Goal: Task Accomplishment & Management: Manage account settings

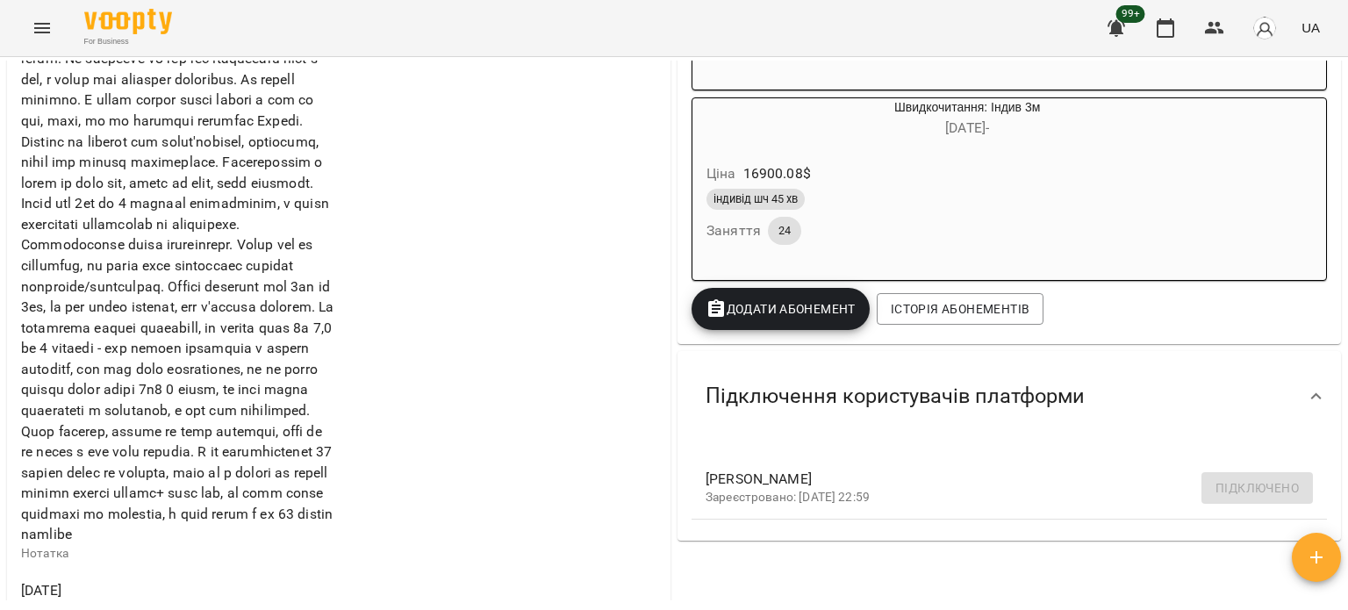
scroll to position [790, 0]
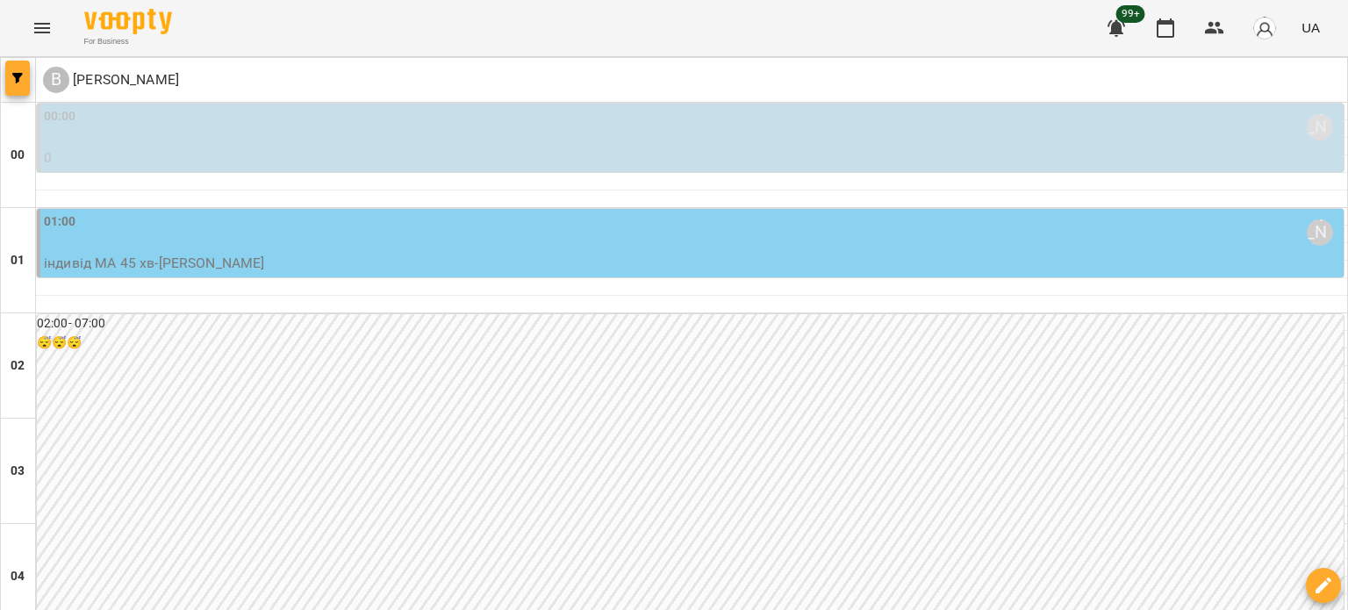
click at [14, 86] on button "button" at bounding box center [17, 78] width 25 height 35
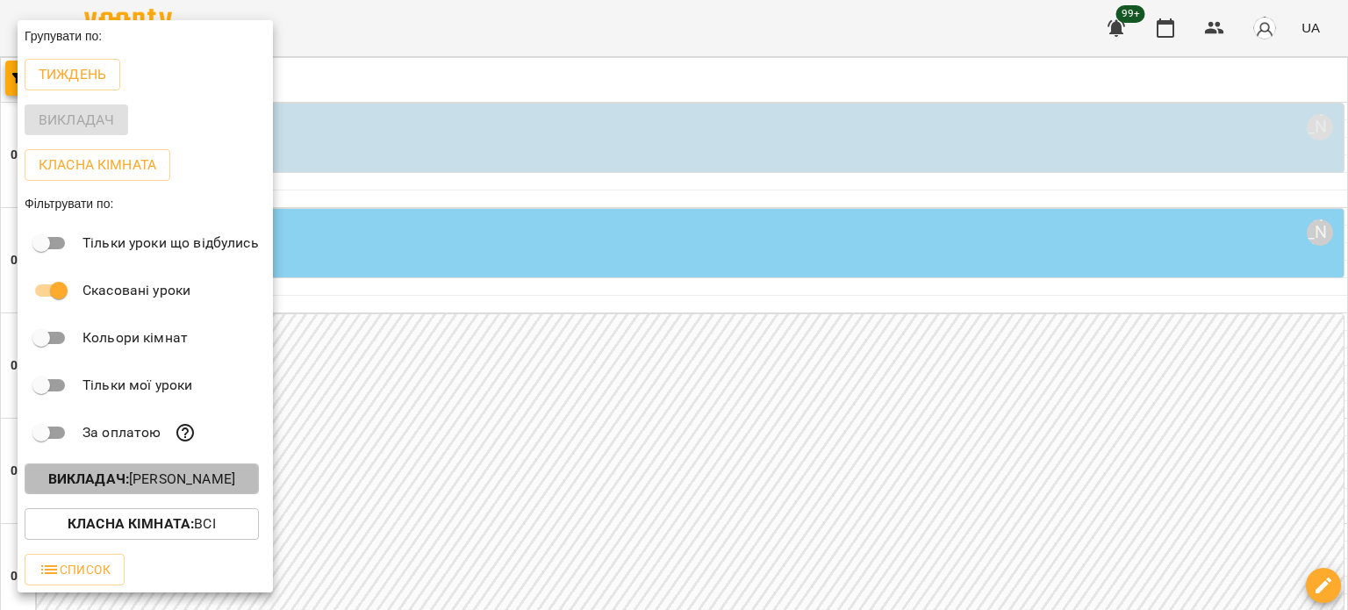
click at [184, 471] on button "Викладач : [PERSON_NAME]" at bounding box center [142, 479] width 234 height 32
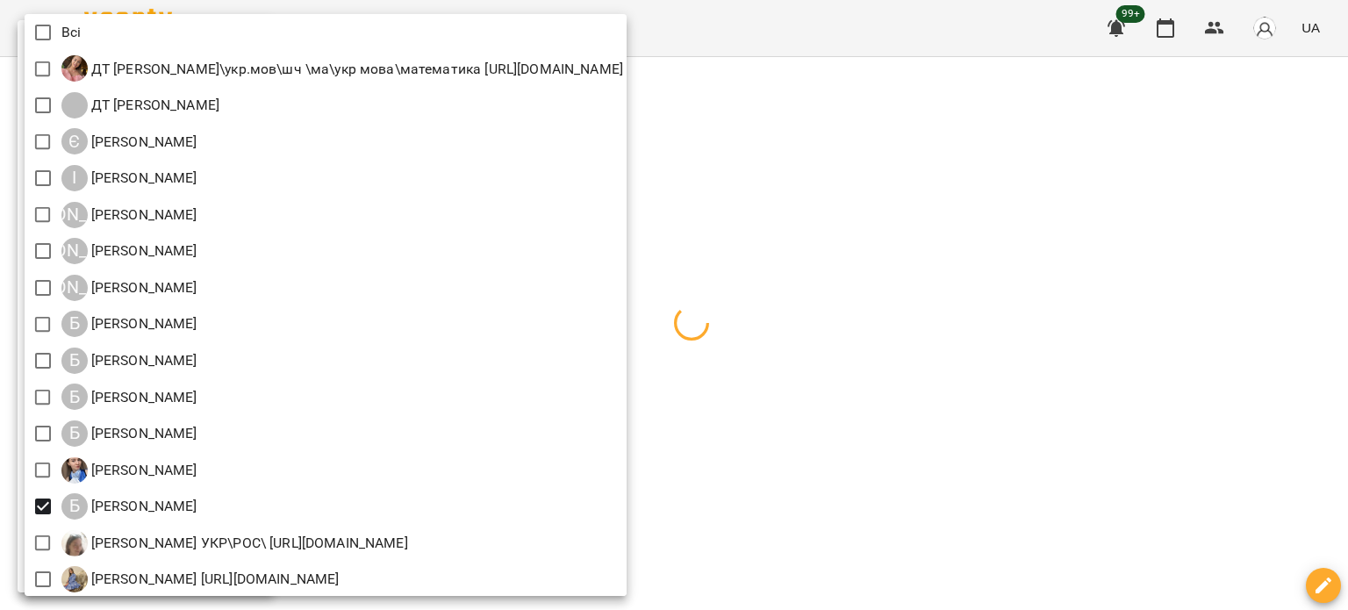
click at [1015, 305] on div at bounding box center [674, 305] width 1348 height 610
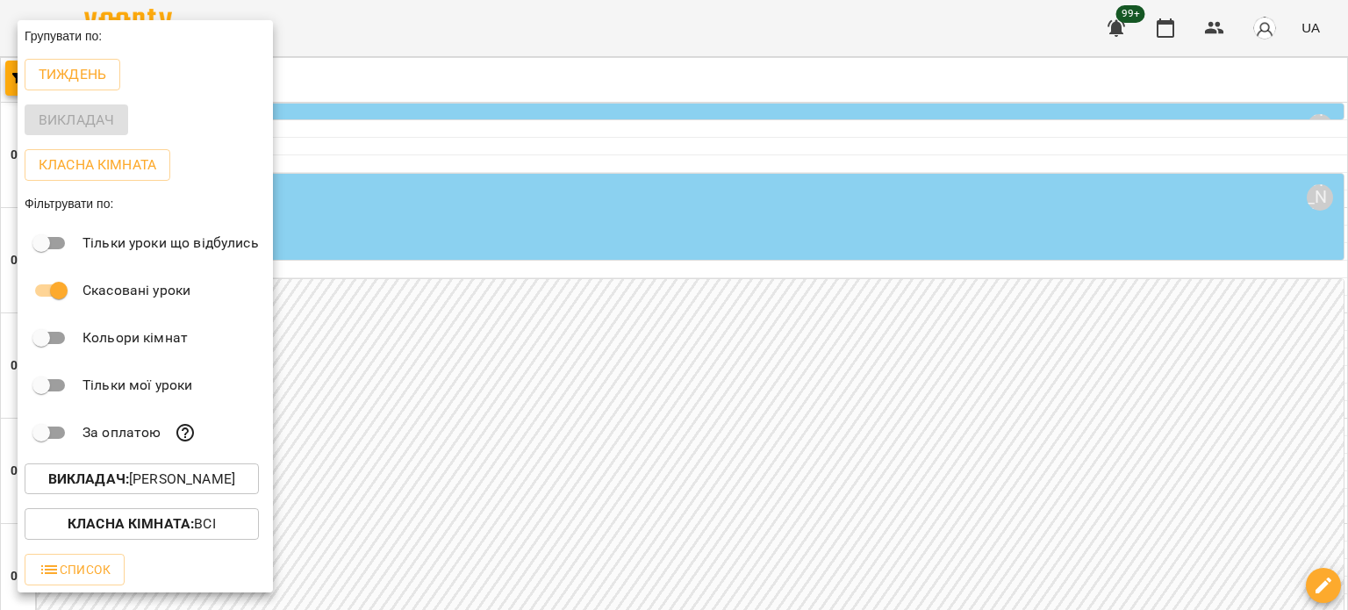
click at [612, 371] on div at bounding box center [674, 305] width 1348 height 610
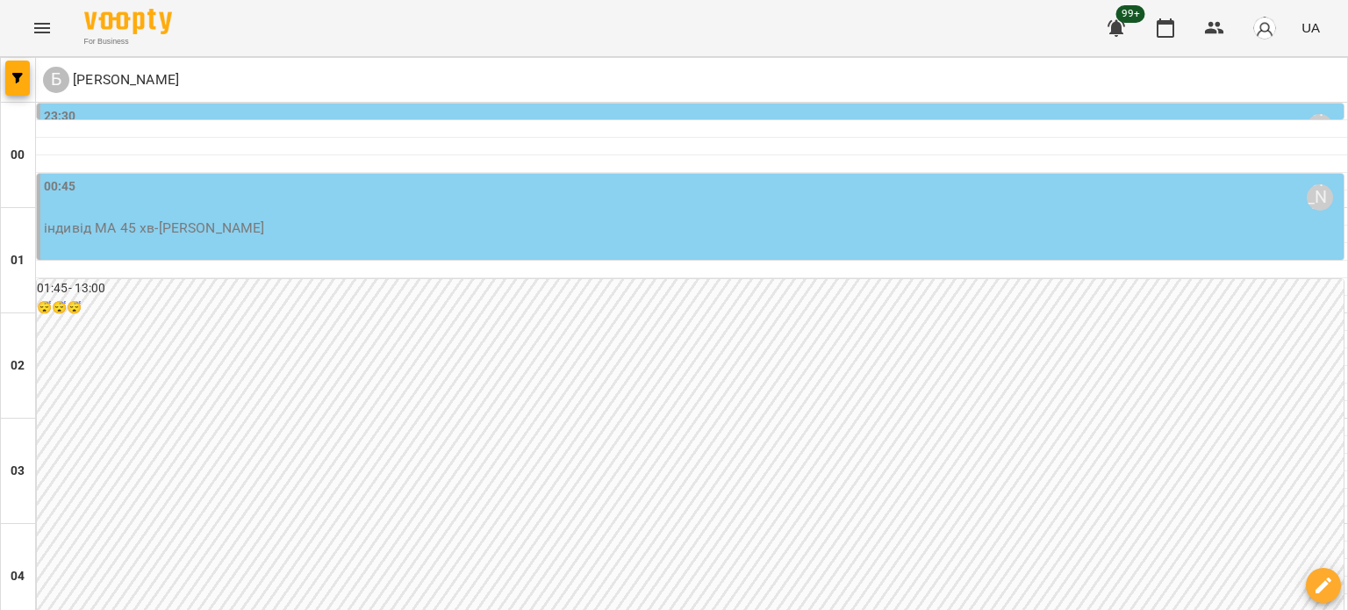
scroll to position [2136, 0]
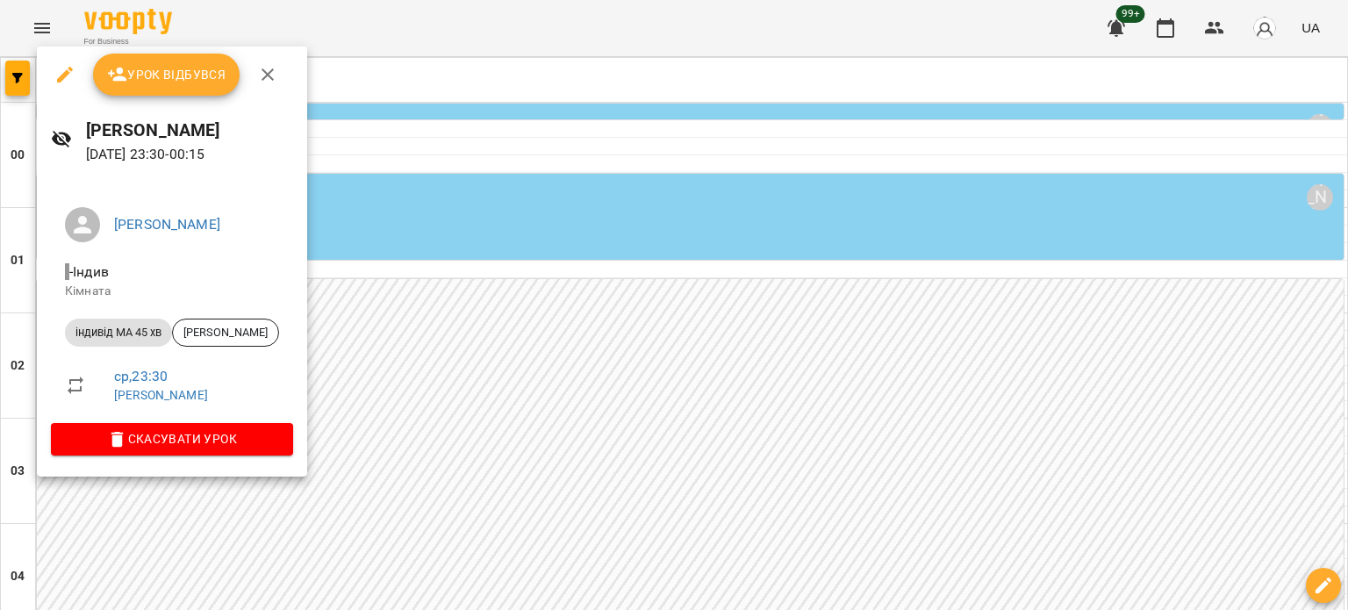
click at [74, 74] on button "button" at bounding box center [65, 75] width 42 height 42
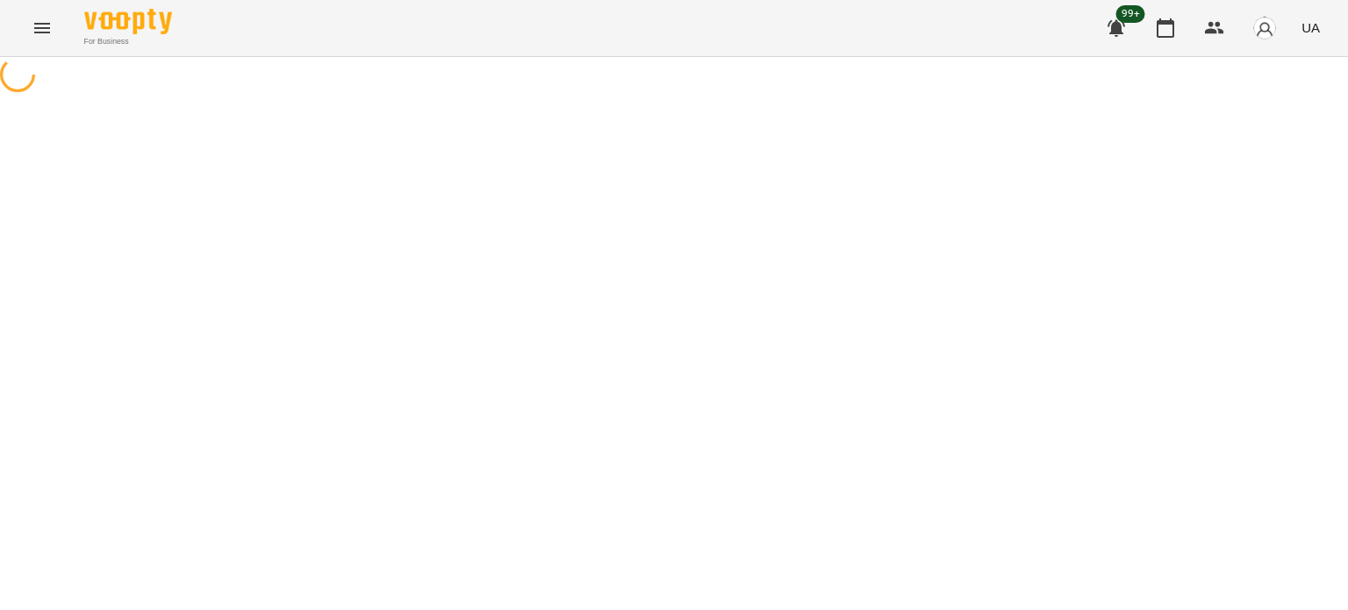
select select "**********"
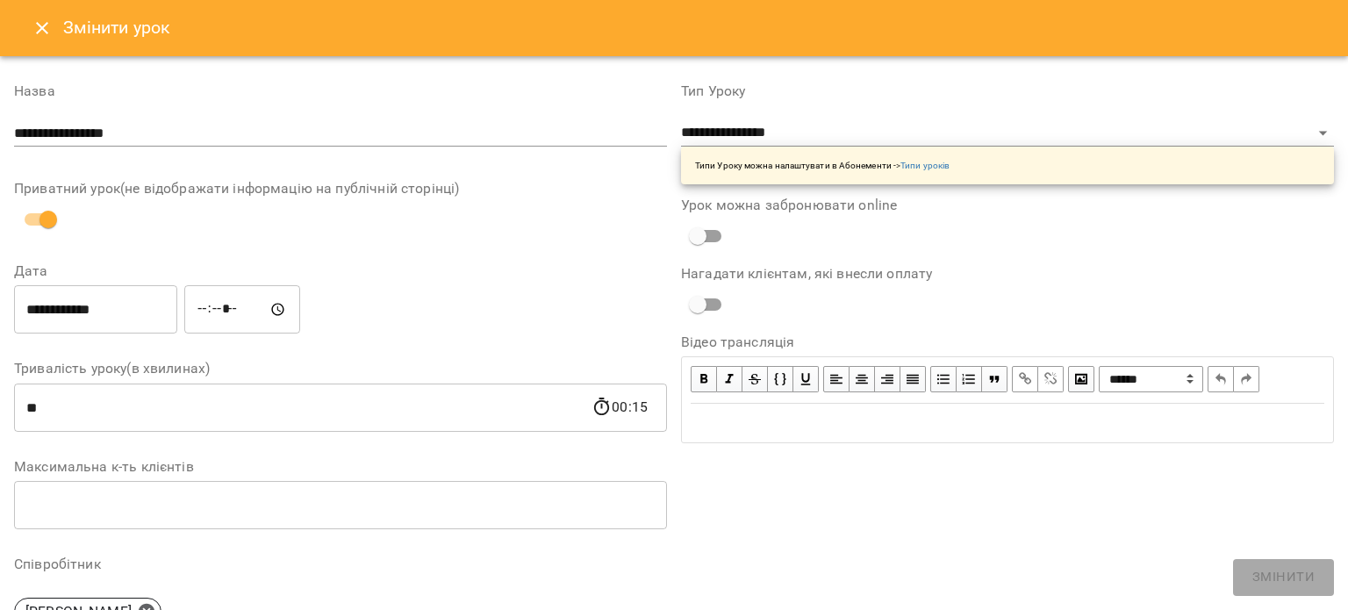
click at [41, 33] on icon "Close" at bounding box center [42, 28] width 21 height 21
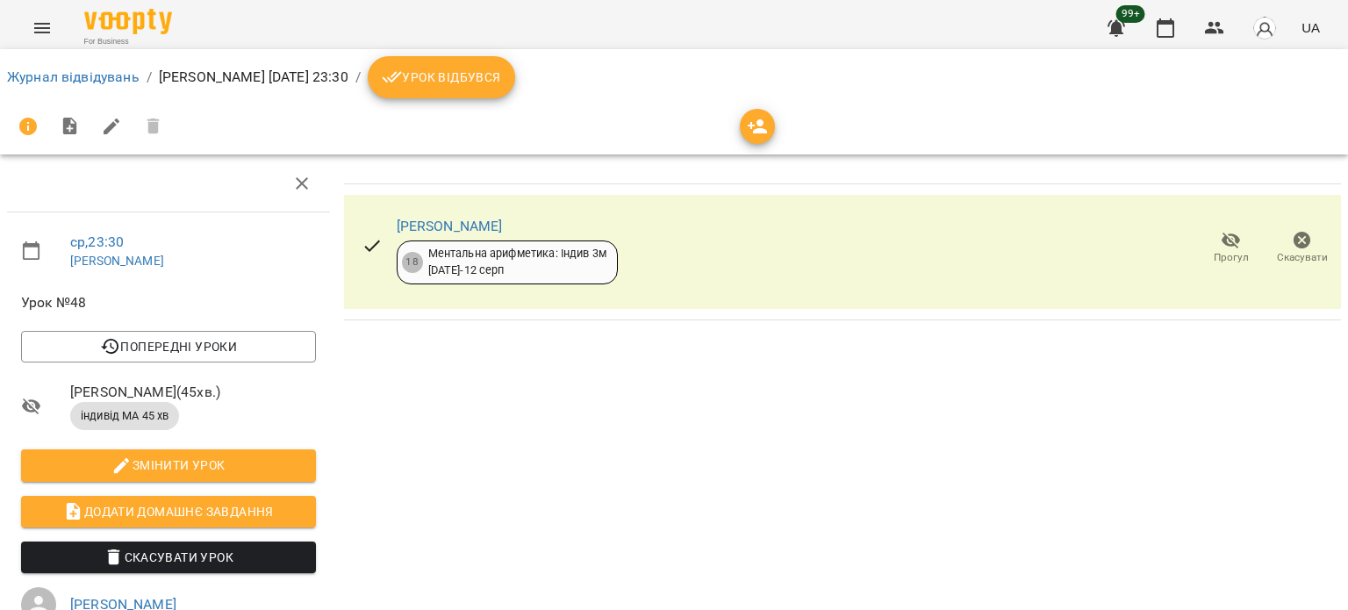
click at [1277, 257] on span "Скасувати" at bounding box center [1302, 257] width 51 height 15
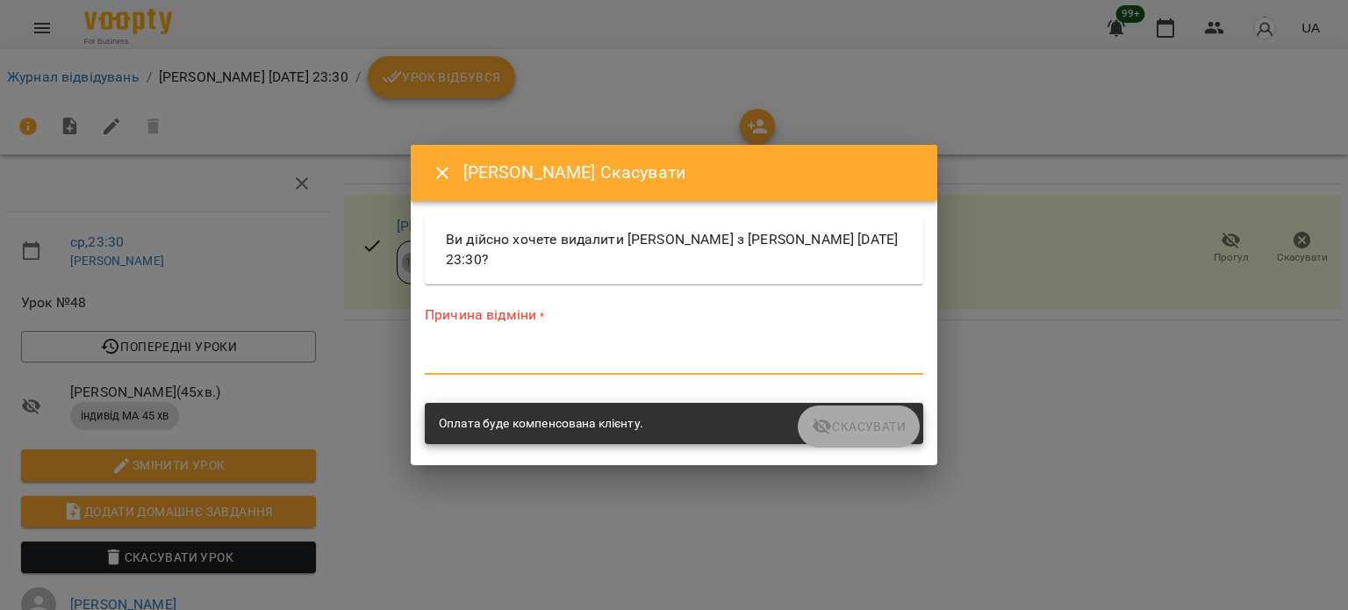
click at [496, 357] on textarea at bounding box center [674, 360] width 499 height 17
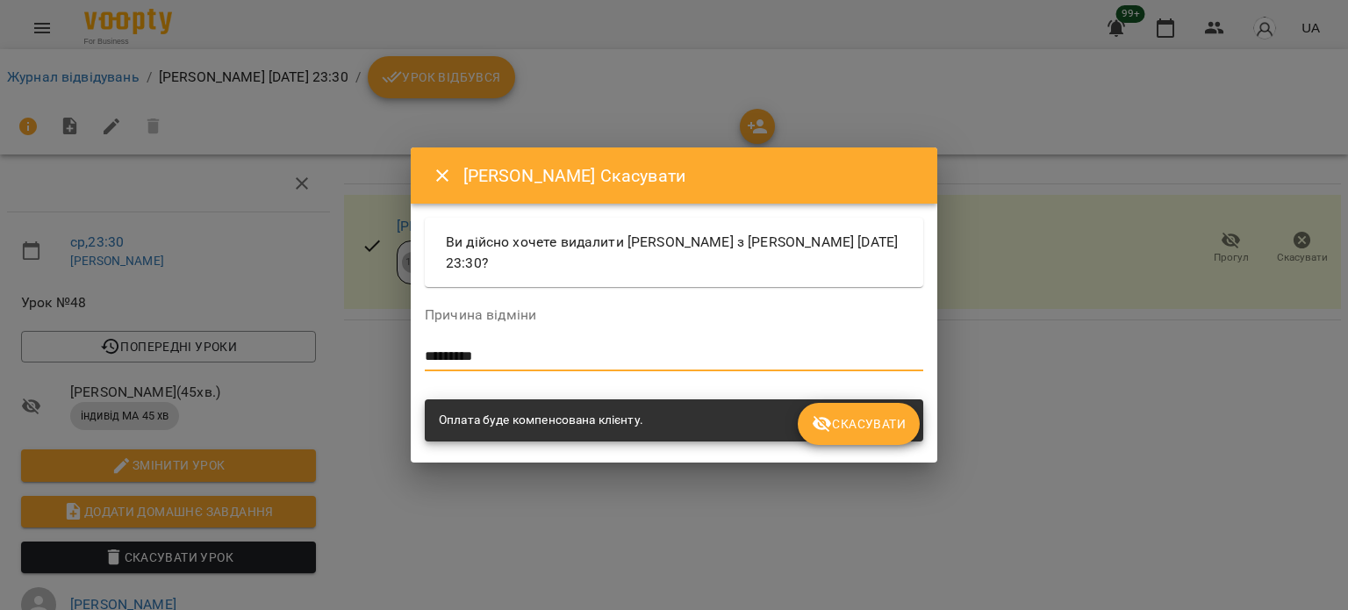
type textarea "*********"
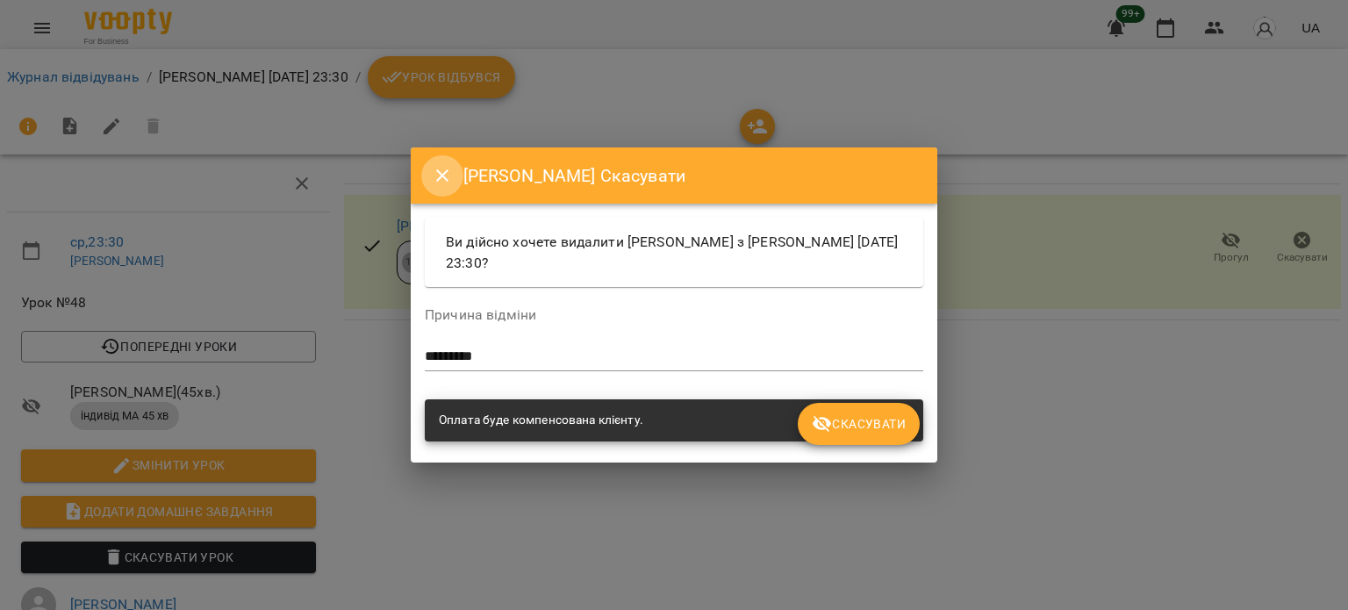
click at [449, 169] on icon "Close" at bounding box center [442, 175] width 21 height 21
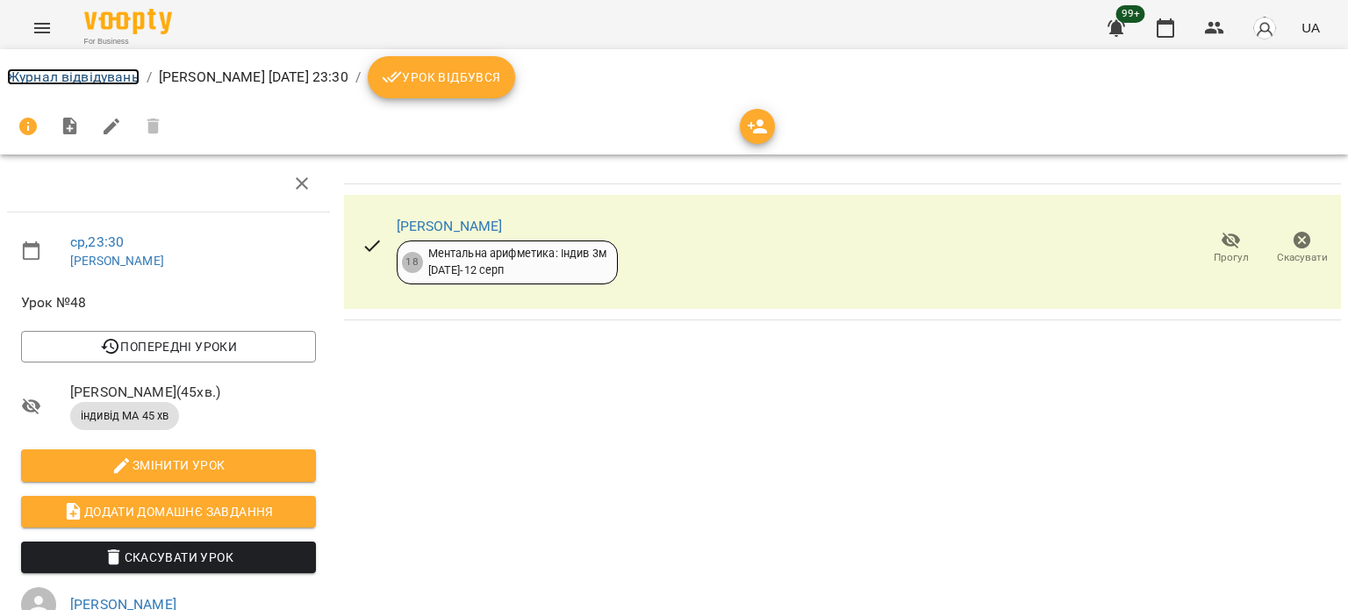
click at [48, 73] on link "Журнал відвідувань" at bounding box center [73, 76] width 133 height 17
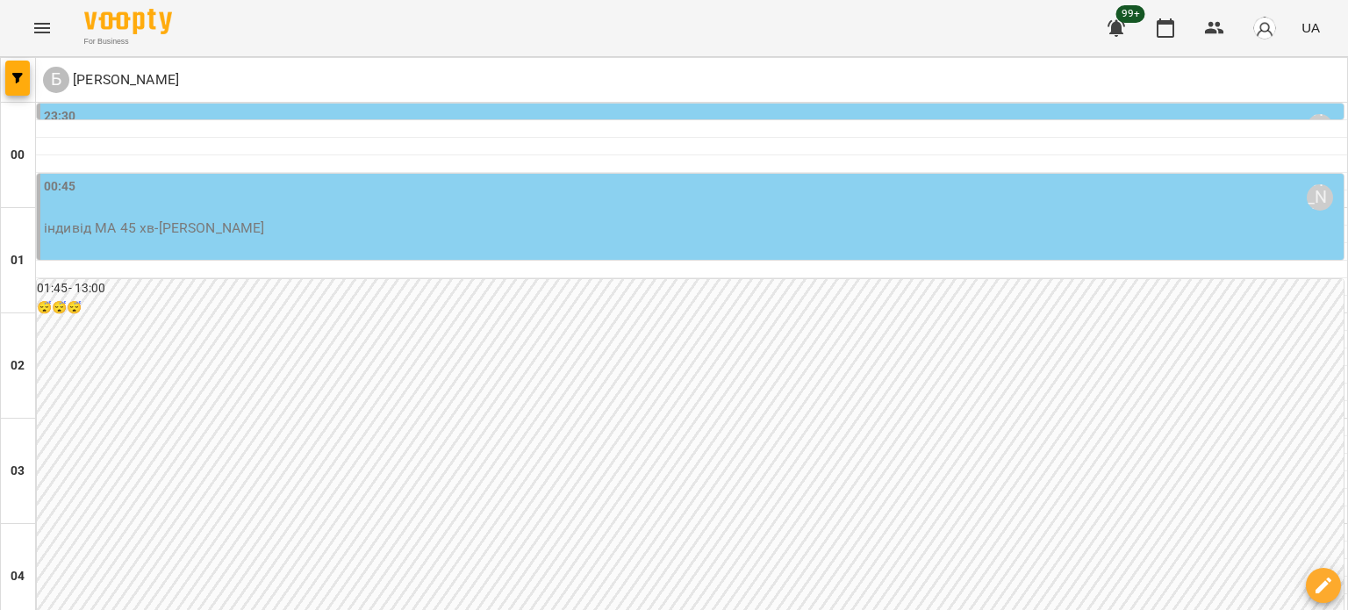
scroll to position [527, 0]
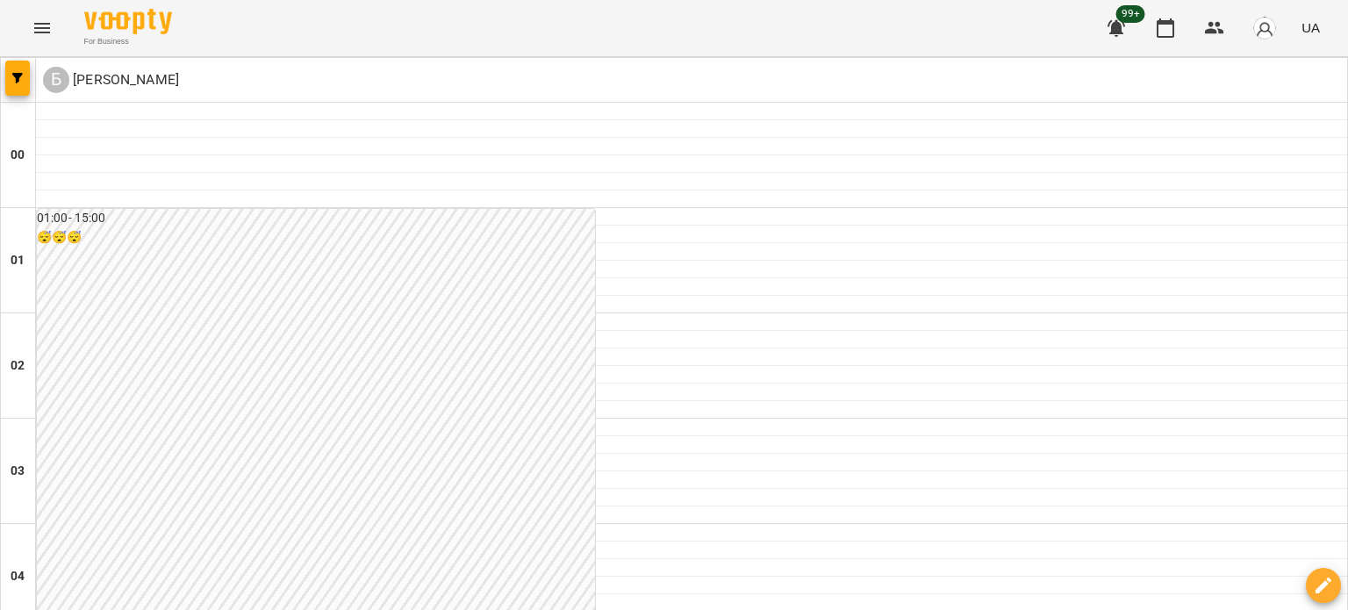
scroll to position [2136, 0]
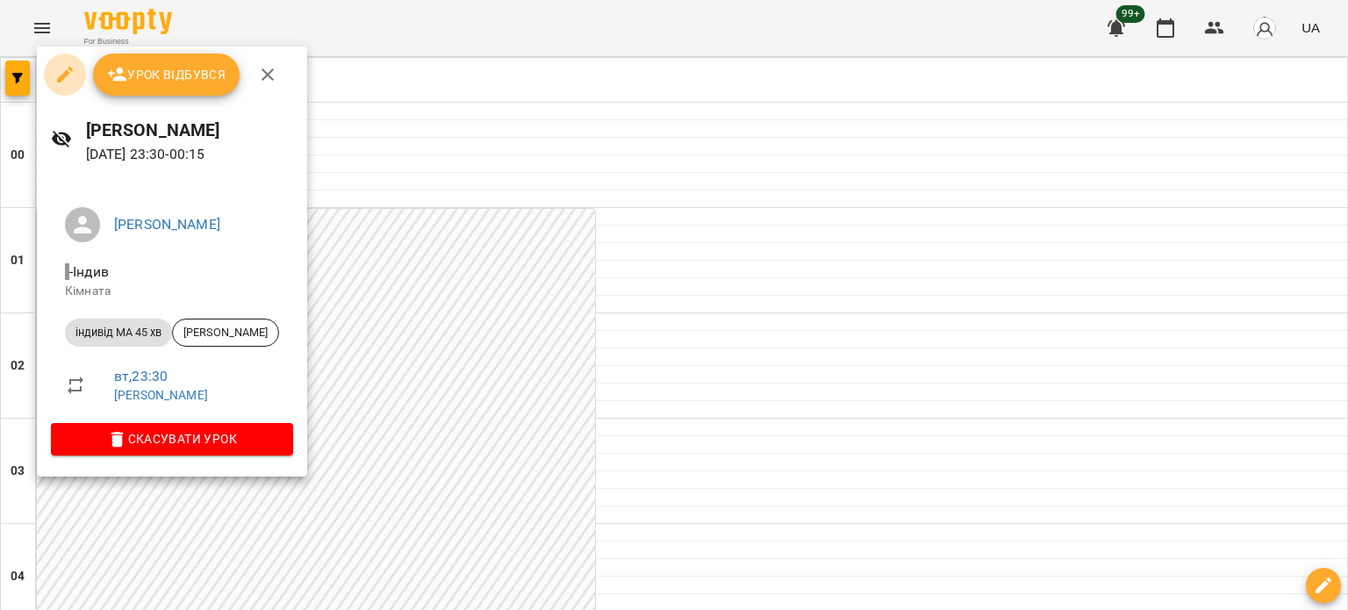
click at [67, 80] on icon "button" at bounding box center [64, 74] width 21 height 21
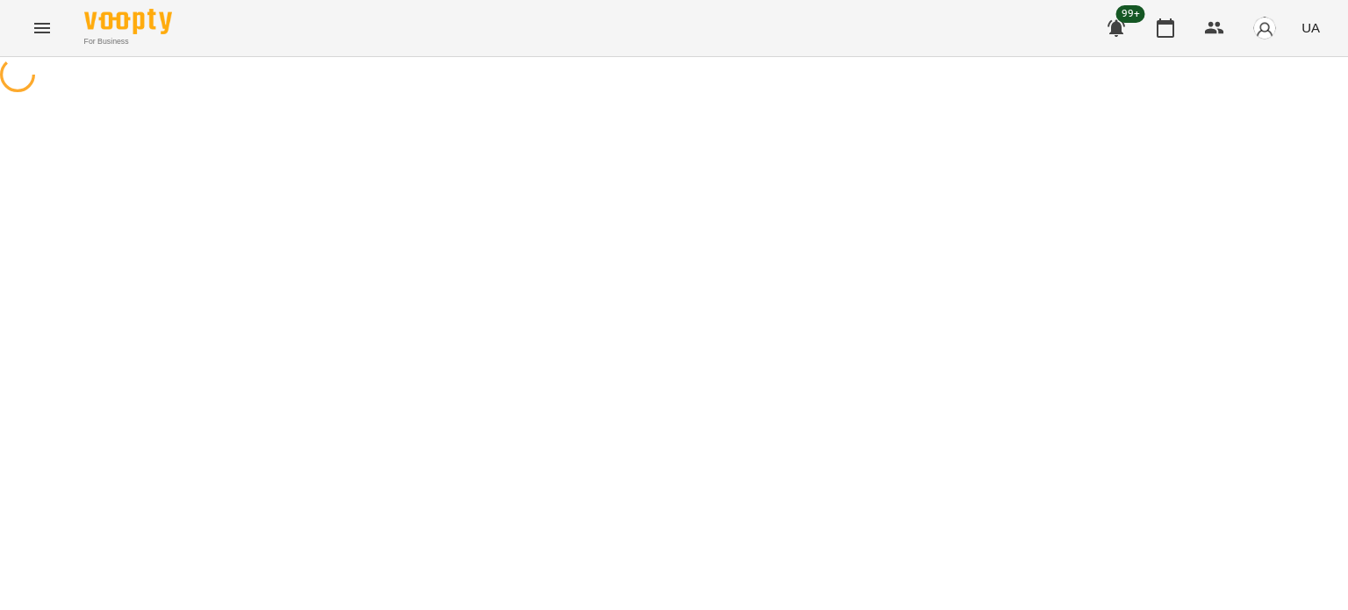
select select "**********"
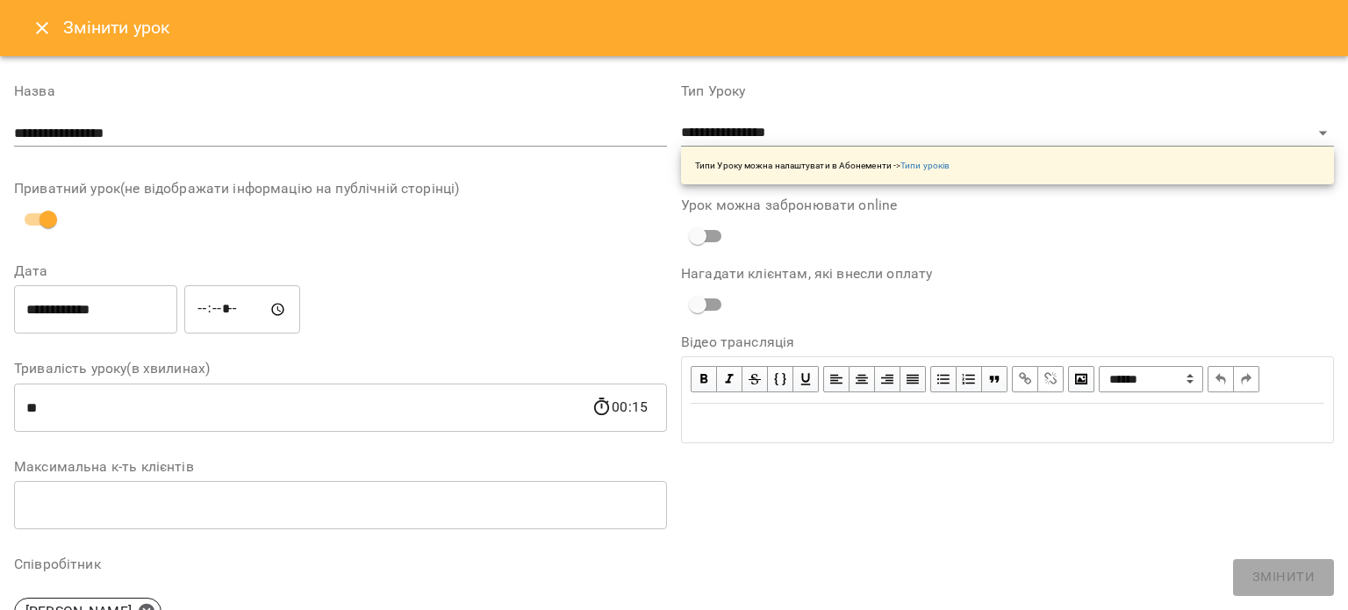
click at [51, 35] on icon "Close" at bounding box center [42, 28] width 21 height 21
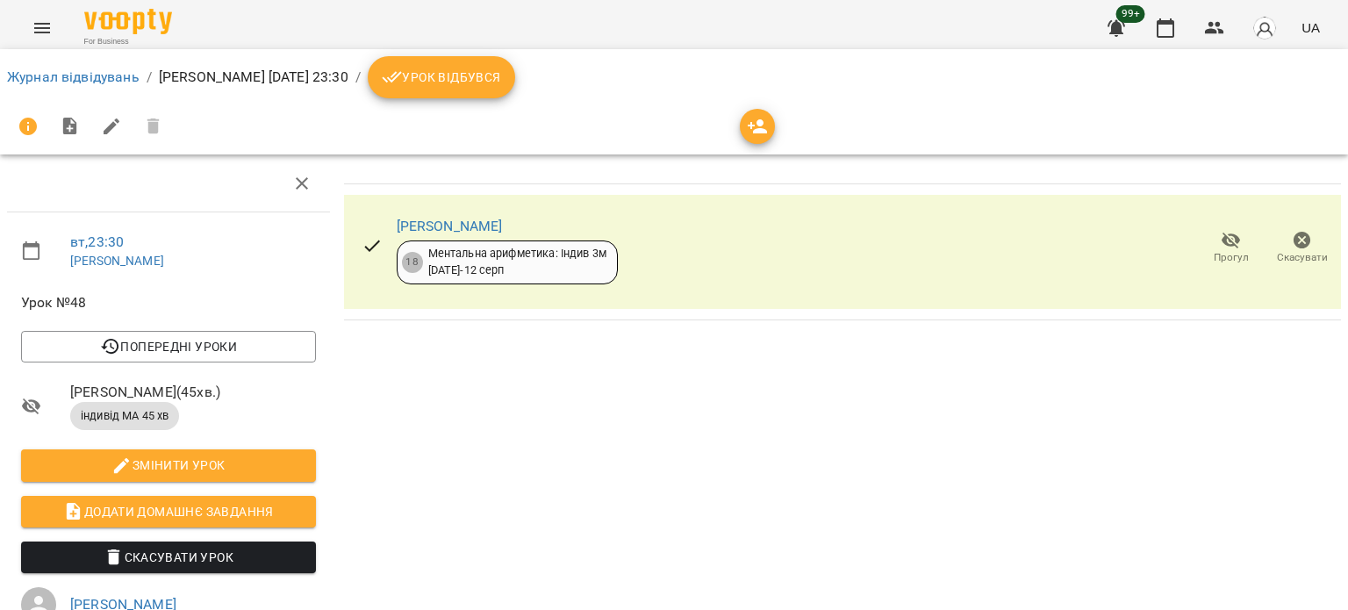
click at [1294, 247] on icon "button" at bounding box center [1303, 241] width 18 height 18
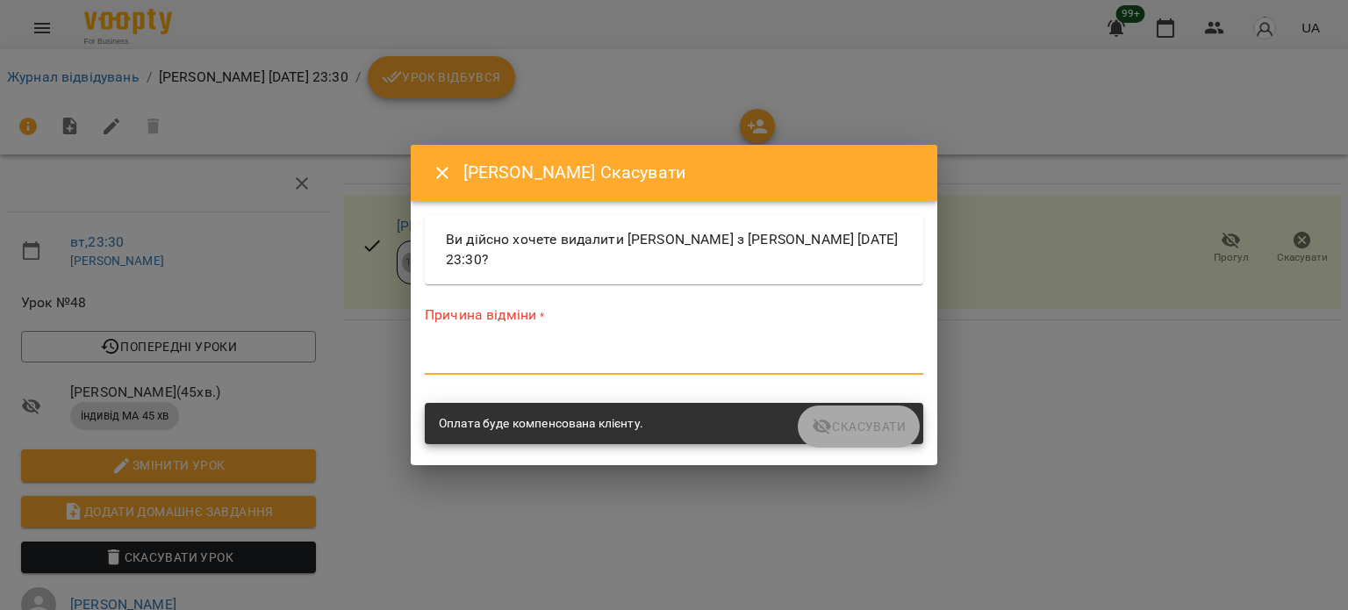
click at [477, 352] on textarea at bounding box center [674, 360] width 499 height 17
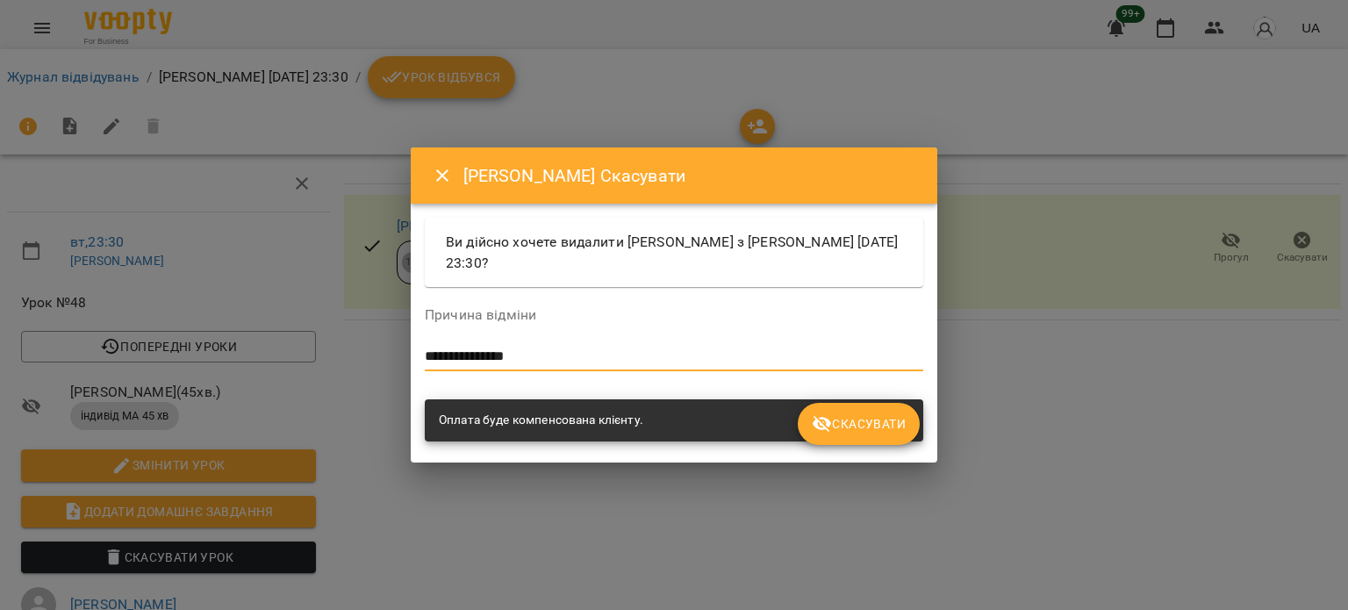
type textarea "**********"
click at [863, 411] on button "Скасувати" at bounding box center [859, 424] width 122 height 42
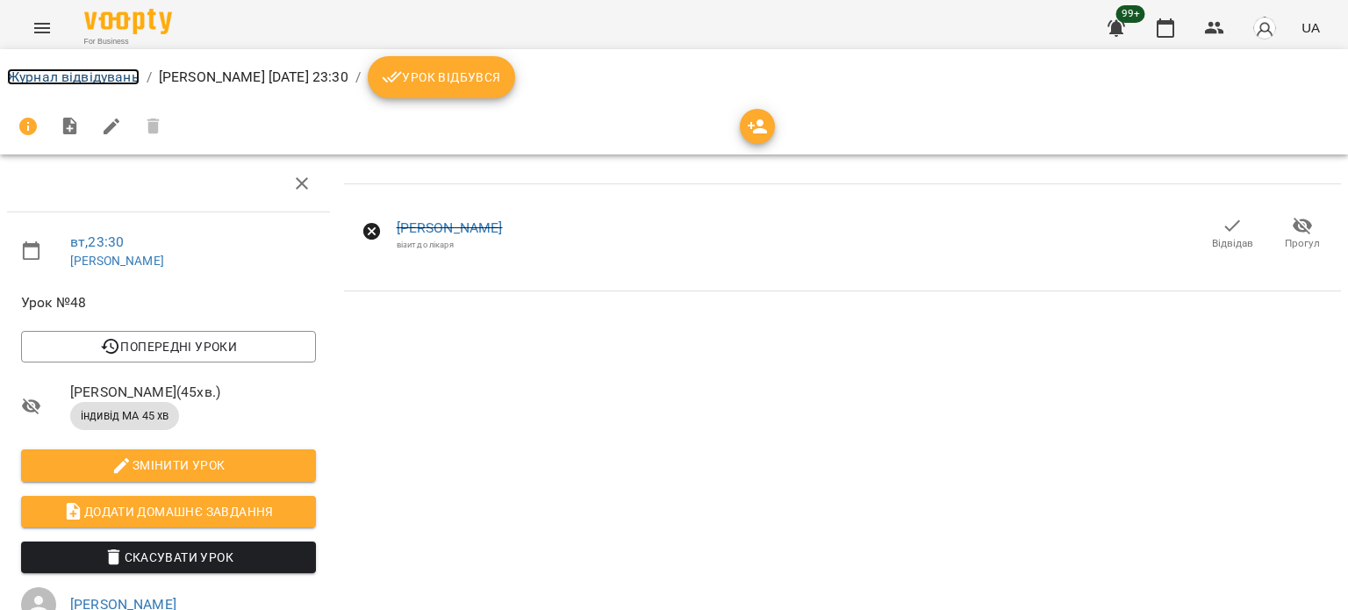
click at [42, 81] on link "Журнал відвідувань" at bounding box center [73, 76] width 133 height 17
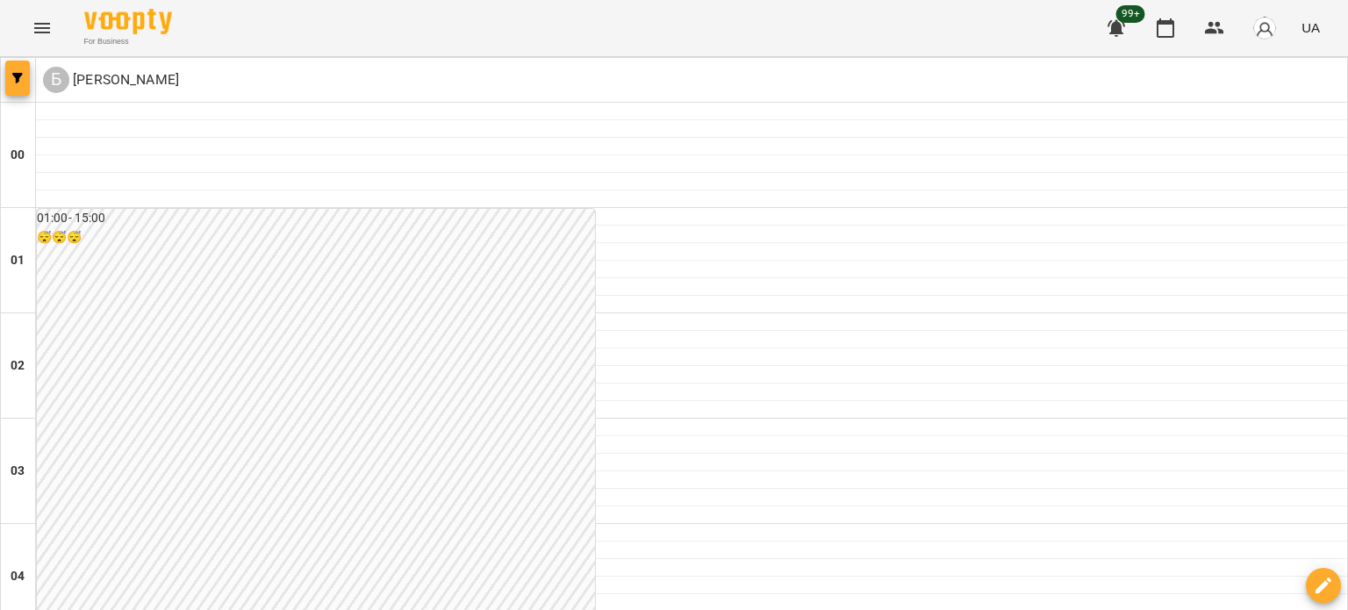
click at [9, 77] on span "button" at bounding box center [17, 78] width 25 height 11
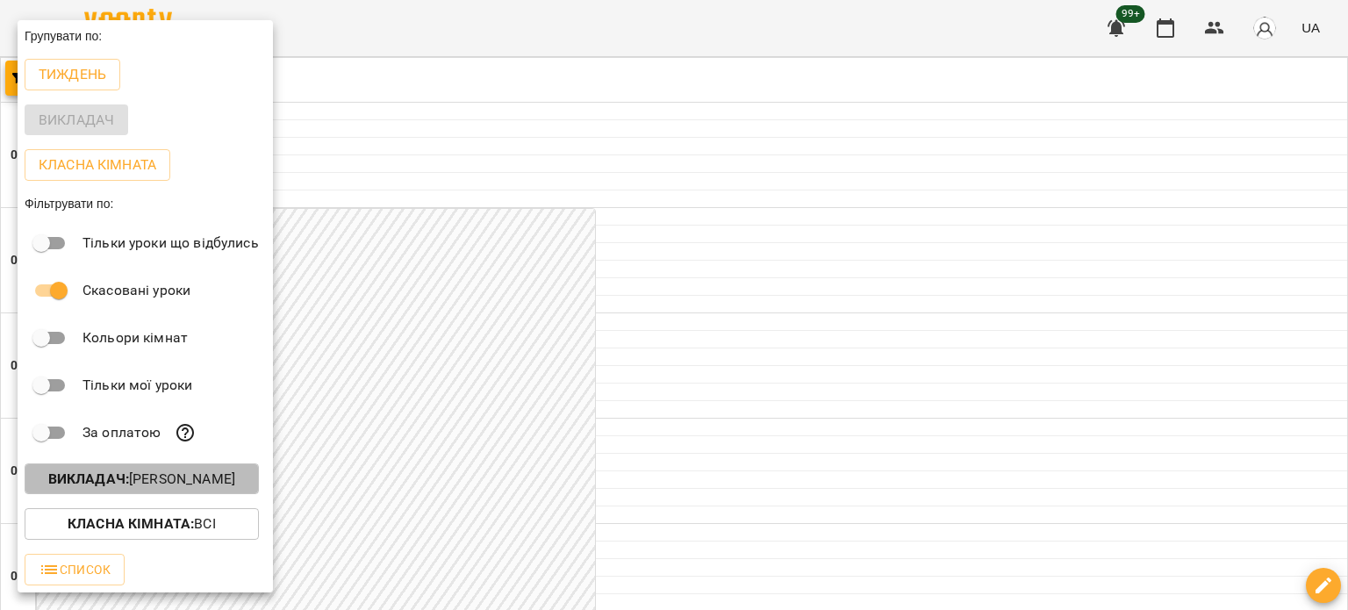
click at [183, 482] on p "Викладач : Бондарєва Валерія" at bounding box center [141, 479] width 187 height 21
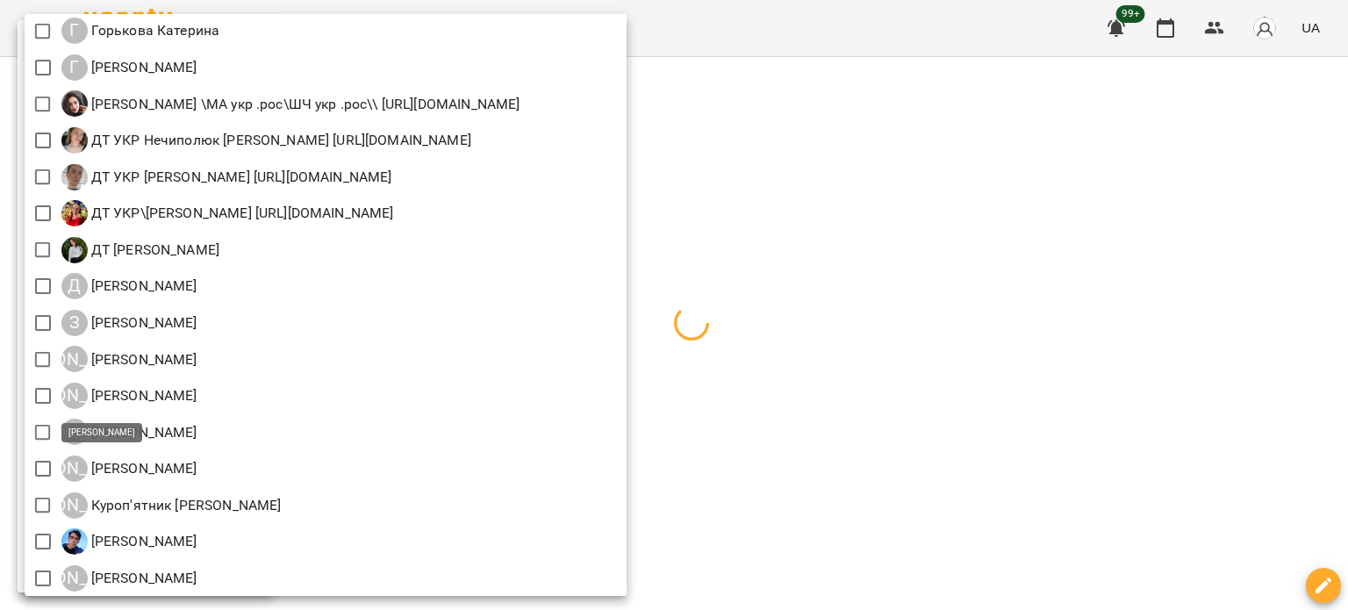
scroll to position [878, 0]
drag, startPoint x: 1062, startPoint y: 228, endPoint x: 684, endPoint y: 25, distance: 429.2
click at [1060, 228] on div at bounding box center [674, 305] width 1348 height 610
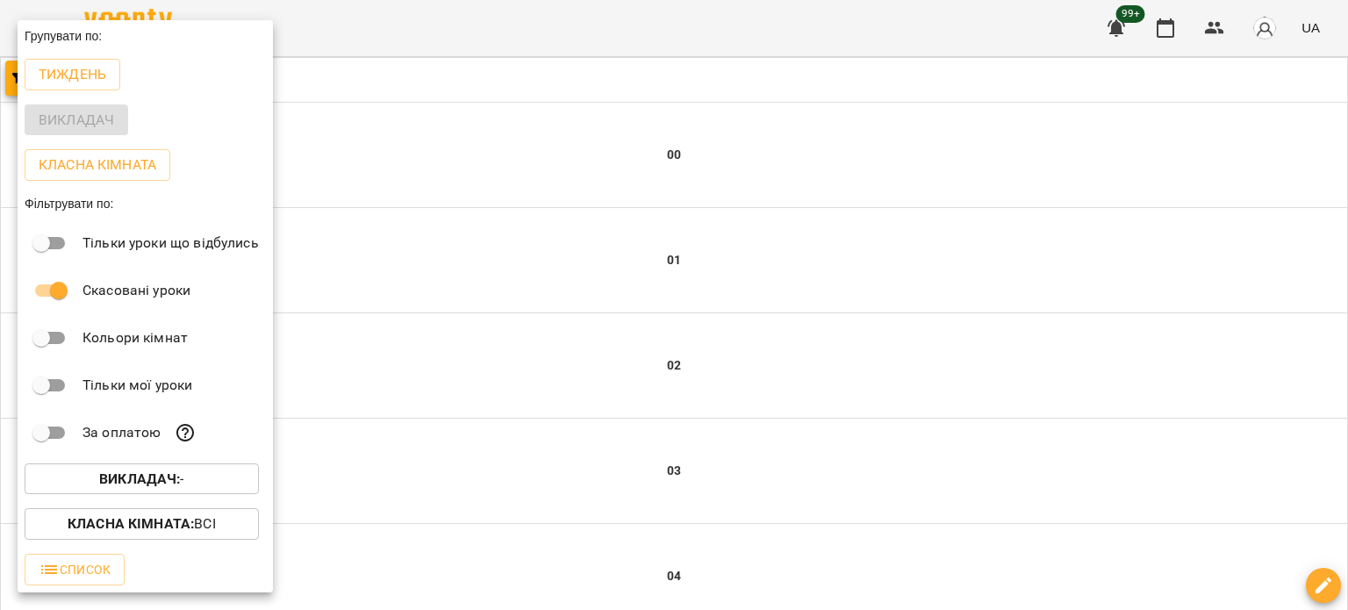
click at [166, 487] on b "Викладач :" at bounding box center [139, 478] width 81 height 17
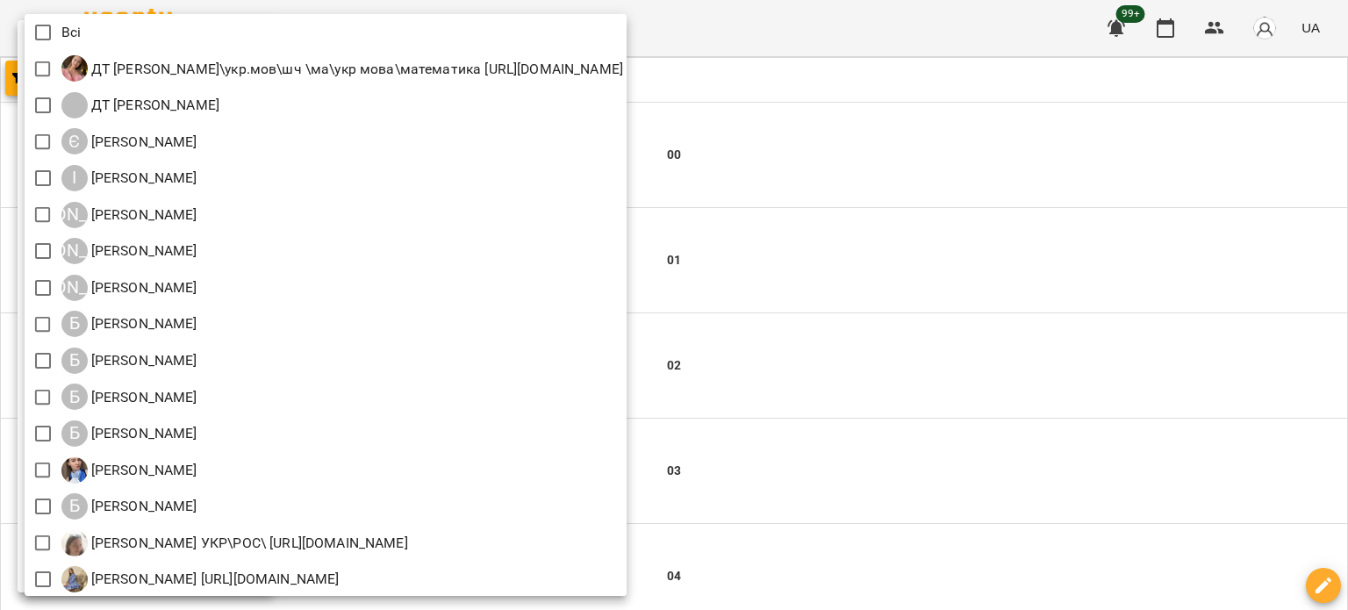
scroll to position [1769, 0]
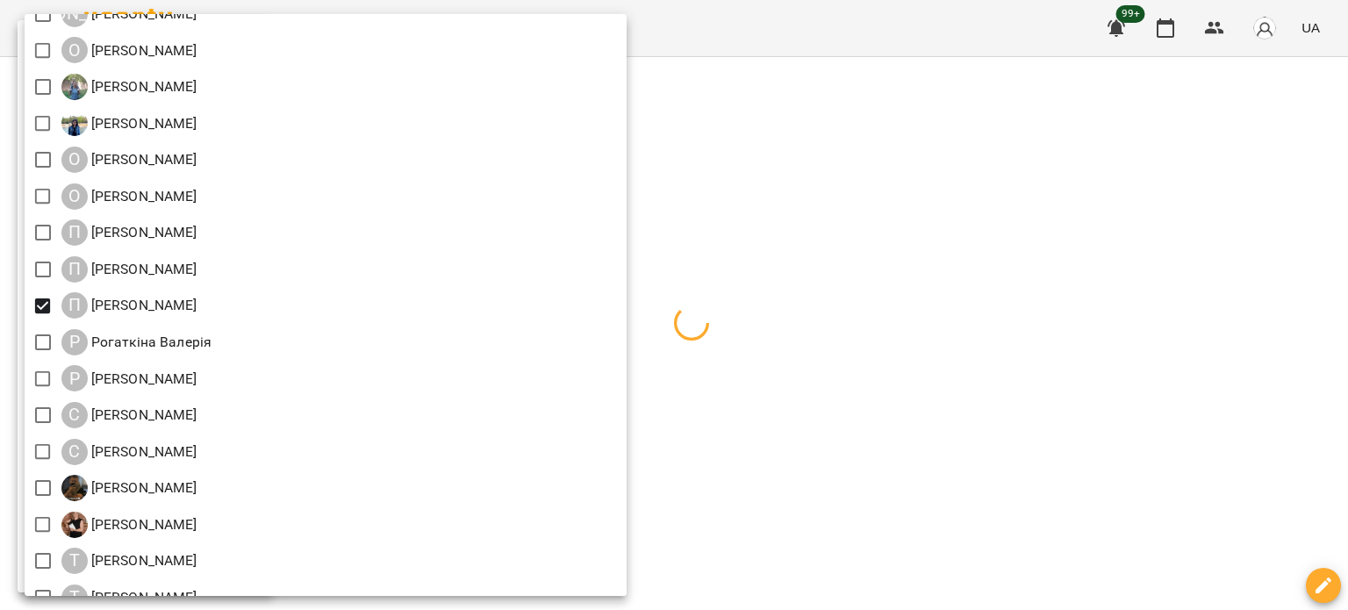
click at [1035, 280] on div at bounding box center [674, 305] width 1348 height 610
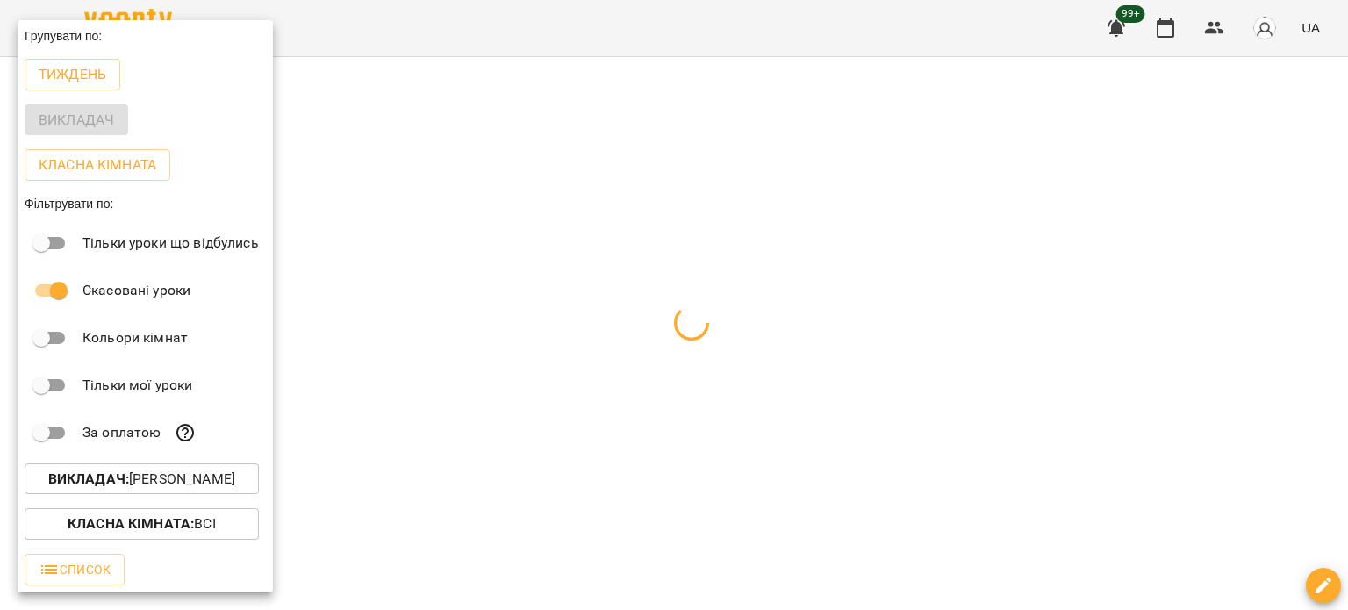
click at [576, 135] on div at bounding box center [674, 305] width 1348 height 610
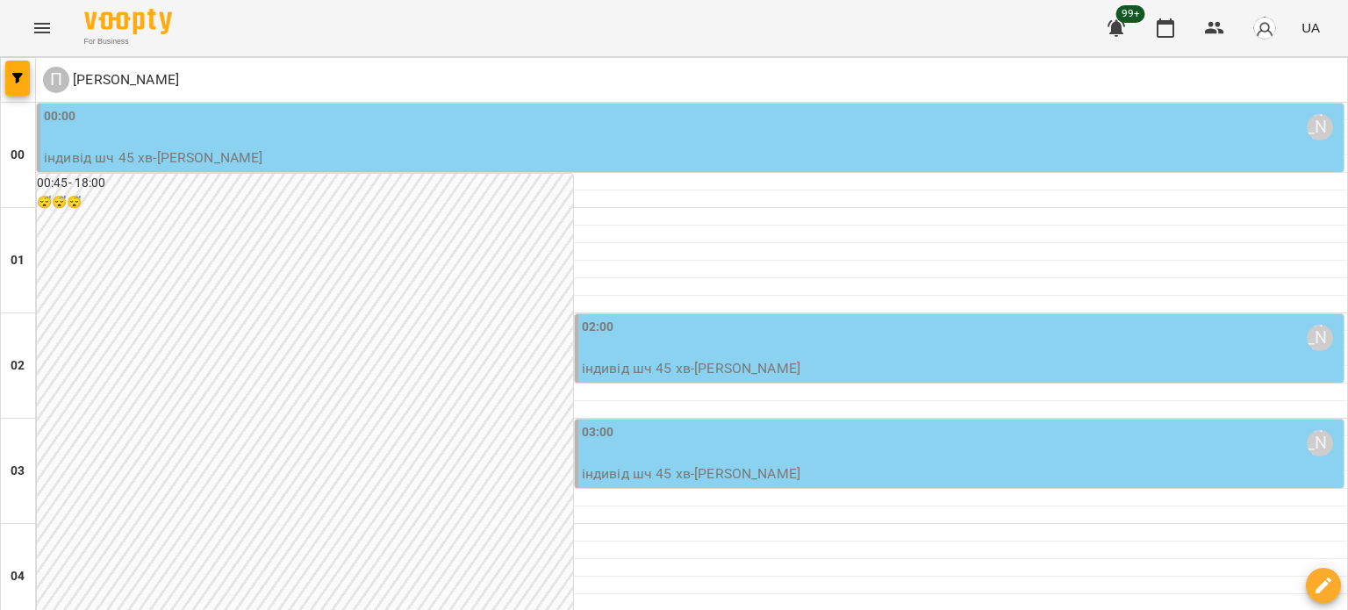
scroll to position [118, 0]
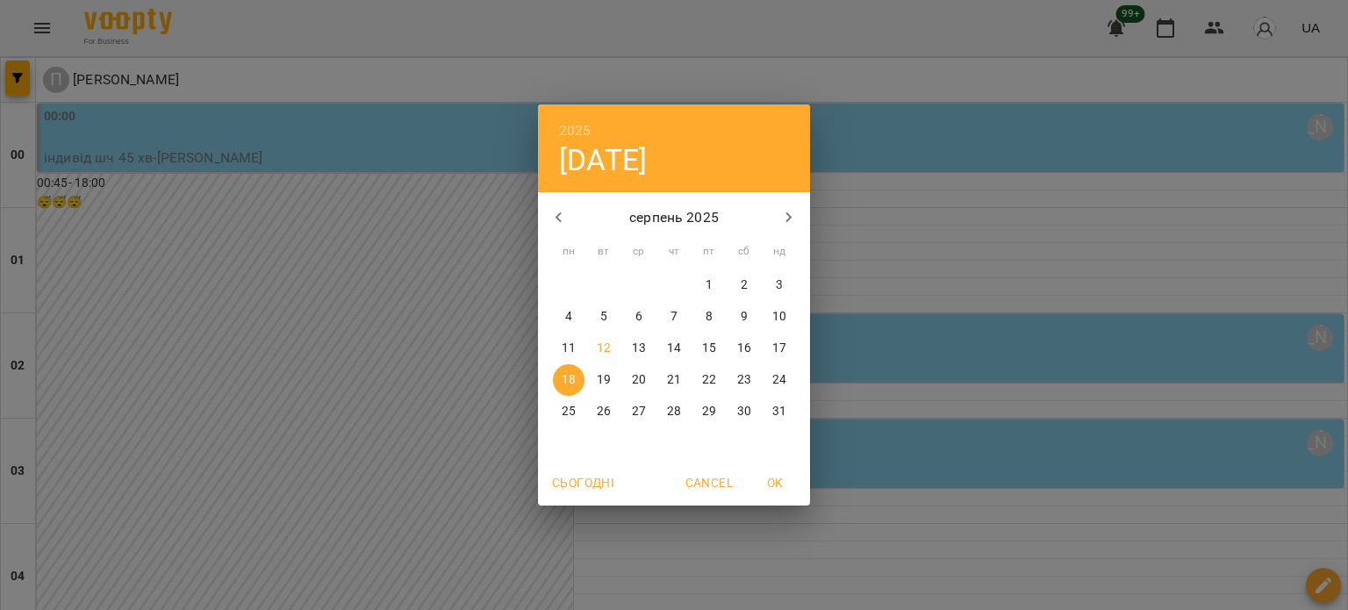
click at [607, 348] on p "12" at bounding box center [604, 349] width 14 height 18
type input "**********"
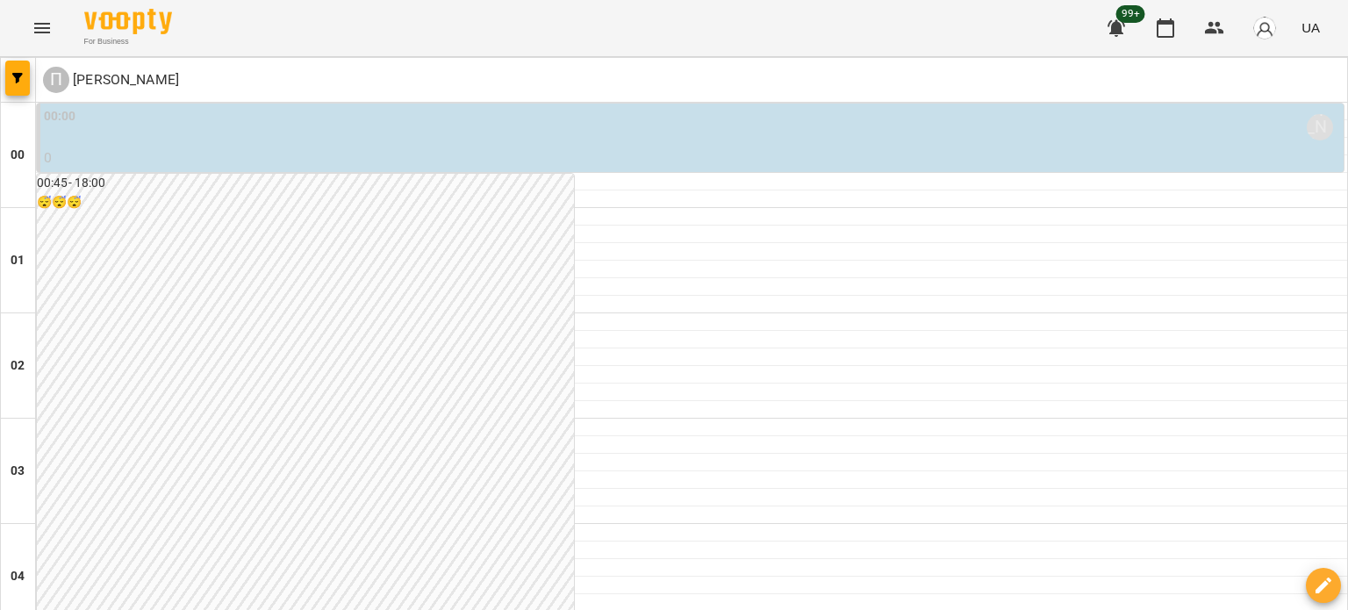
scroll to position [2136, 0]
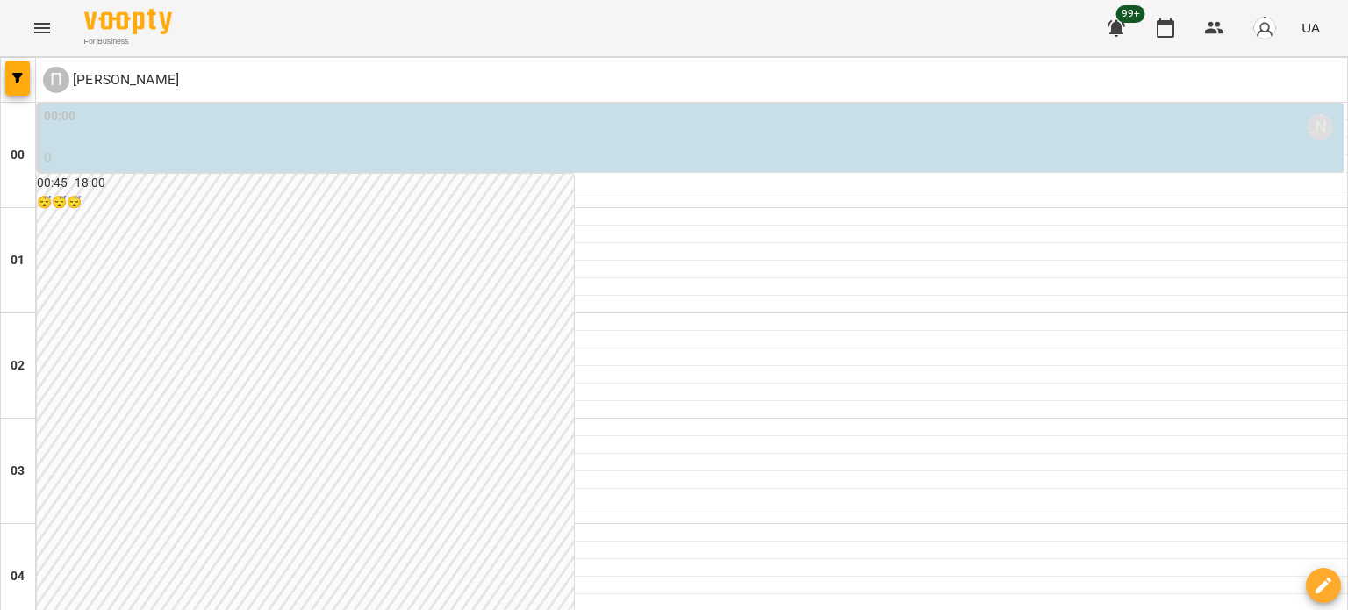
click at [246, 153] on p "0" at bounding box center [692, 157] width 1296 height 21
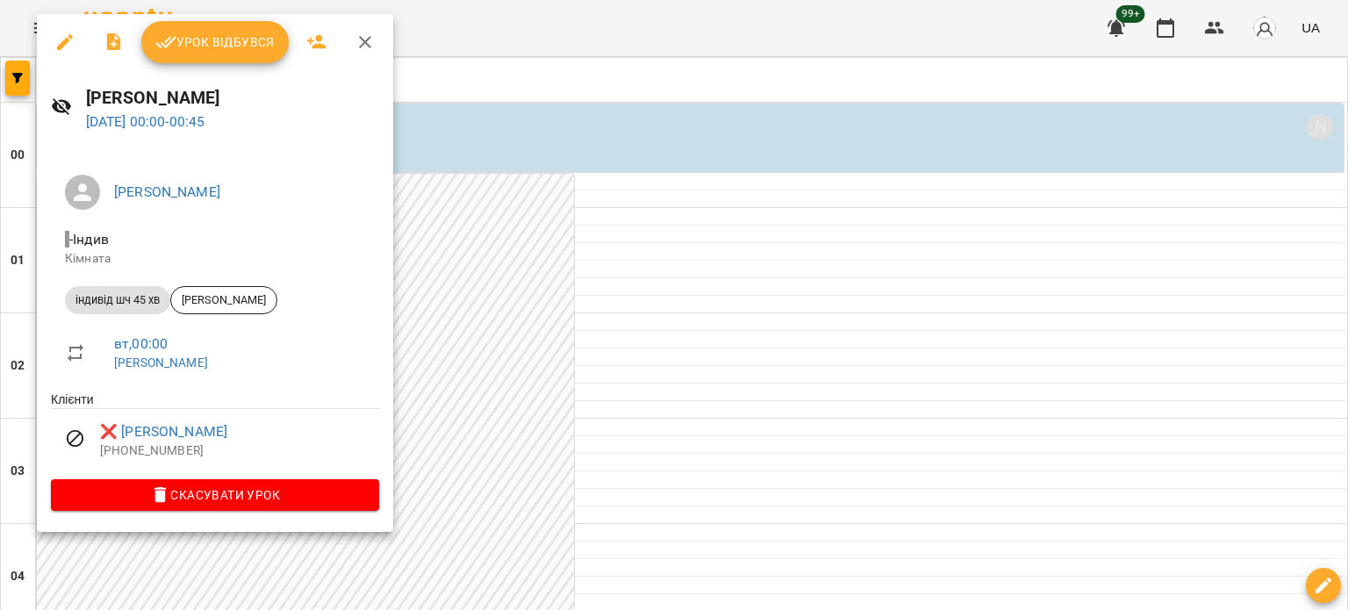
click at [61, 46] on icon "button" at bounding box center [65, 42] width 16 height 16
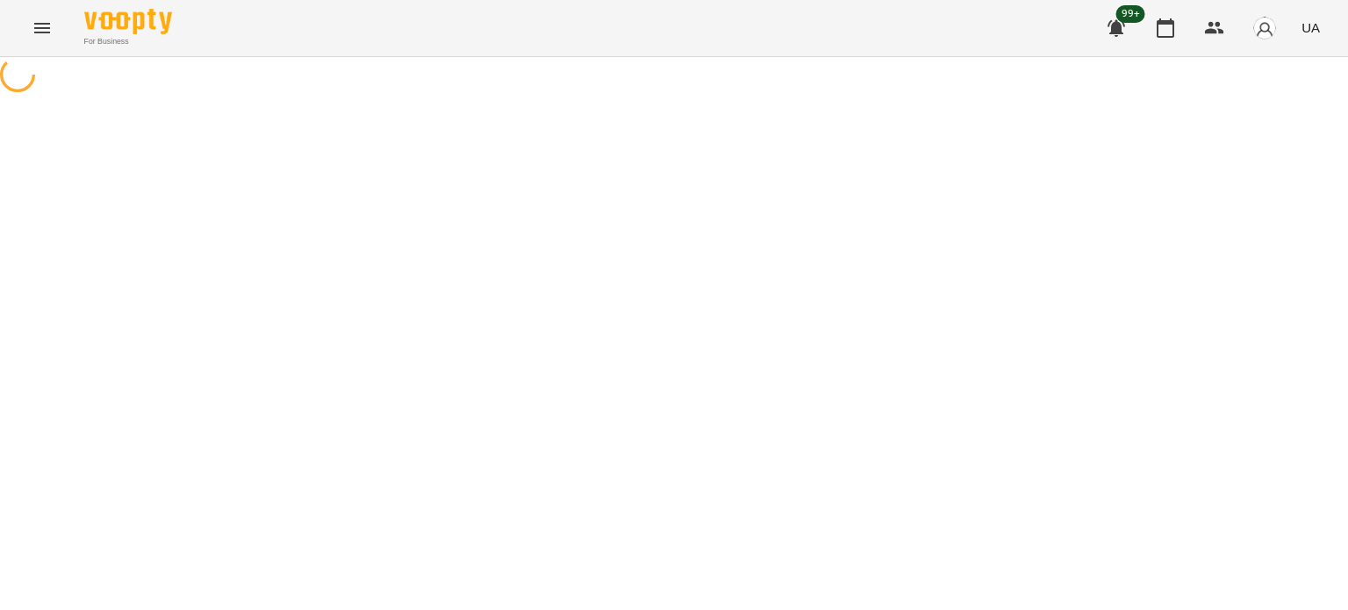
select select "**********"
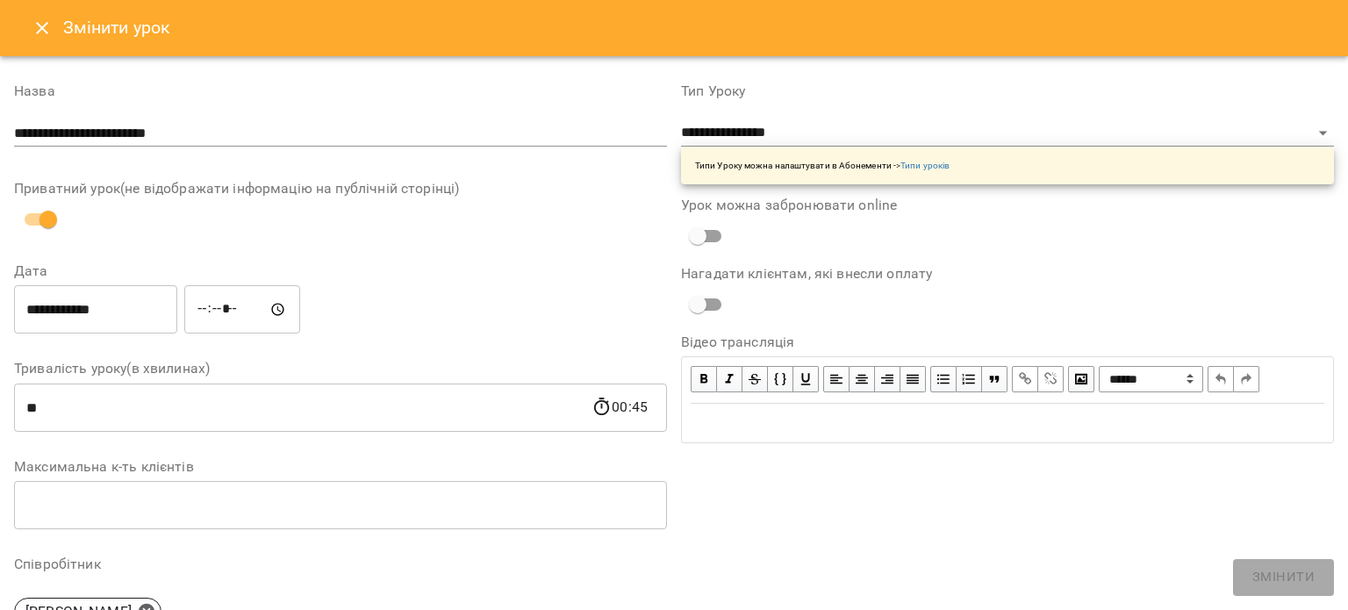
click at [49, 32] on icon "Close" at bounding box center [42, 28] width 21 height 21
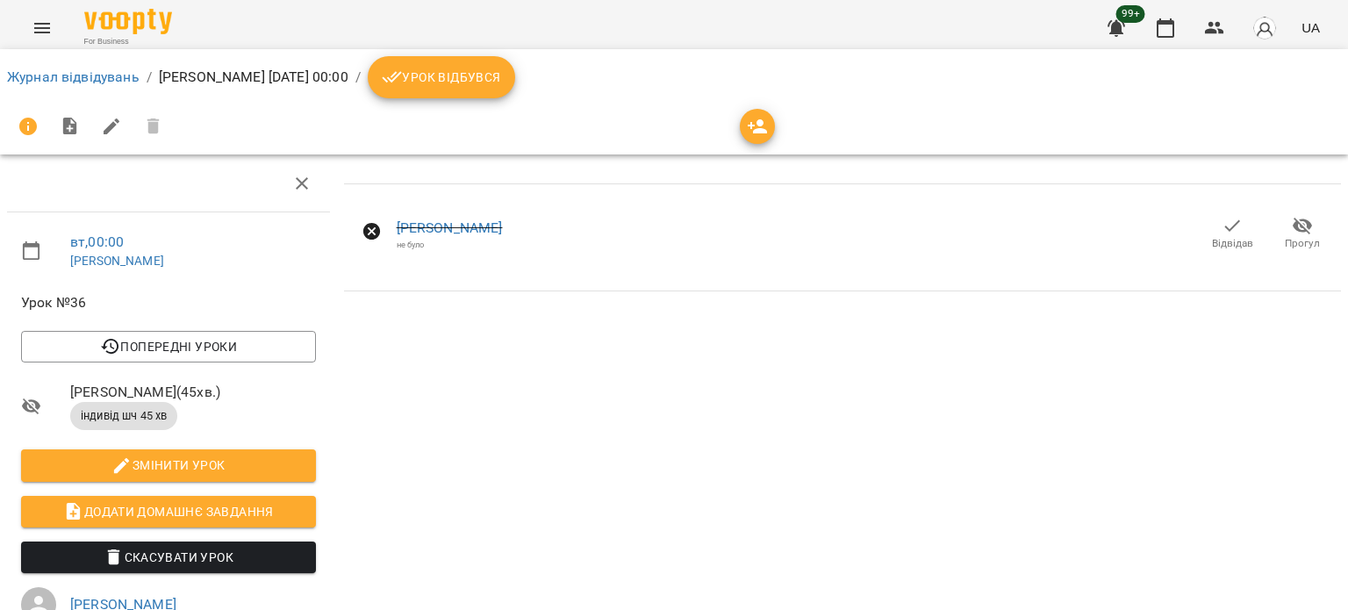
click at [1288, 236] on span "Прогул" at bounding box center [1302, 243] width 35 height 15
click at [370, 233] on icon at bounding box center [372, 231] width 21 height 21
click at [404, 229] on link "[PERSON_NAME]" at bounding box center [450, 227] width 106 height 17
click at [83, 79] on link "Журнал відвідувань" at bounding box center [73, 76] width 133 height 17
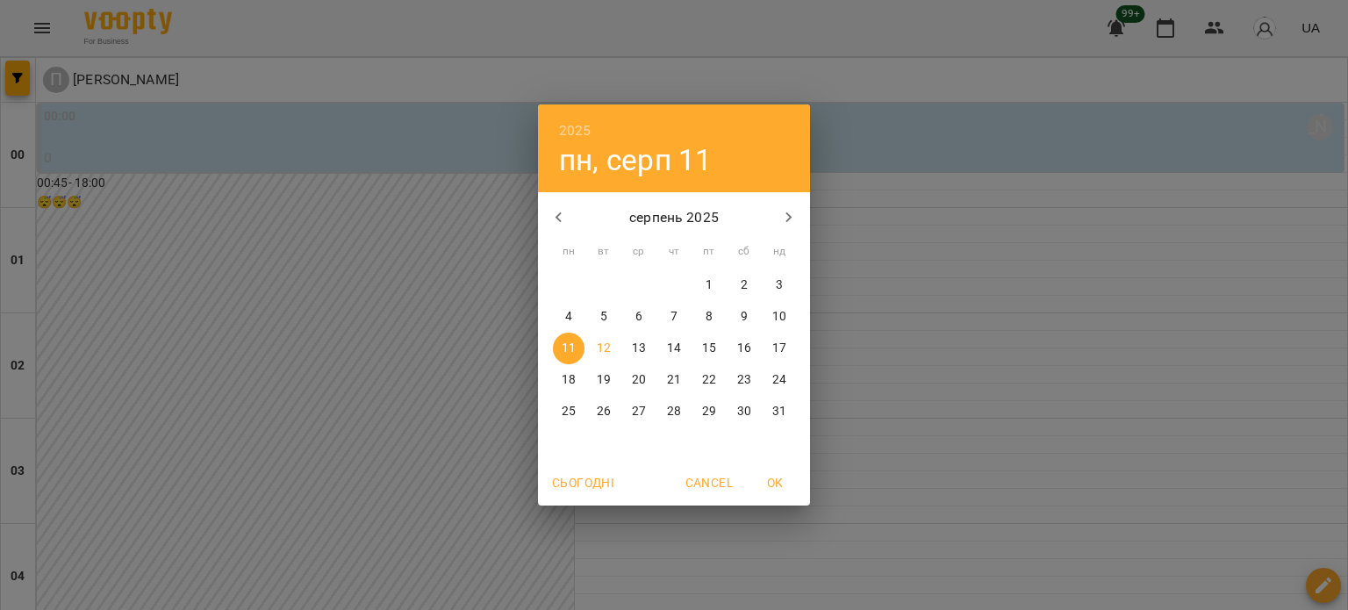
click at [606, 380] on p "19" at bounding box center [604, 380] width 14 height 18
type input "**********"
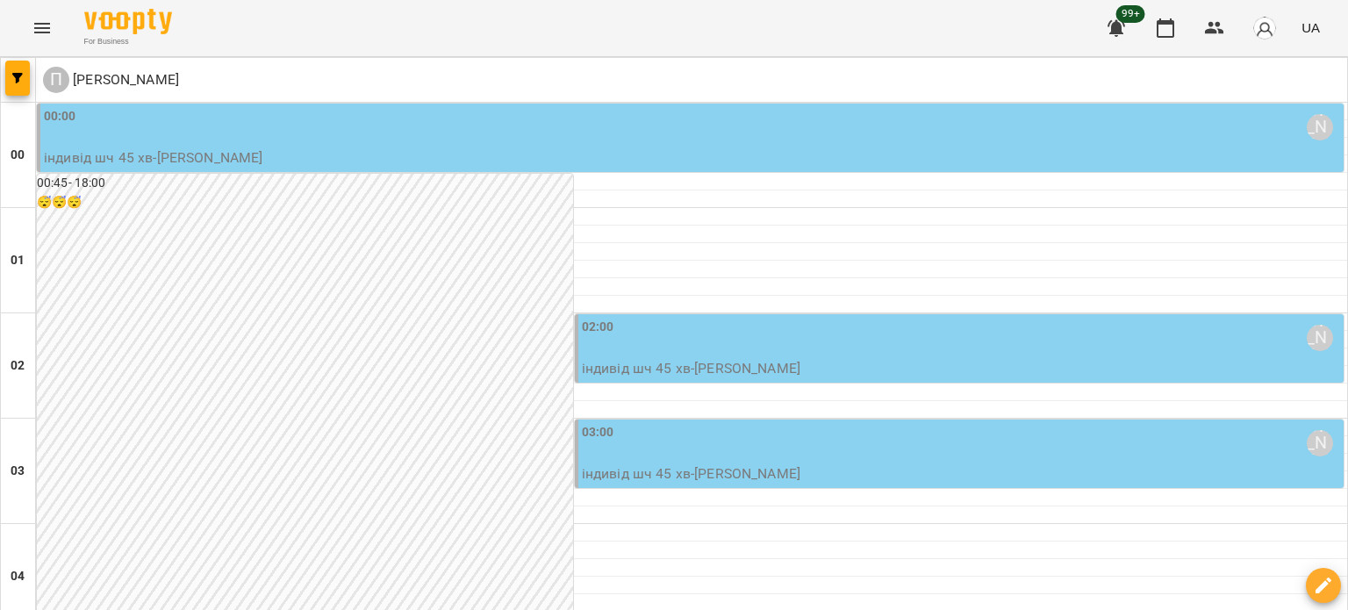
click at [197, 126] on div "00:00 Попроцька Ольга" at bounding box center [692, 127] width 1296 height 40
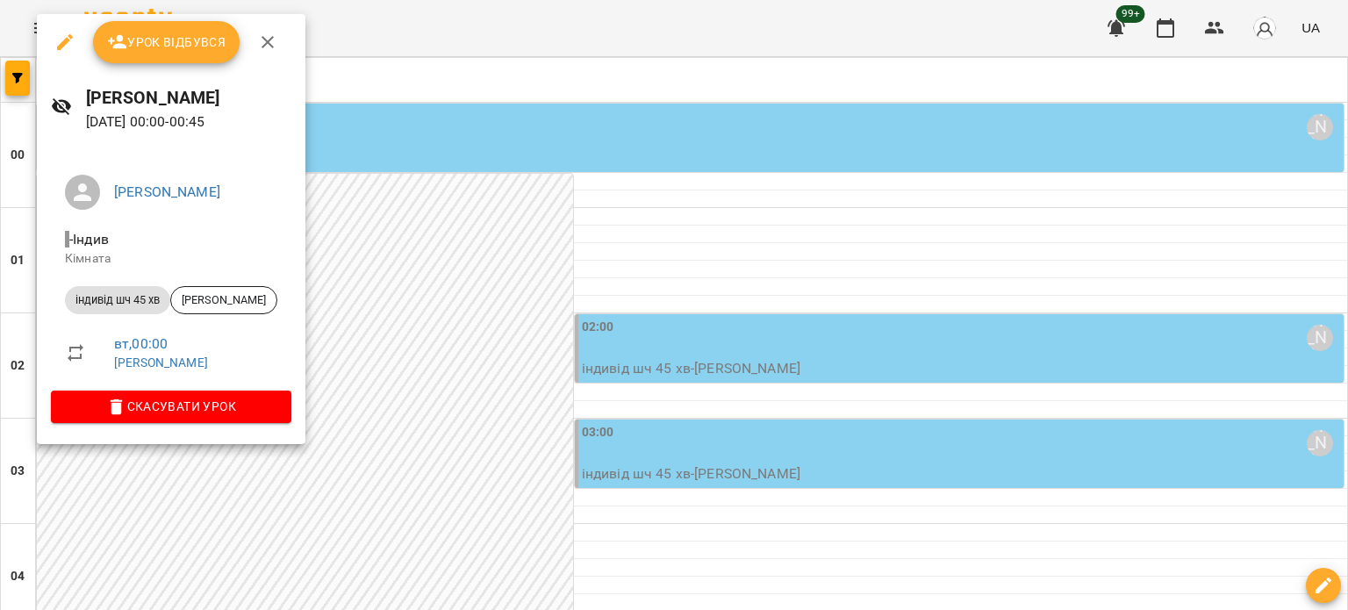
click at [60, 42] on icon "button" at bounding box center [64, 42] width 21 height 21
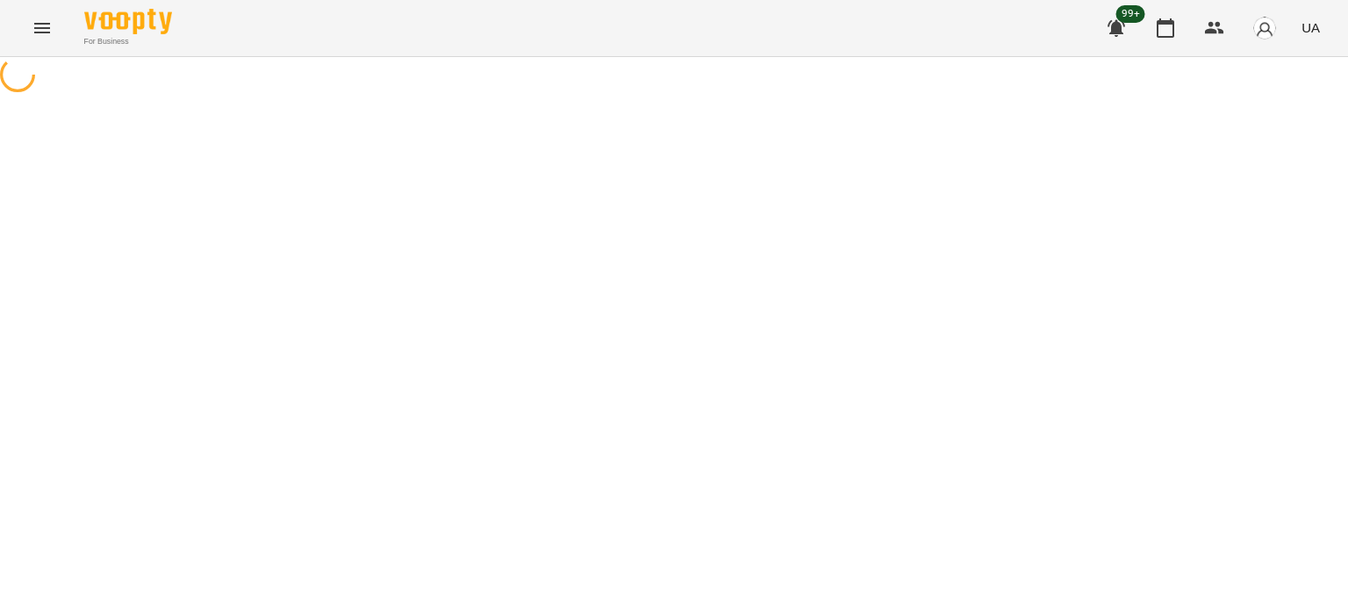
select select "**********"
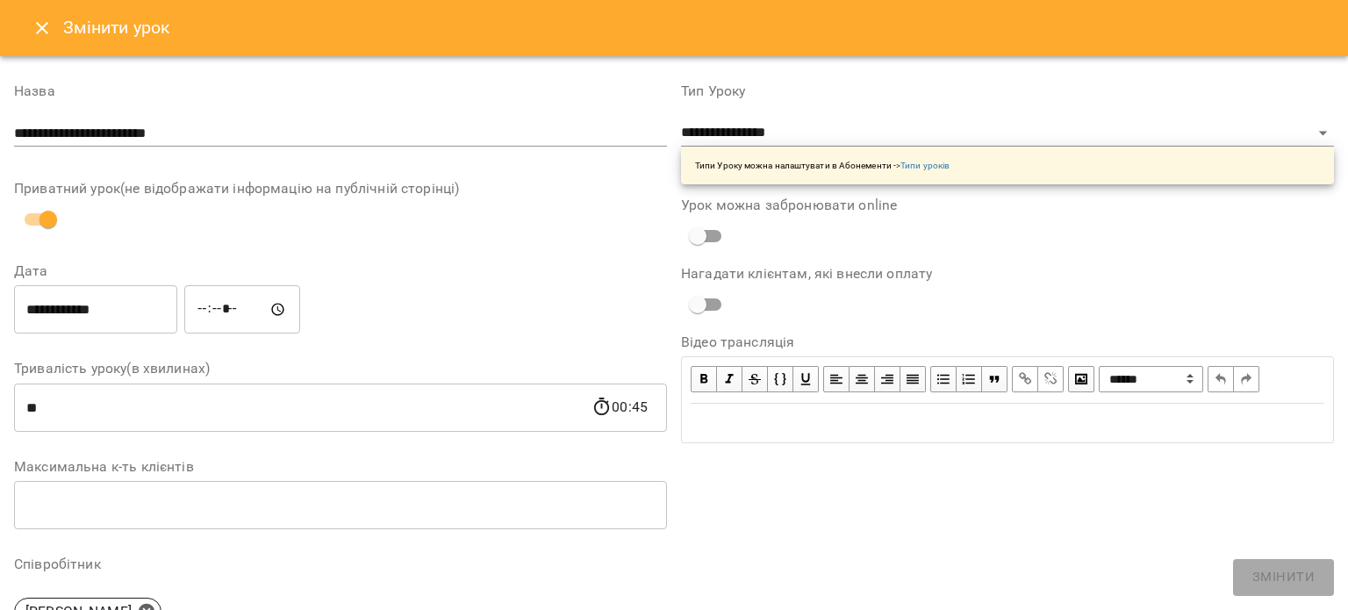
click at [41, 21] on icon "Close" at bounding box center [42, 28] width 21 height 21
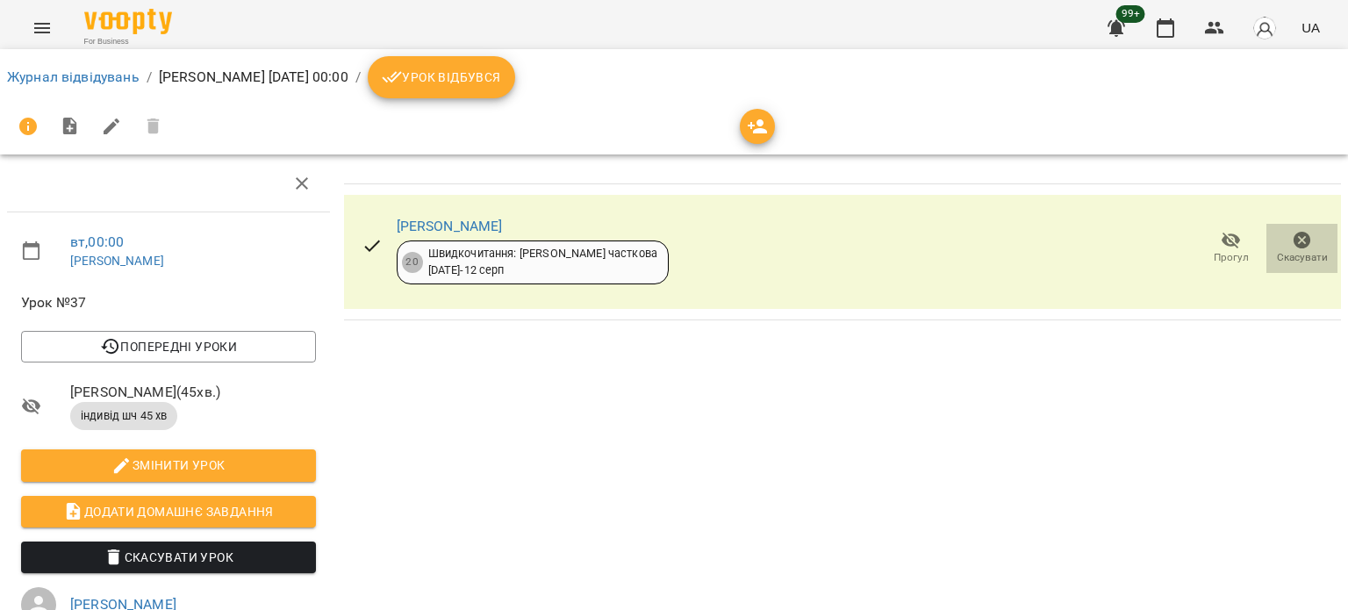
click at [1294, 240] on icon "button" at bounding box center [1303, 241] width 18 height 18
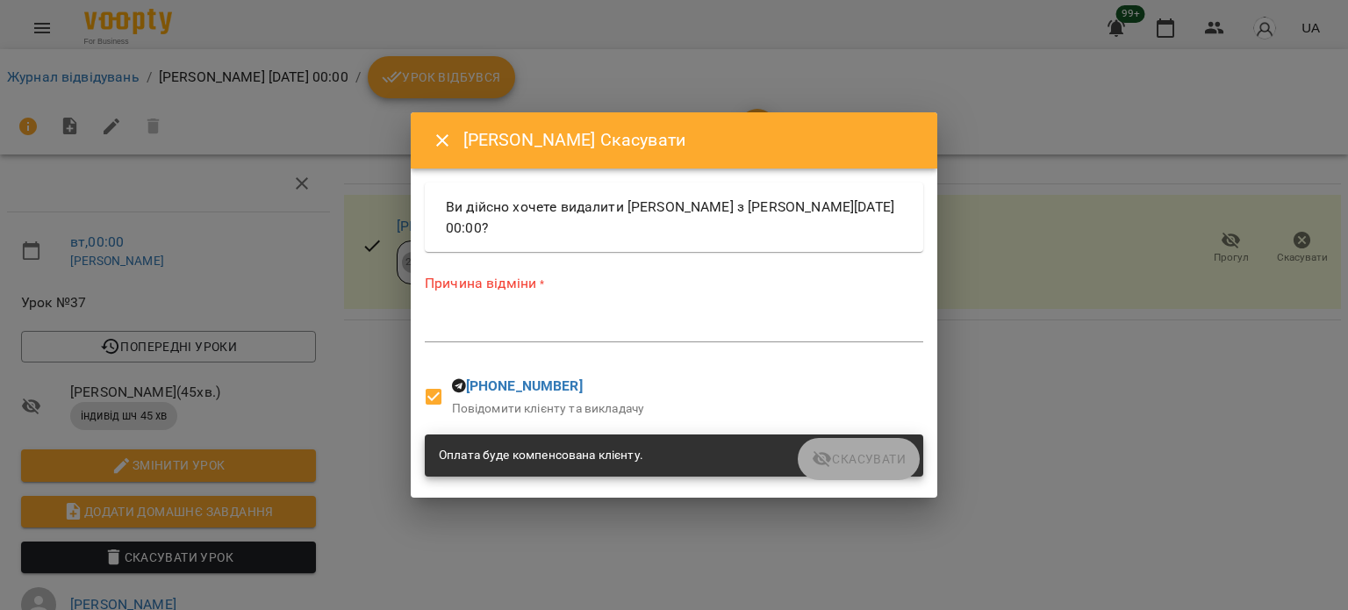
click at [557, 342] on div "Причина відміни * *" at bounding box center [674, 311] width 499 height 76
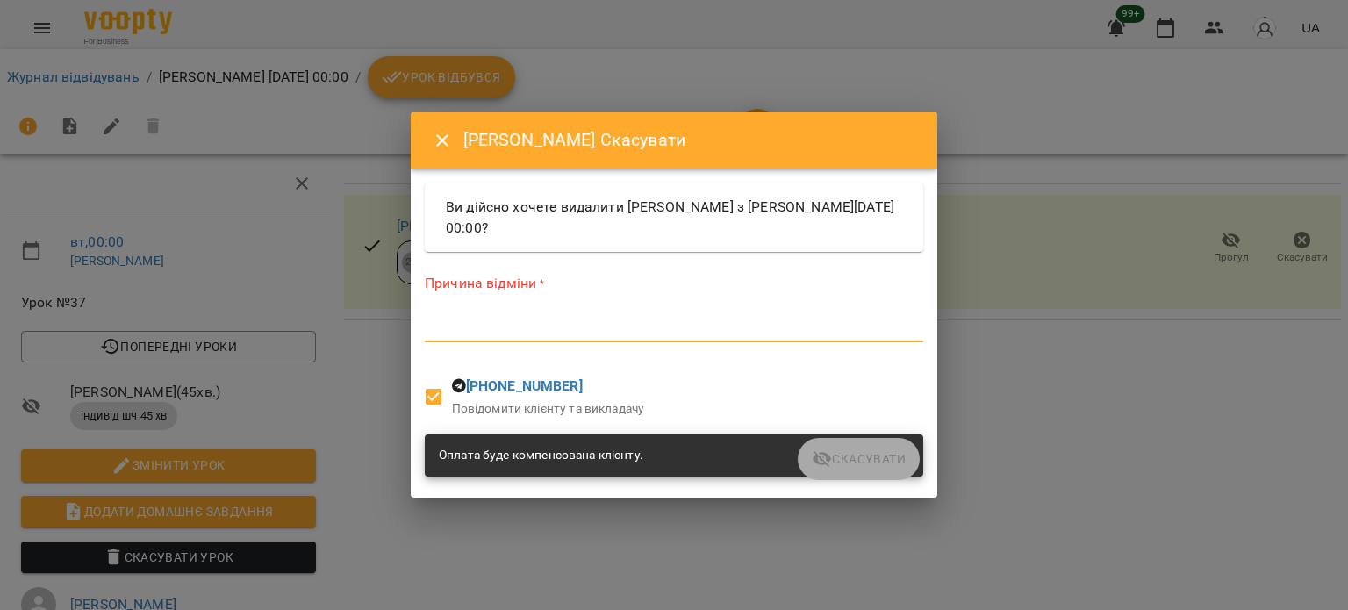
click at [561, 328] on textarea at bounding box center [674, 327] width 499 height 17
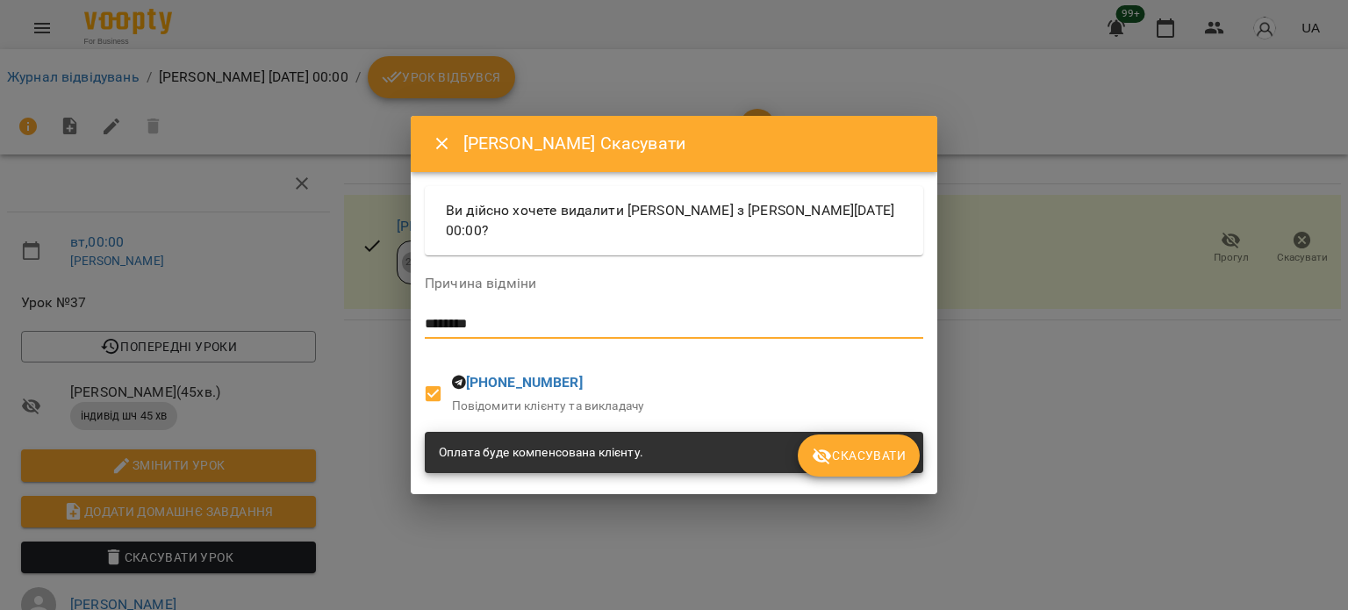
type textarea "********"
click at [885, 449] on span "Скасувати" at bounding box center [859, 455] width 94 height 21
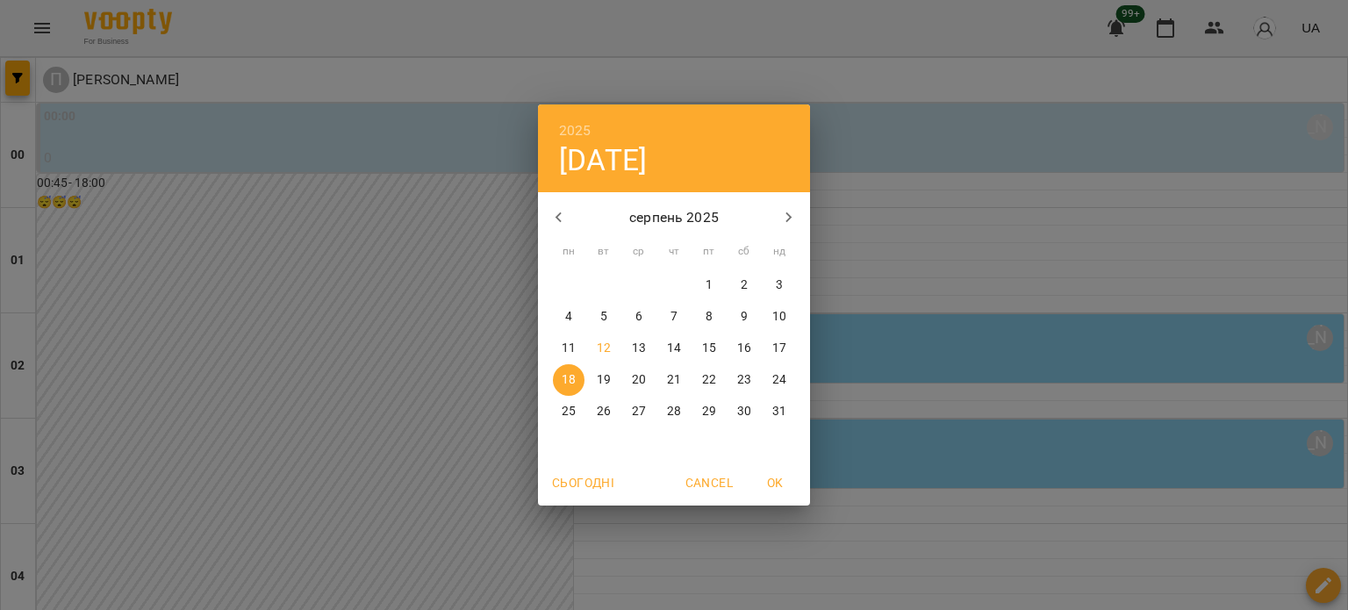
click at [604, 382] on p "19" at bounding box center [604, 380] width 14 height 18
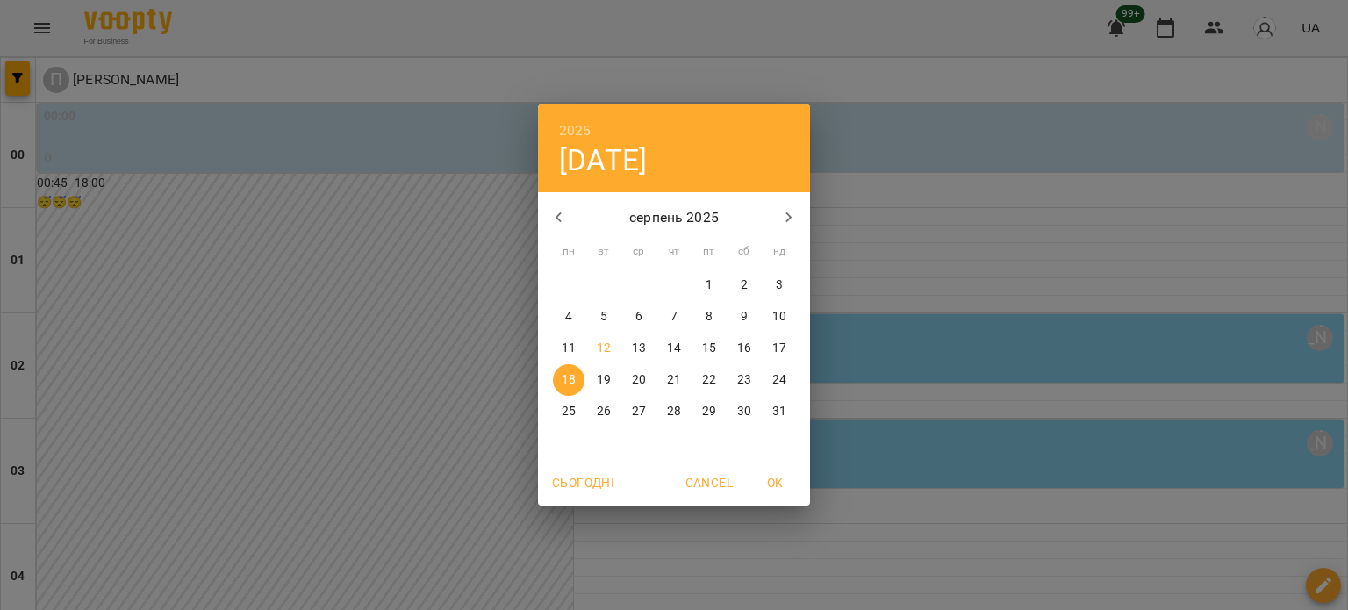
click at [604, 411] on p "26" at bounding box center [604, 412] width 14 height 18
type input "**********"
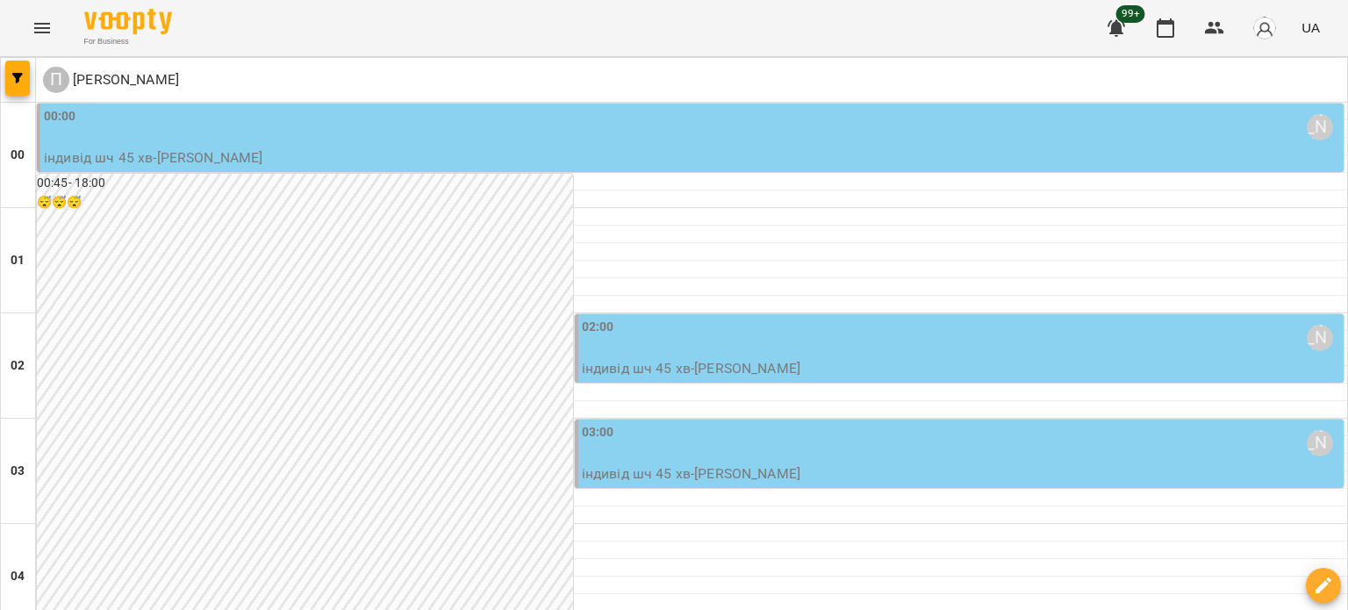
click at [108, 142] on div "00:00 Попроцька Ольга" at bounding box center [692, 127] width 1296 height 40
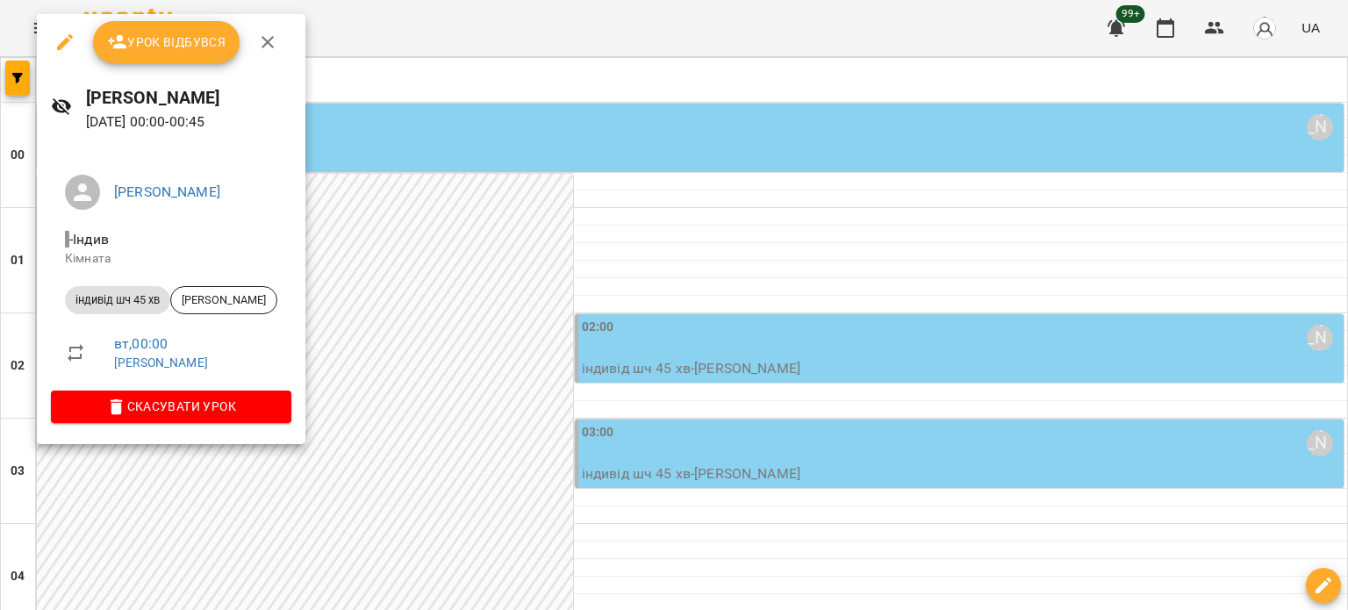
click at [56, 41] on icon "button" at bounding box center [64, 42] width 21 height 21
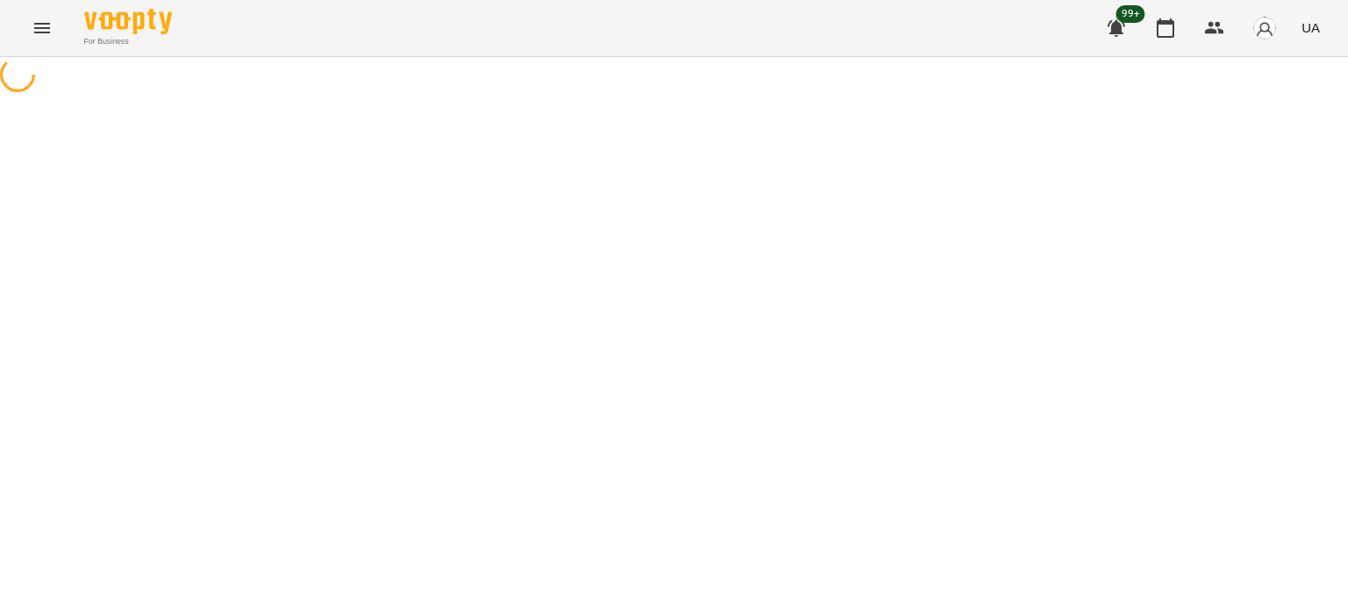
select select "**********"
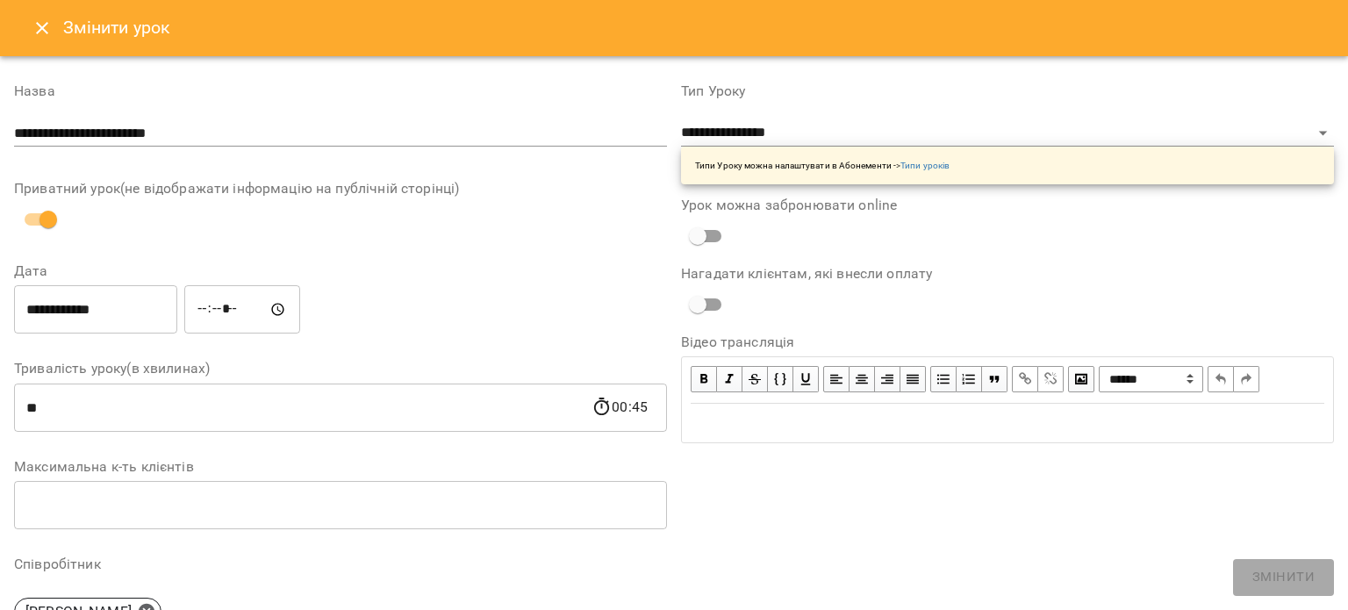
click at [44, 28] on icon "Close" at bounding box center [42, 28] width 21 height 21
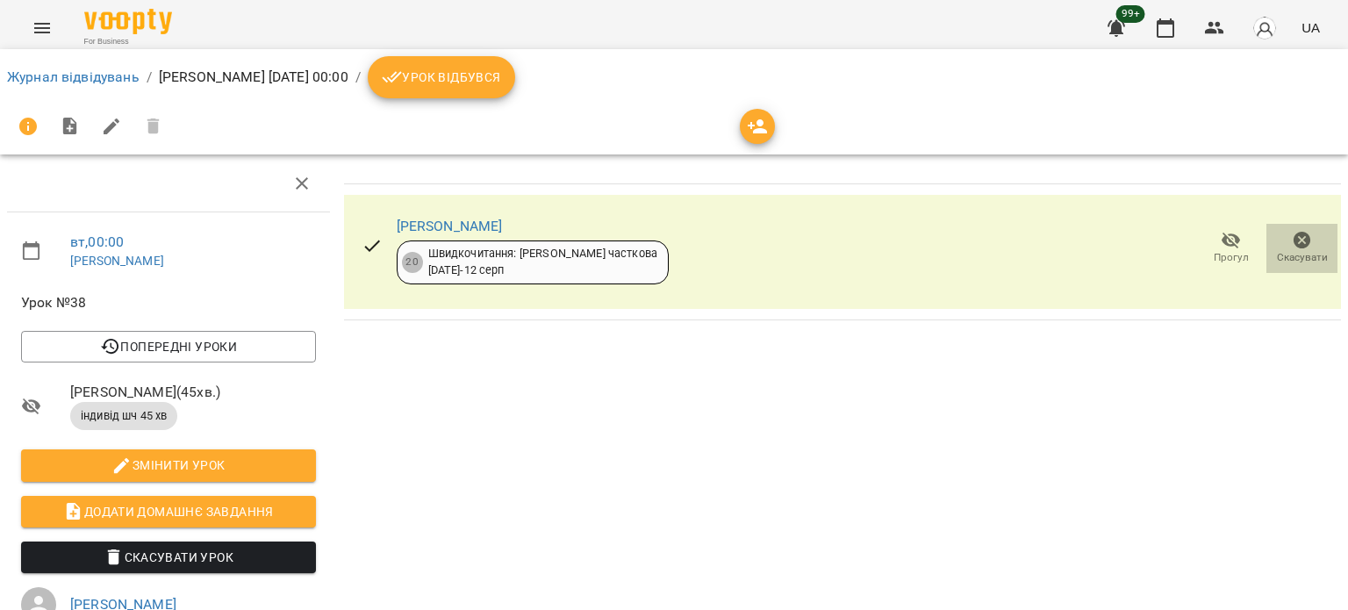
click at [1277, 240] on span "Скасувати" at bounding box center [1302, 247] width 50 height 35
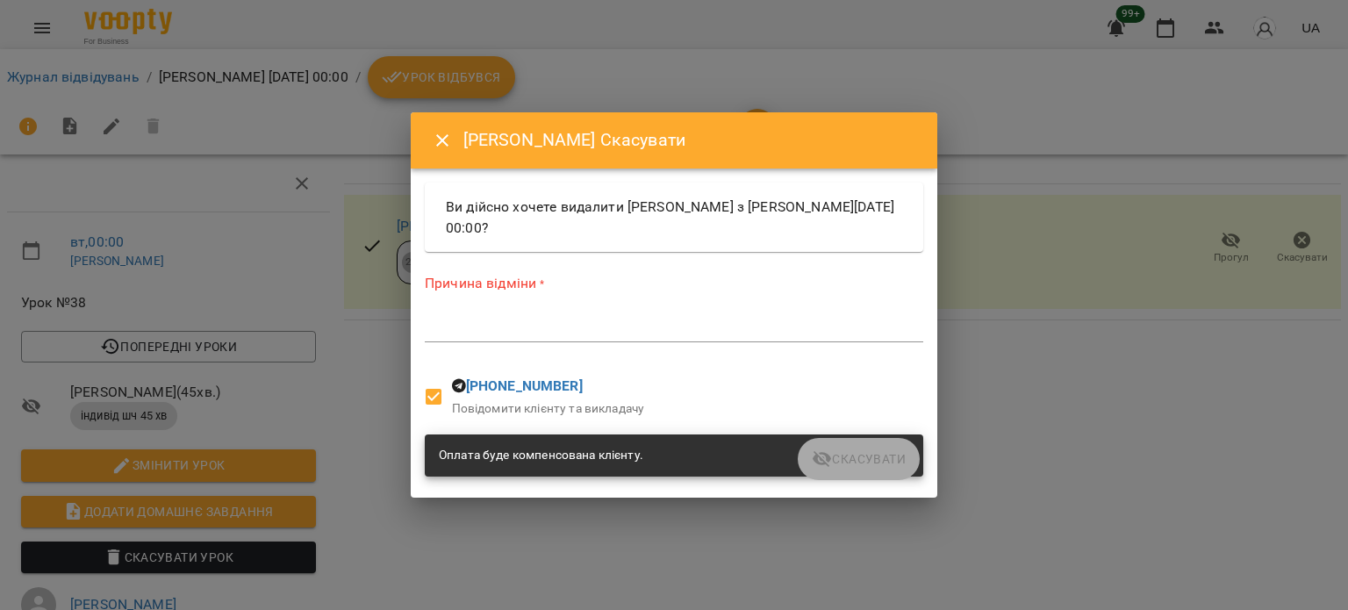
click at [649, 329] on textarea at bounding box center [674, 327] width 499 height 17
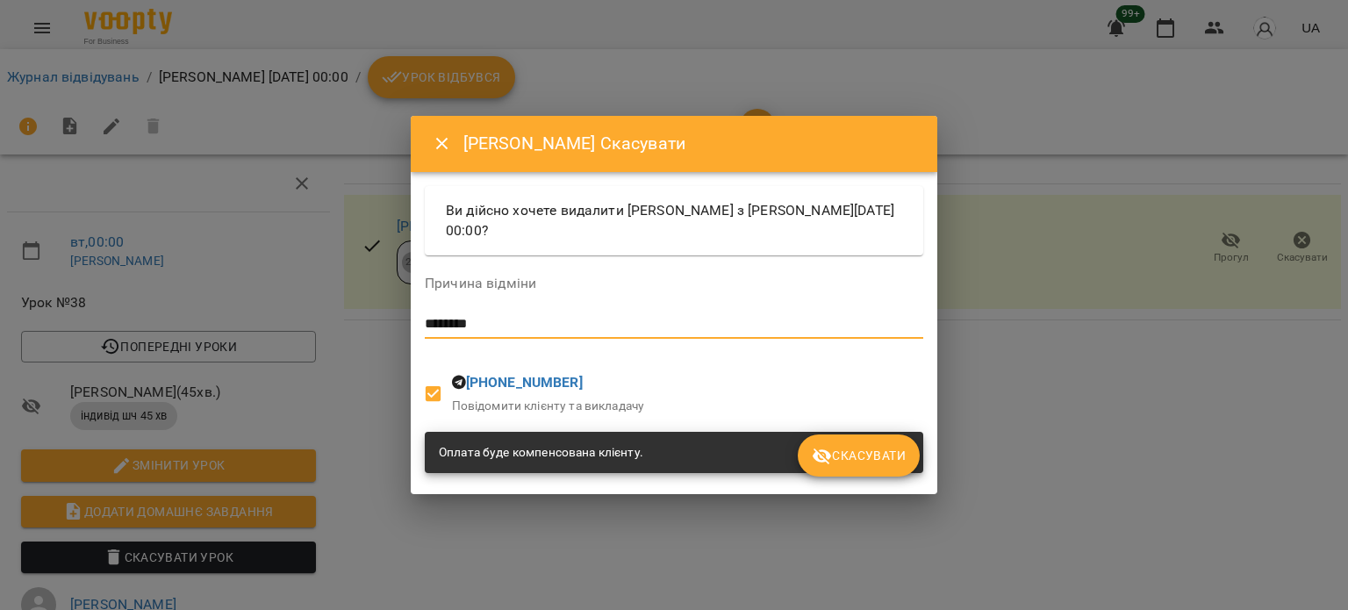
type textarea "********"
click at [863, 460] on span "Скасувати" at bounding box center [859, 455] width 94 height 21
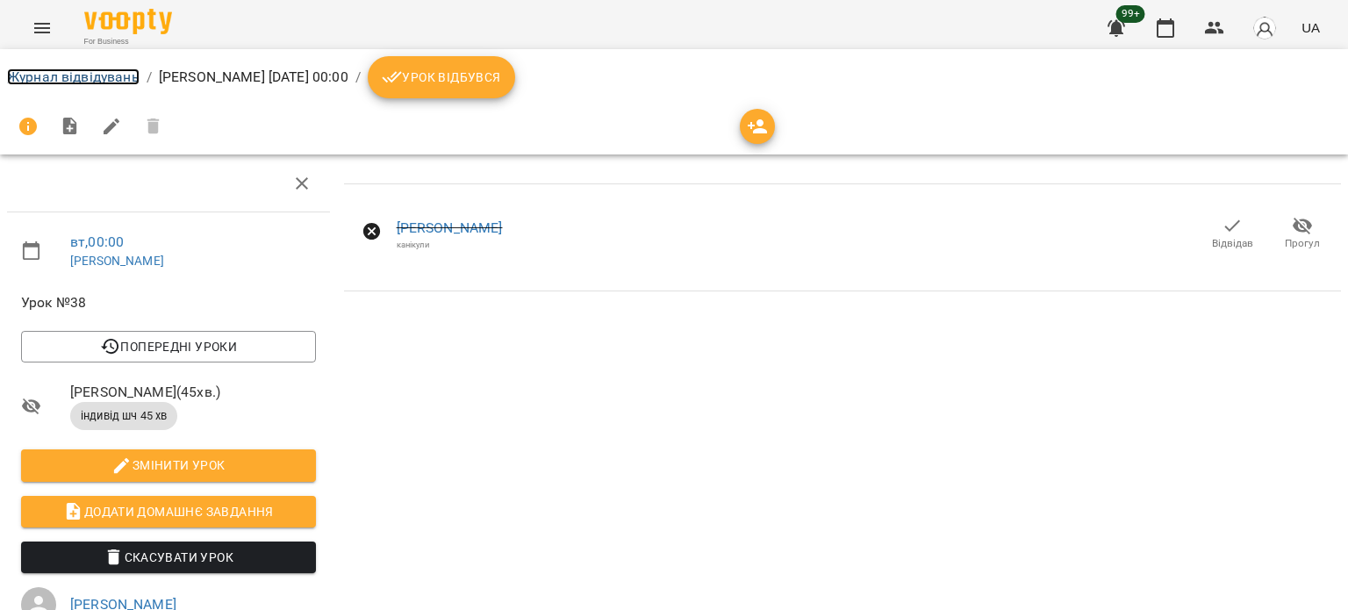
click at [62, 80] on link "Журнал відвідувань" at bounding box center [73, 76] width 133 height 17
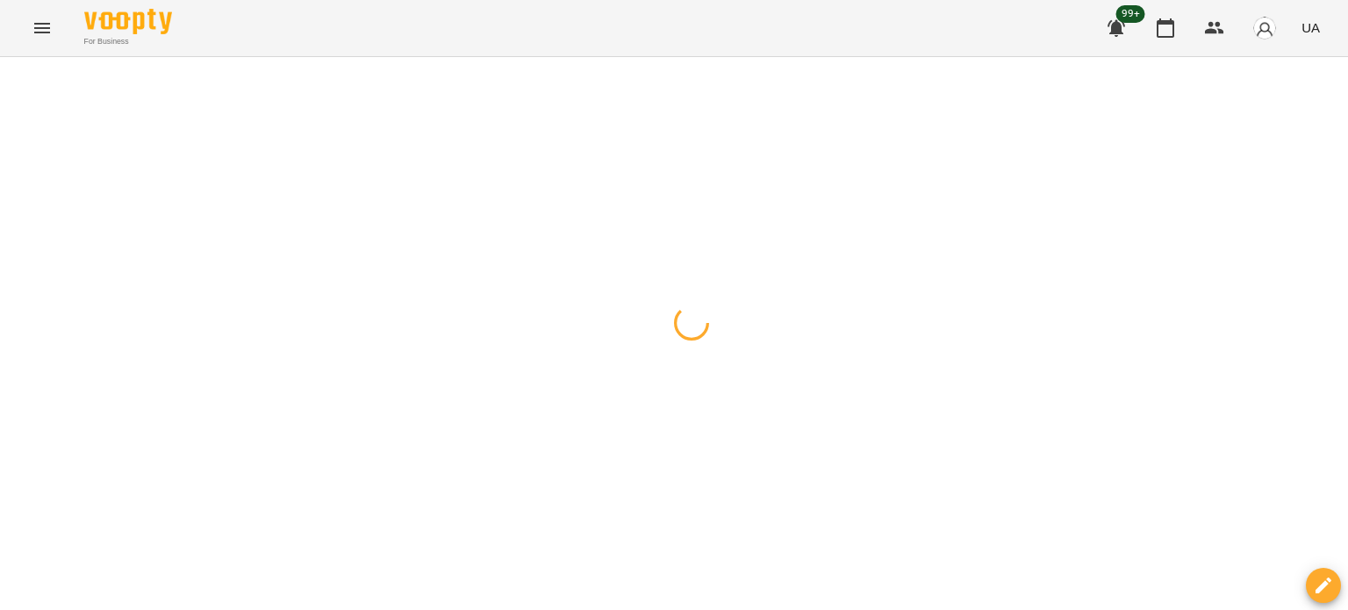
click at [687, 57] on div at bounding box center [674, 57] width 1348 height 0
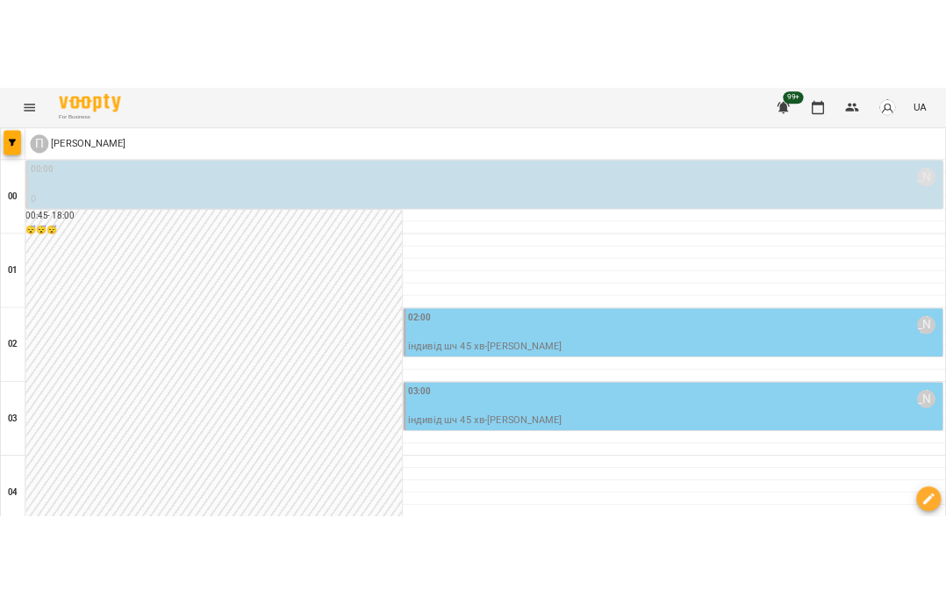
scroll to position [176, 0]
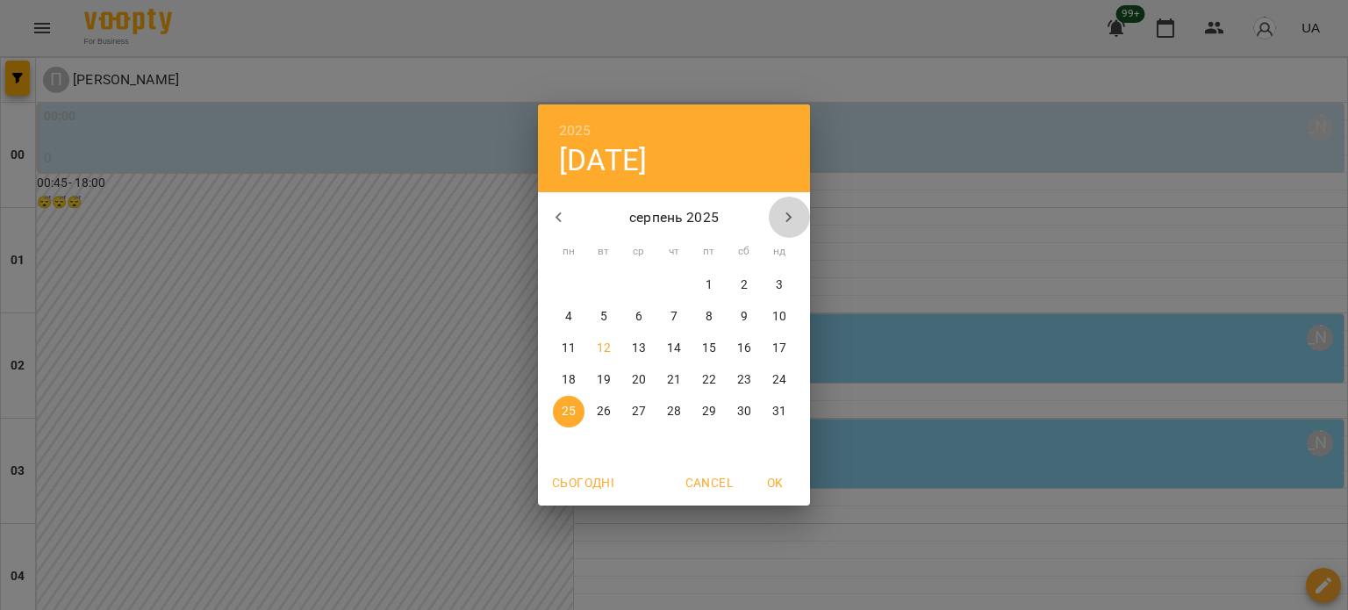
click at [790, 216] on icon "button" at bounding box center [789, 217] width 6 height 11
click at [604, 280] on p "2" at bounding box center [603, 285] width 7 height 18
type input "**********"
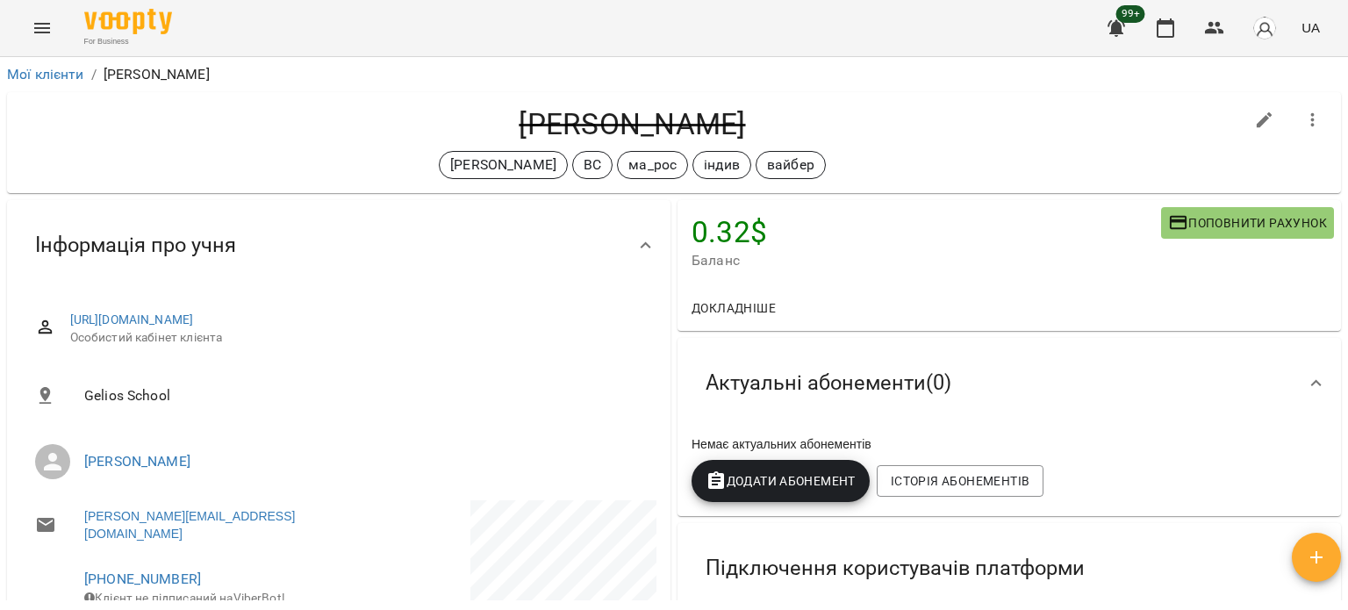
scroll to position [528, 0]
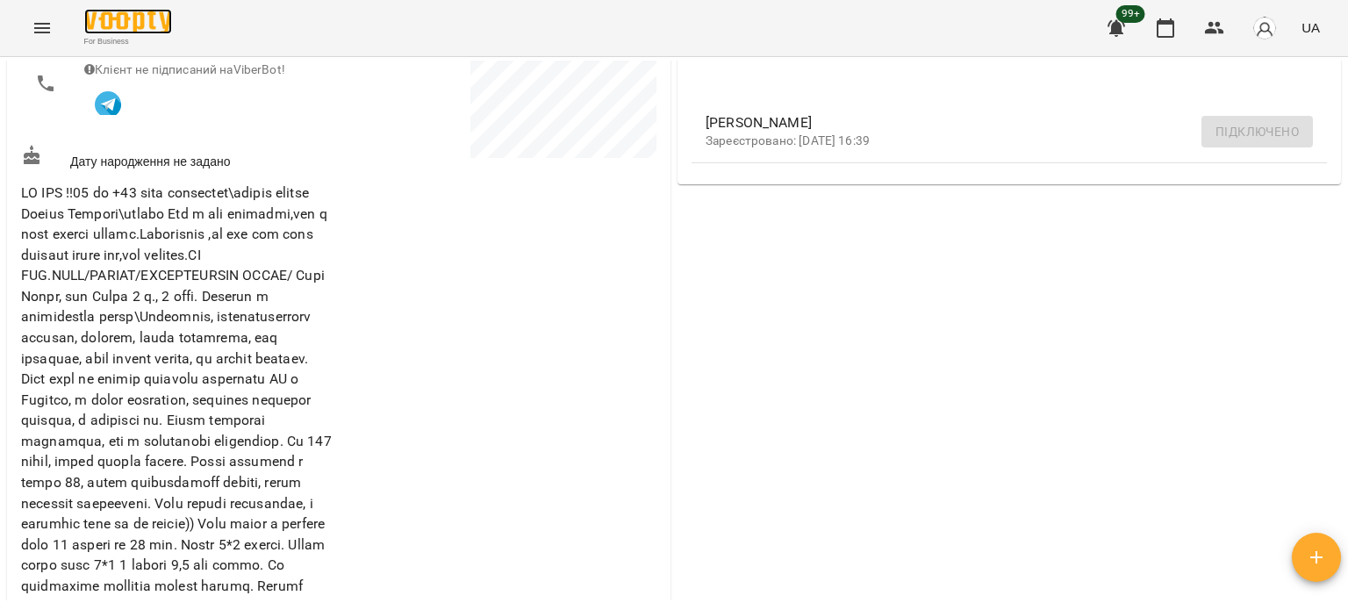
click at [111, 23] on img at bounding box center [128, 21] width 88 height 25
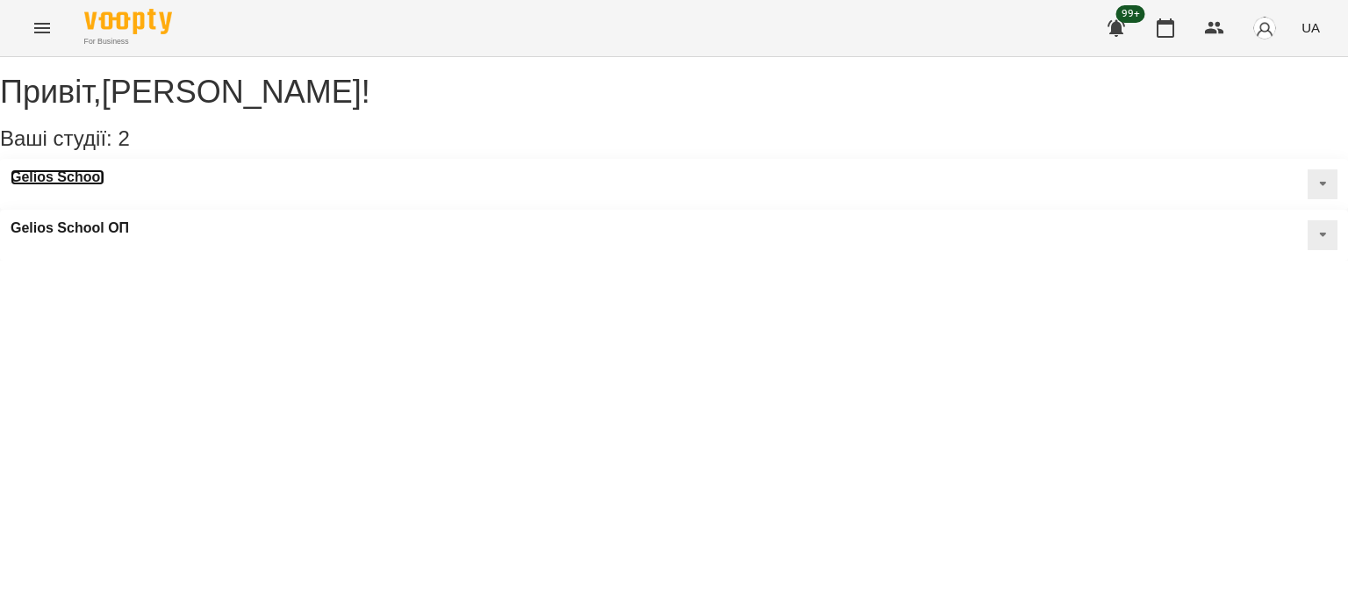
click at [75, 185] on h3 "Gelios School" at bounding box center [58, 177] width 94 height 16
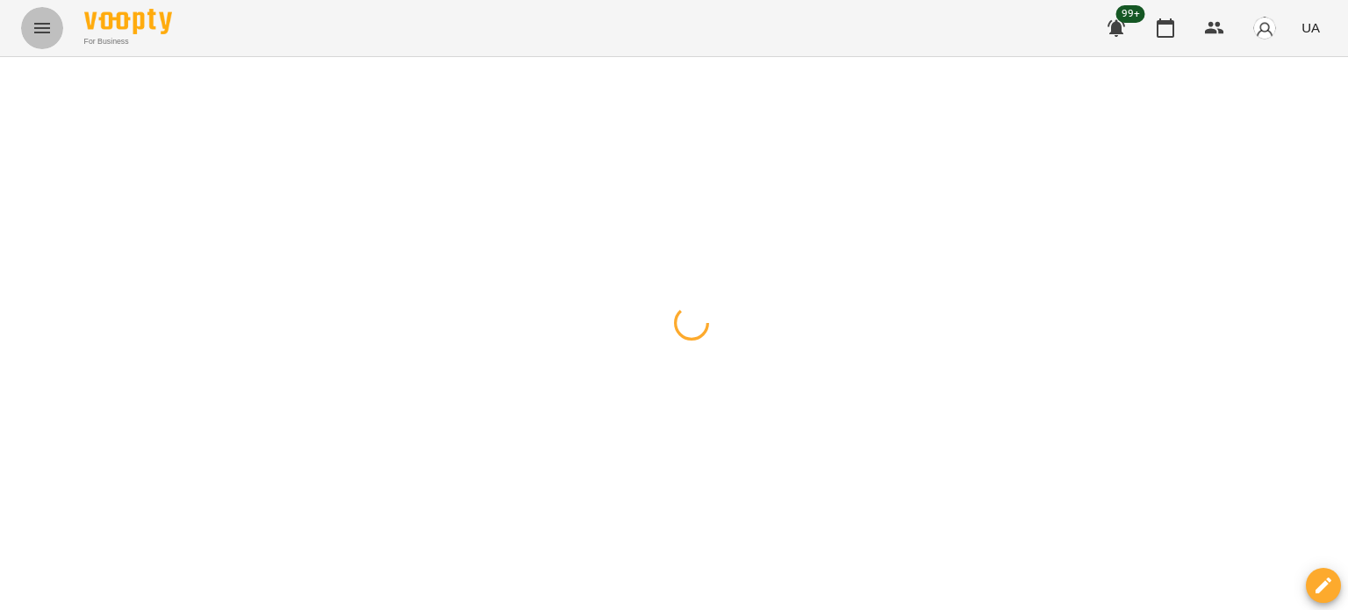
click at [40, 28] on icon "Menu" at bounding box center [42, 28] width 16 height 11
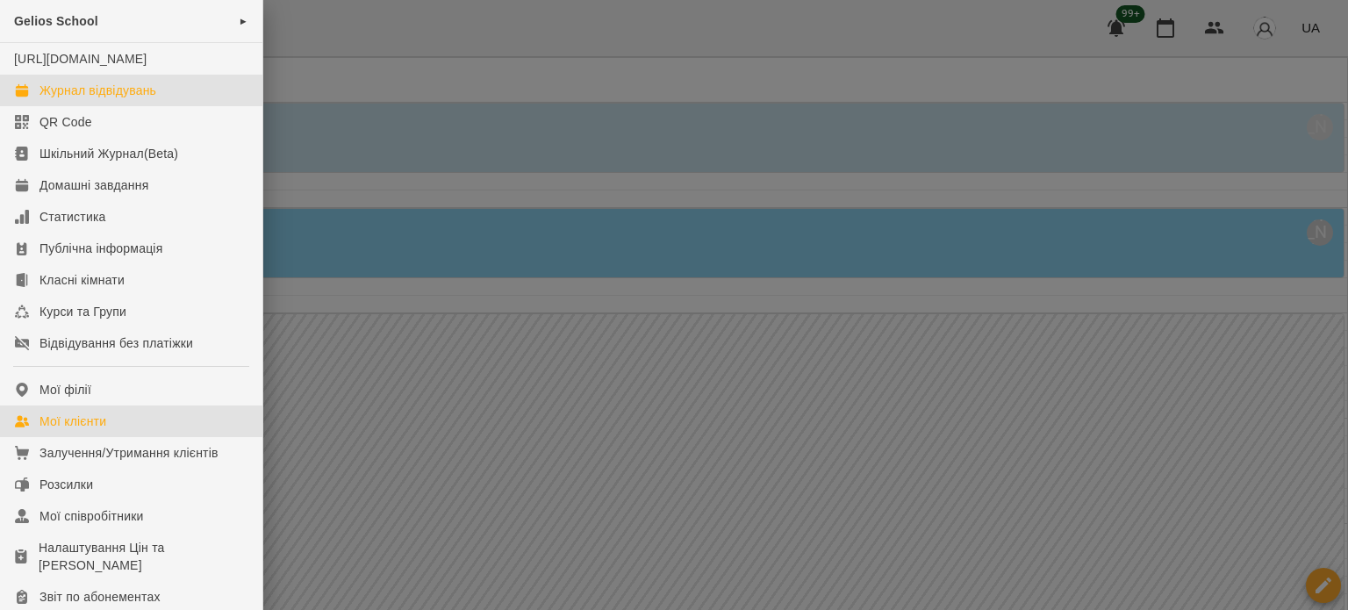
click at [76, 430] on div "Мої клієнти" at bounding box center [72, 422] width 67 height 18
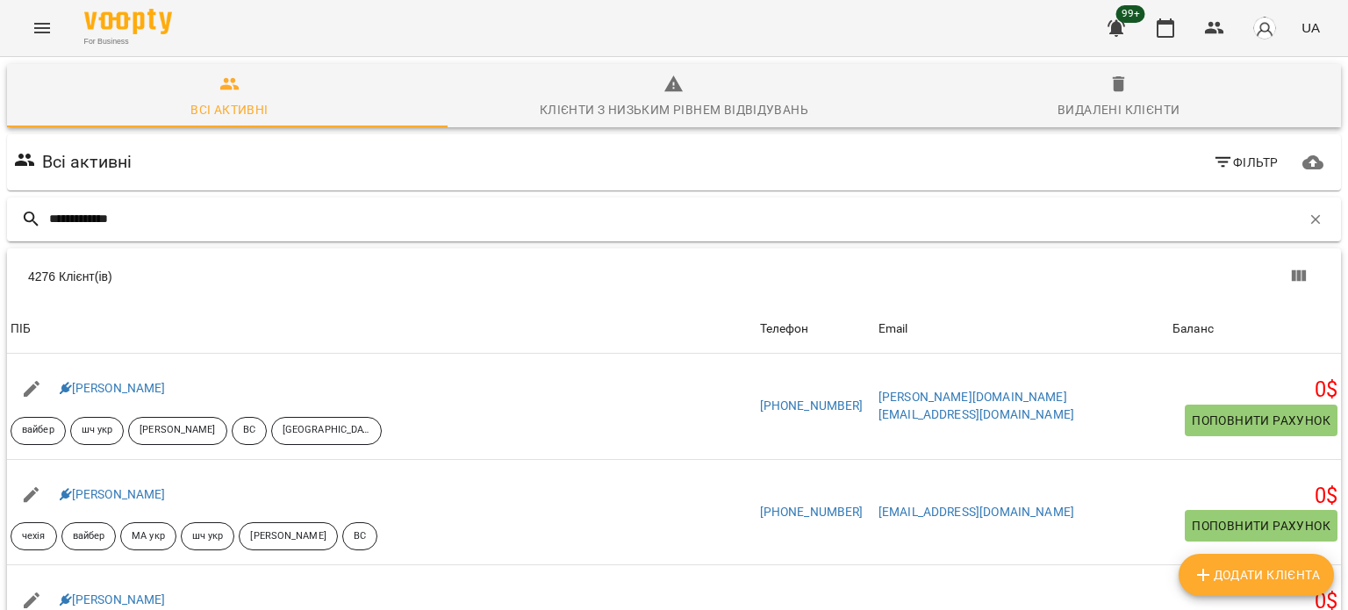
type input "**********"
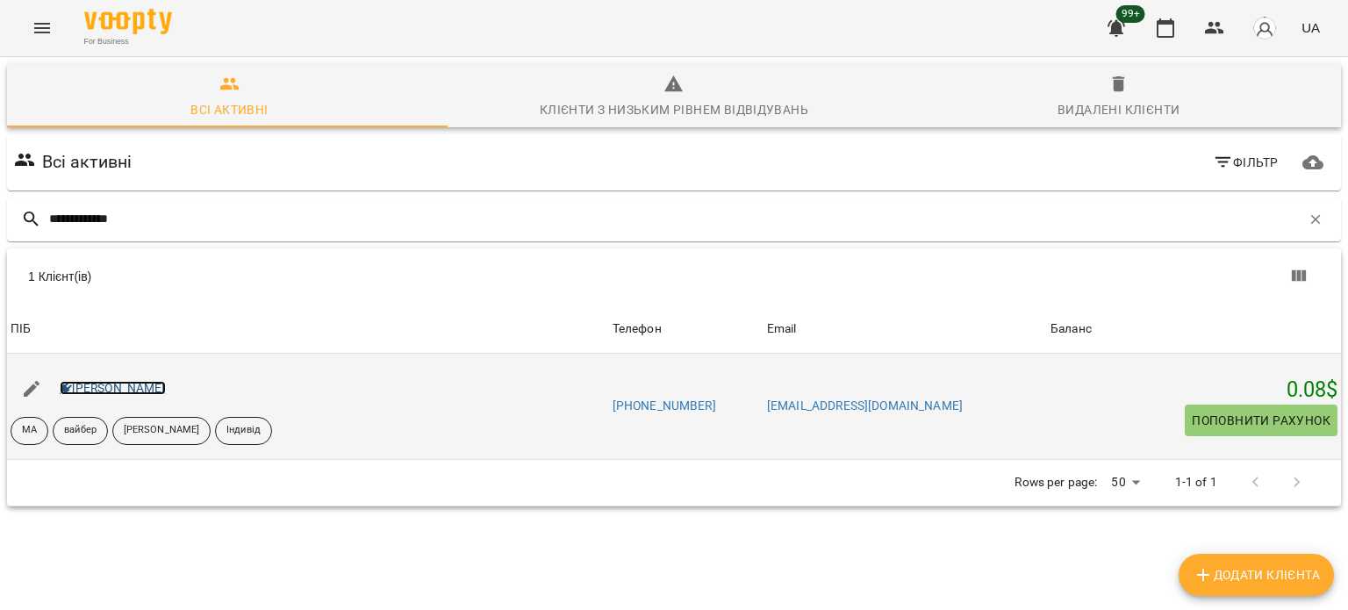
click at [112, 381] on link "Мілана Бацула" at bounding box center [113, 388] width 106 height 14
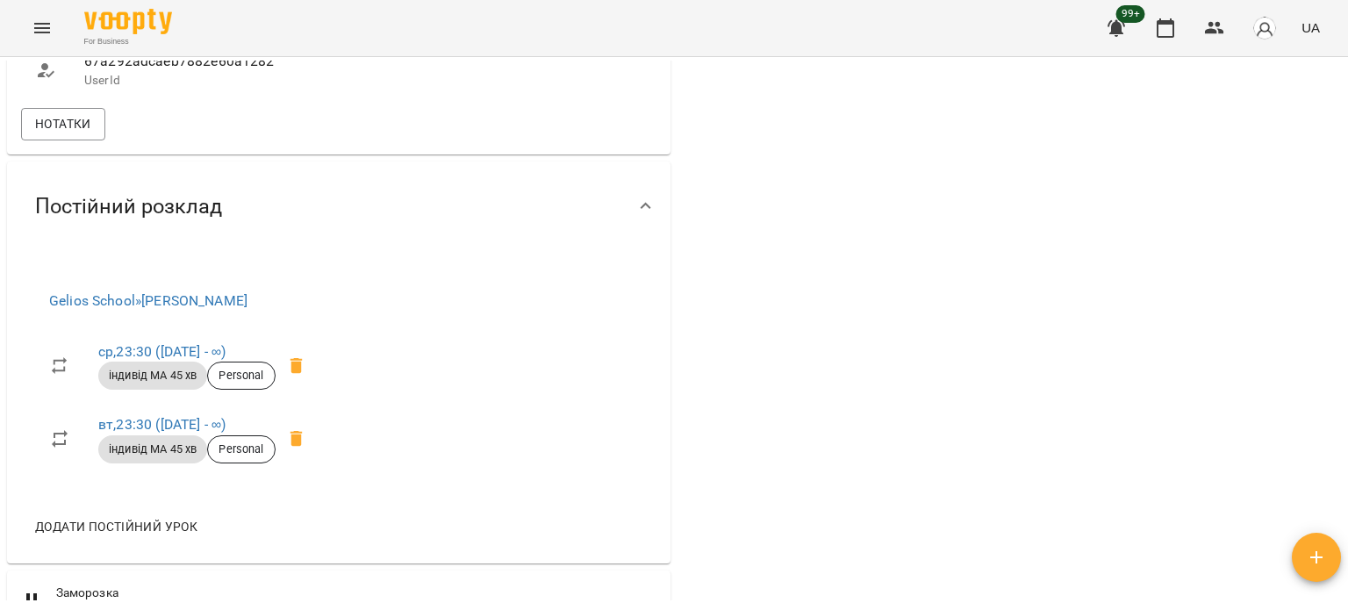
scroll to position [1668, 0]
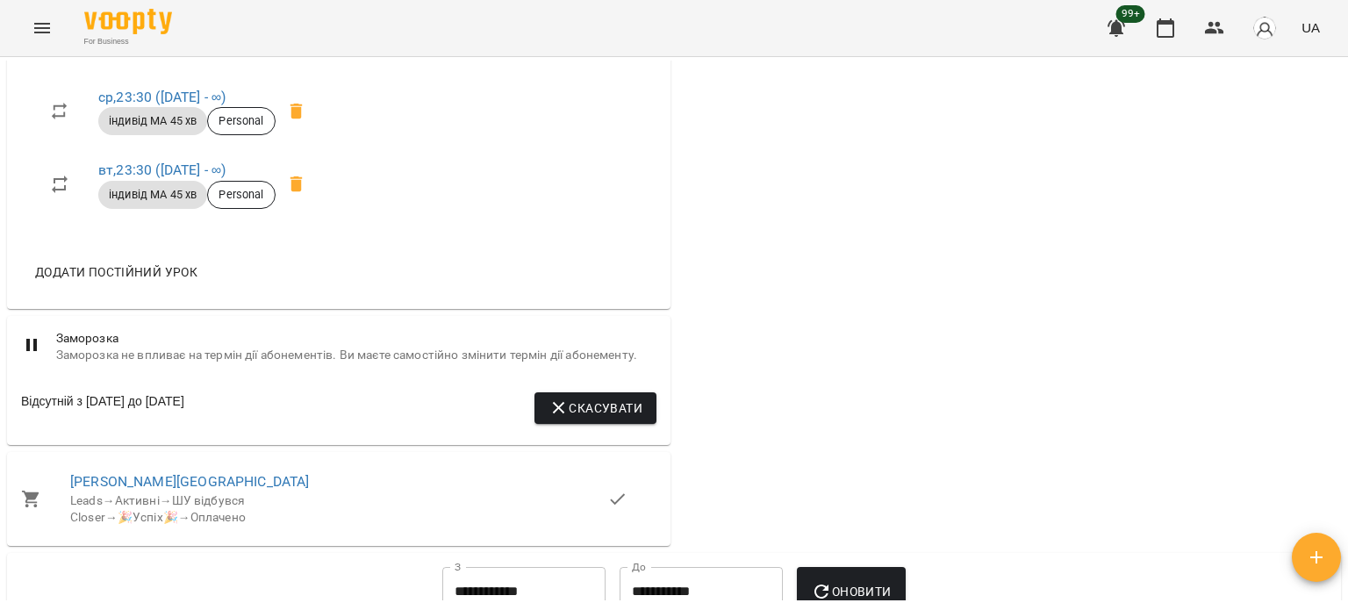
drag, startPoint x: 298, startPoint y: 144, endPoint x: 147, endPoint y: 140, distance: 151.0
click at [147, 57] on span "Gelios School » Бондарева Валерія" at bounding box center [183, 46] width 268 height 21
copy link "Бондарева Валерія"
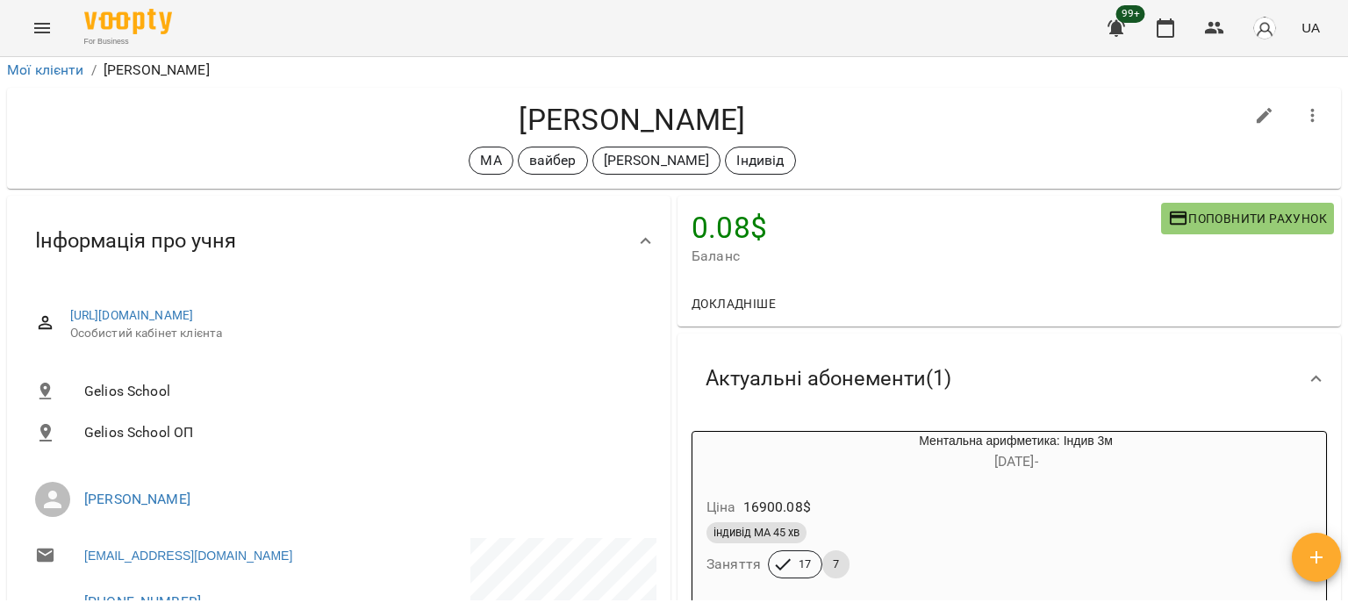
scroll to position [0, 0]
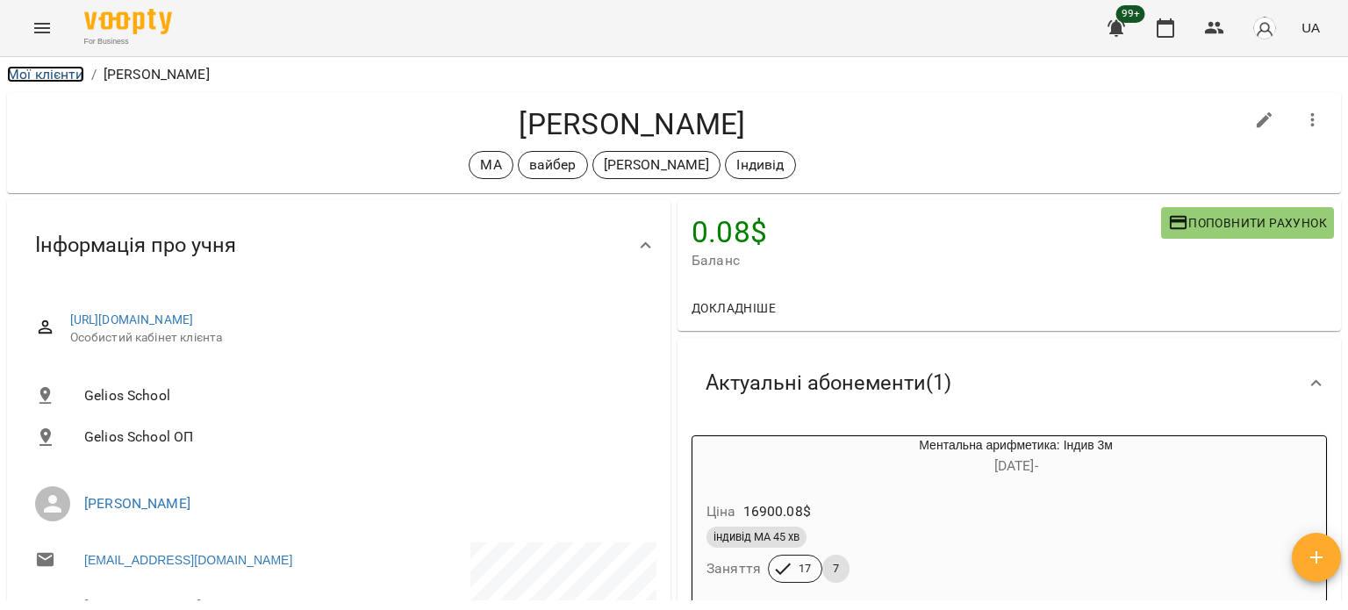
click at [60, 73] on link "Мої клієнти" at bounding box center [45, 74] width 77 height 17
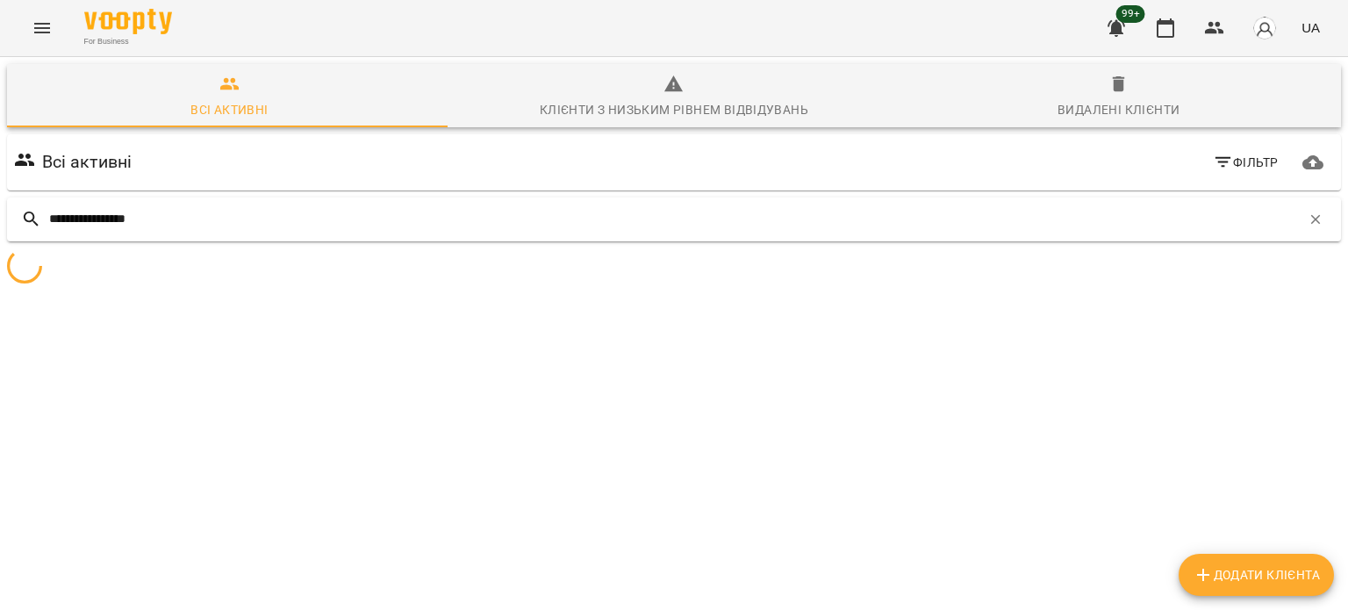
type input "**********"
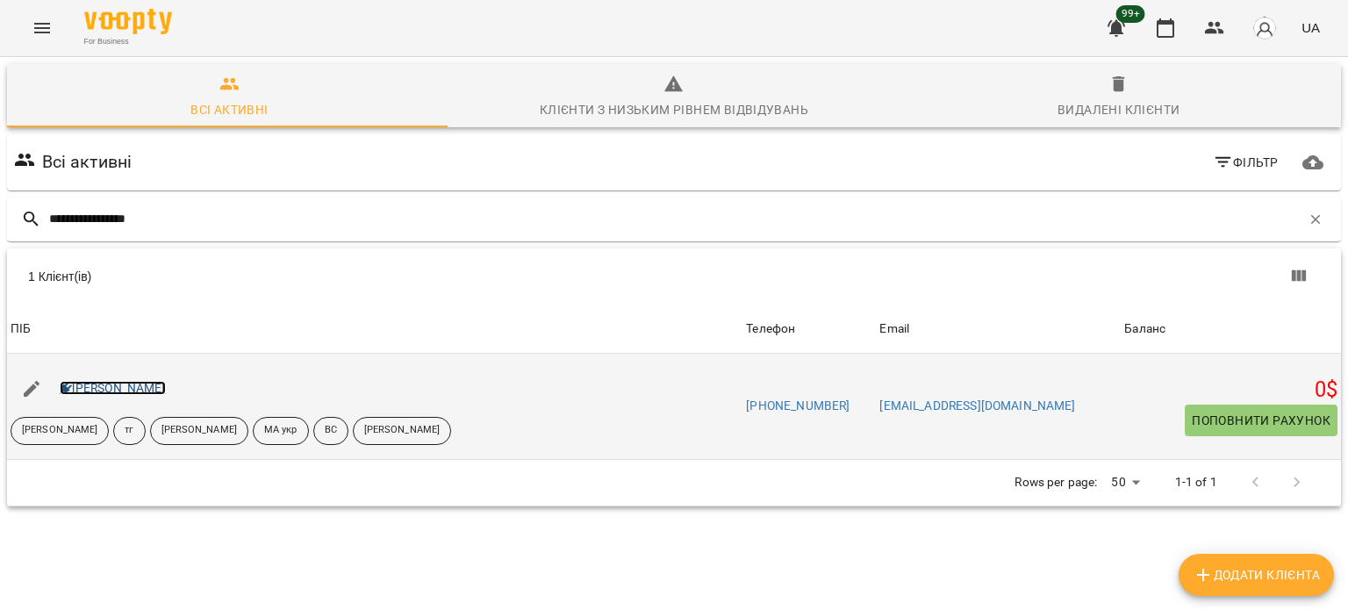
click at [161, 389] on link "Бойкова Маргарита" at bounding box center [113, 388] width 106 height 14
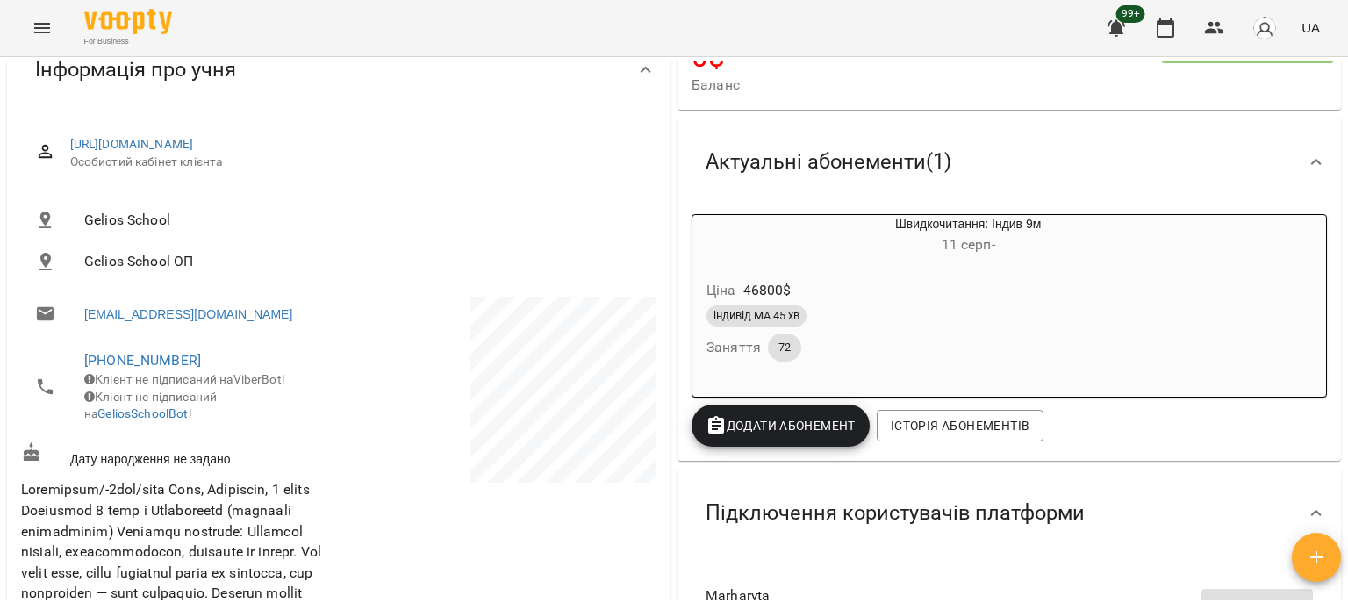
scroll to position [351, 0]
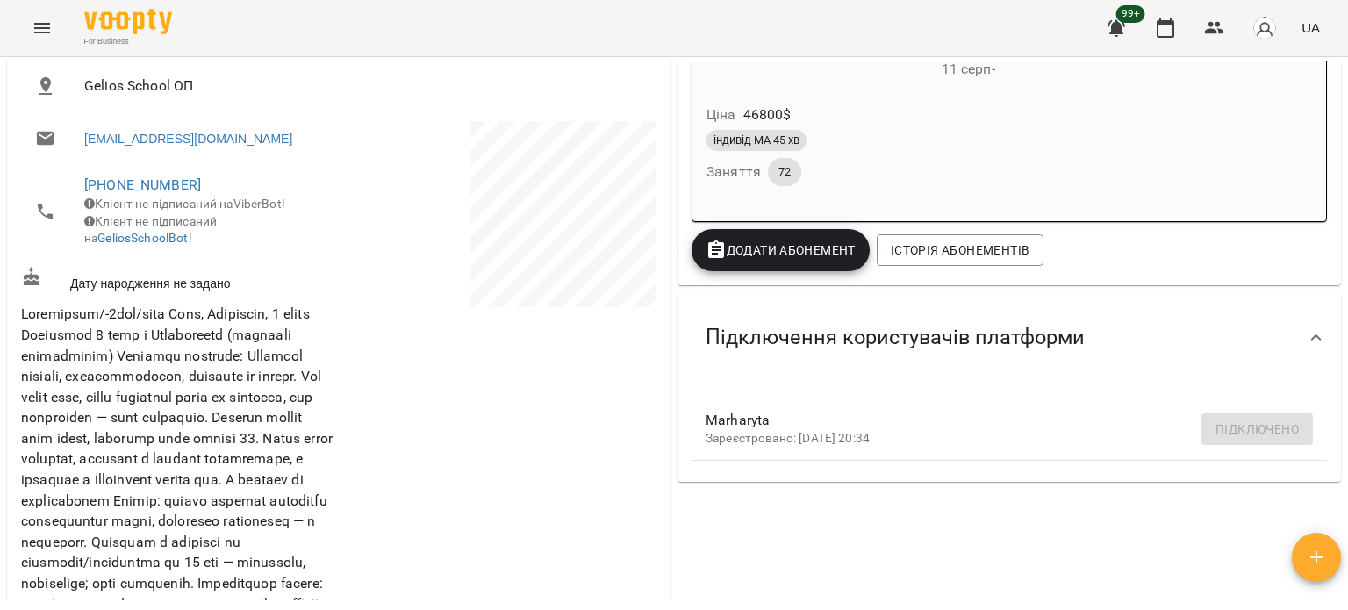
click at [558, 416] on div at bounding box center [499, 566] width 321 height 896
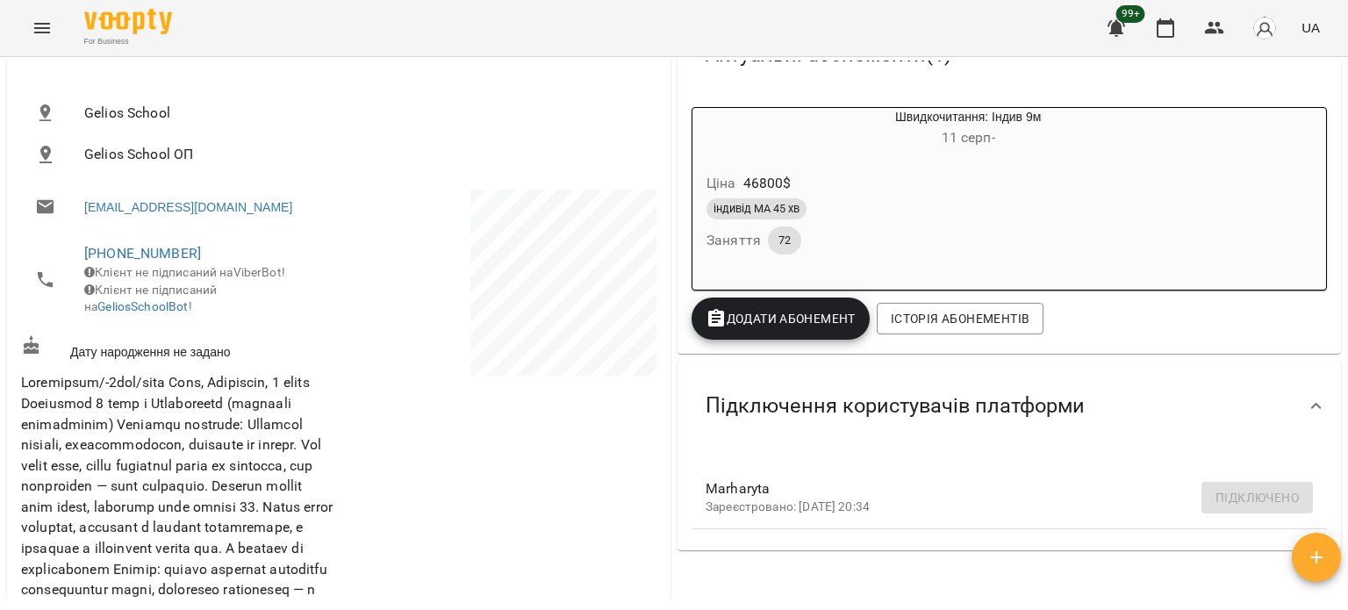
scroll to position [263, 0]
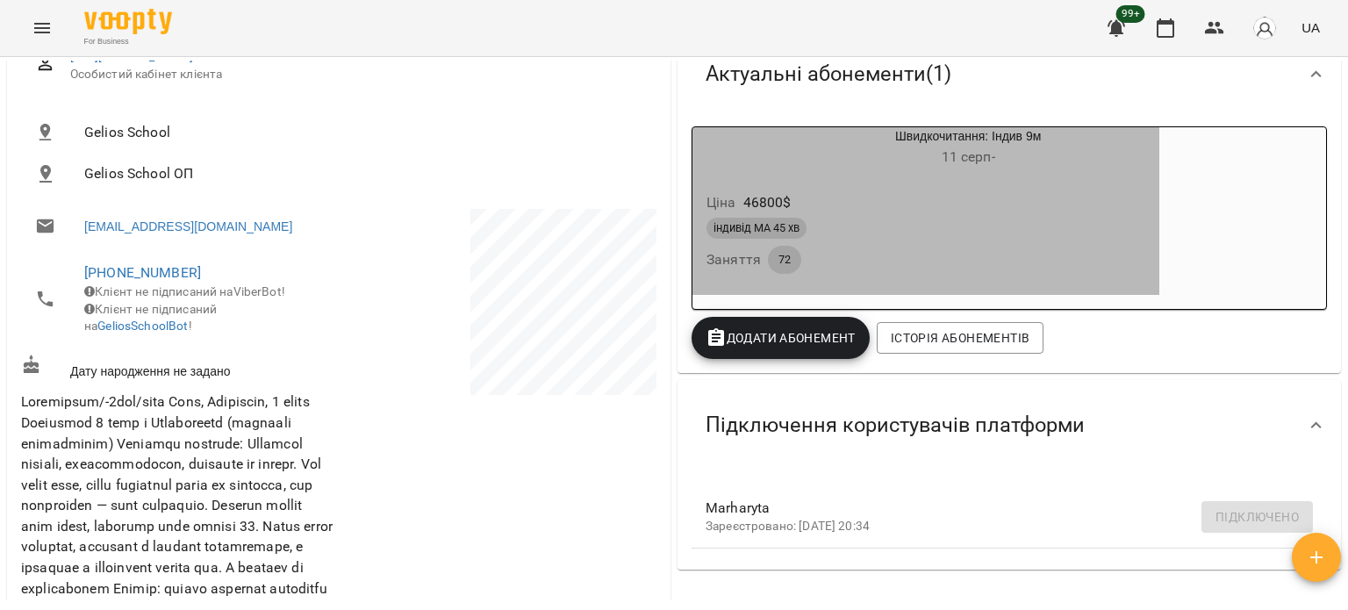
click at [836, 212] on div "Ціна 46800 $" at bounding box center [926, 203] width 446 height 32
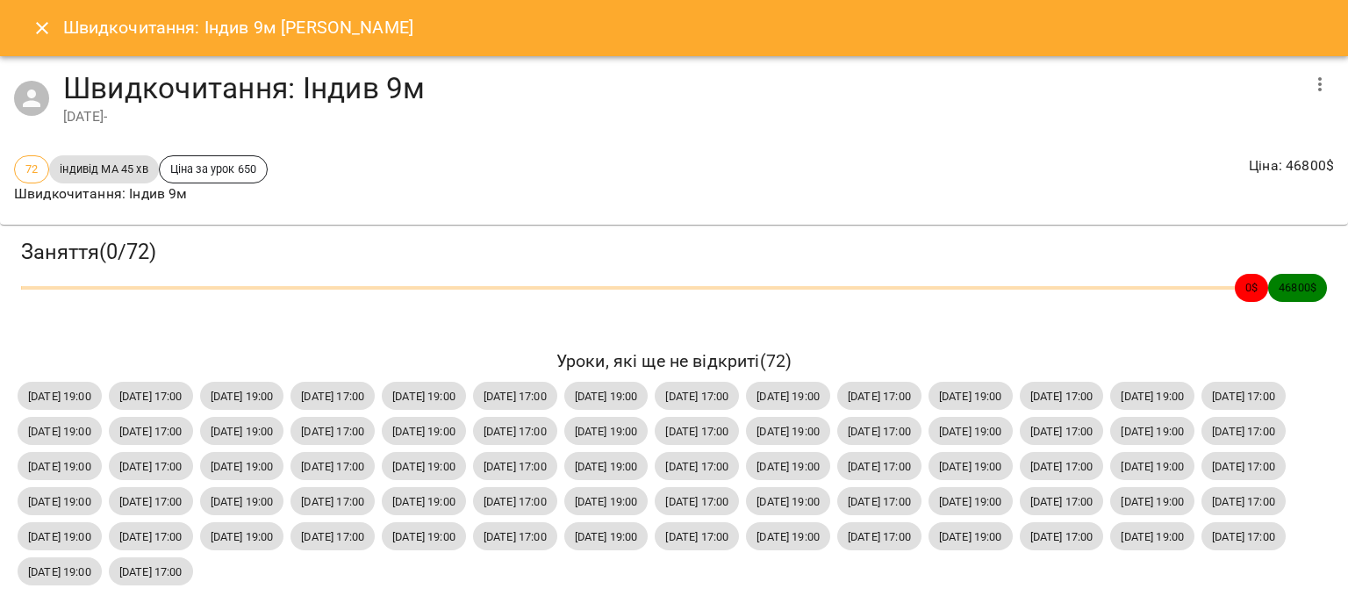
click at [1310, 88] on icon "button" at bounding box center [1320, 84] width 21 height 21
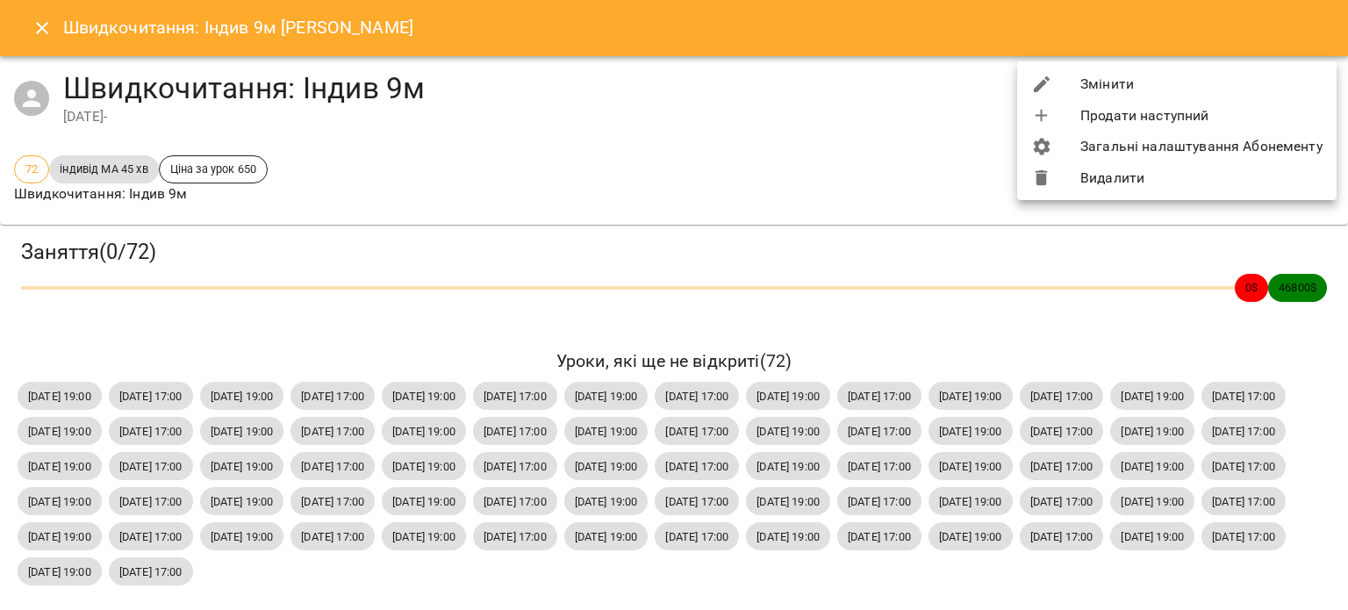
click at [1158, 80] on li "Змінити" at bounding box center [1176, 84] width 319 height 32
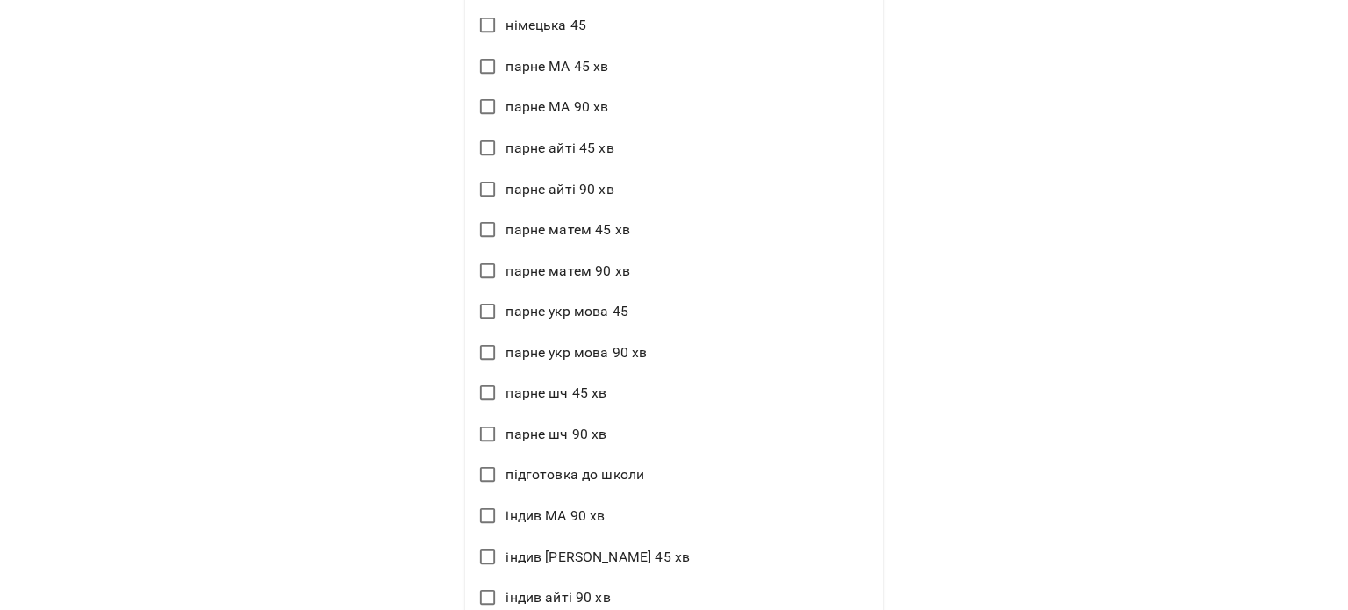
scroll to position [1371, 0]
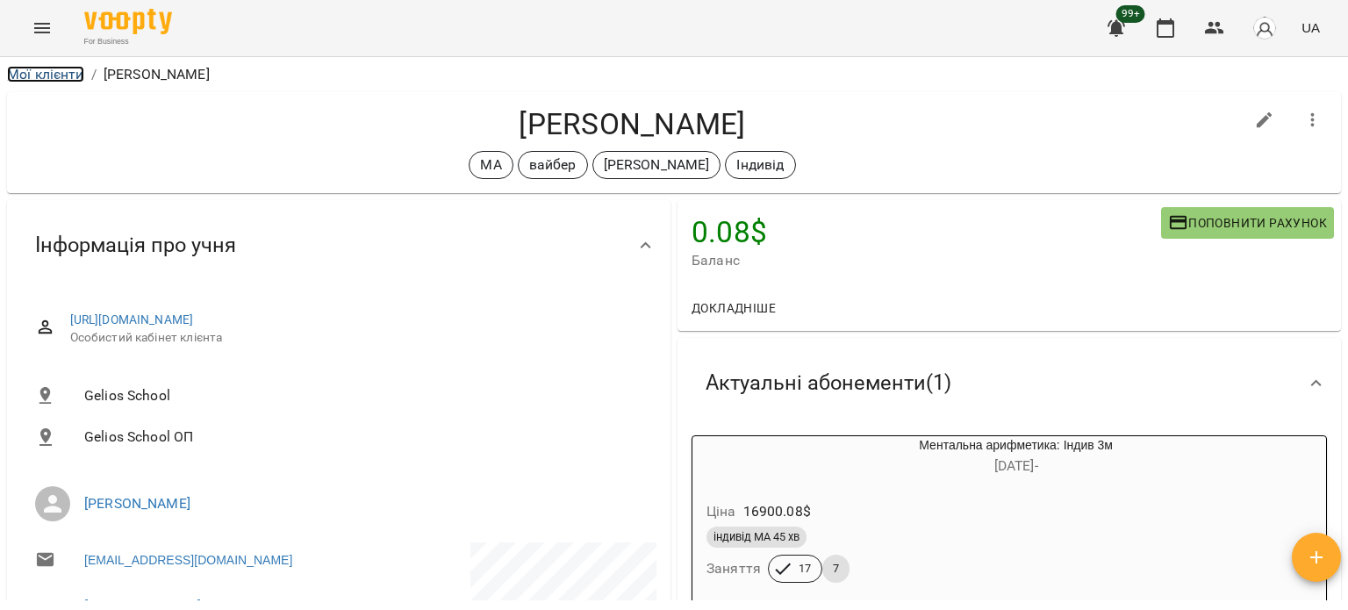
click at [53, 72] on link "Мої клієнти" at bounding box center [45, 74] width 77 height 17
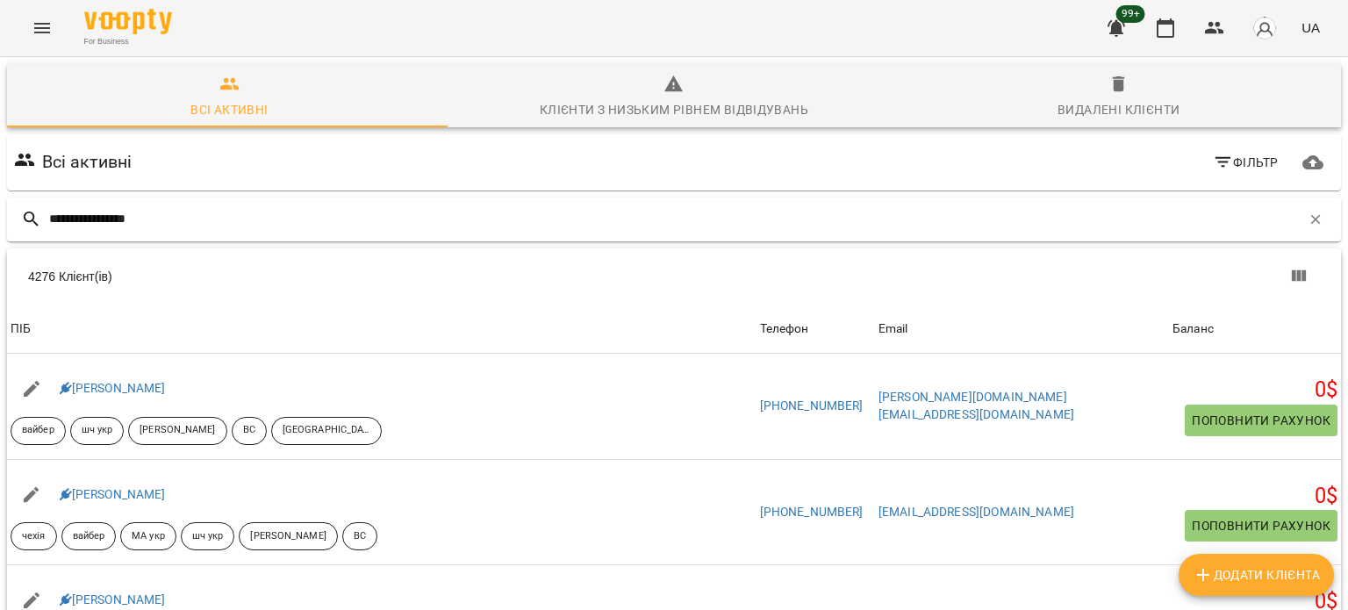
type input "**********"
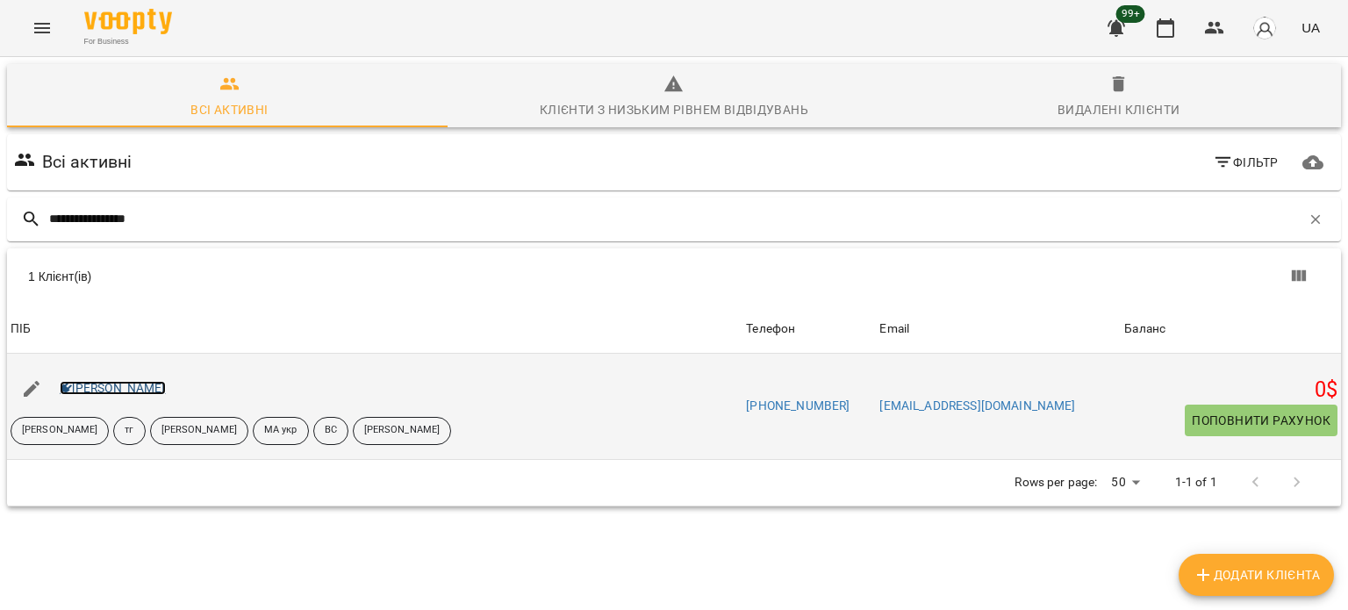
click at [164, 382] on link "[PERSON_NAME]" at bounding box center [113, 388] width 106 height 14
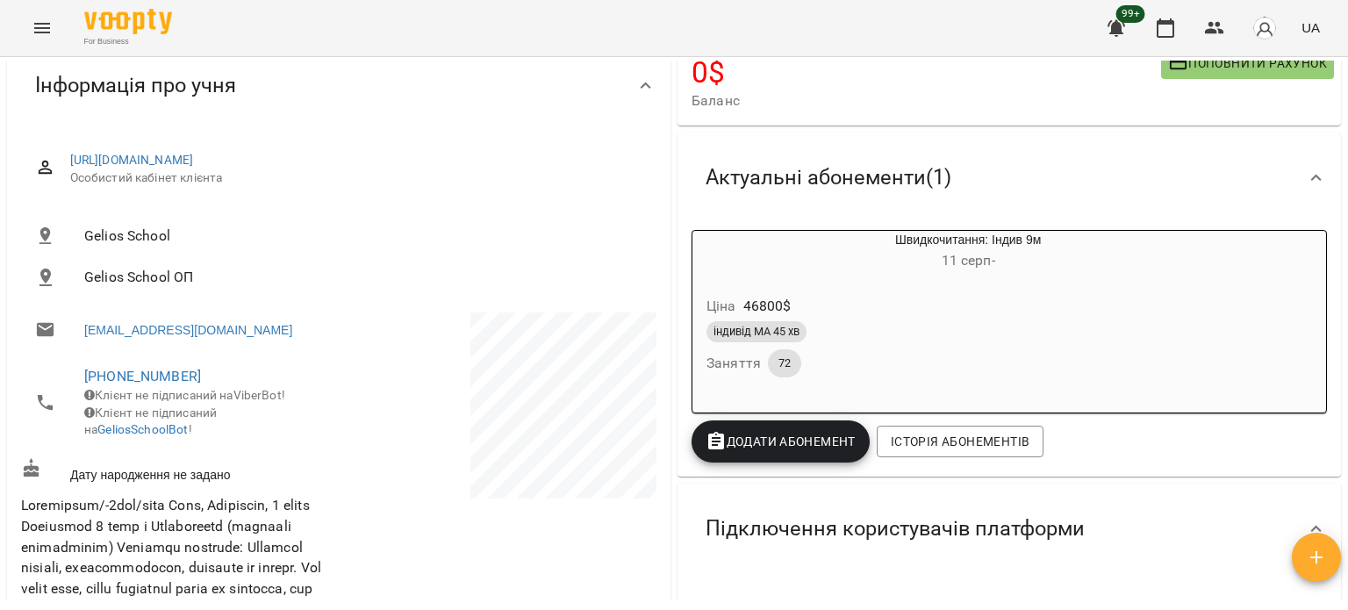
scroll to position [88, 0]
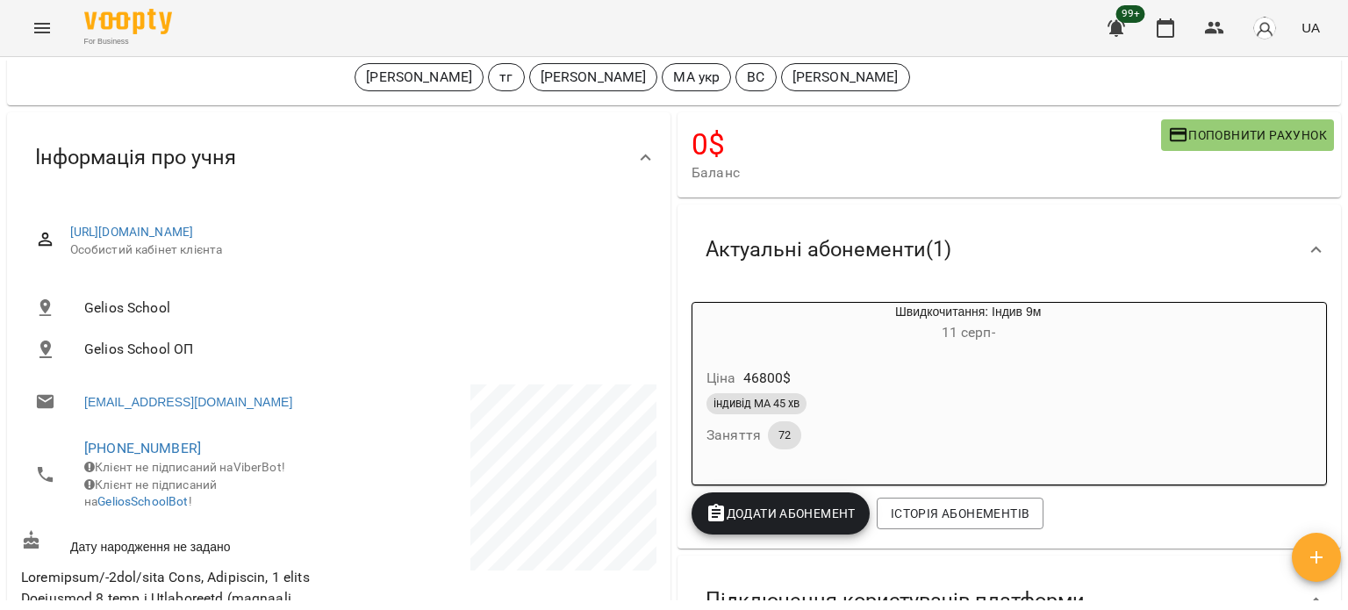
click at [921, 418] on div "індивід МА 45 хв" at bounding box center [926, 404] width 446 height 28
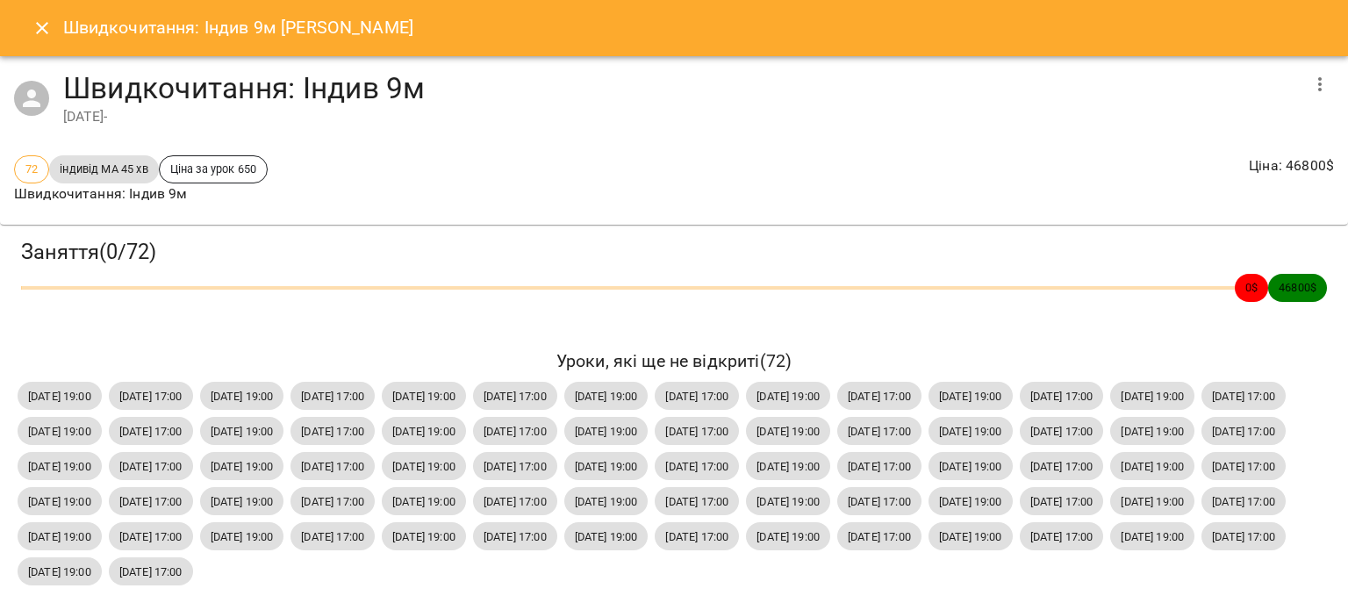
click at [1311, 86] on icon "button" at bounding box center [1320, 84] width 21 height 21
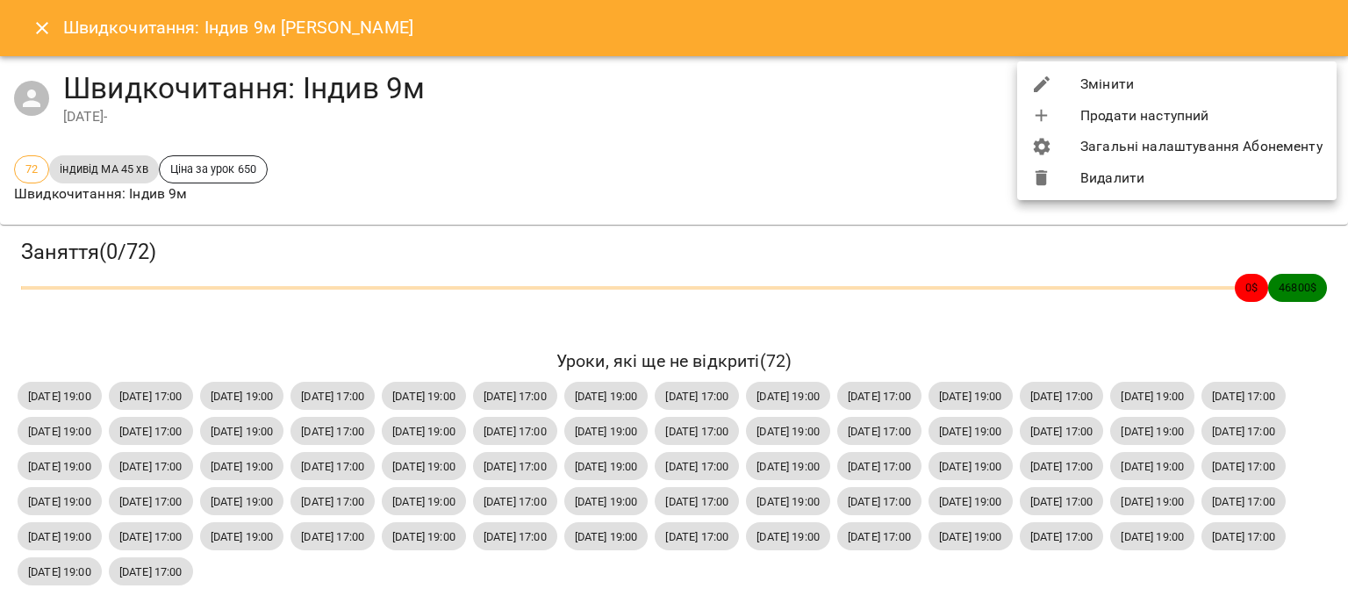
click at [1141, 86] on li "Змінити" at bounding box center [1176, 84] width 319 height 32
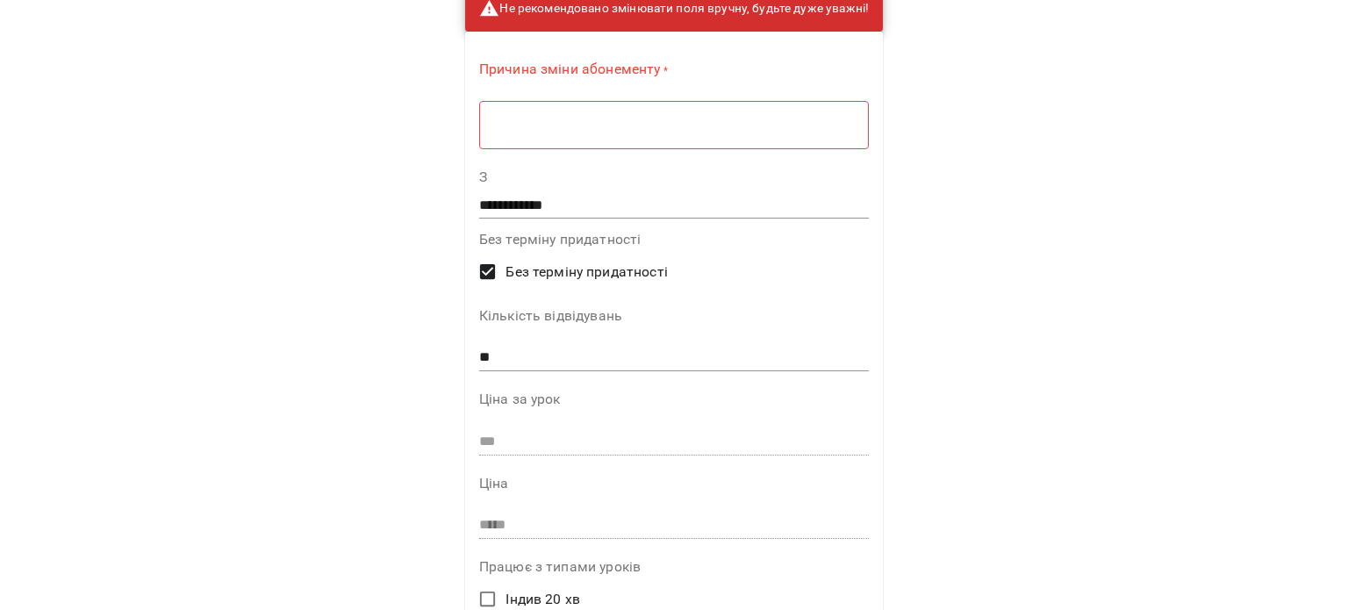
scroll to position [0, 0]
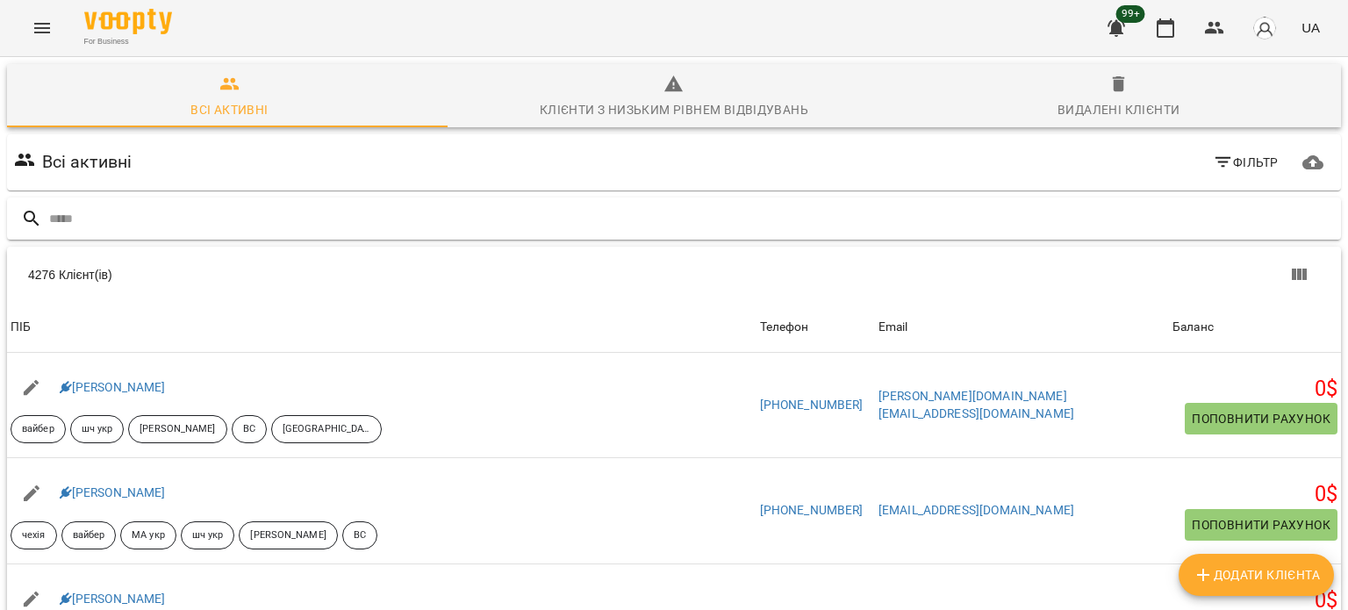
click at [127, 202] on div at bounding box center [674, 218] width 1334 height 43
click at [135, 220] on input "text" at bounding box center [691, 218] width 1285 height 29
paste input "**********"
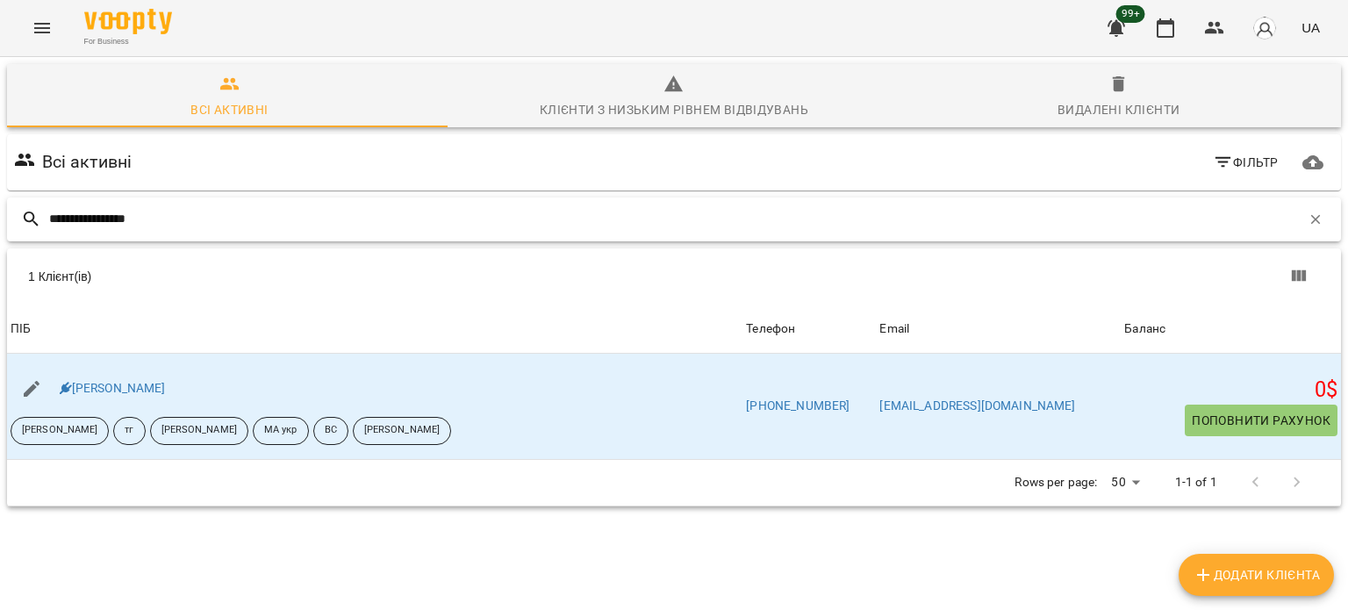
type input "**********"
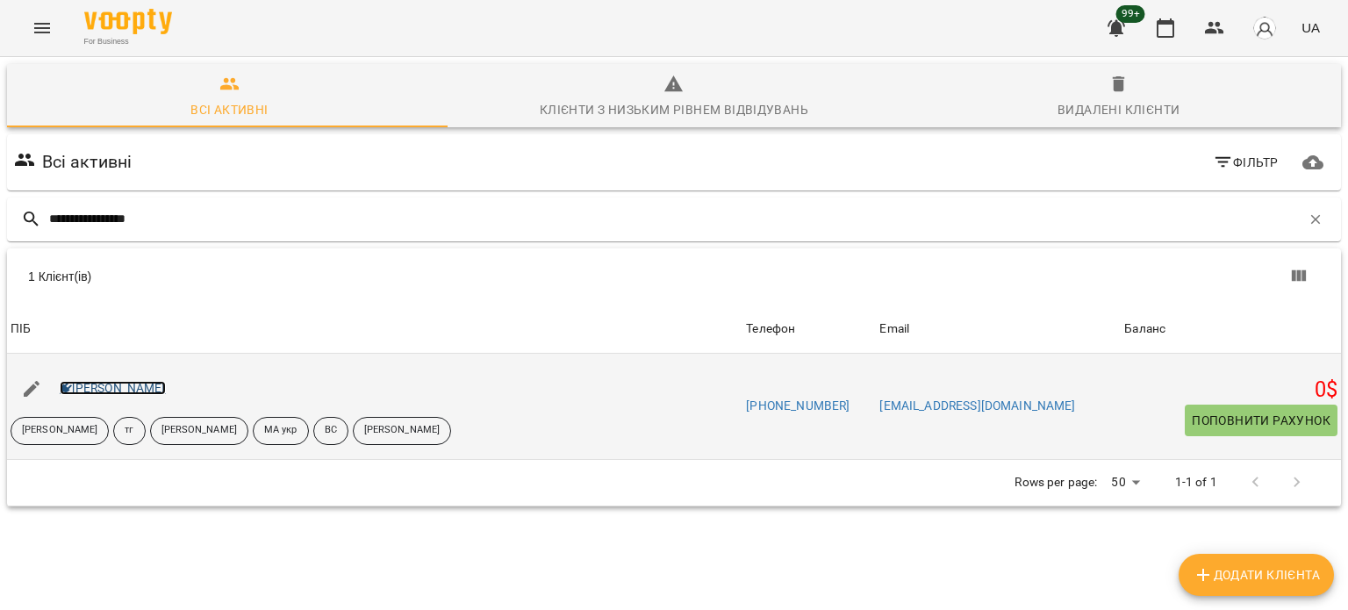
click at [97, 384] on link "[PERSON_NAME]" at bounding box center [113, 388] width 106 height 14
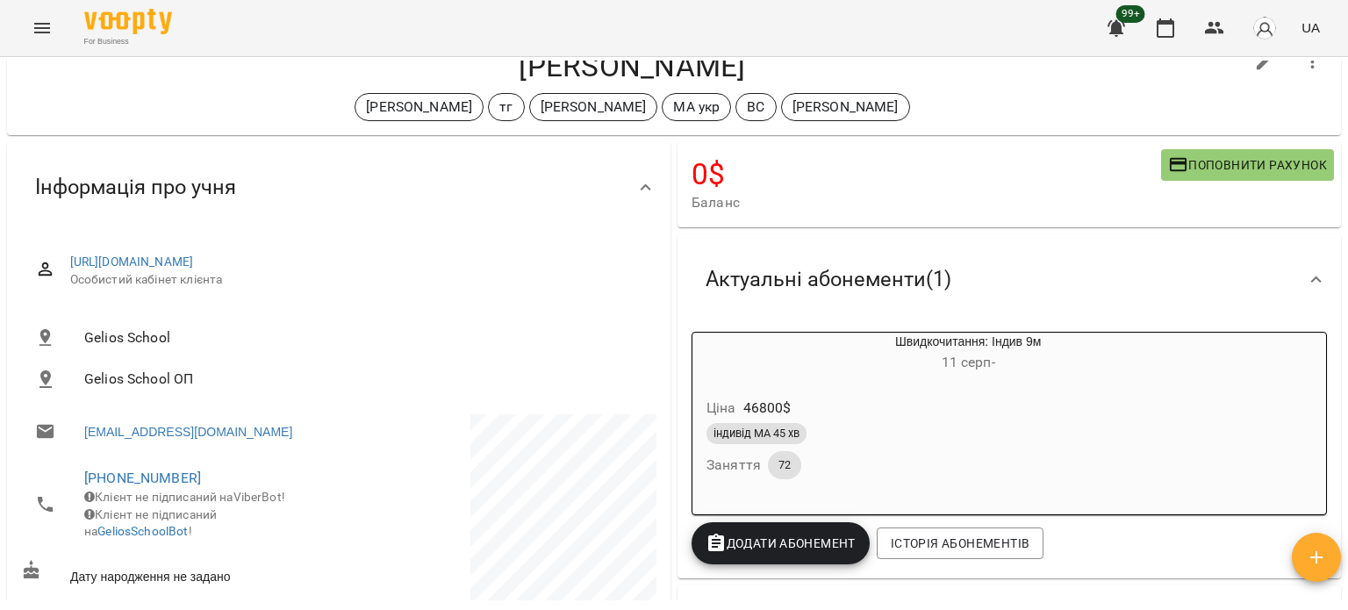
scroll to position [176, 0]
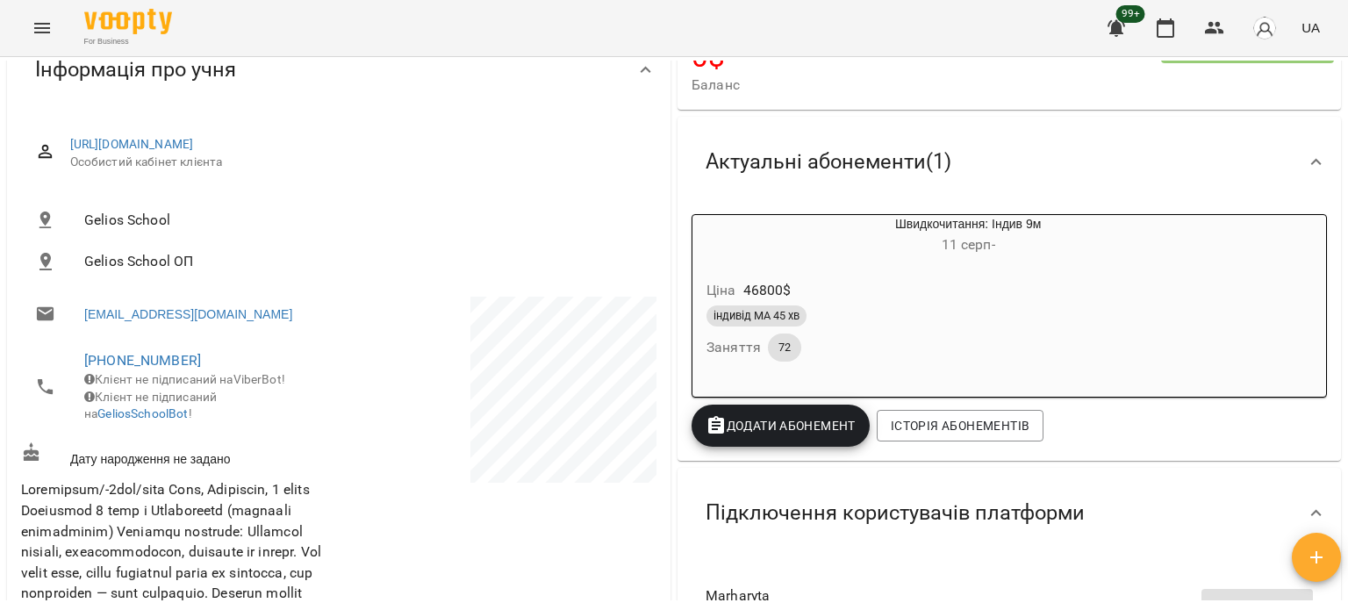
click at [783, 355] on span "72" at bounding box center [784, 348] width 33 height 16
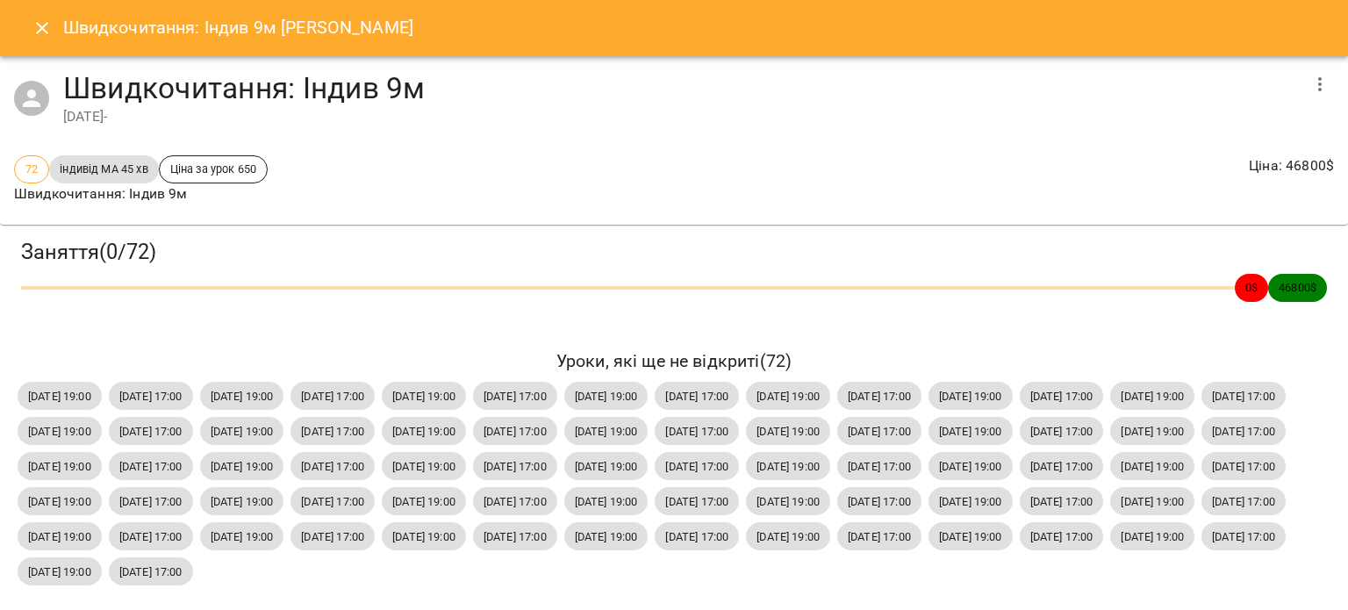
click at [126, 168] on span "індивід МА 45 хв" at bounding box center [103, 169] width 109 height 17
click at [227, 167] on span "Ціна за урок 650" at bounding box center [213, 169] width 107 height 17
click at [1313, 78] on icon "button" at bounding box center [1320, 84] width 21 height 21
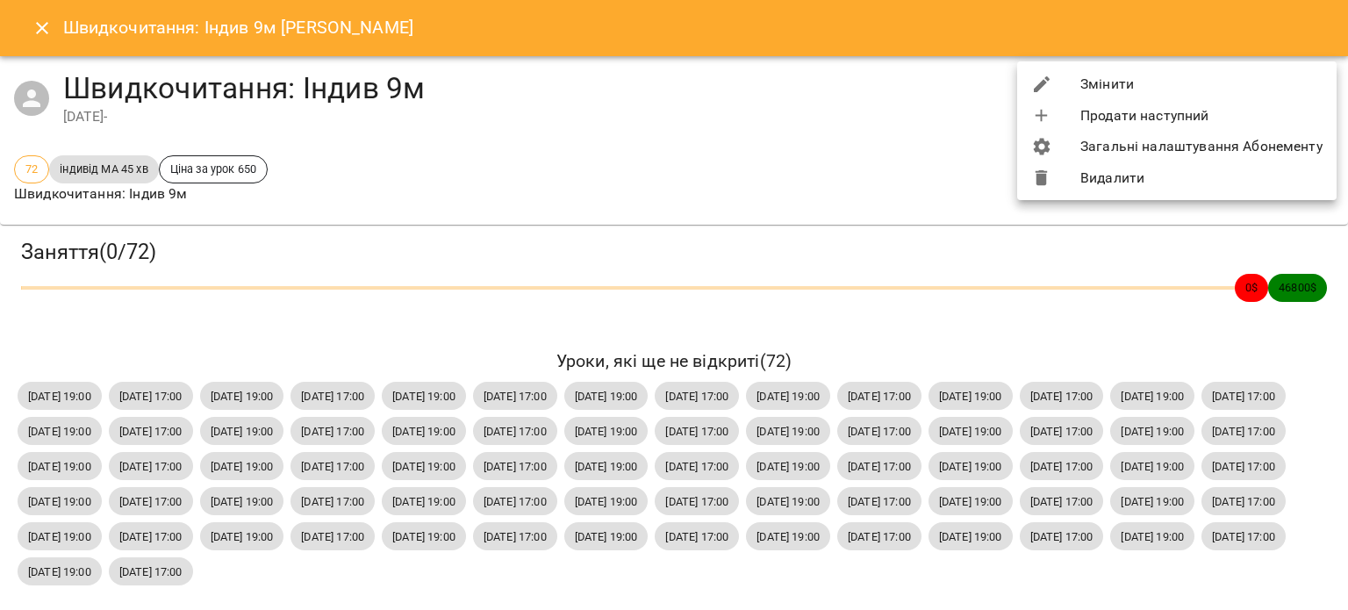
click at [1130, 141] on li "Загальні налаштування Абонементу" at bounding box center [1176, 147] width 319 height 32
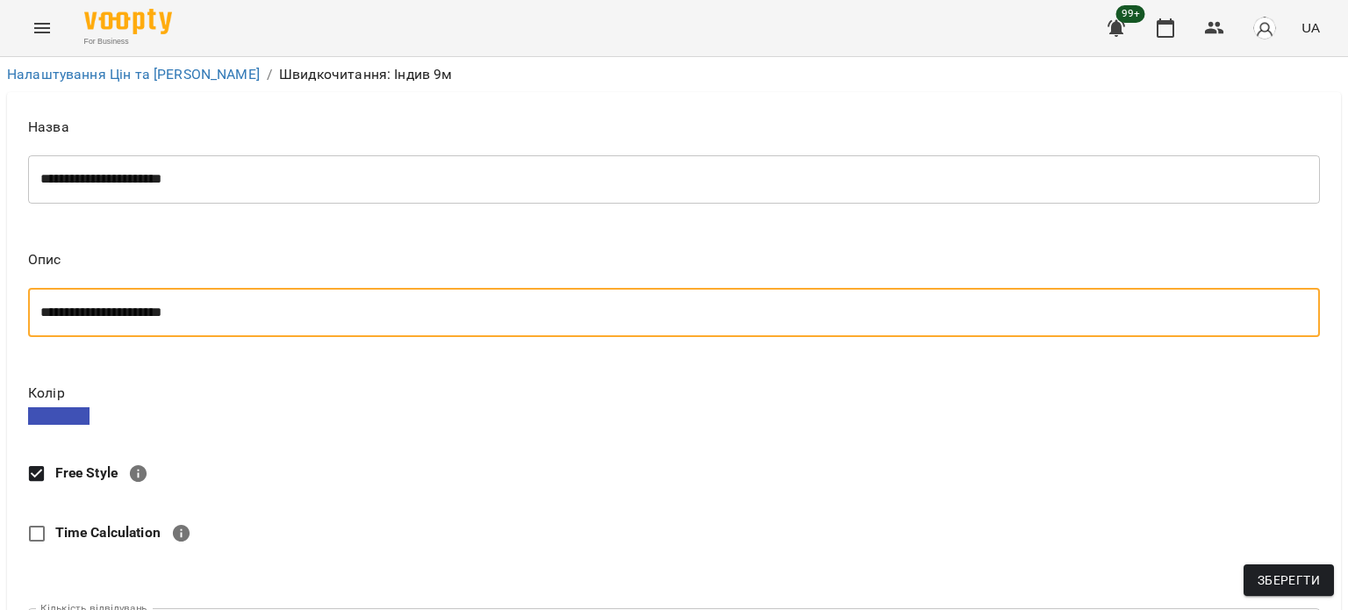
click at [168, 315] on textarea "**********" at bounding box center [667, 313] width 1254 height 17
click at [221, 190] on div "**********" at bounding box center [674, 178] width 1292 height 49
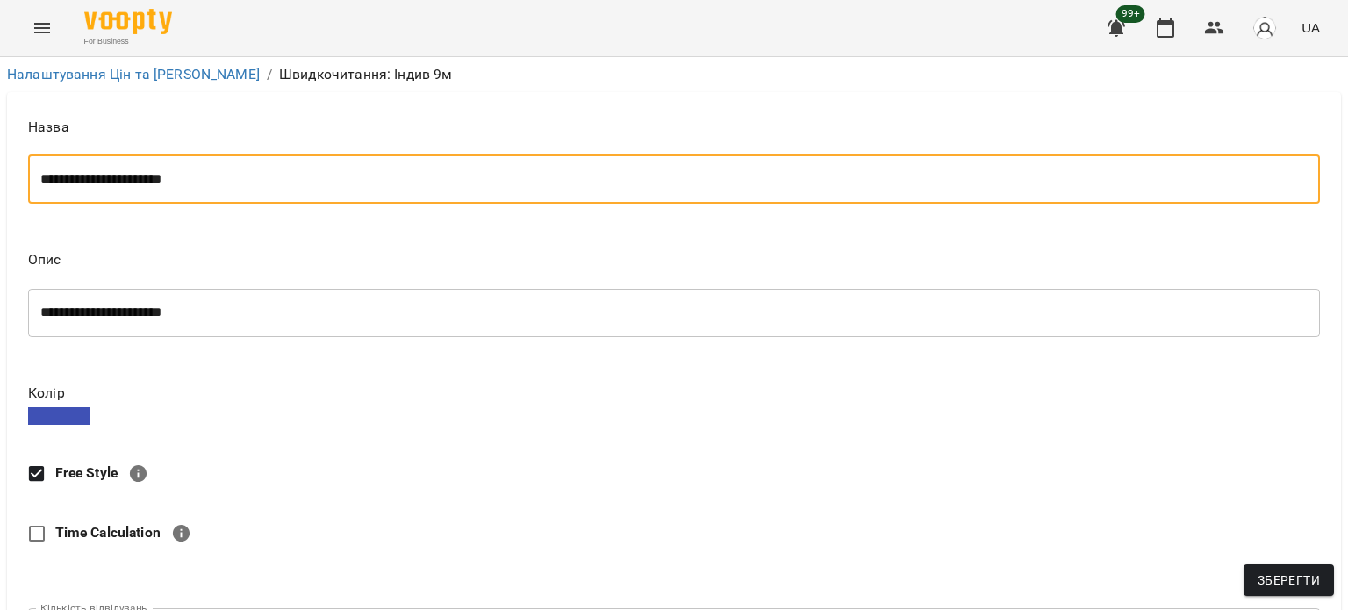
scroll to position [39, 0]
click at [145, 171] on textarea "**********" at bounding box center [667, 179] width 1254 height 17
click at [263, 305] on textarea "**********" at bounding box center [667, 313] width 1254 height 17
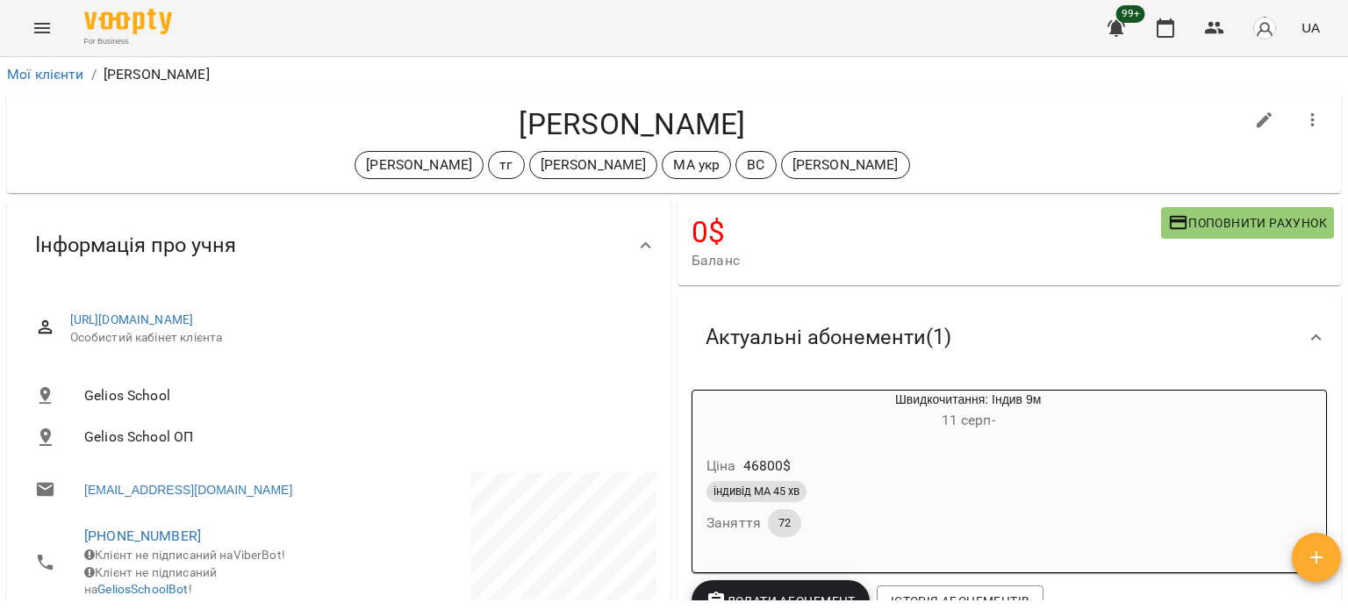
click at [1036, 447] on div "Ціна 46800 $ індивід МА 45 хв Заняття 72" at bounding box center [925, 499] width 467 height 119
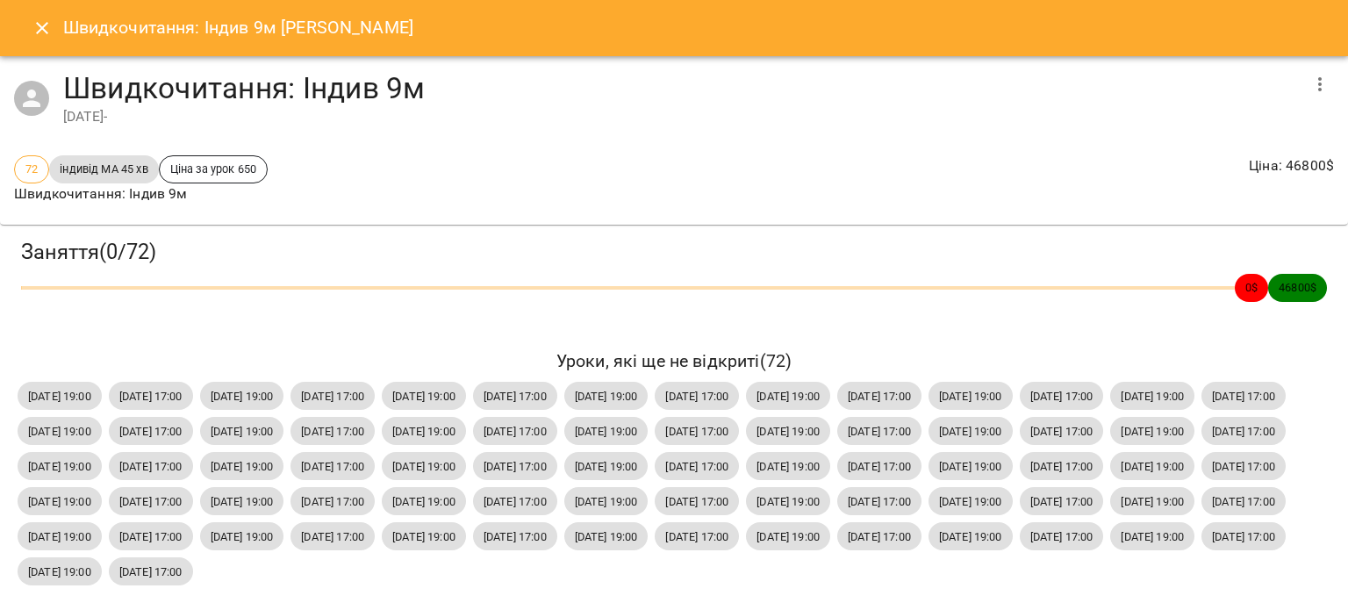
click at [54, 28] on button "Close" at bounding box center [42, 28] width 42 height 42
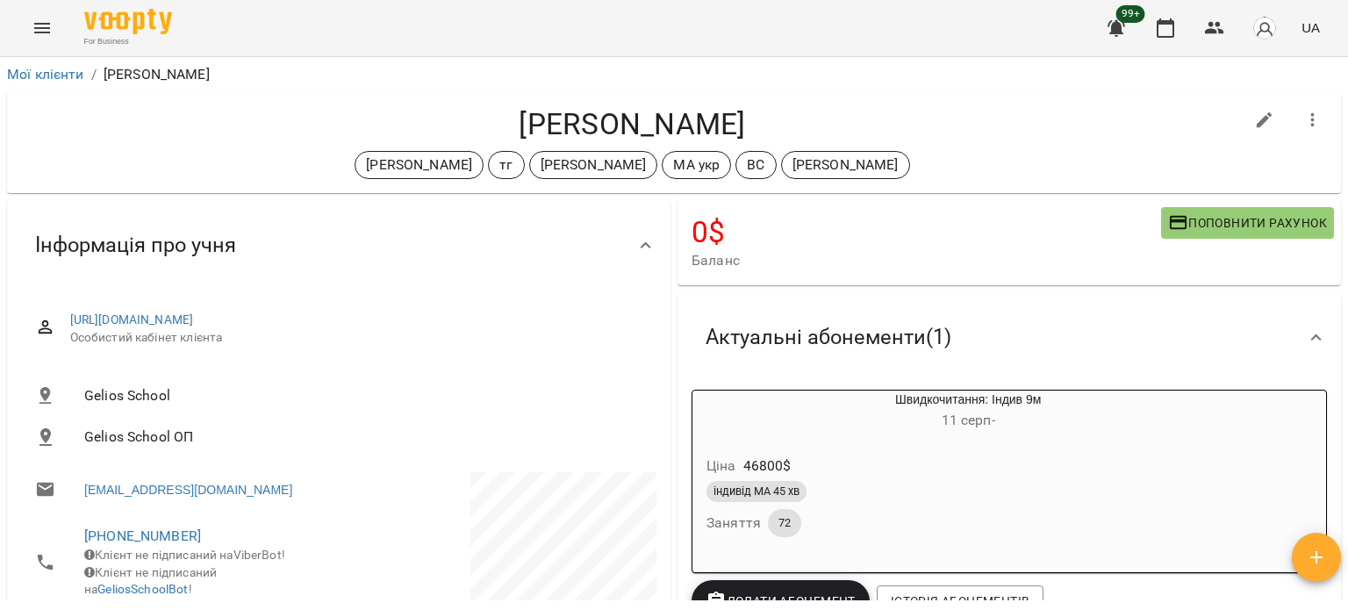
click at [1023, 427] on h6 "11 серп -" at bounding box center [968, 420] width 383 height 25
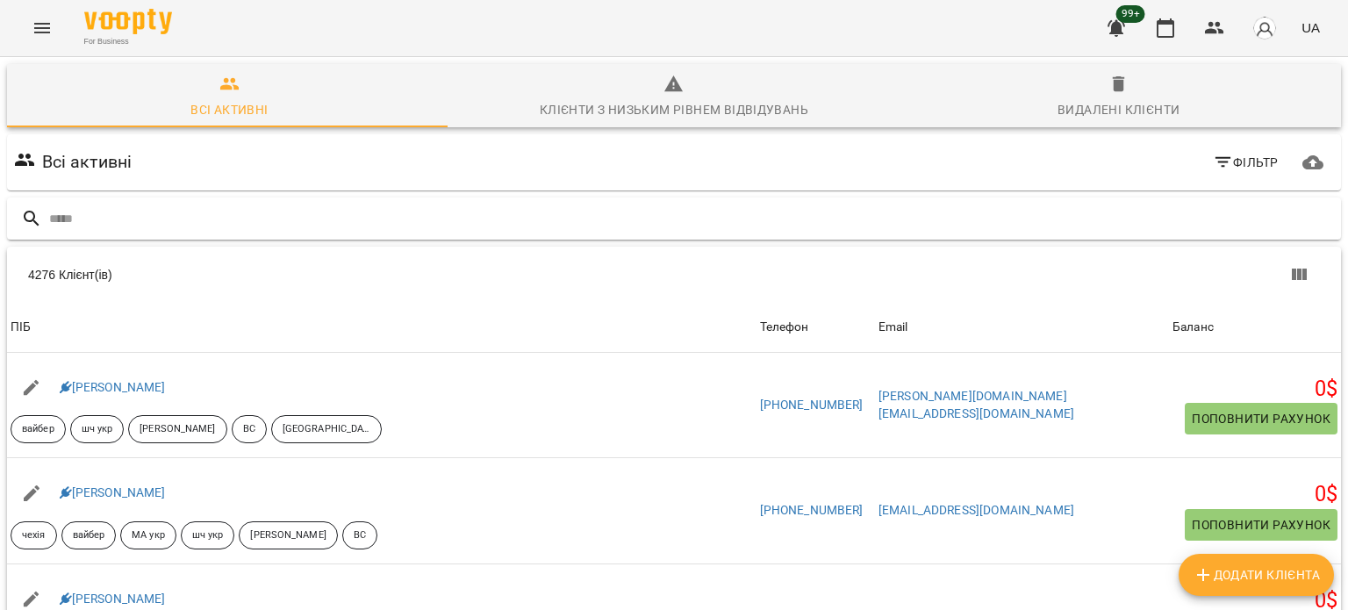
click at [122, 197] on div at bounding box center [674, 218] width 1334 height 43
click at [126, 217] on input "text" at bounding box center [691, 218] width 1285 height 29
paste input "**********"
type input "**********"
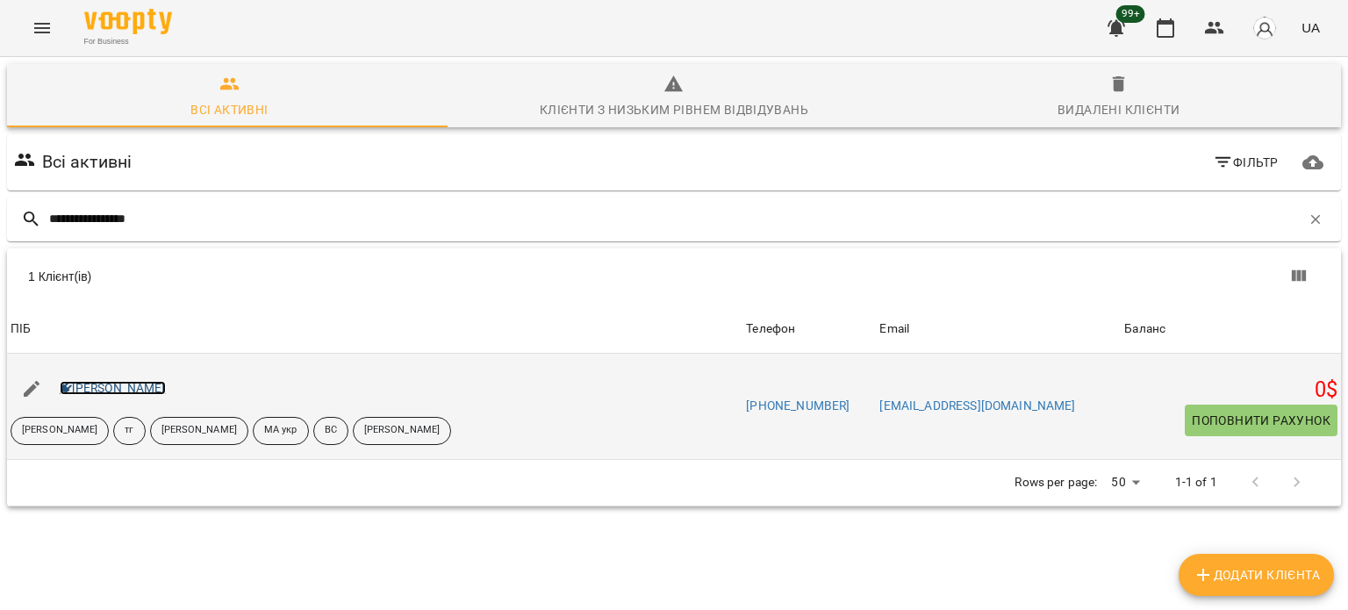
click at [112, 384] on link "Бойкова Маргарита" at bounding box center [113, 388] width 106 height 14
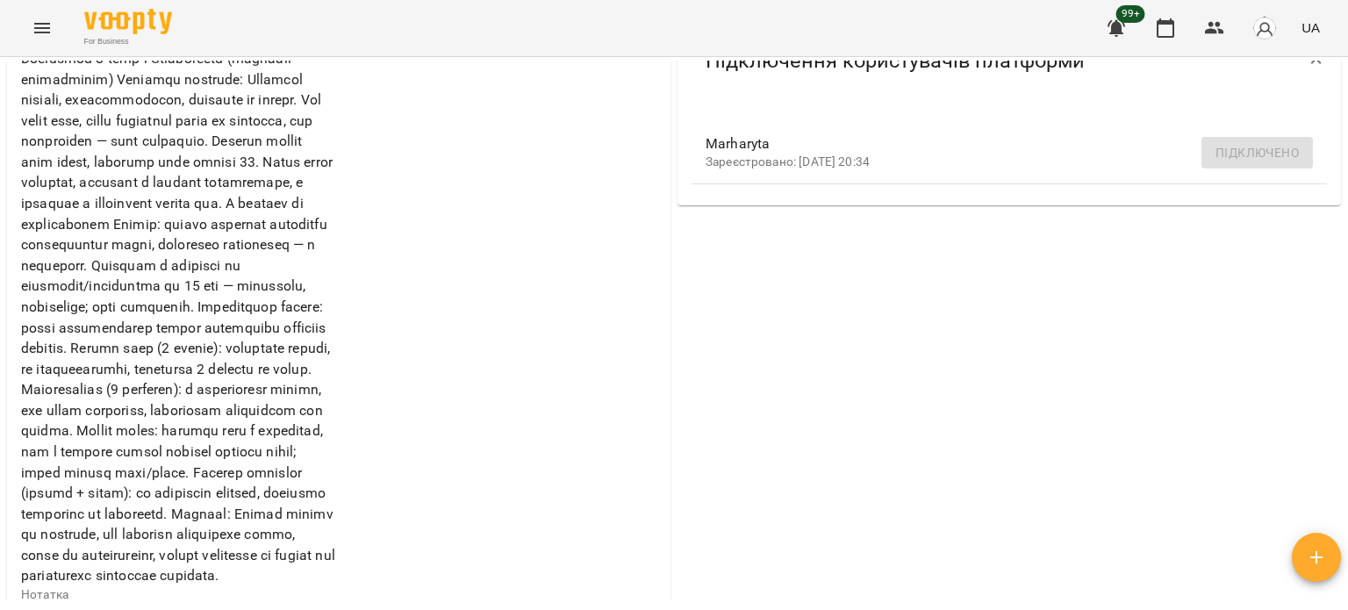
scroll to position [176, 0]
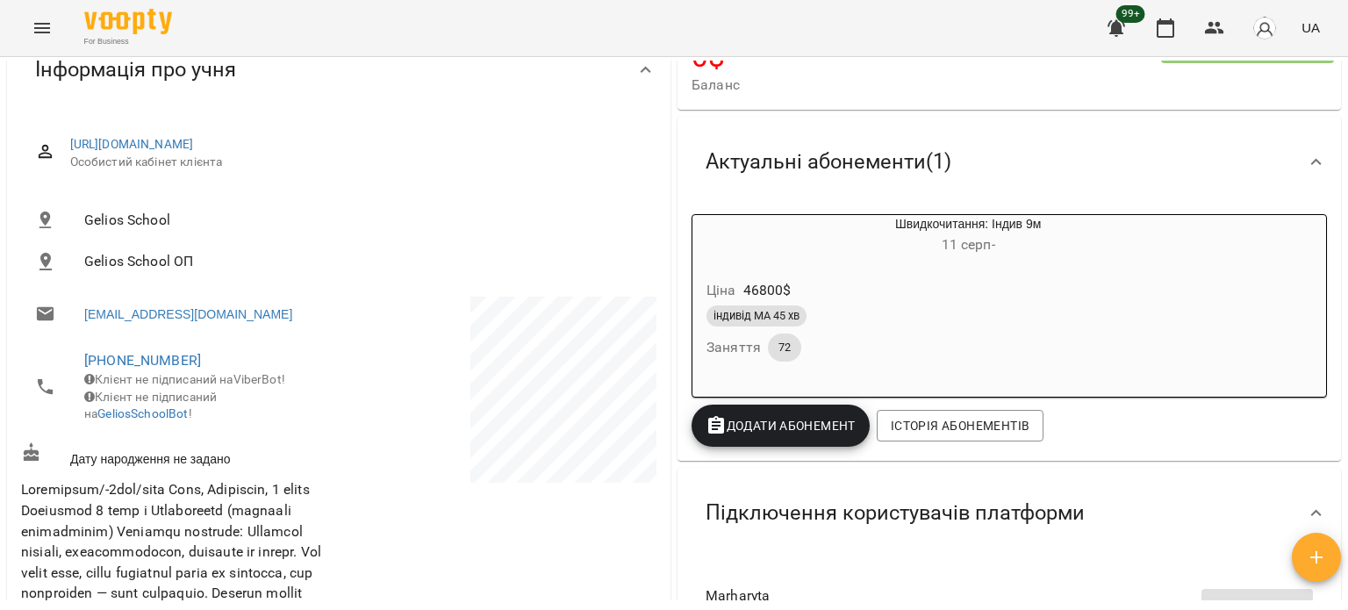
click at [1110, 312] on div "індивід МА 45 хв" at bounding box center [926, 315] width 439 height 21
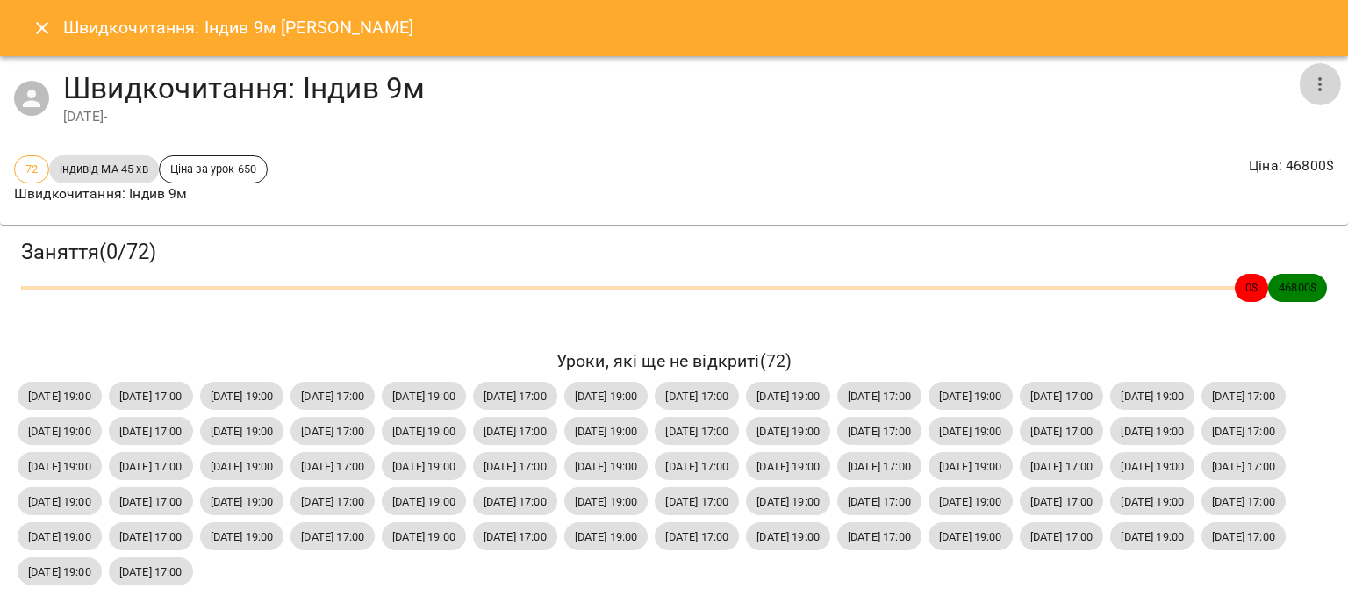
click at [1310, 91] on icon "button" at bounding box center [1320, 84] width 21 height 21
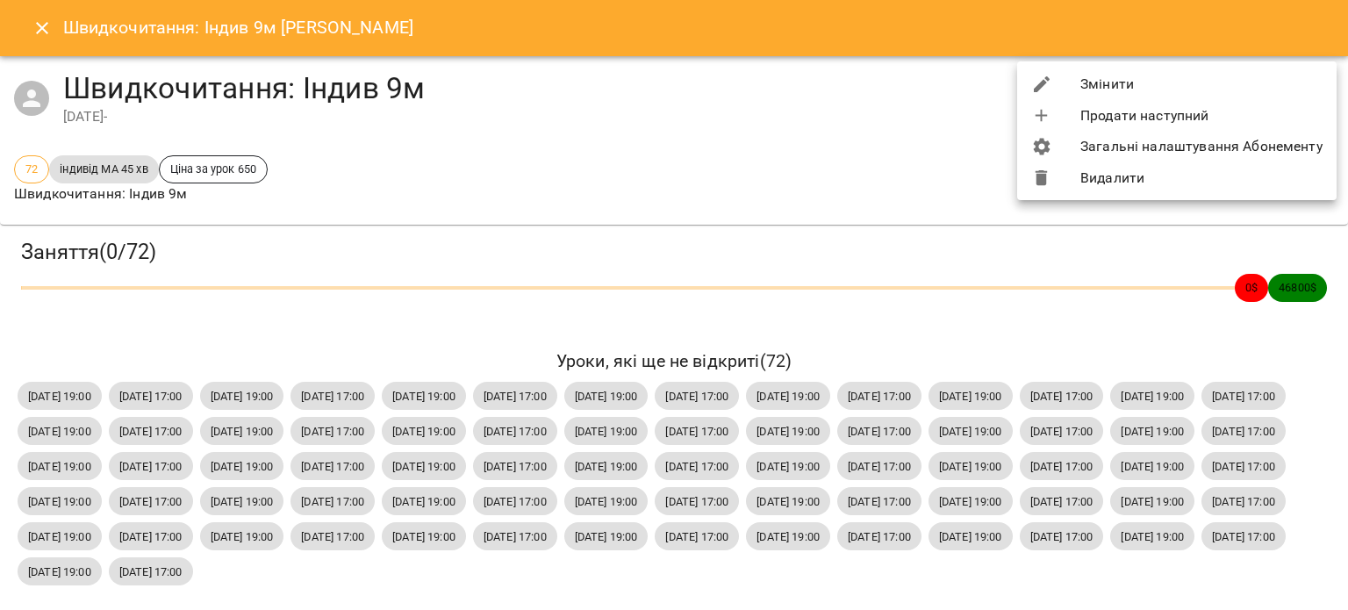
click at [1123, 171] on li "Видалити" at bounding box center [1176, 178] width 319 height 32
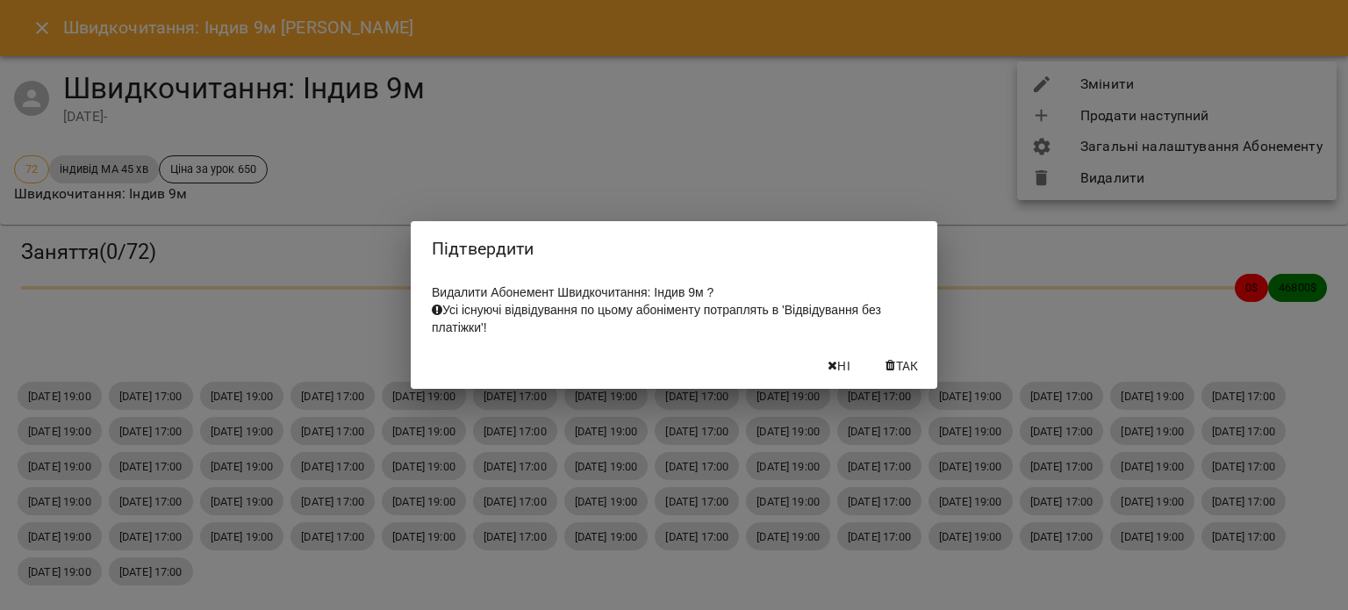
click at [901, 375] on span "Так" at bounding box center [907, 365] width 23 height 21
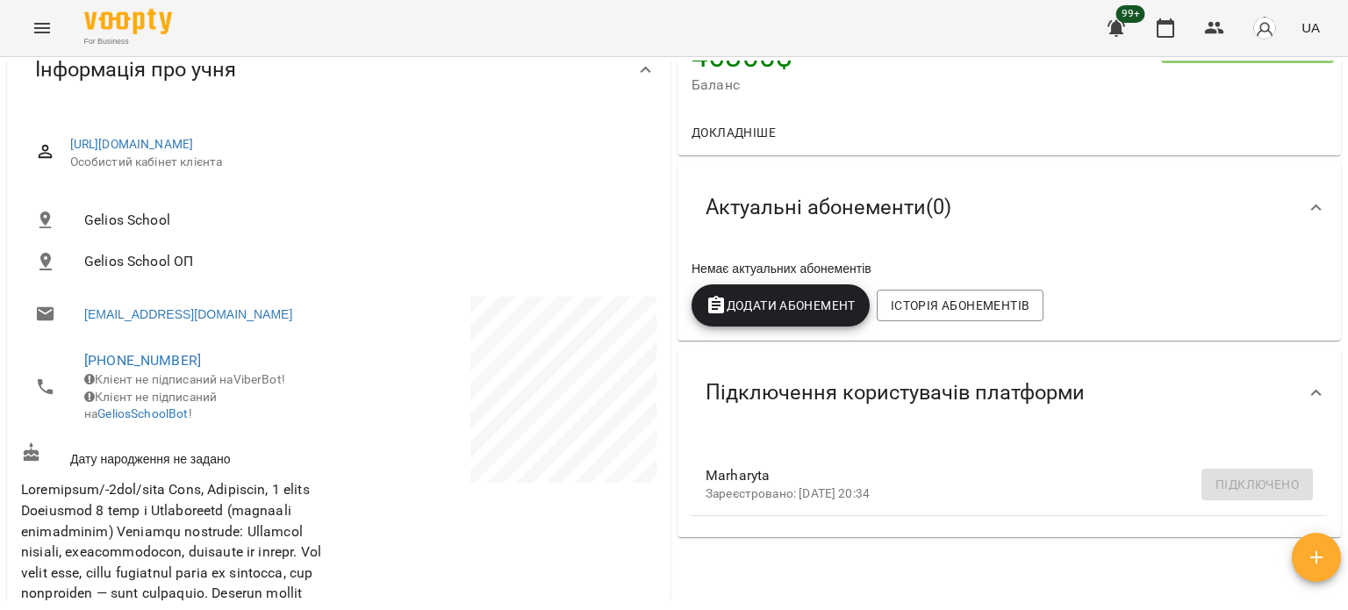
scroll to position [0, 0]
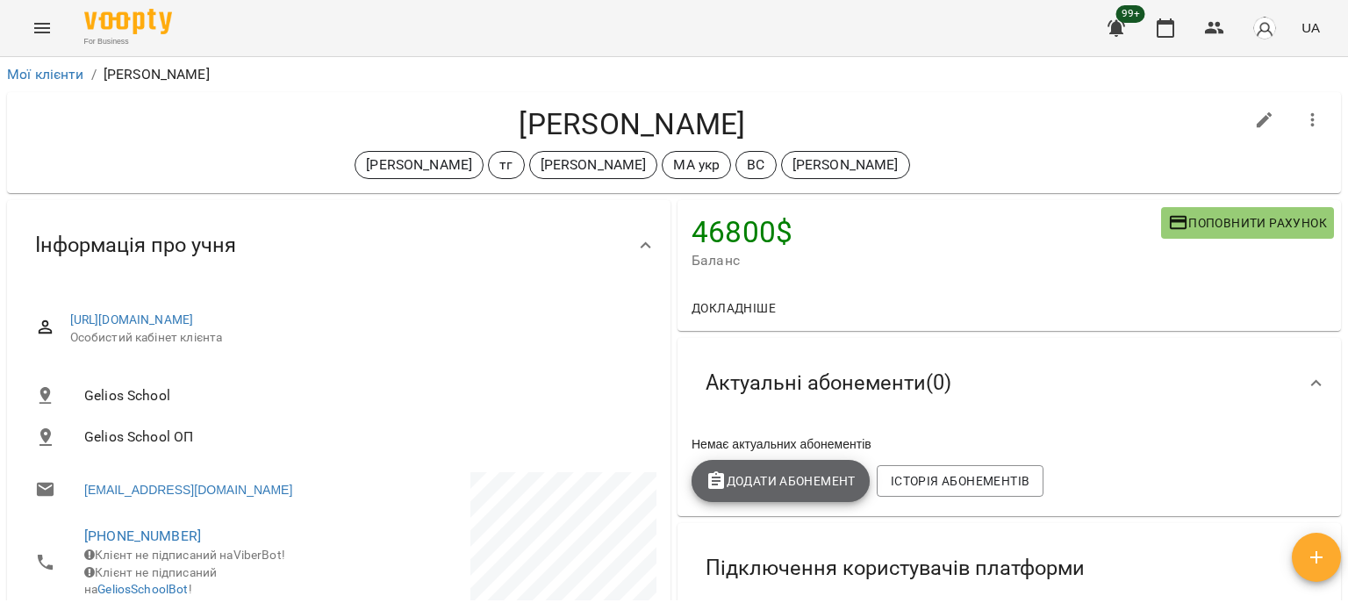
click at [742, 481] on span "Додати Абонемент" at bounding box center [781, 480] width 150 height 21
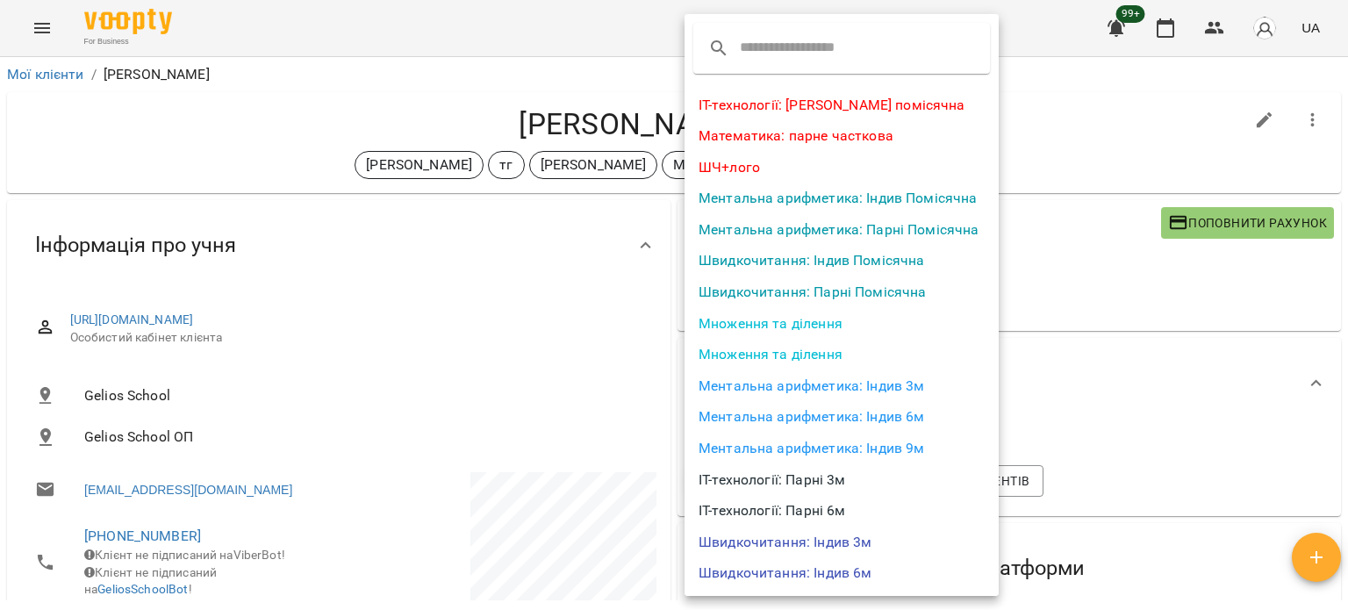
click at [765, 48] on input "text" at bounding box center [809, 48] width 139 height 28
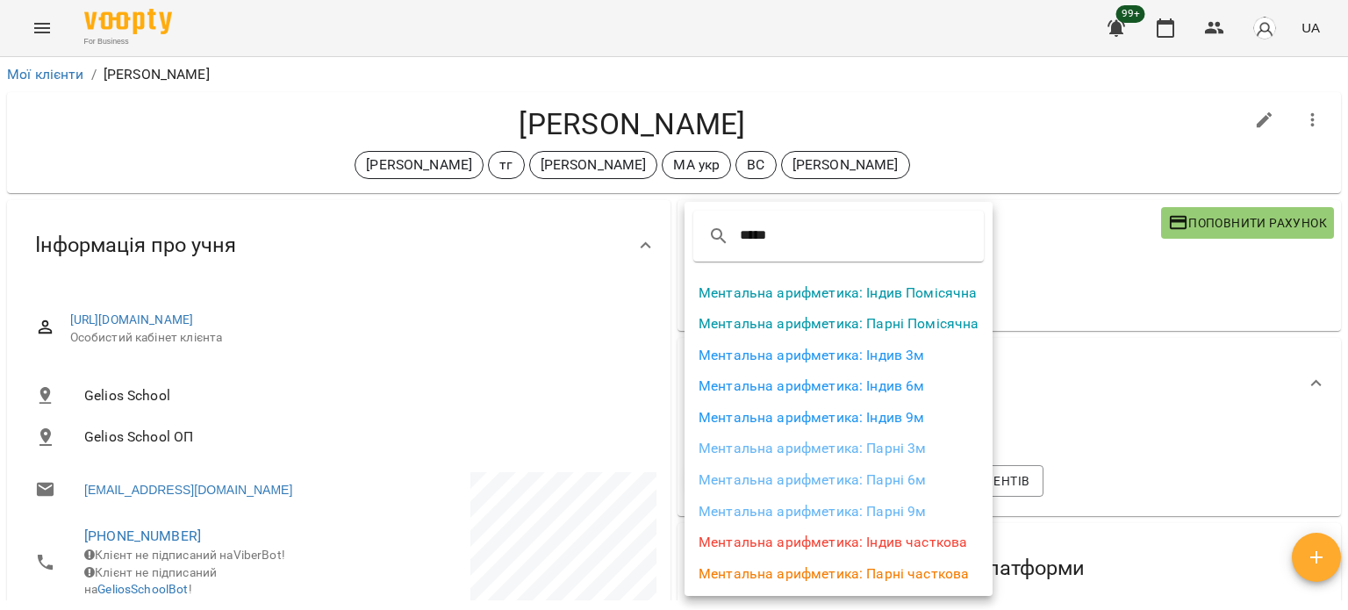
type input "*****"
click at [874, 420] on li "Ментальна арифметика: Індив 9м" at bounding box center [839, 418] width 308 height 32
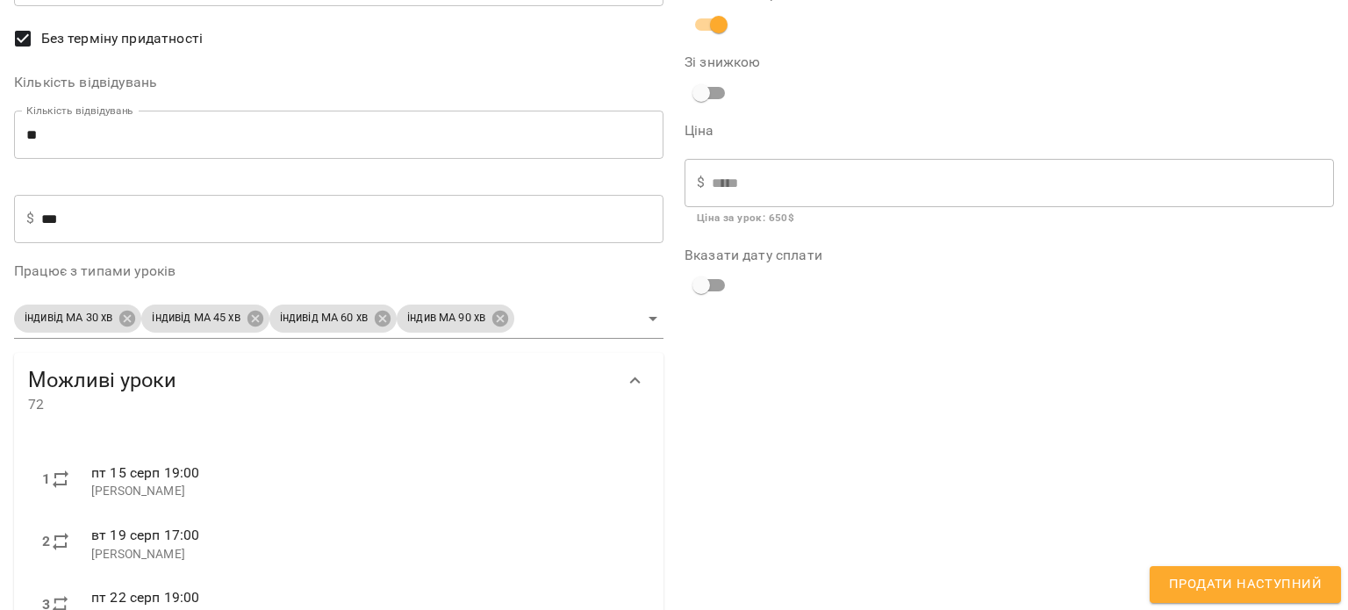
scroll to position [88, 0]
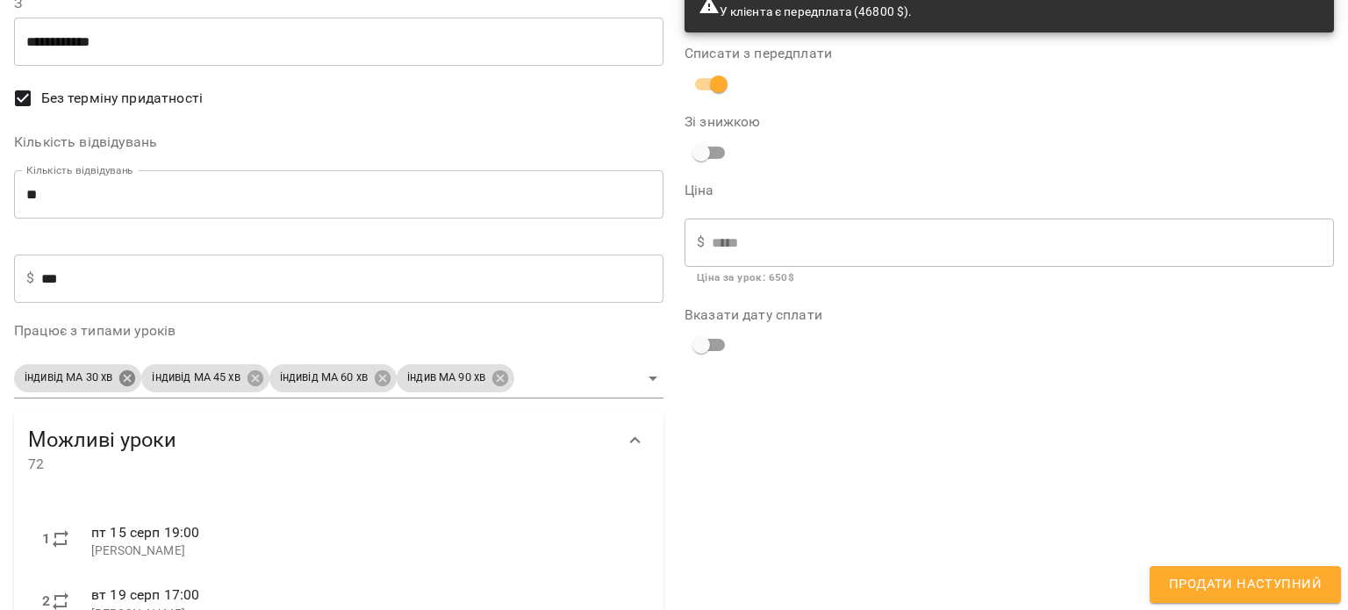
click at [129, 381] on body "For Business 99+ UA Мої клієнти / Бойкова Маргарита Бойкова Маргарита Дащенко А…" at bounding box center [674, 333] width 1348 height 667
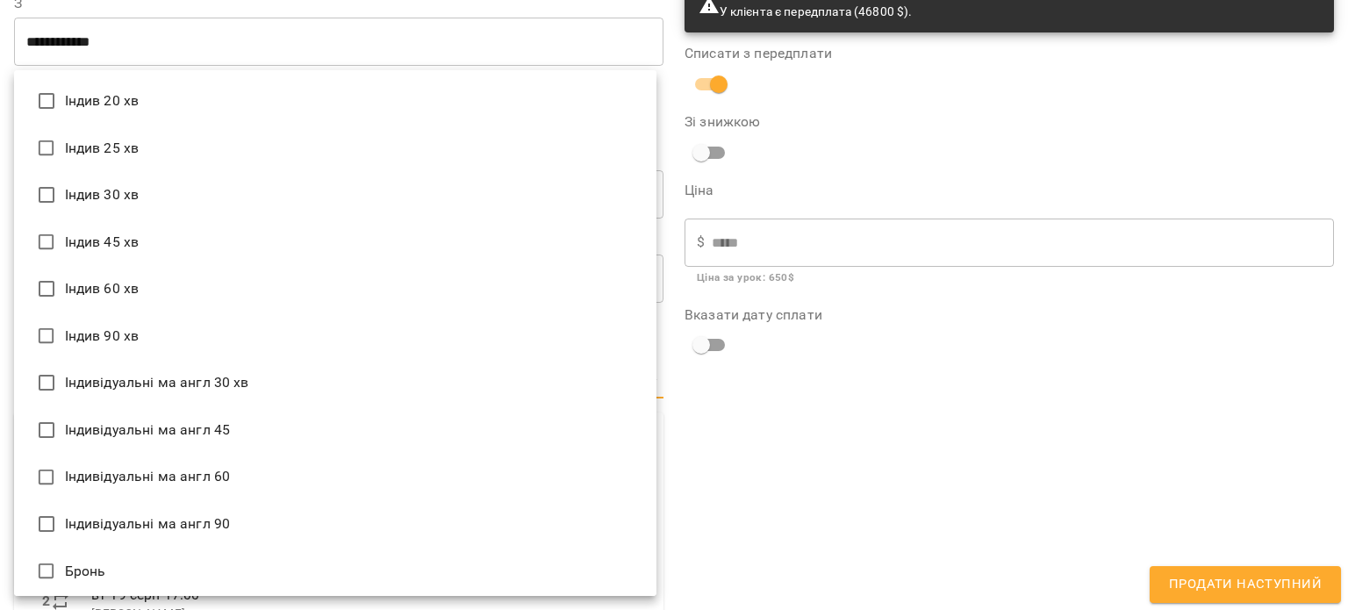
scroll to position [1460, 0]
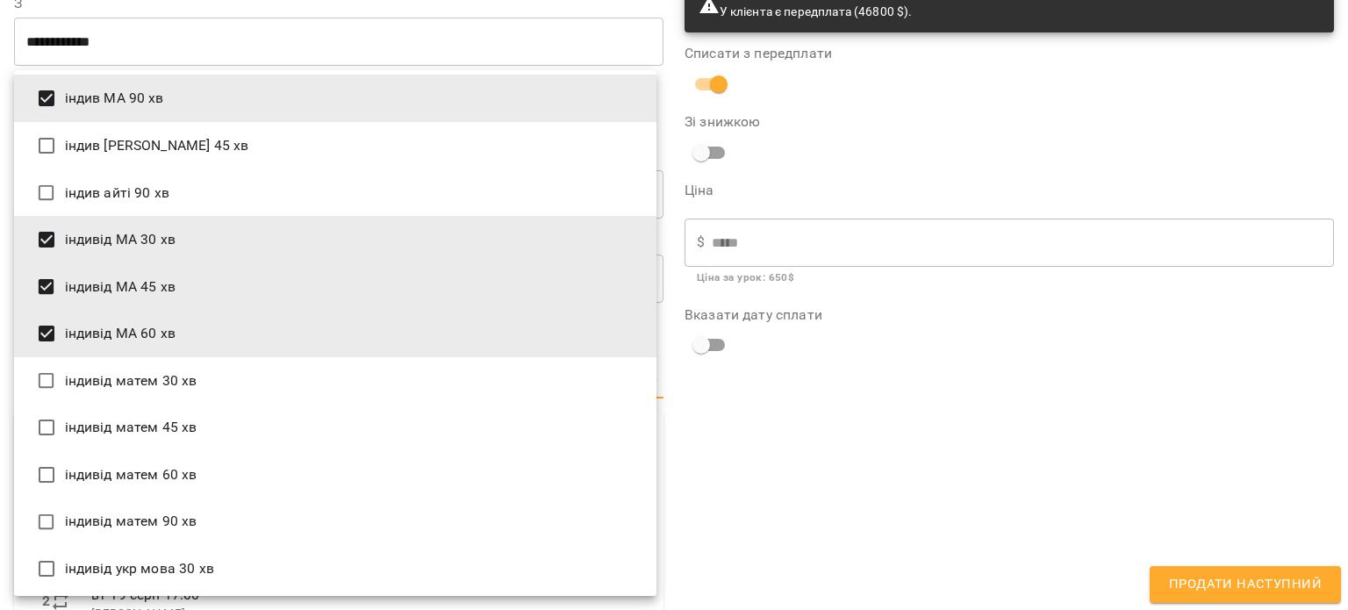
click at [107, 235] on li "індивід МА 30 хв" at bounding box center [335, 239] width 642 height 47
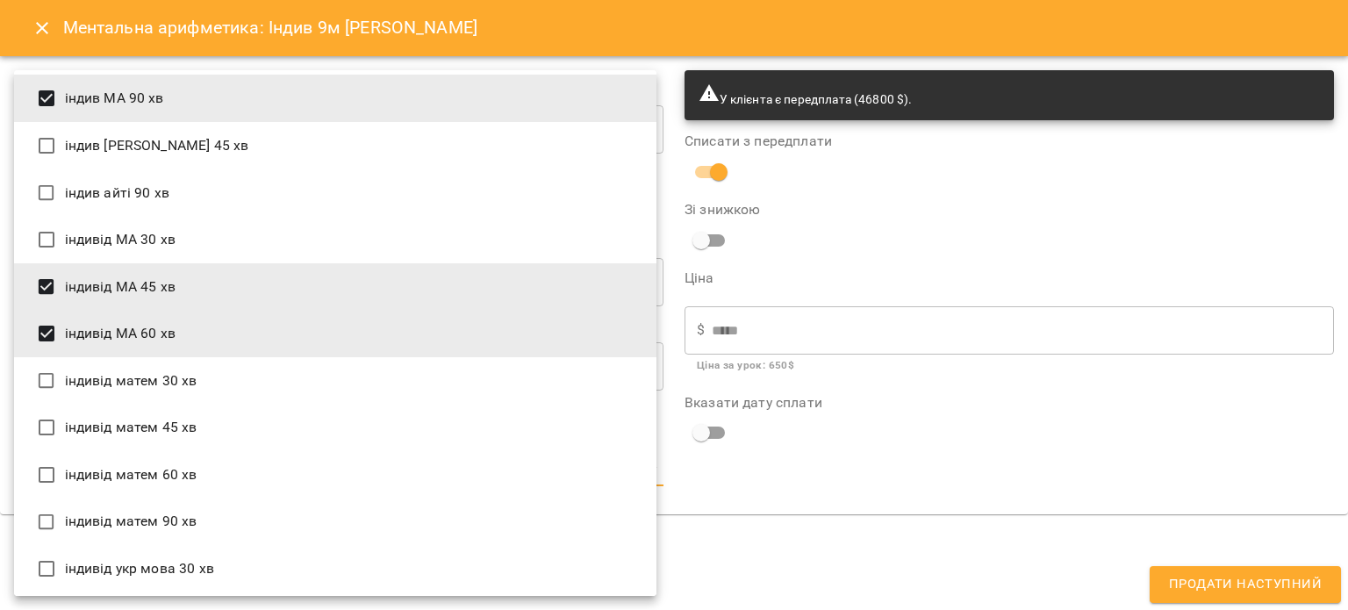
scroll to position [0, 0]
click at [120, 340] on li "індивід МА 60 хв" at bounding box center [335, 333] width 642 height 47
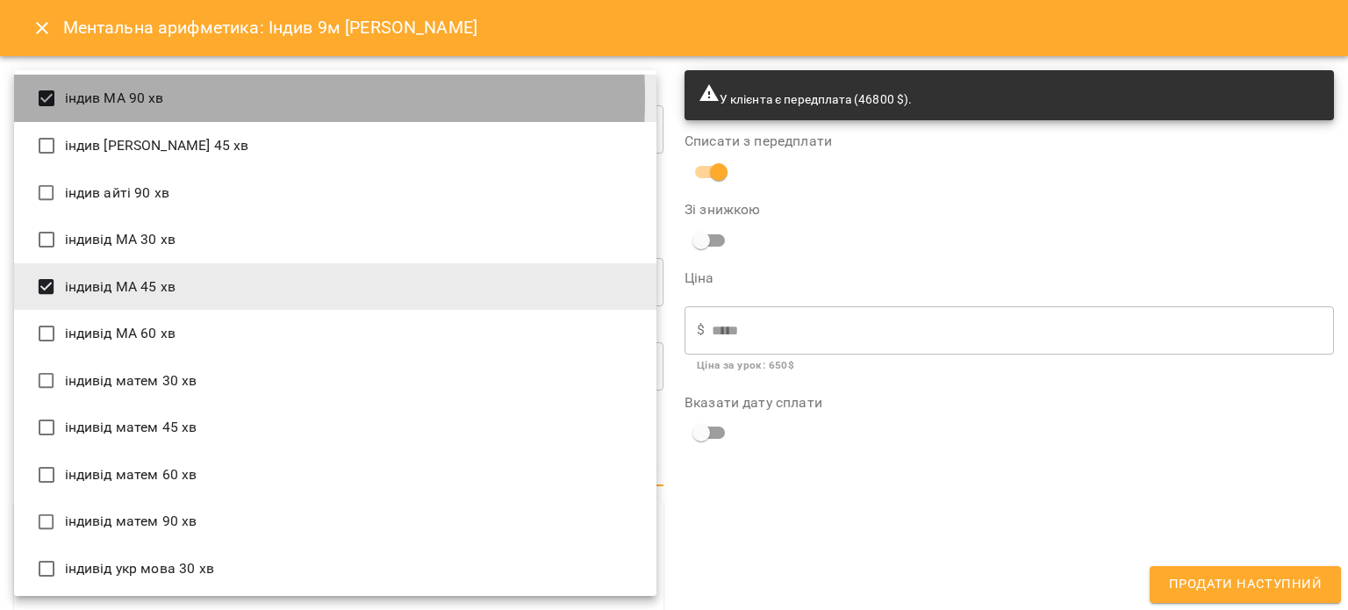
click at [127, 97] on li "індив МА 90 хв" at bounding box center [335, 98] width 642 height 47
type input "**********"
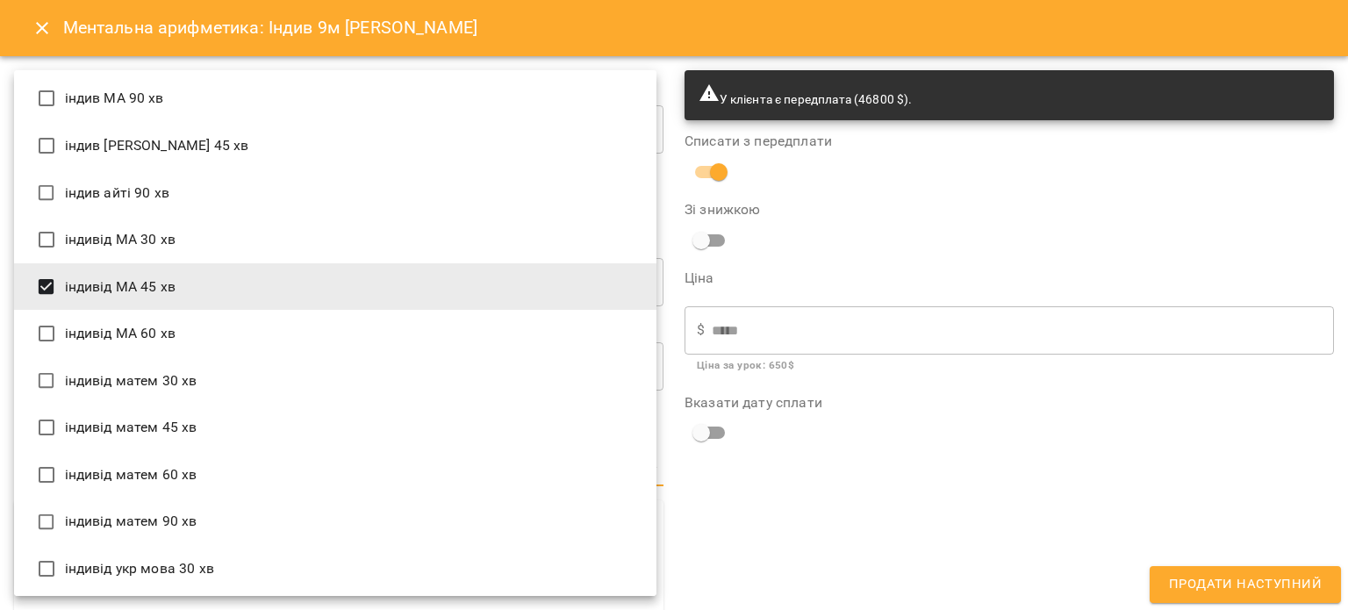
click at [894, 533] on div at bounding box center [674, 305] width 1348 height 610
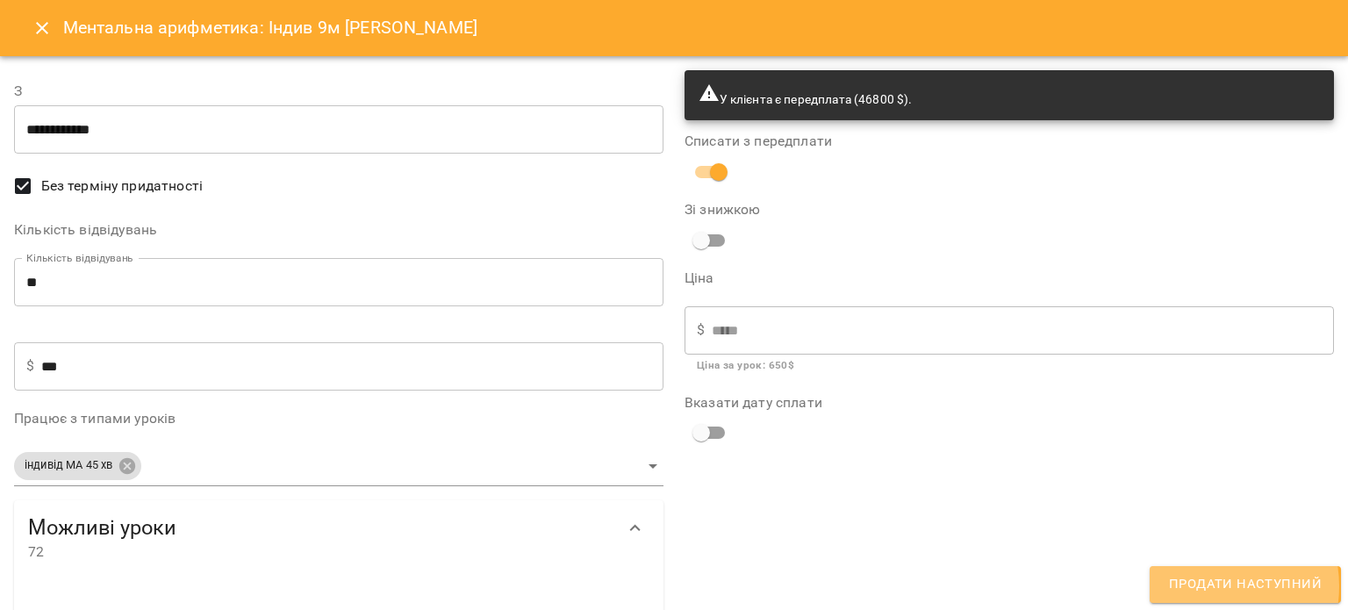
click at [1211, 586] on span "Продати наступний" at bounding box center [1245, 584] width 153 height 23
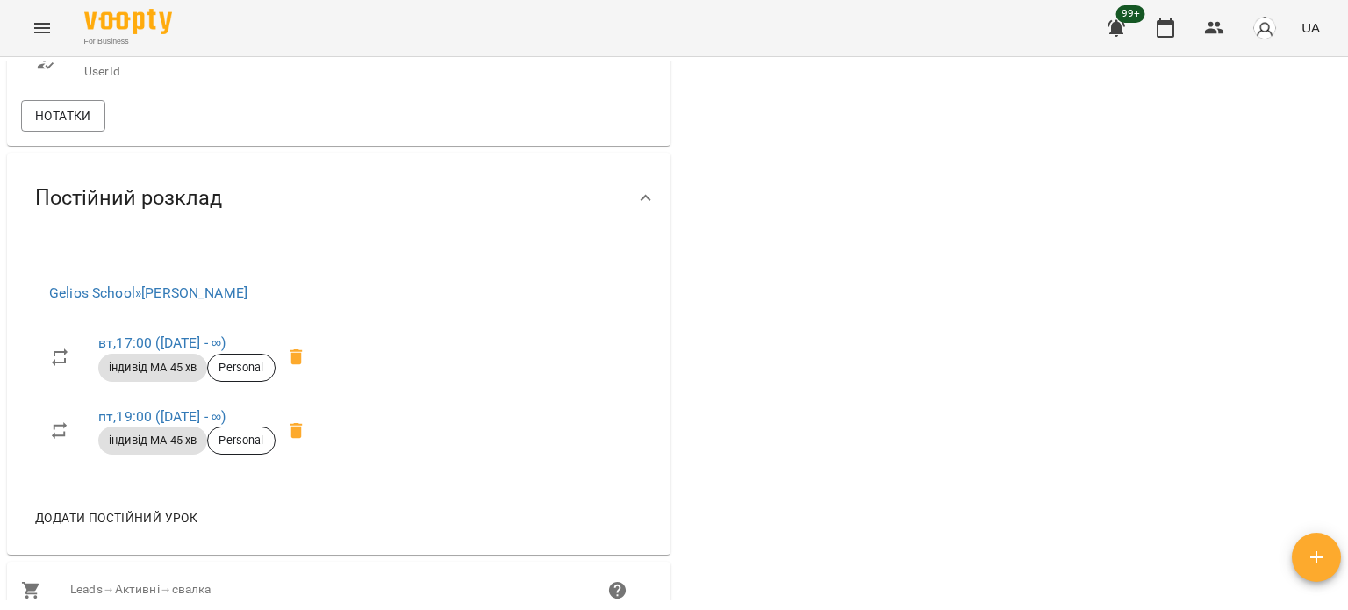
scroll to position [1404, 0]
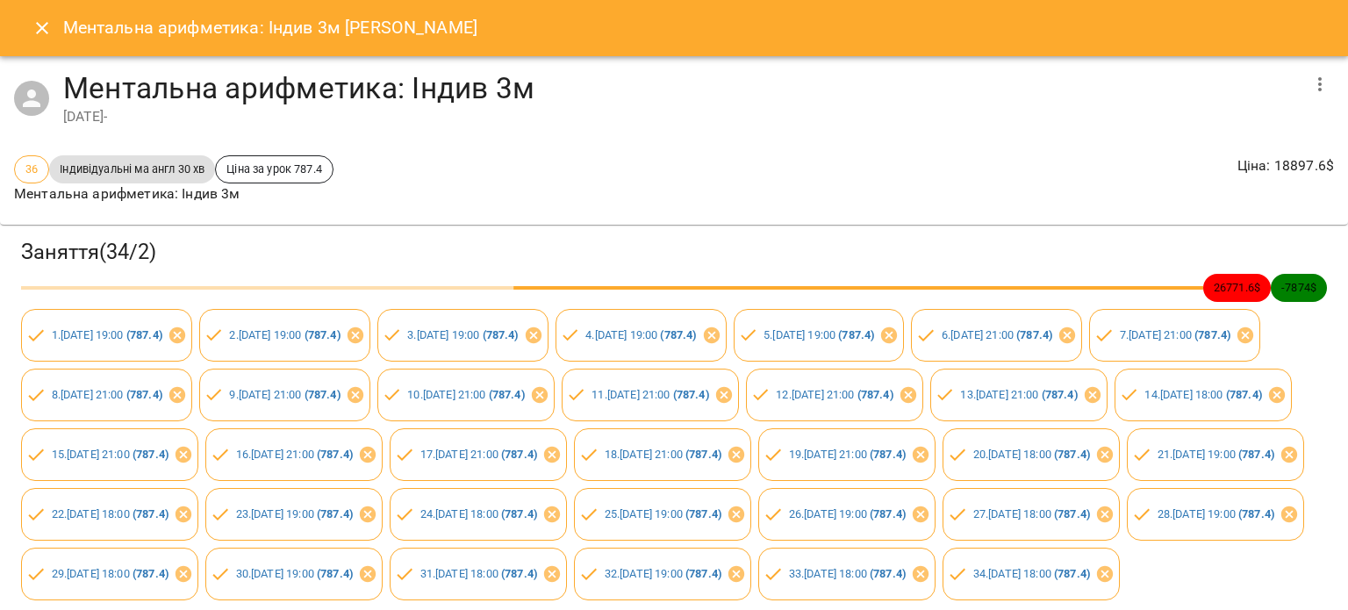
click at [35, 13] on button "Close" at bounding box center [42, 28] width 42 height 42
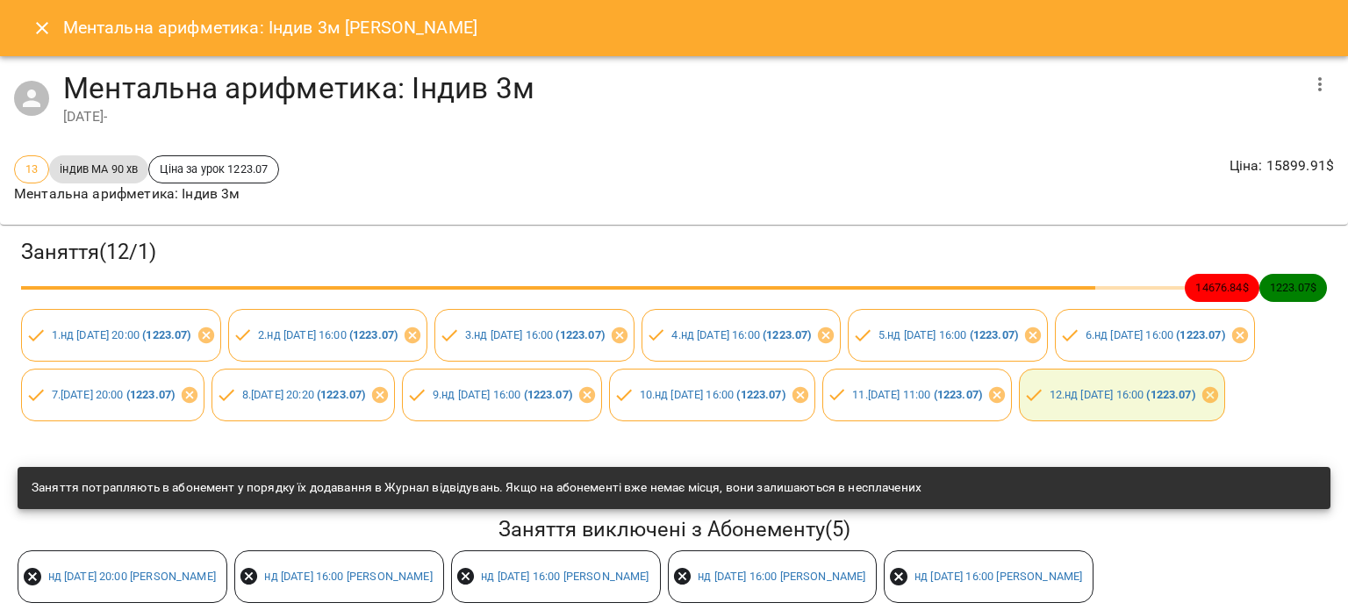
click at [44, 7] on button "Close" at bounding box center [42, 28] width 42 height 42
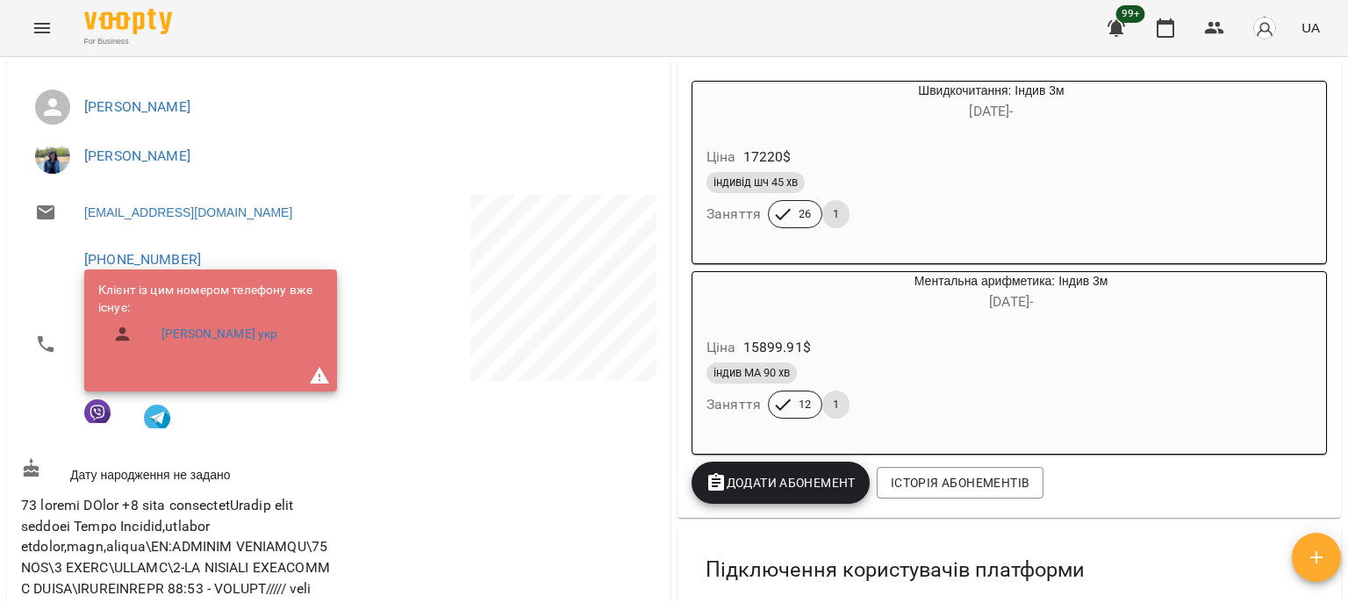
scroll to position [263, 0]
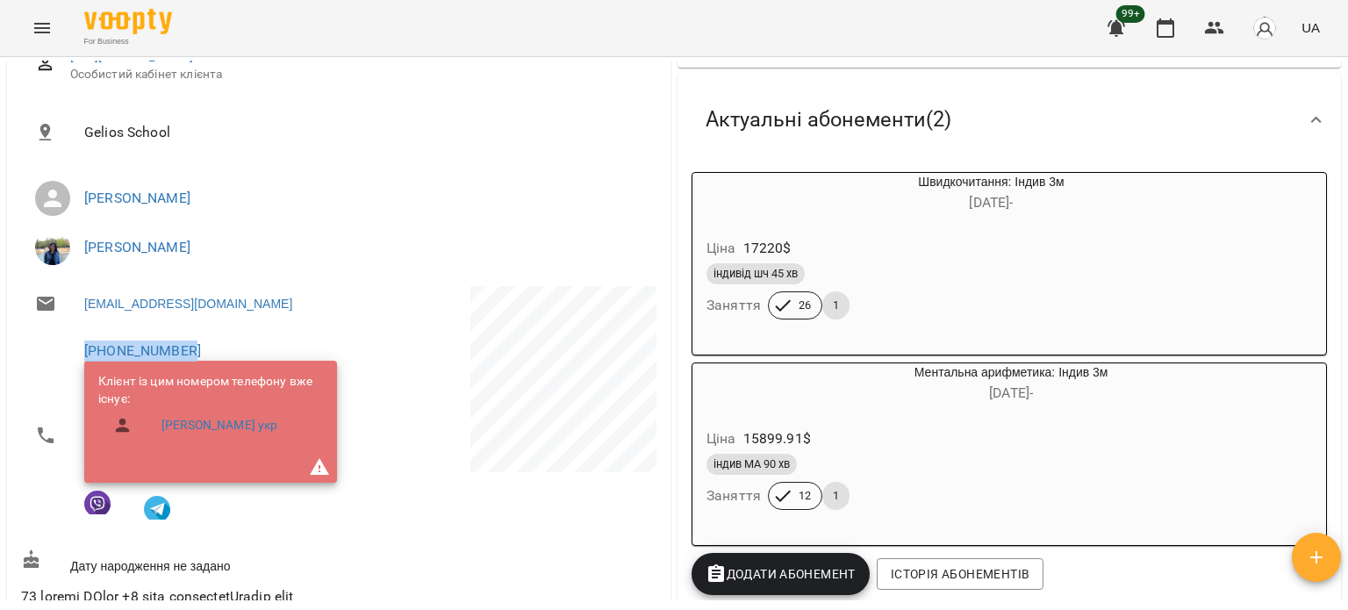
drag, startPoint x: 217, startPoint y: 349, endPoint x: 61, endPoint y: 355, distance: 156.3
click at [61, 355] on li "[PHONE_NUMBER] Клієнт із цим номером телефону вже існує: [PERSON_NAME] укр" at bounding box center [178, 435] width 314 height 214
copy link "[PHONE_NUMBER]"
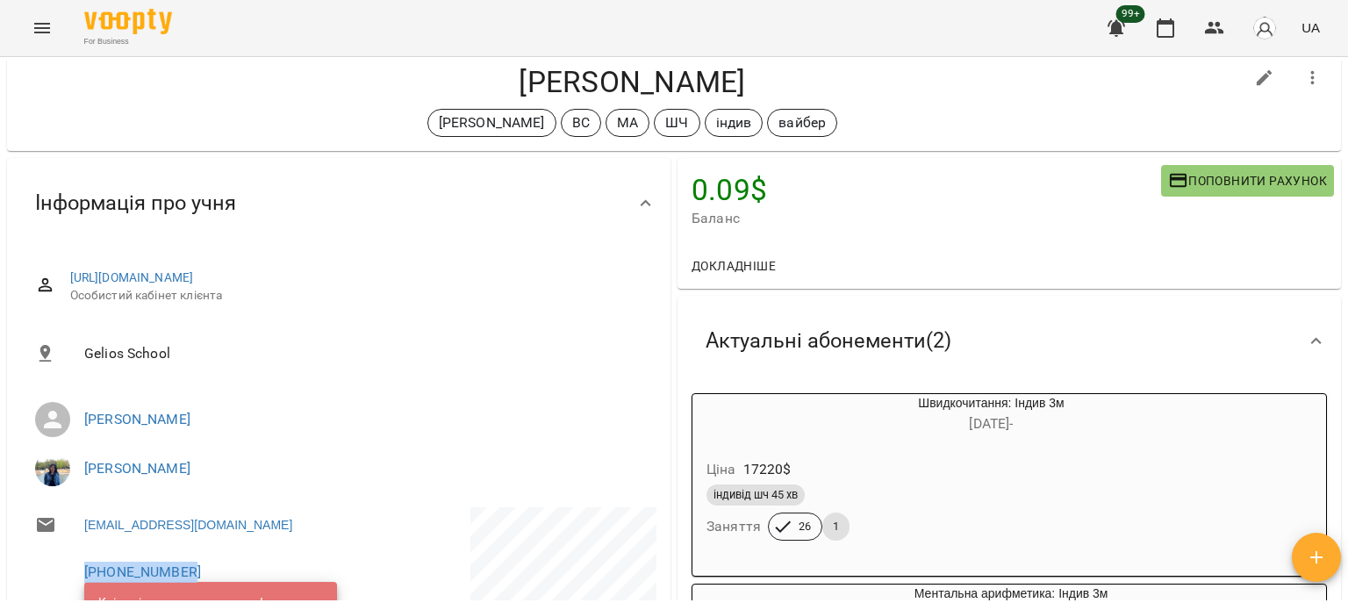
scroll to position [0, 0]
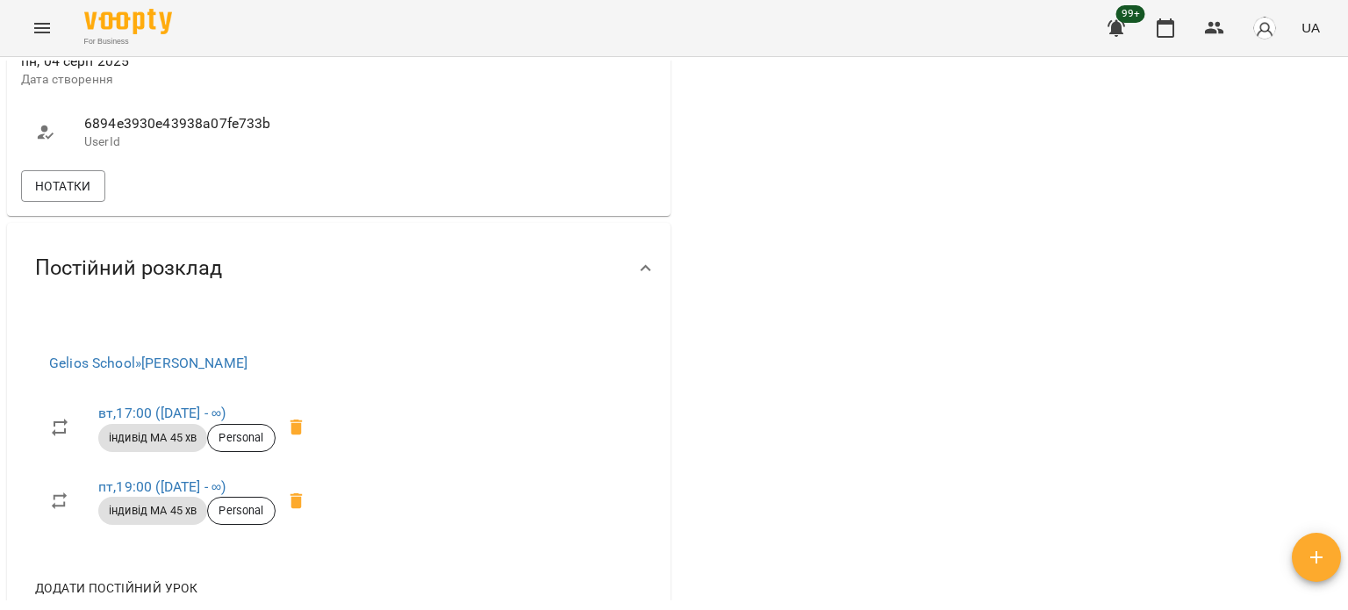
scroll to position [1229, 0]
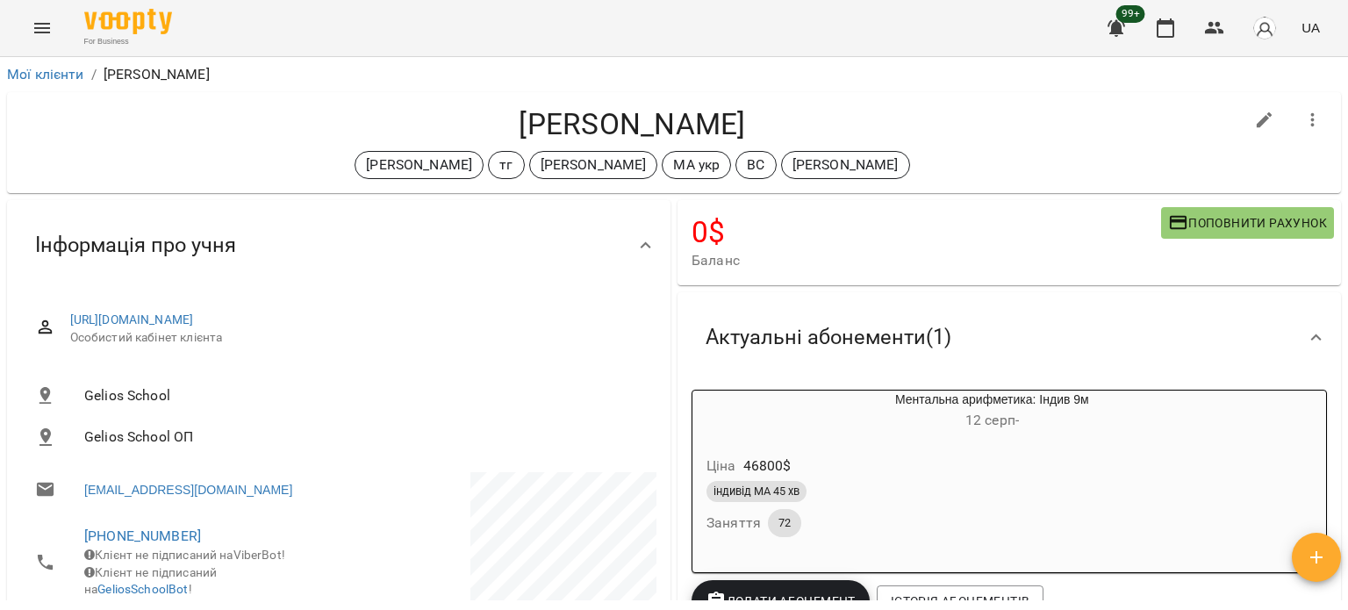
click at [76, 62] on div "Мої клієнти / [PERSON_NAME]" at bounding box center [674, 75] width 1341 height 28
click at [73, 66] on link "Мої клієнти" at bounding box center [45, 74] width 77 height 17
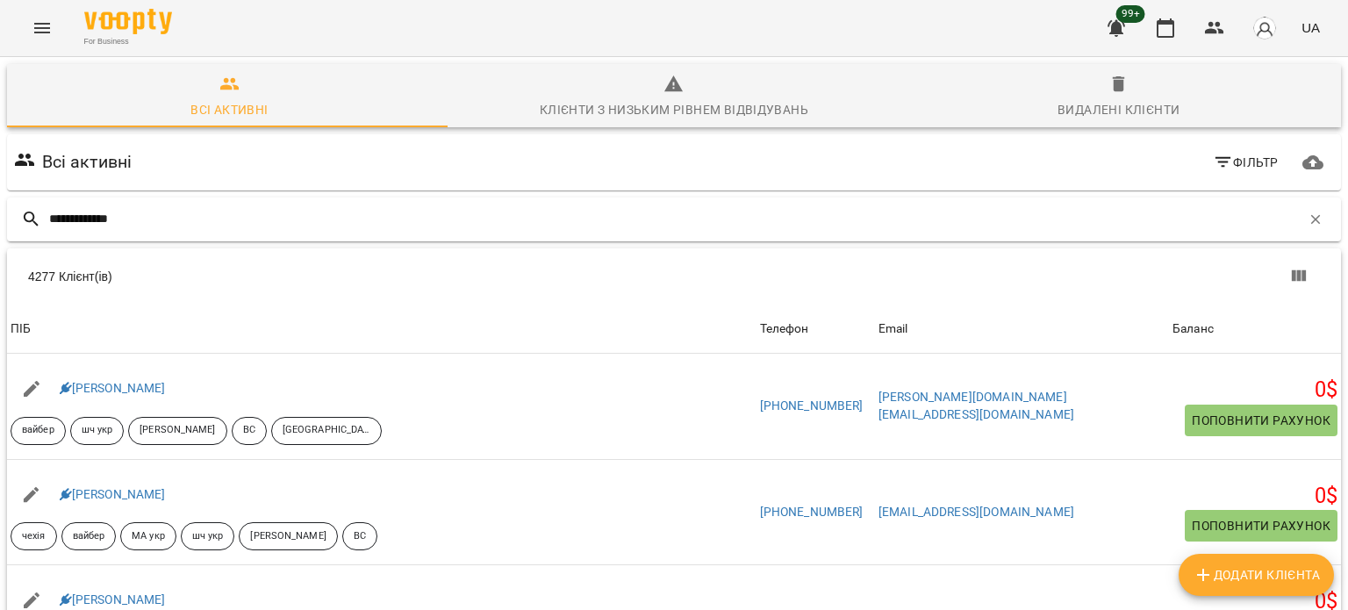
type input "**********"
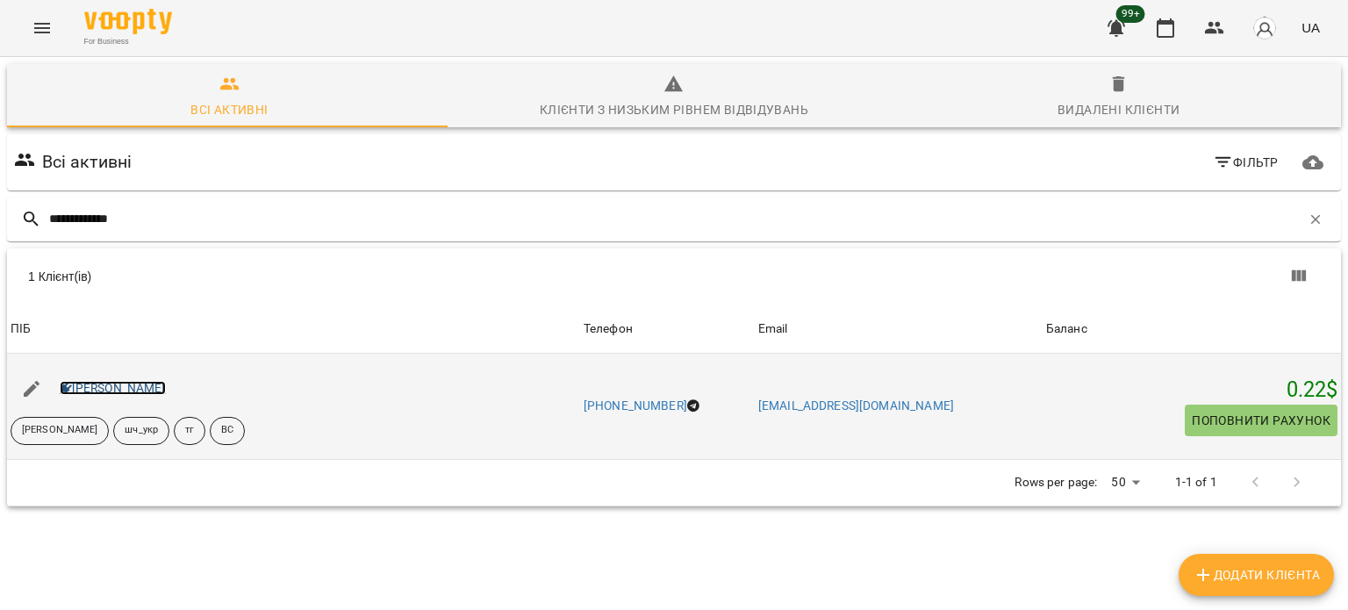
click at [132, 391] on link "[PERSON_NAME]" at bounding box center [113, 388] width 106 height 14
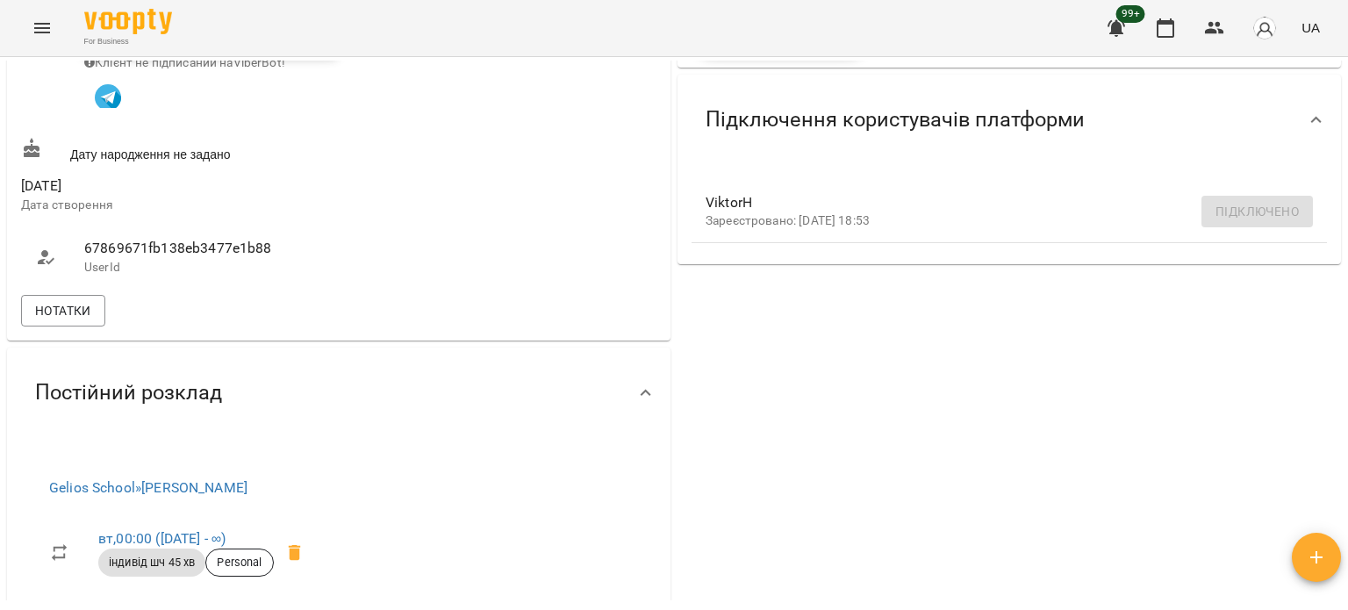
scroll to position [176, 0]
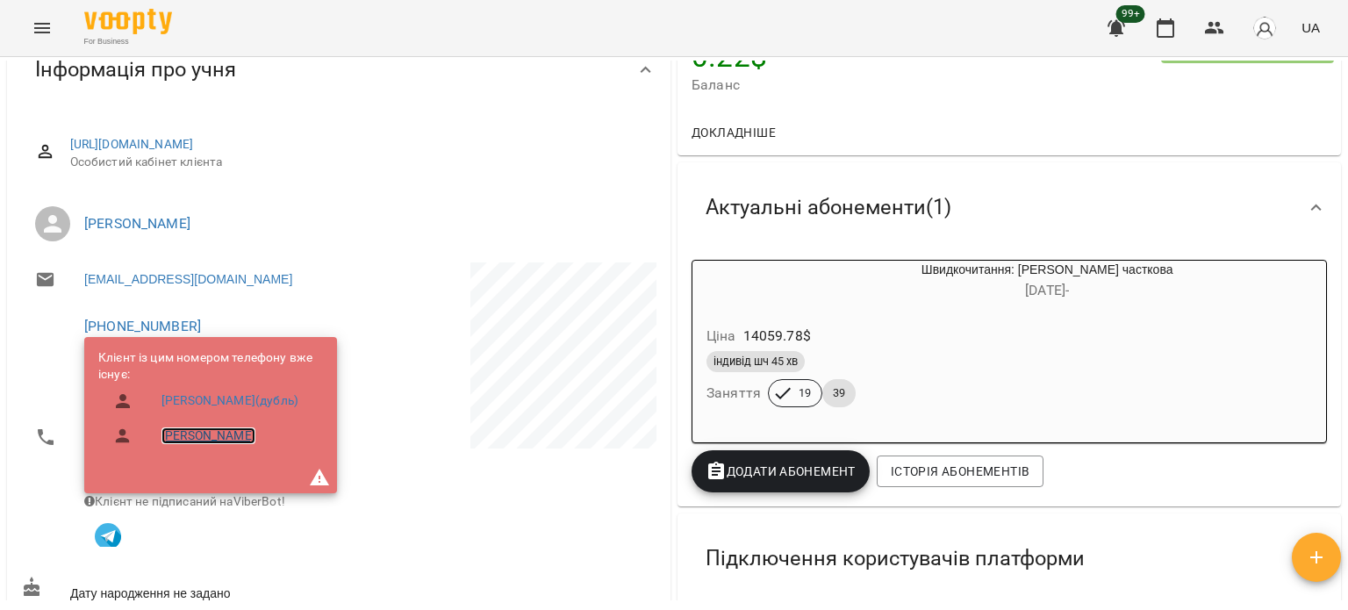
click at [225, 437] on link "[PERSON_NAME]" at bounding box center [208, 436] width 94 height 18
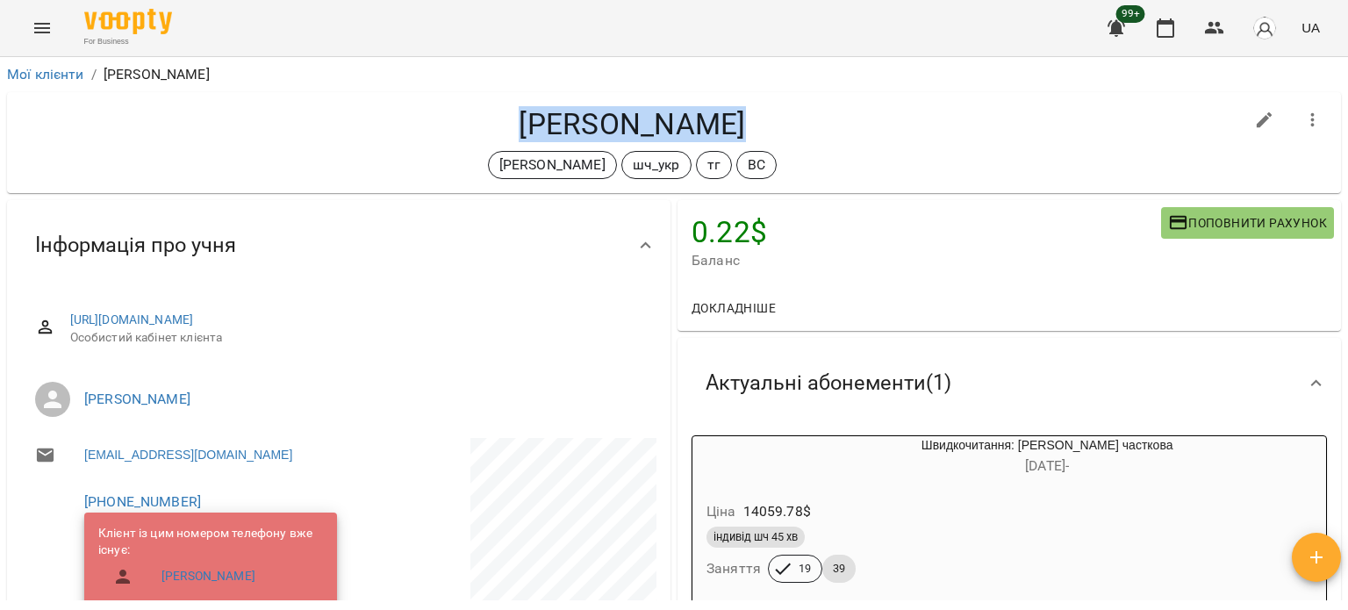
drag, startPoint x: 529, startPoint y: 122, endPoint x: 758, endPoint y: 119, distance: 229.1
click at [758, 118] on h4 "[PERSON_NAME]" at bounding box center [632, 124] width 1223 height 36
copy h4 "[PERSON_NAME]"
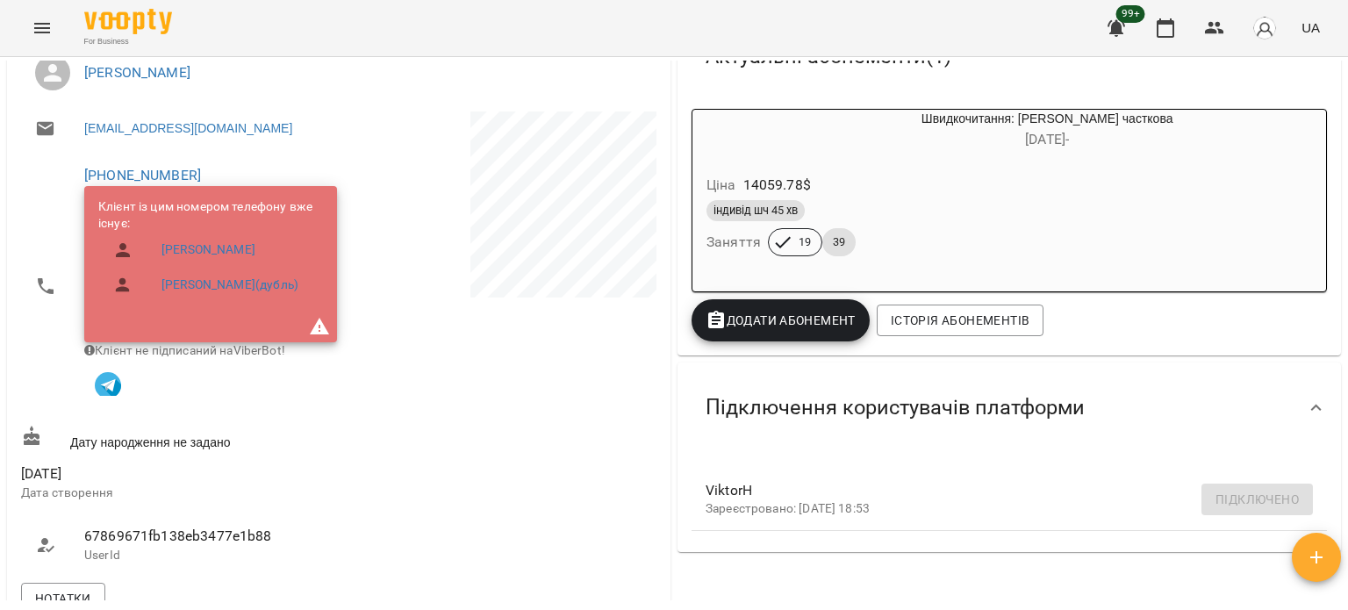
scroll to position [351, 0]
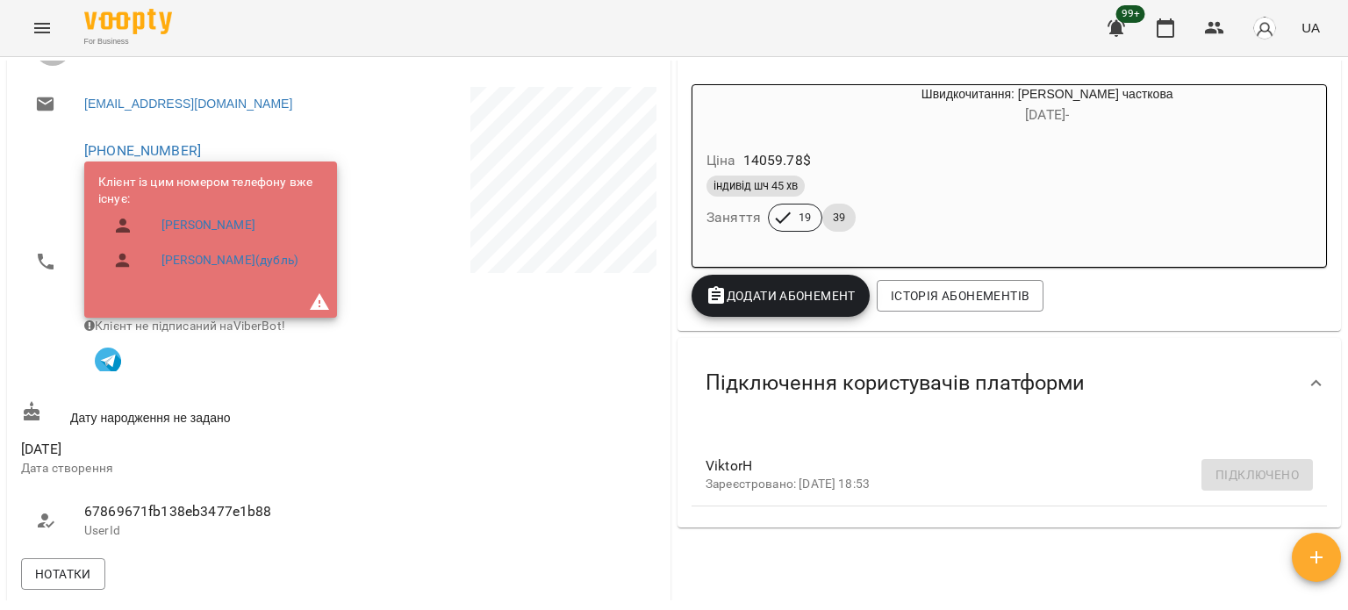
click at [822, 215] on span "39" at bounding box center [838, 218] width 33 height 16
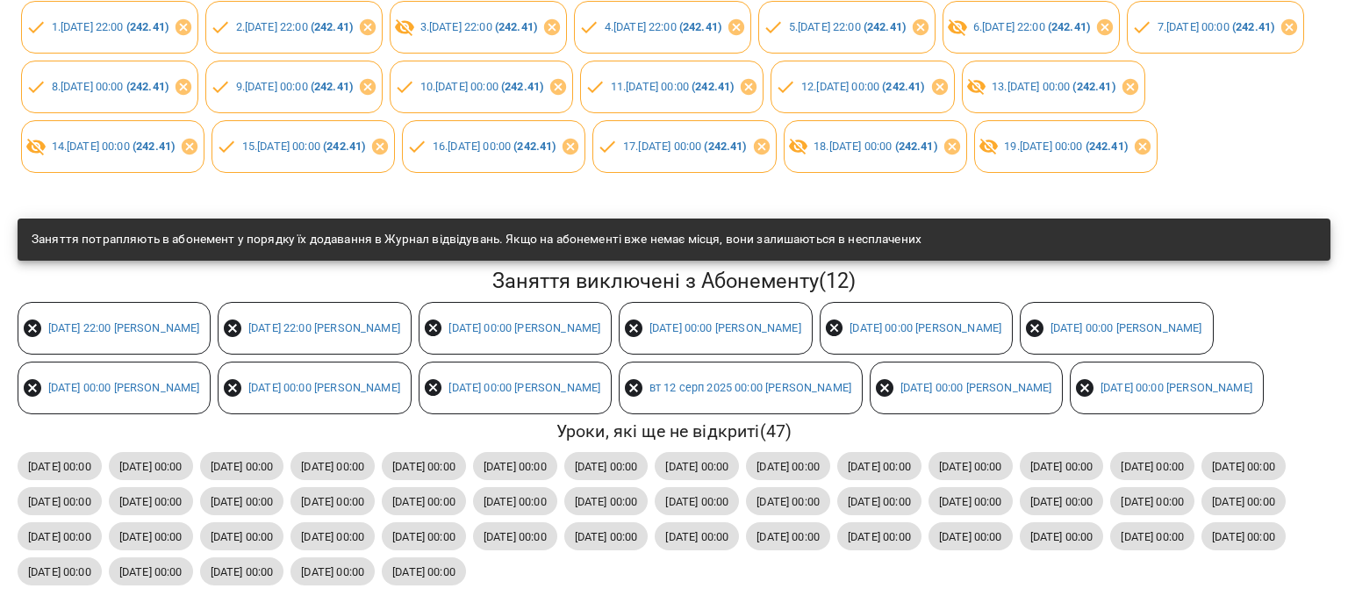
click at [944, 445] on h6 "Уроки, які ще не відкриті ( 47 )" at bounding box center [674, 431] width 1313 height 27
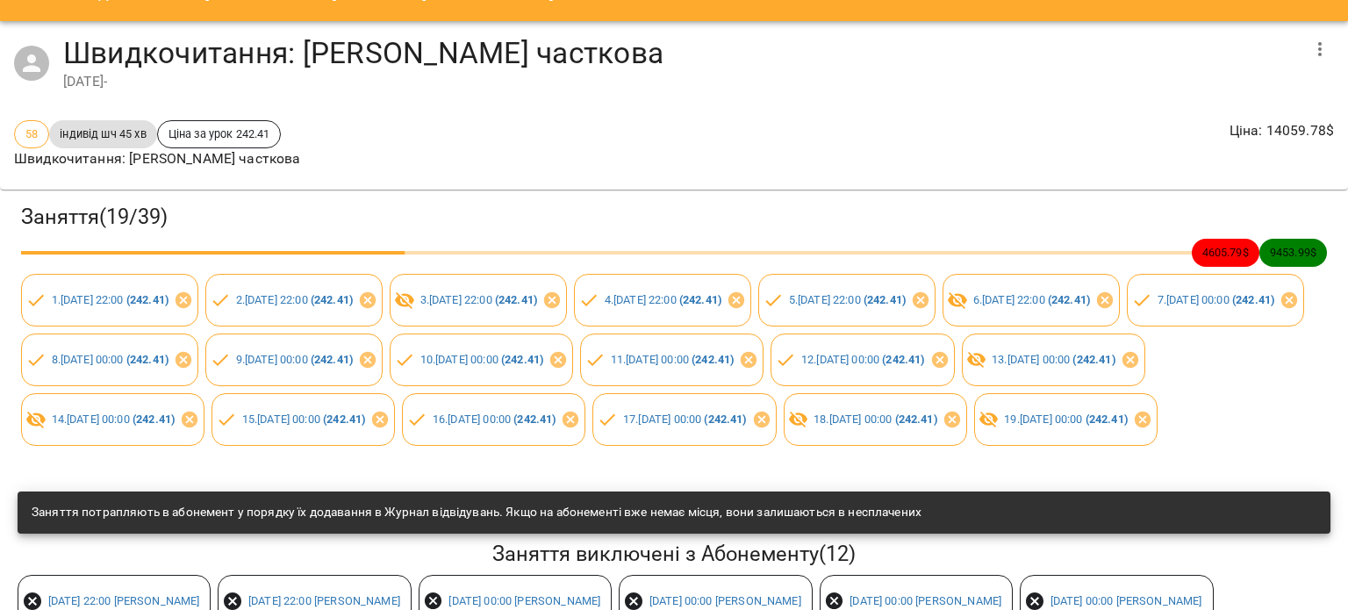
scroll to position [0, 0]
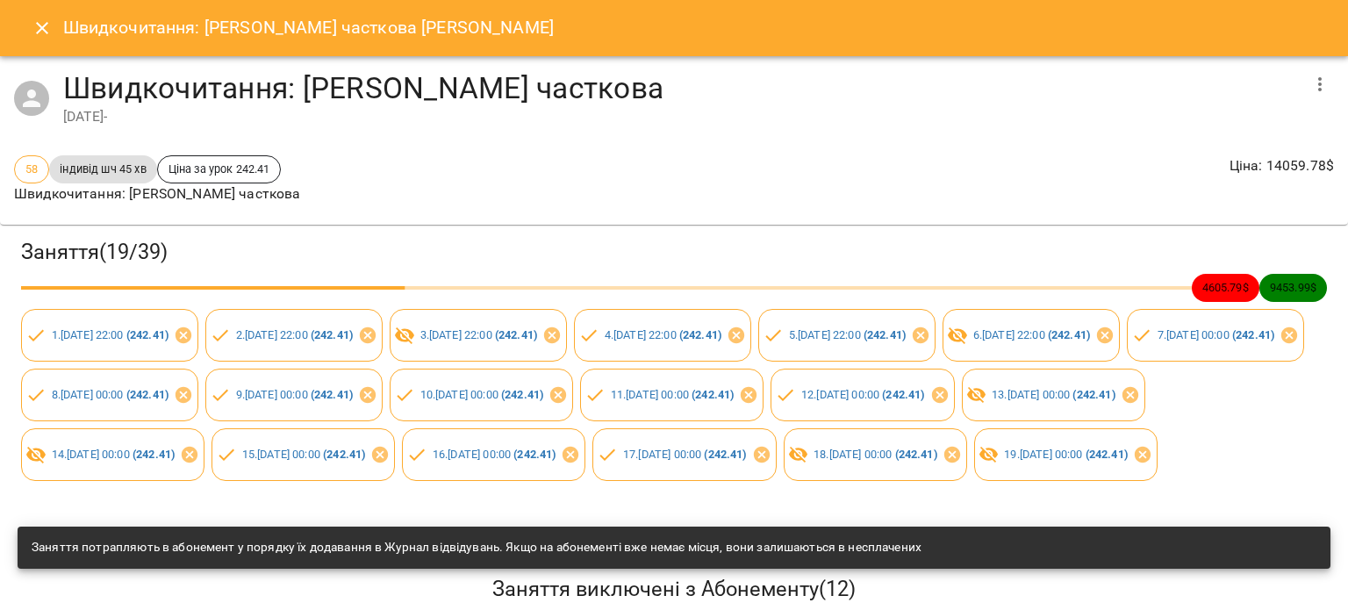
click at [40, 23] on icon "Close" at bounding box center [42, 28] width 21 height 21
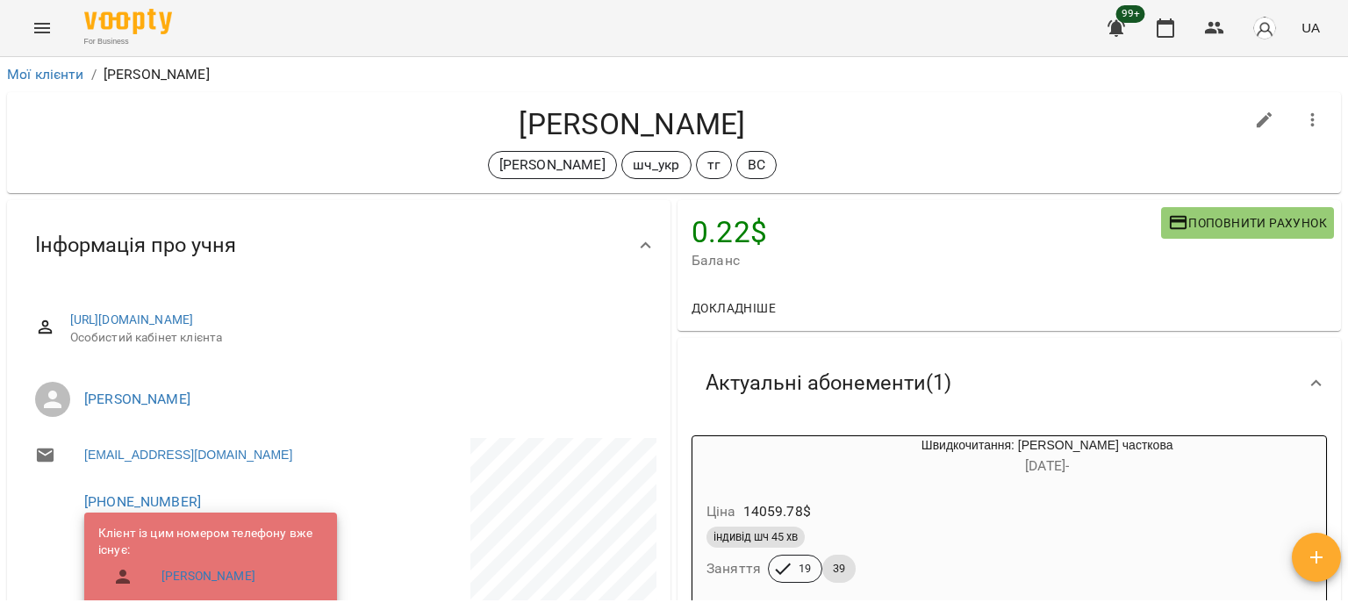
click at [1004, 269] on span "Баланс" at bounding box center [927, 260] width 470 height 21
click at [74, 83] on li "Мої клієнти" at bounding box center [45, 74] width 77 height 21
click at [70, 77] on link "Мої клієнти" at bounding box center [45, 74] width 77 height 17
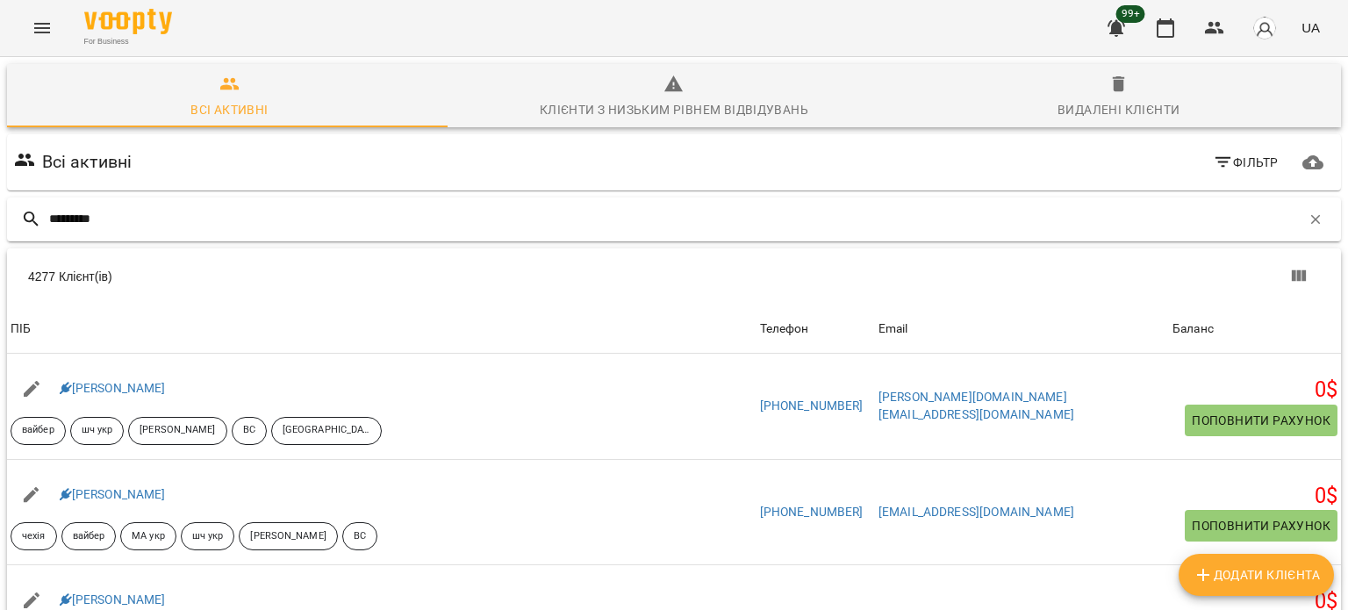
type input "*********"
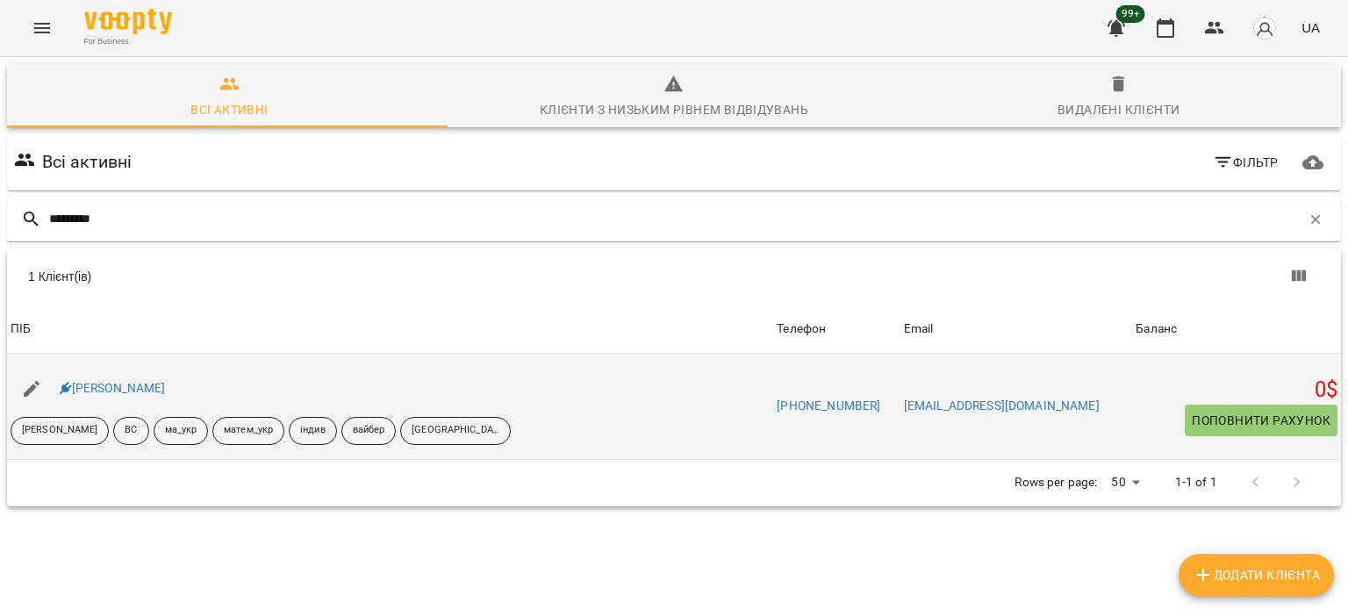
click at [107, 379] on div "[PERSON_NAME]" at bounding box center [112, 389] width 113 height 25
click at [107, 383] on link "[PERSON_NAME]" at bounding box center [113, 388] width 106 height 14
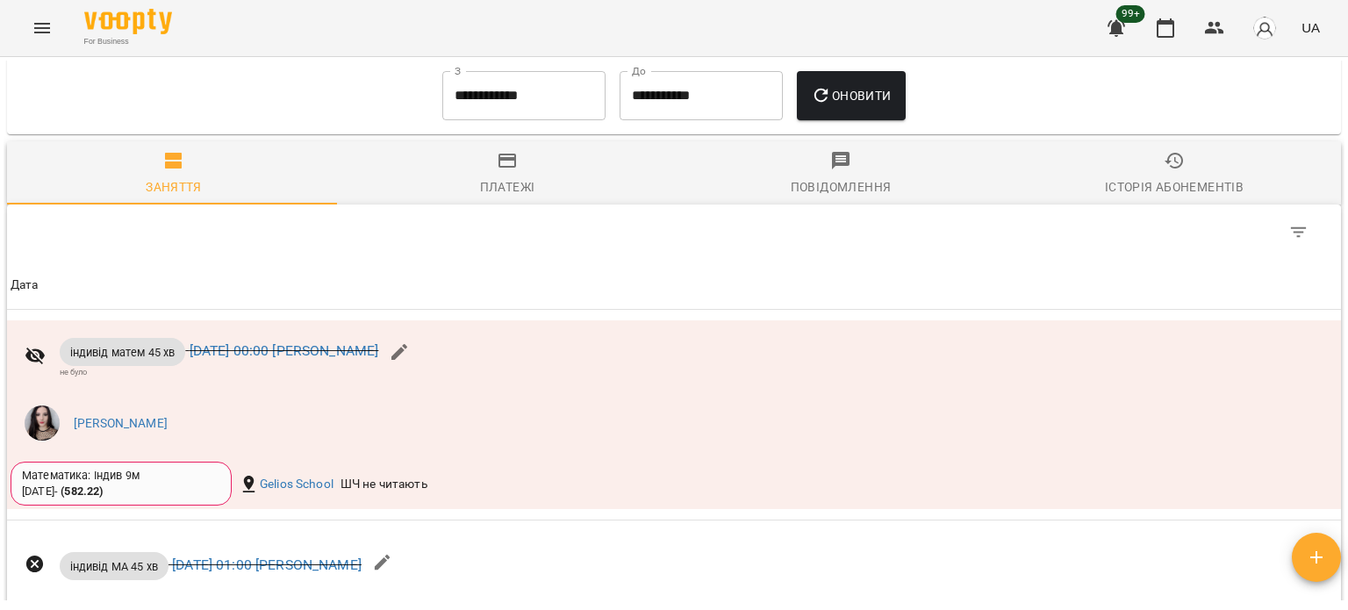
scroll to position [2370, 0]
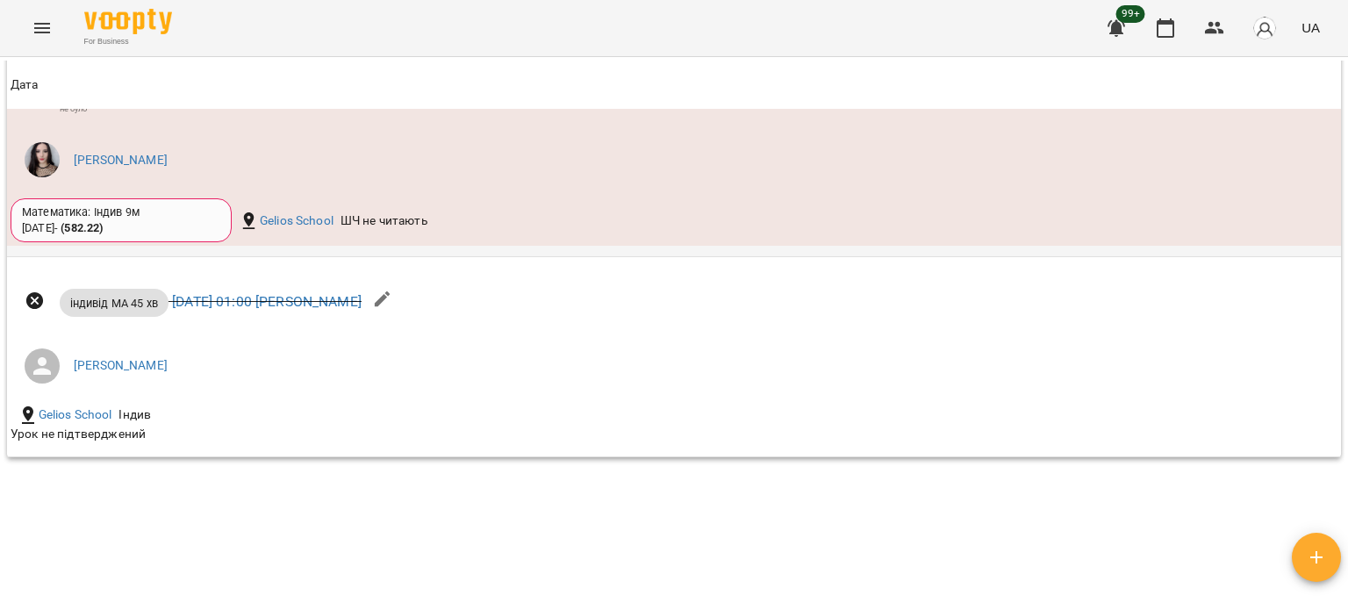
click at [289, 184] on li "[PERSON_NAME]" at bounding box center [452, 159] width 882 height 49
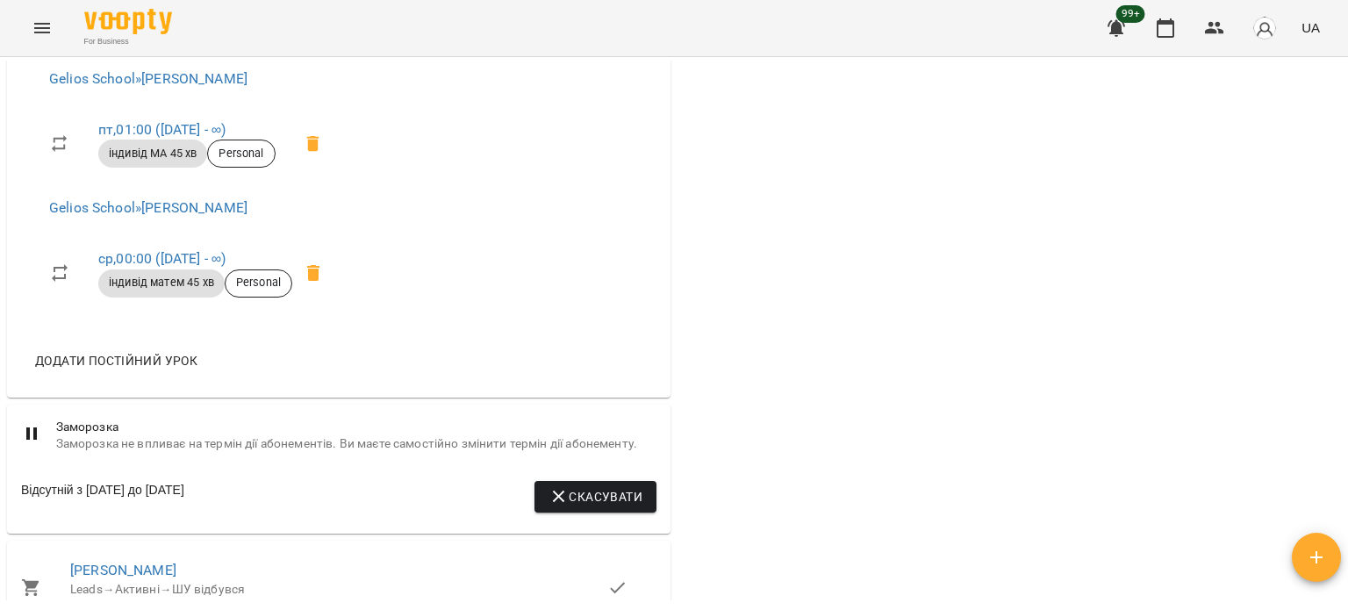
scroll to position [1492, 0]
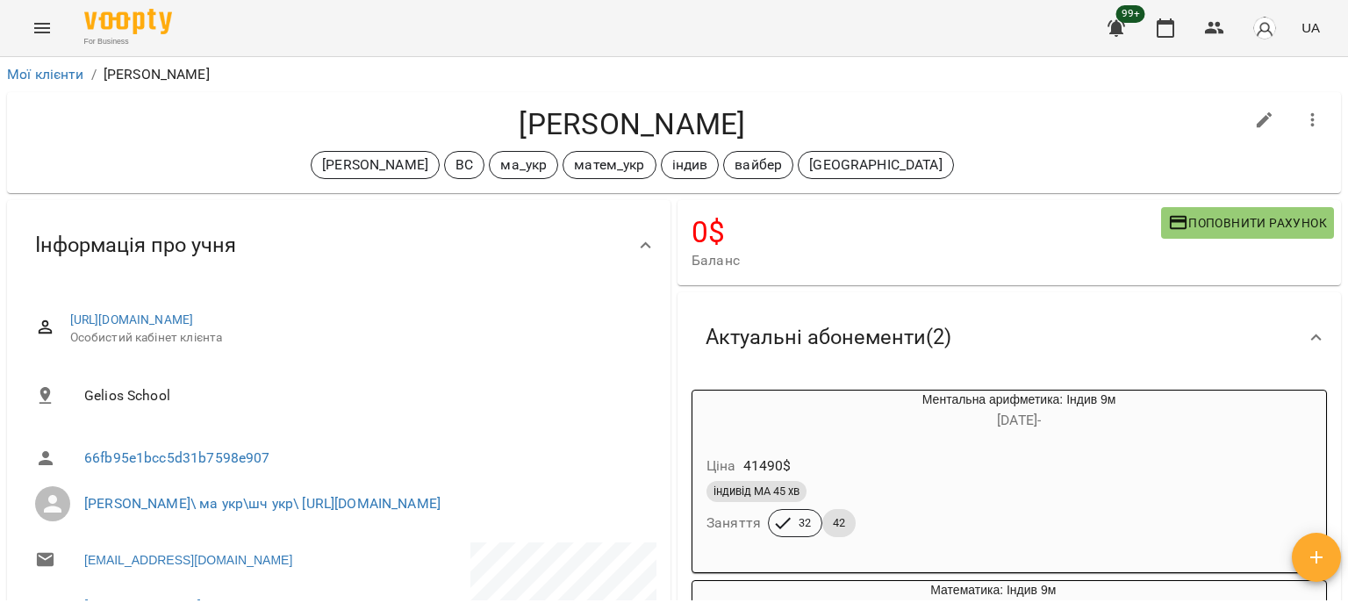
click at [35, 30] on icon "Menu" at bounding box center [42, 28] width 21 height 21
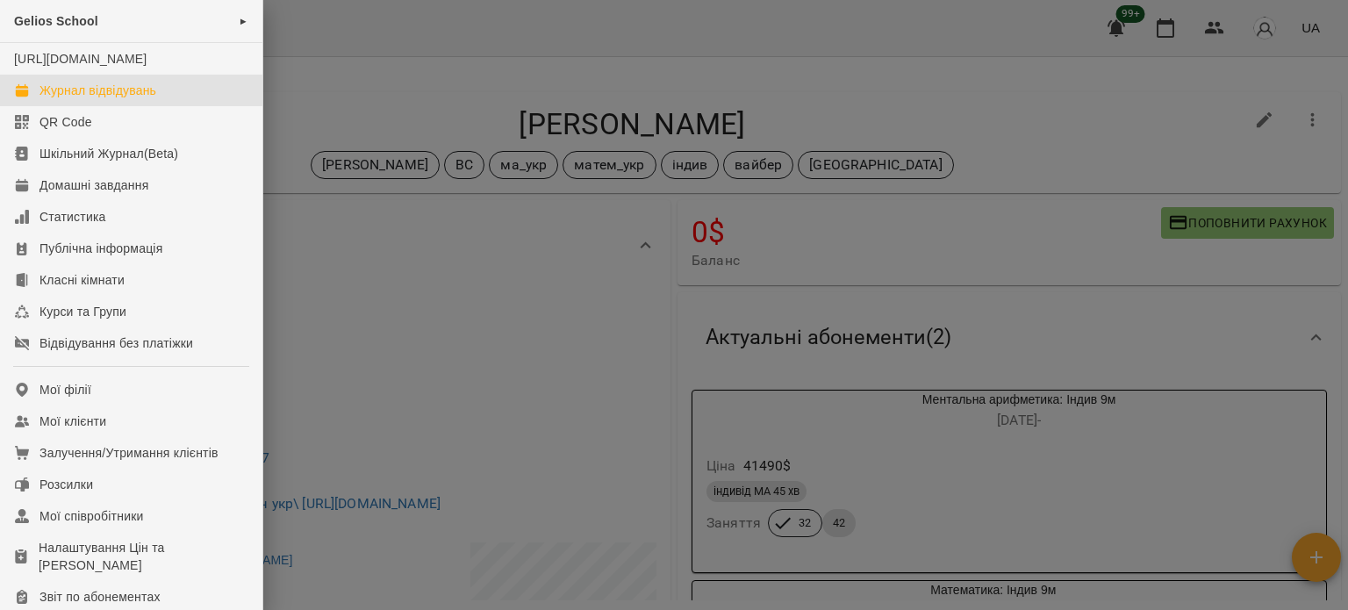
click at [45, 106] on link "Журнал відвідувань" at bounding box center [131, 91] width 262 height 32
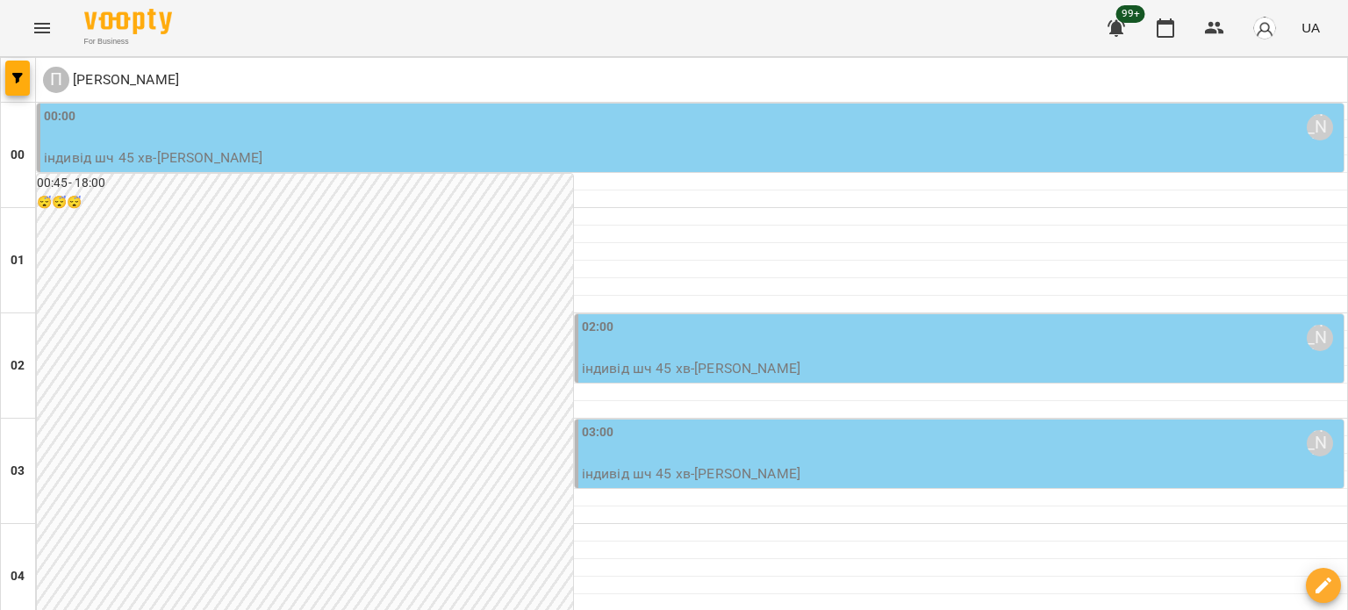
click at [30, 77] on div at bounding box center [18, 80] width 35 height 44
click at [21, 79] on icon "button" at bounding box center [17, 78] width 11 height 11
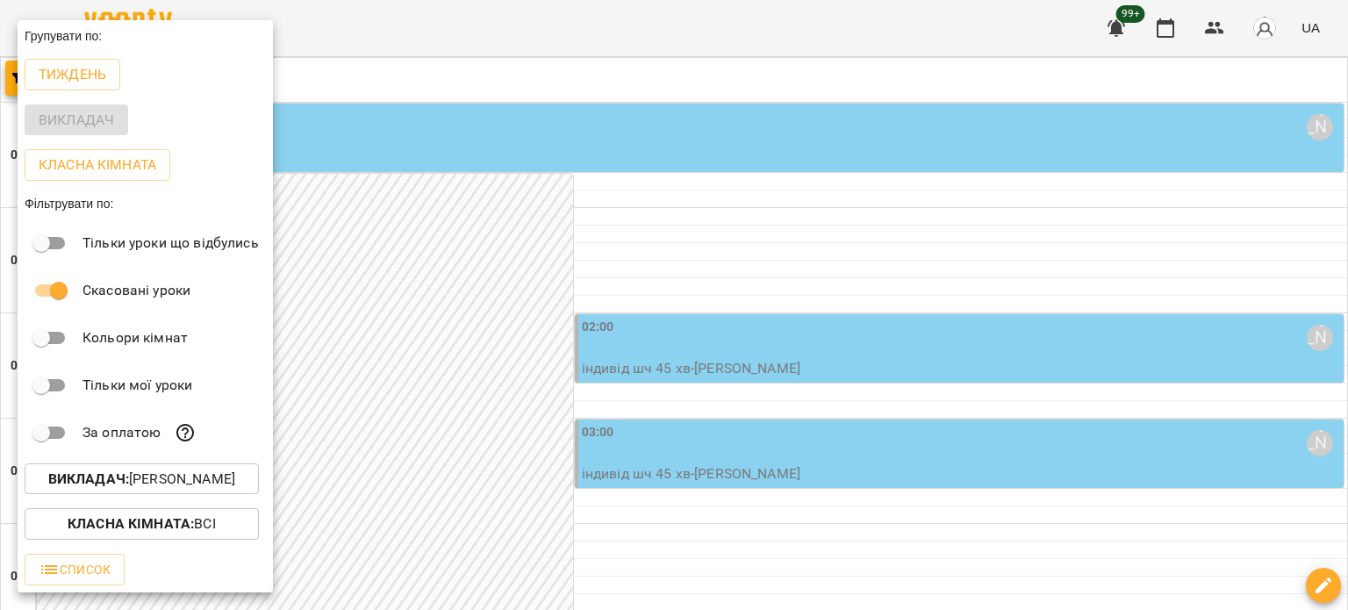
click at [133, 488] on p "Викладач : [PERSON_NAME]" at bounding box center [141, 479] width 187 height 21
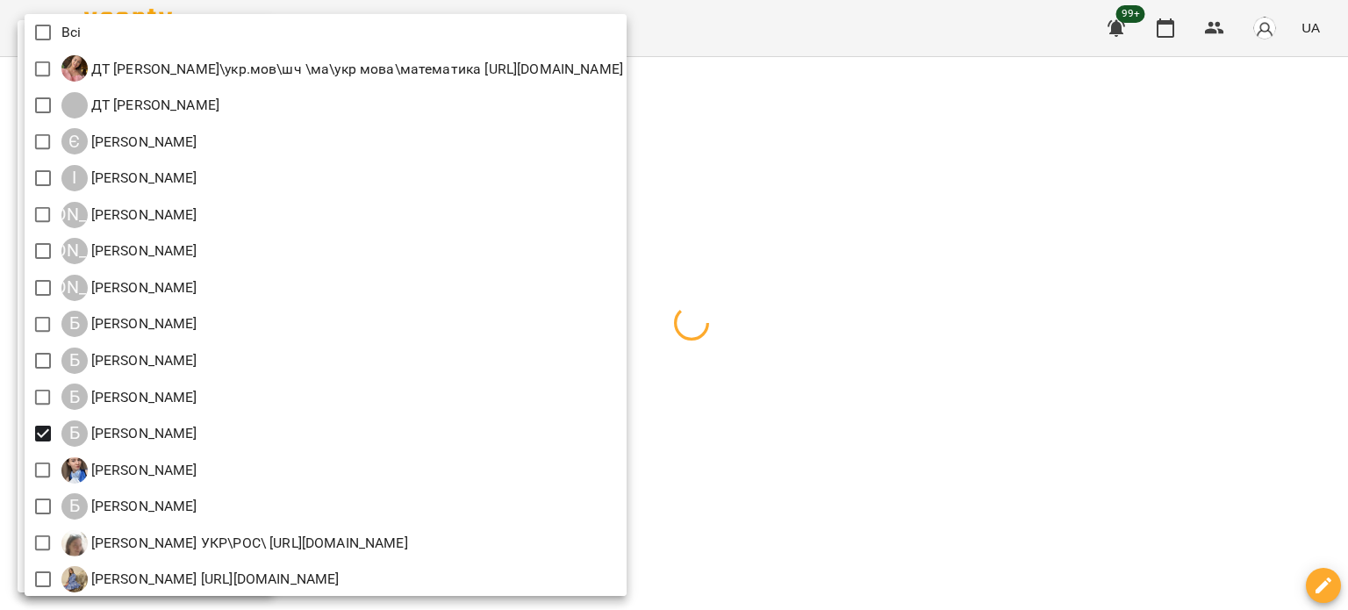
click at [1250, 250] on div at bounding box center [674, 305] width 1348 height 610
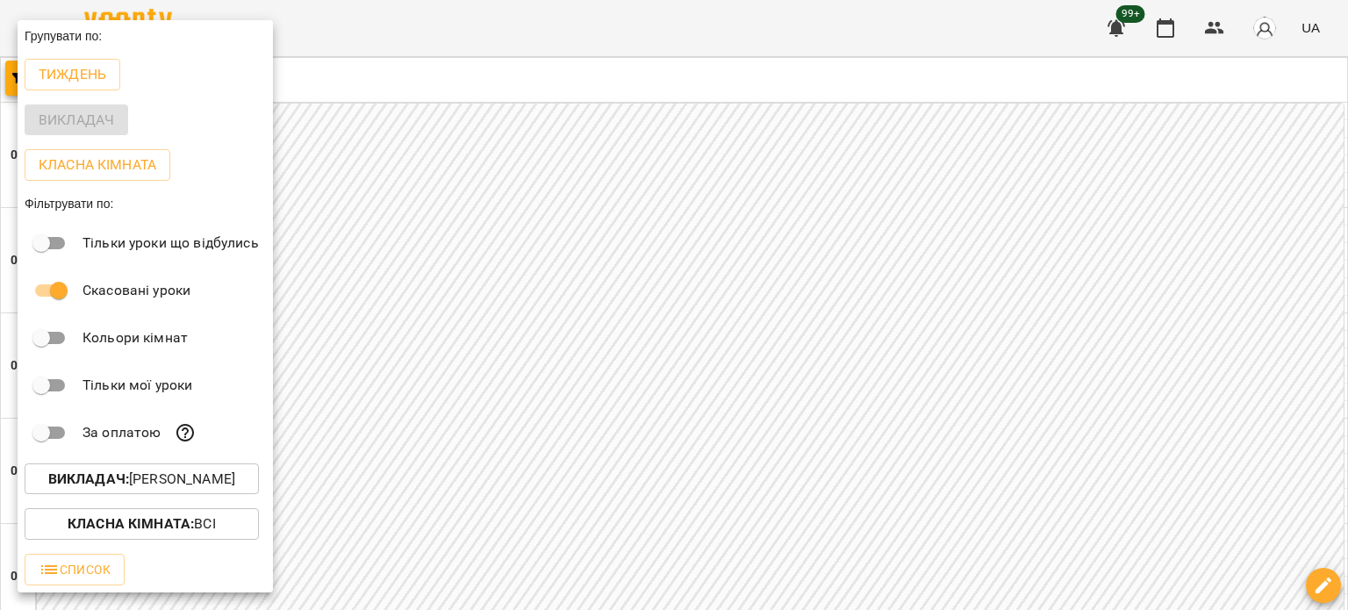
click at [937, 515] on div at bounding box center [674, 305] width 1348 height 610
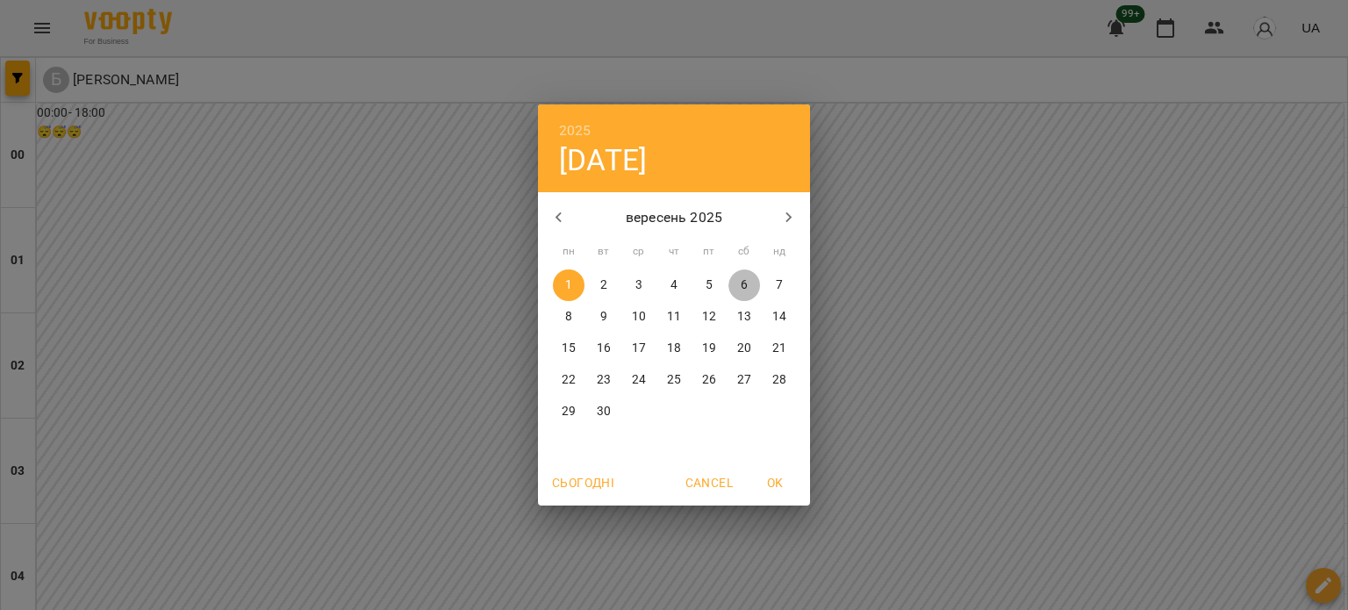
click at [743, 284] on p "6" at bounding box center [744, 285] width 7 height 18
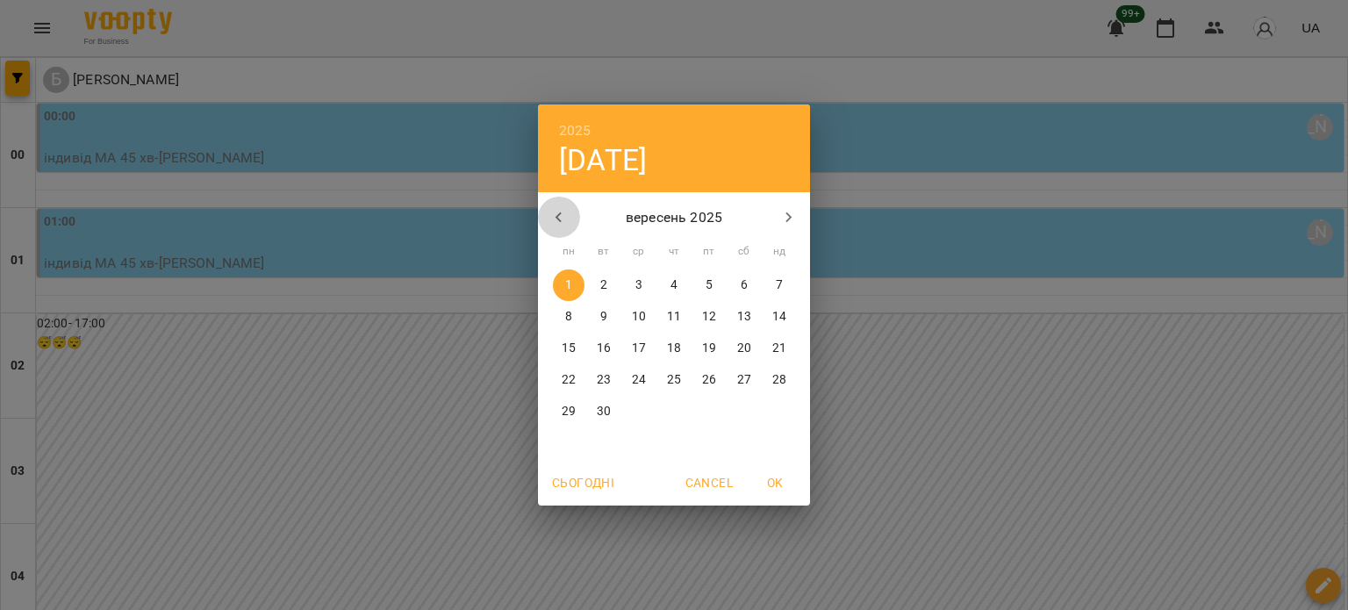
click at [556, 224] on icon "button" at bounding box center [559, 217] width 21 height 21
click at [746, 318] on p "9" at bounding box center [744, 317] width 7 height 18
type input "**********"
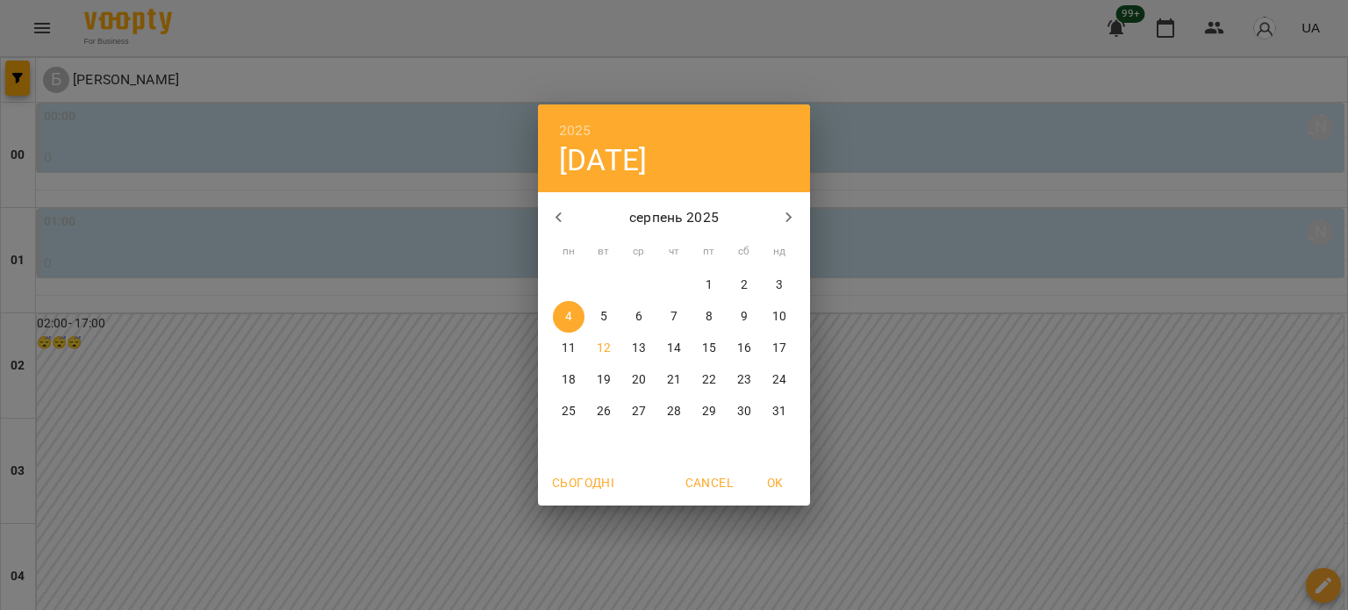
click at [709, 319] on p "8" at bounding box center [709, 317] width 7 height 18
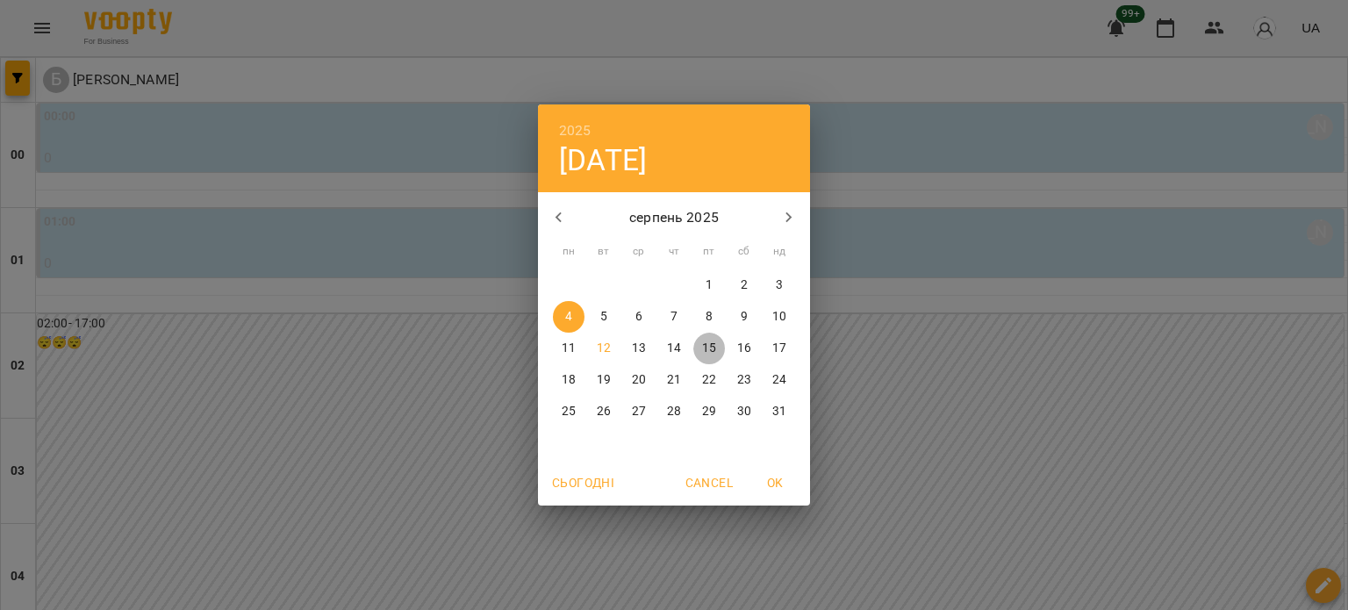
click at [710, 350] on p "15" at bounding box center [709, 349] width 14 height 18
type input "**********"
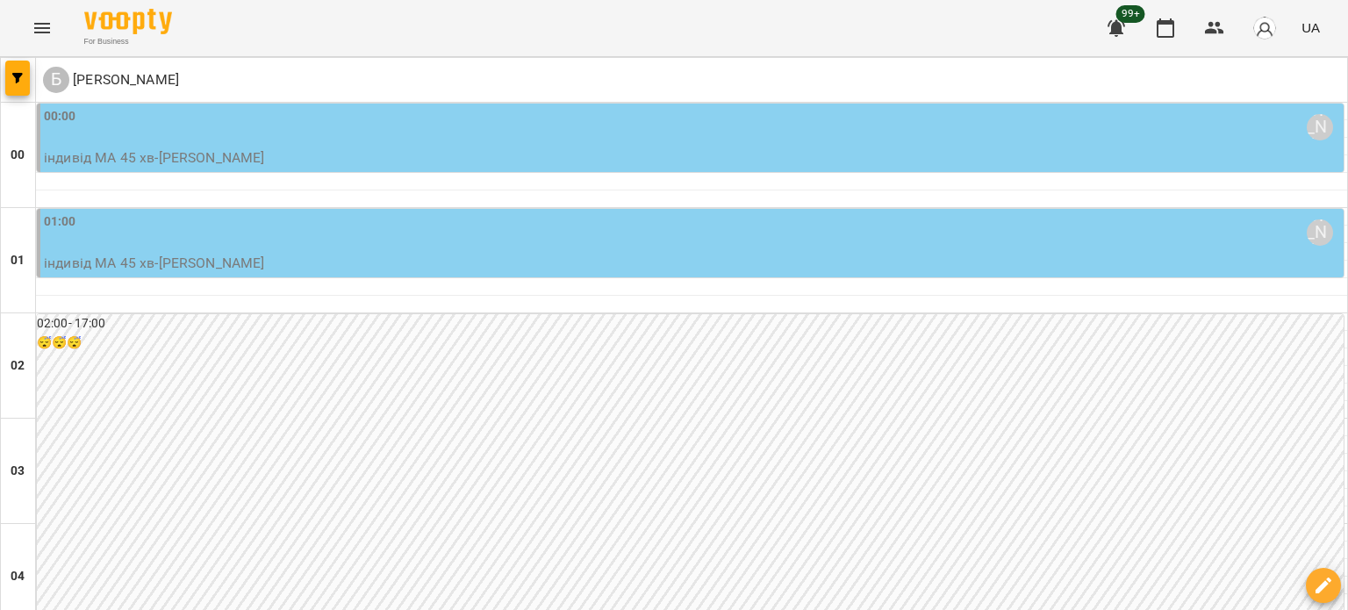
click at [215, 245] on div "01:00 [PERSON_NAME]" at bounding box center [692, 232] width 1296 height 40
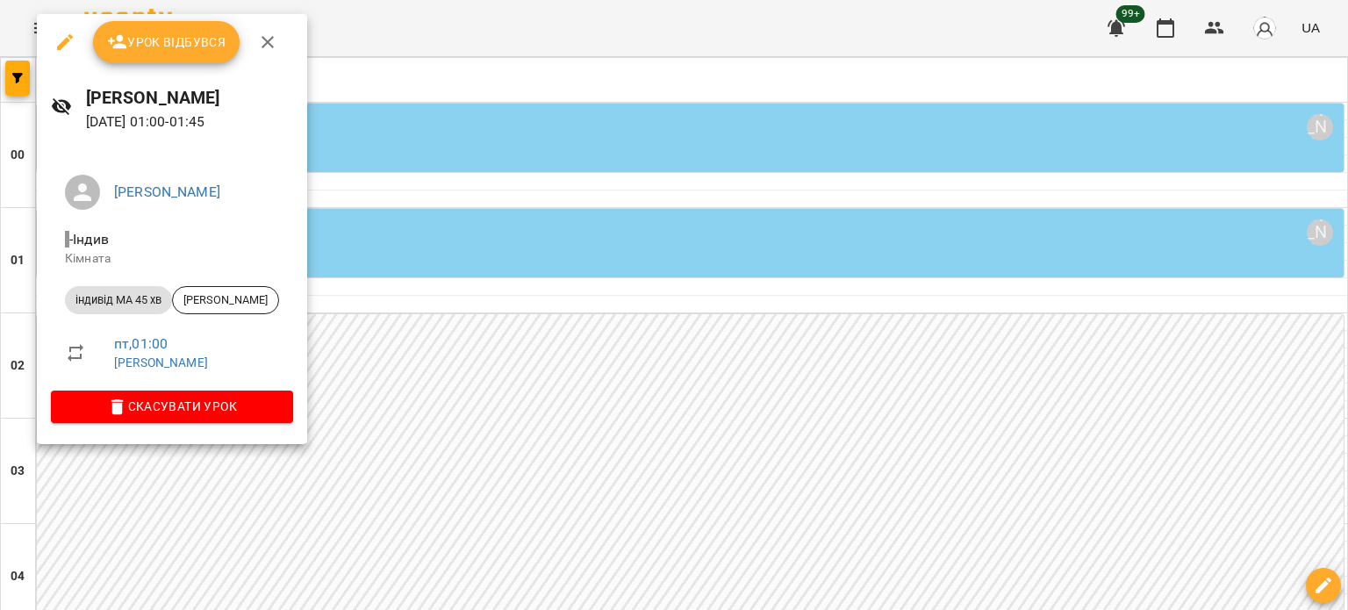
click at [68, 46] on icon "button" at bounding box center [64, 42] width 21 height 21
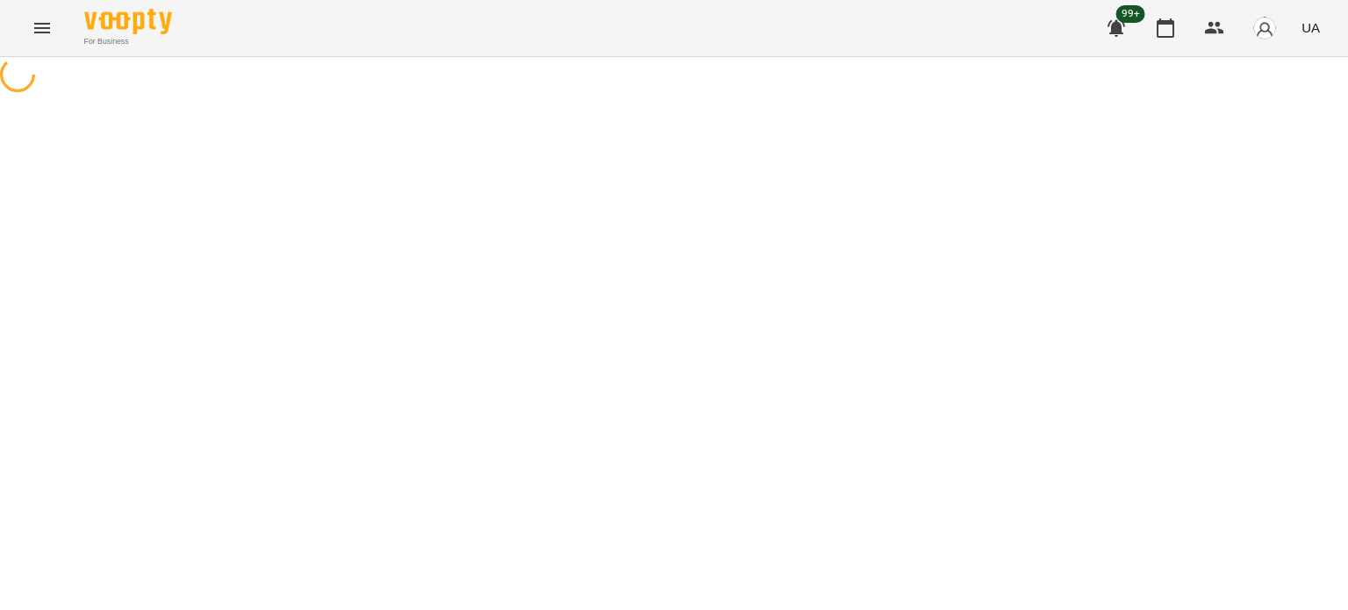
select select "**********"
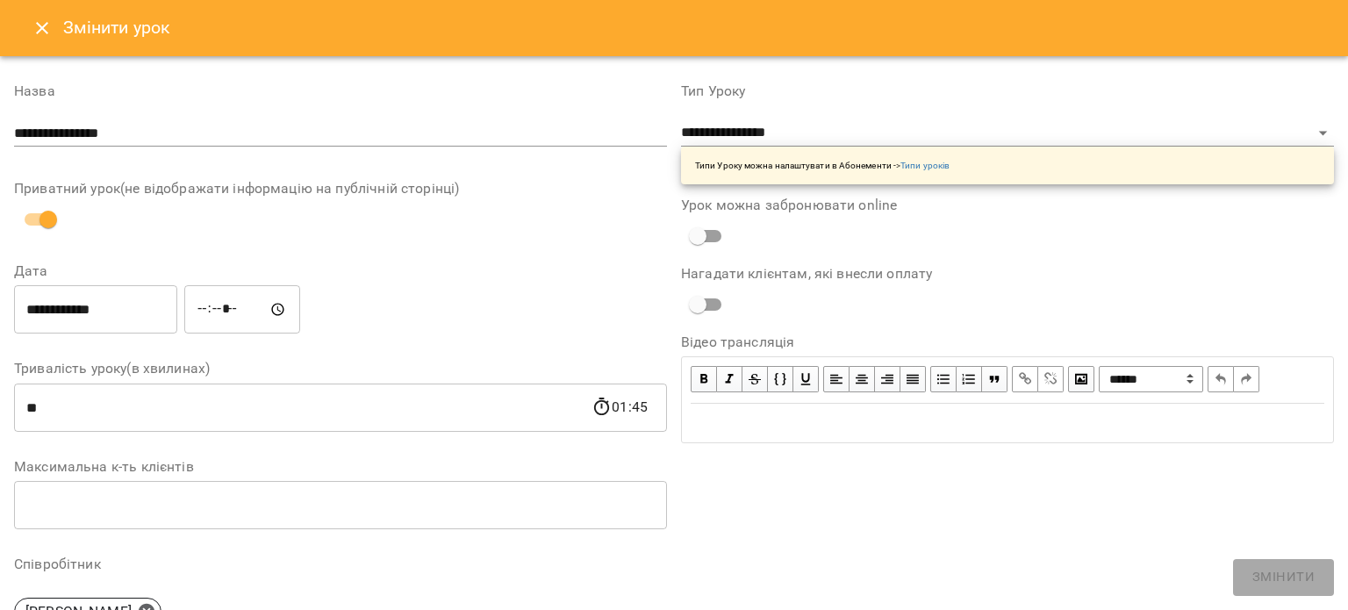
click at [43, 31] on icon "Close" at bounding box center [42, 28] width 12 height 12
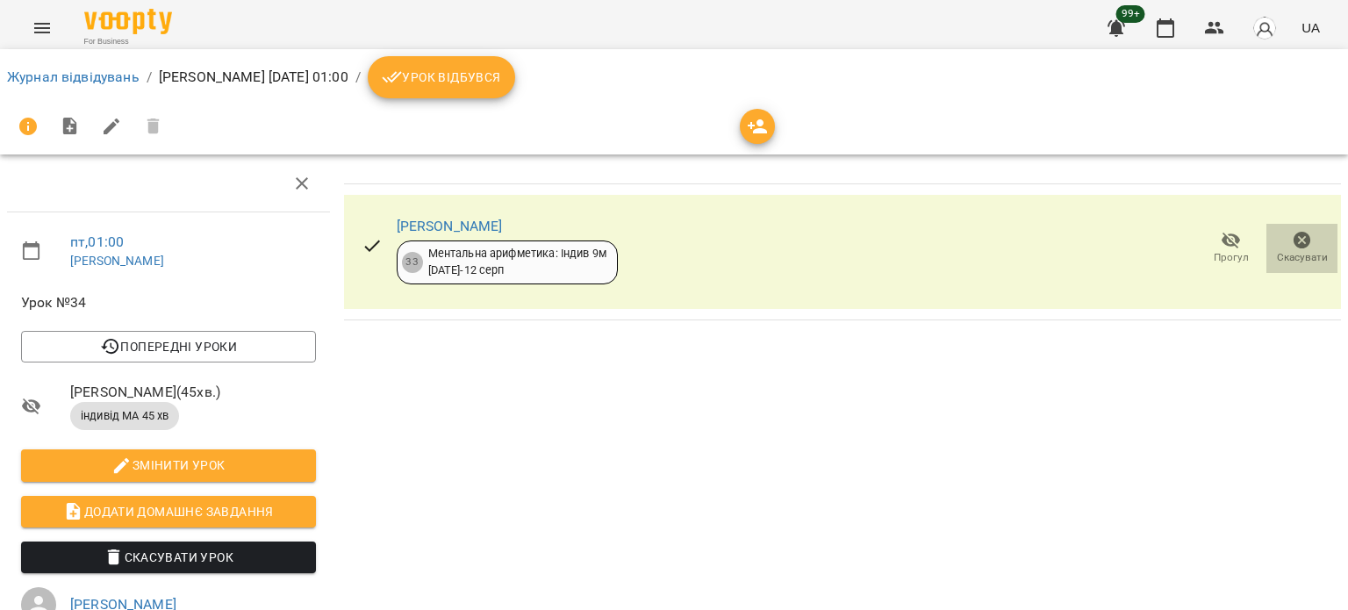
click at [1292, 241] on icon "button" at bounding box center [1302, 240] width 21 height 21
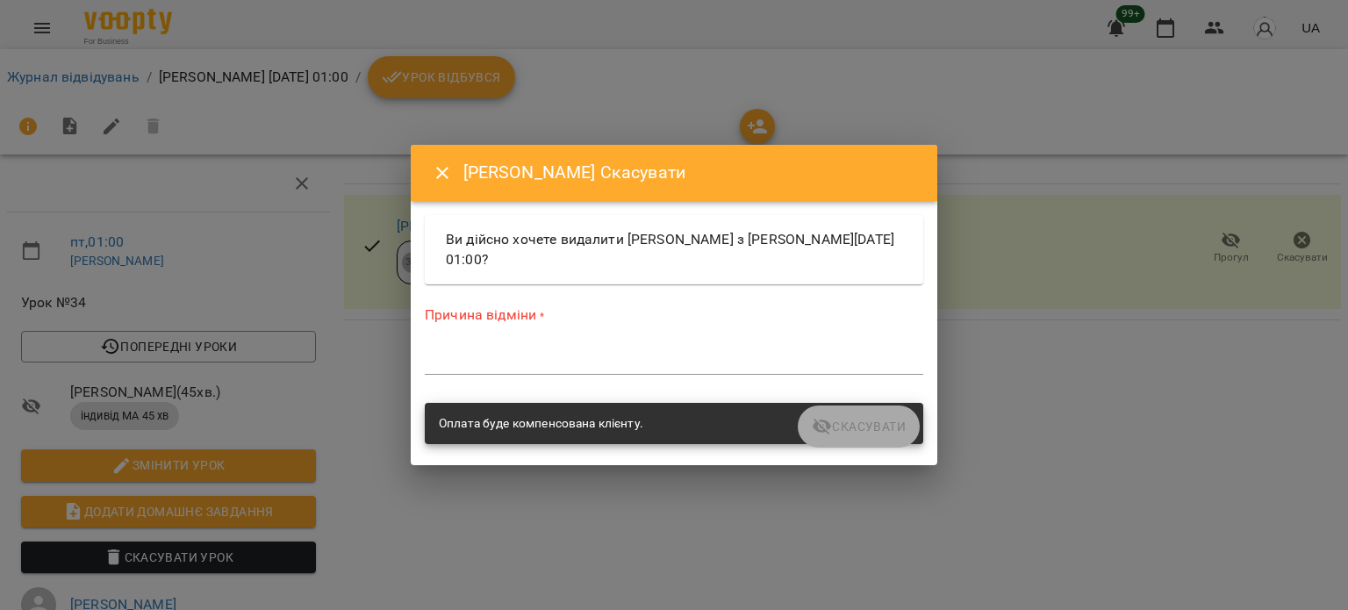
click at [484, 361] on textarea at bounding box center [674, 360] width 499 height 17
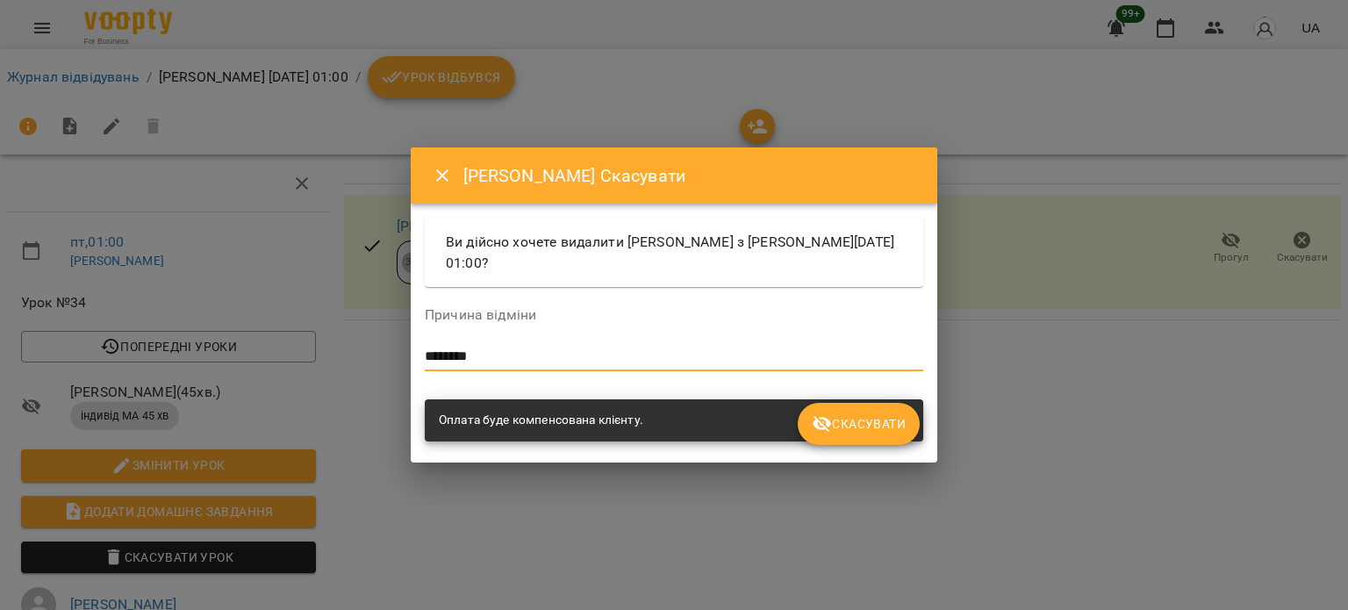
type textarea "********"
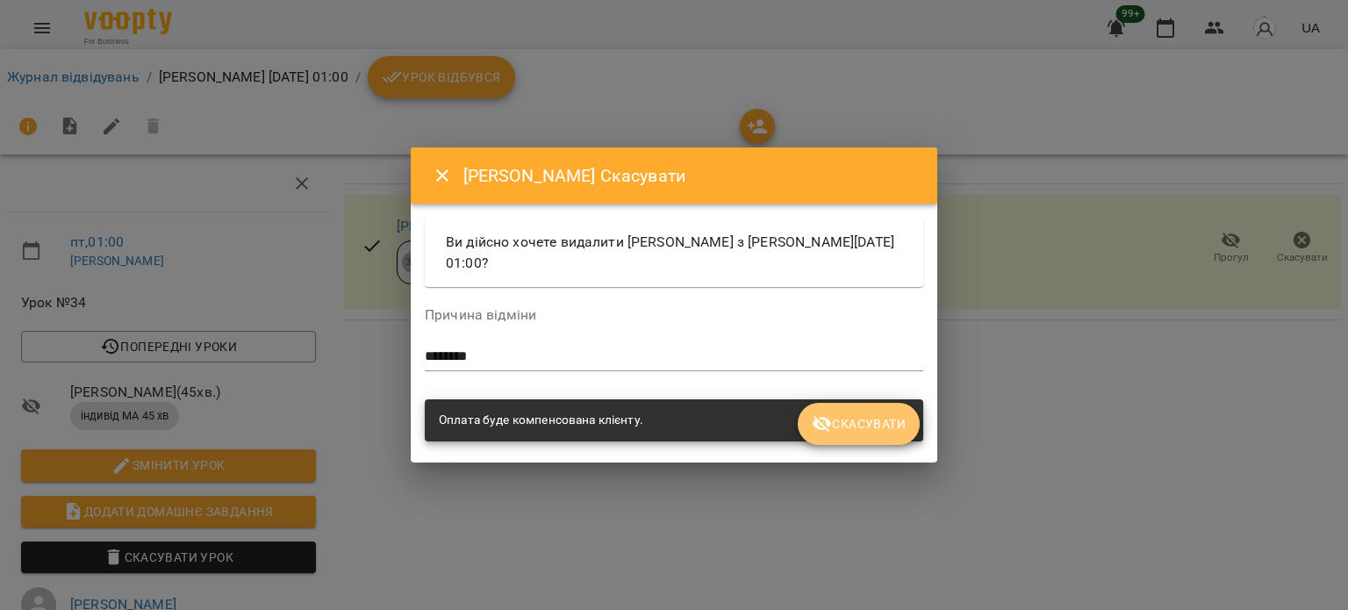
drag, startPoint x: 873, startPoint y: 427, endPoint x: 834, endPoint y: 408, distance: 44.0
click at [874, 427] on span "Скасувати" at bounding box center [859, 423] width 94 height 21
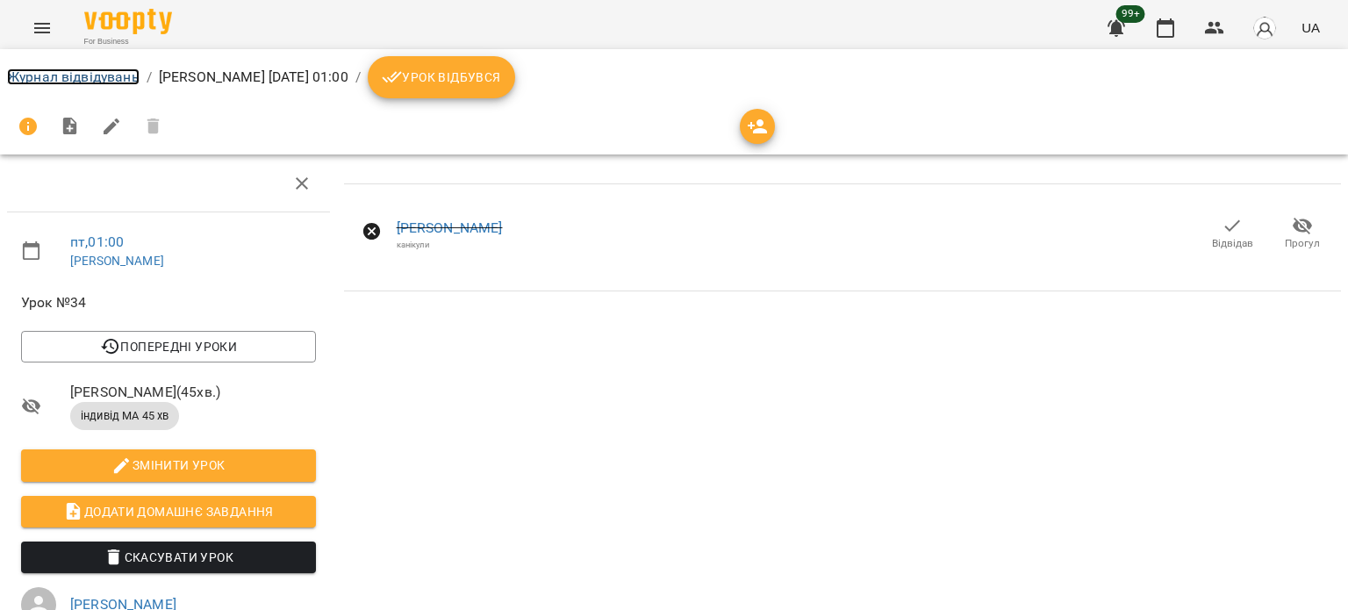
click at [44, 76] on link "Журнал відвідувань" at bounding box center [73, 76] width 133 height 17
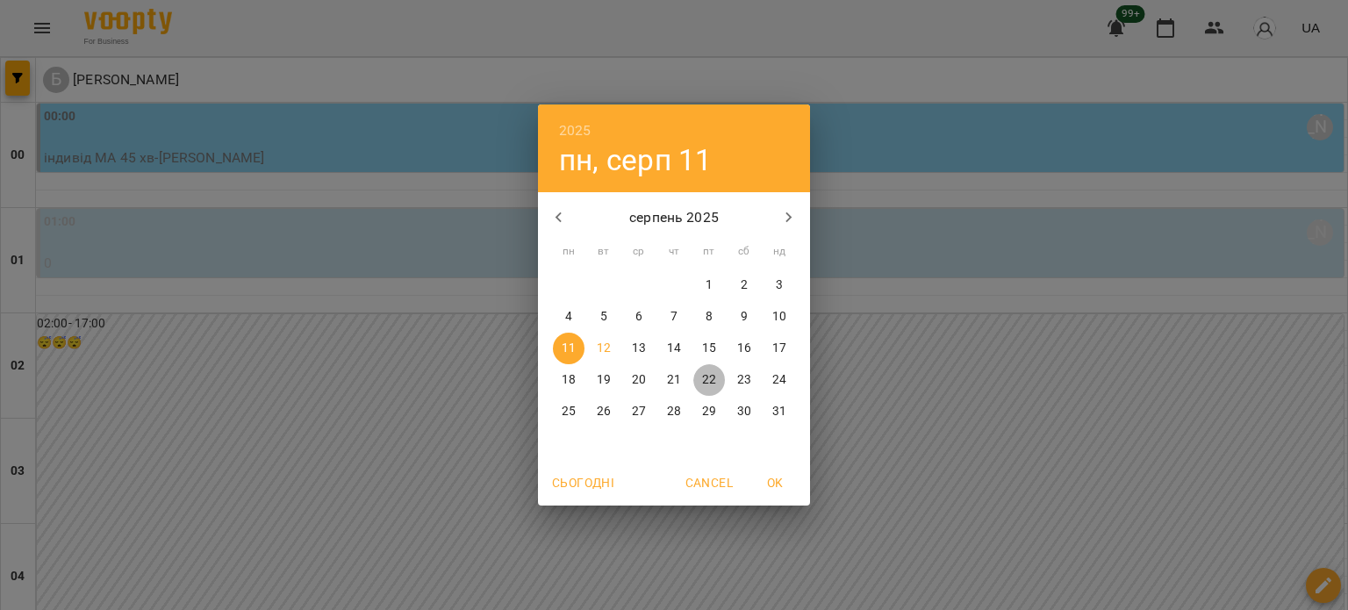
click at [709, 380] on p "22" at bounding box center [709, 380] width 14 height 18
type input "**********"
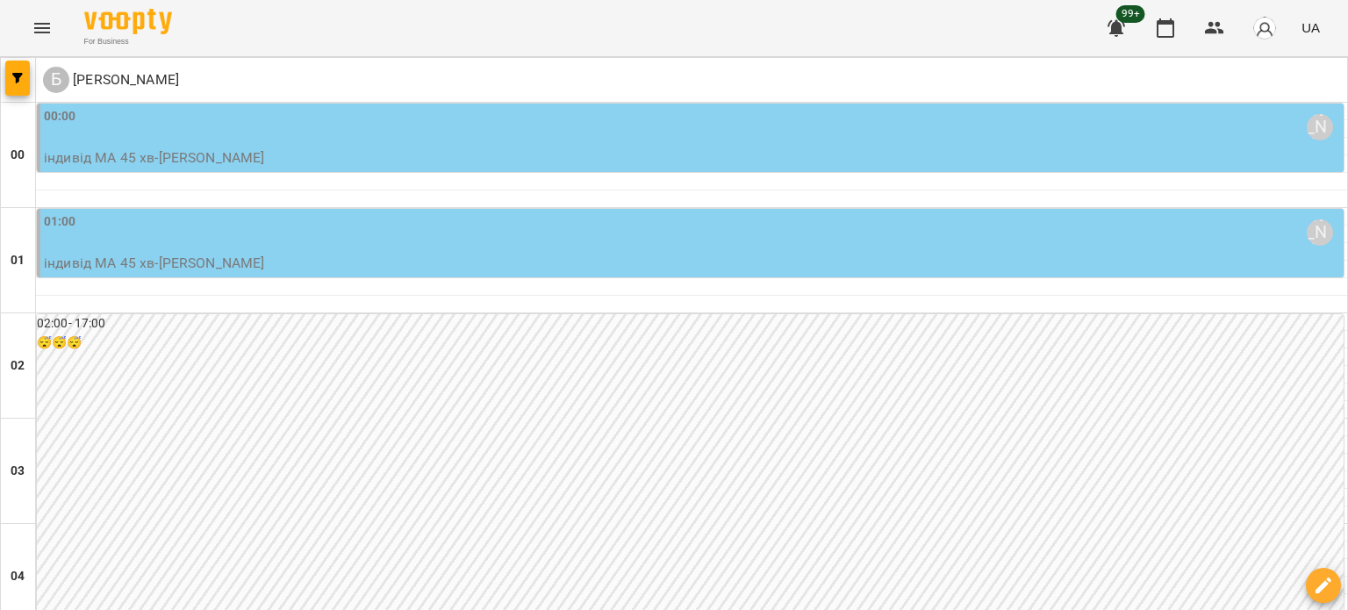
click at [250, 235] on div "01:00 [PERSON_NAME]" at bounding box center [692, 232] width 1296 height 40
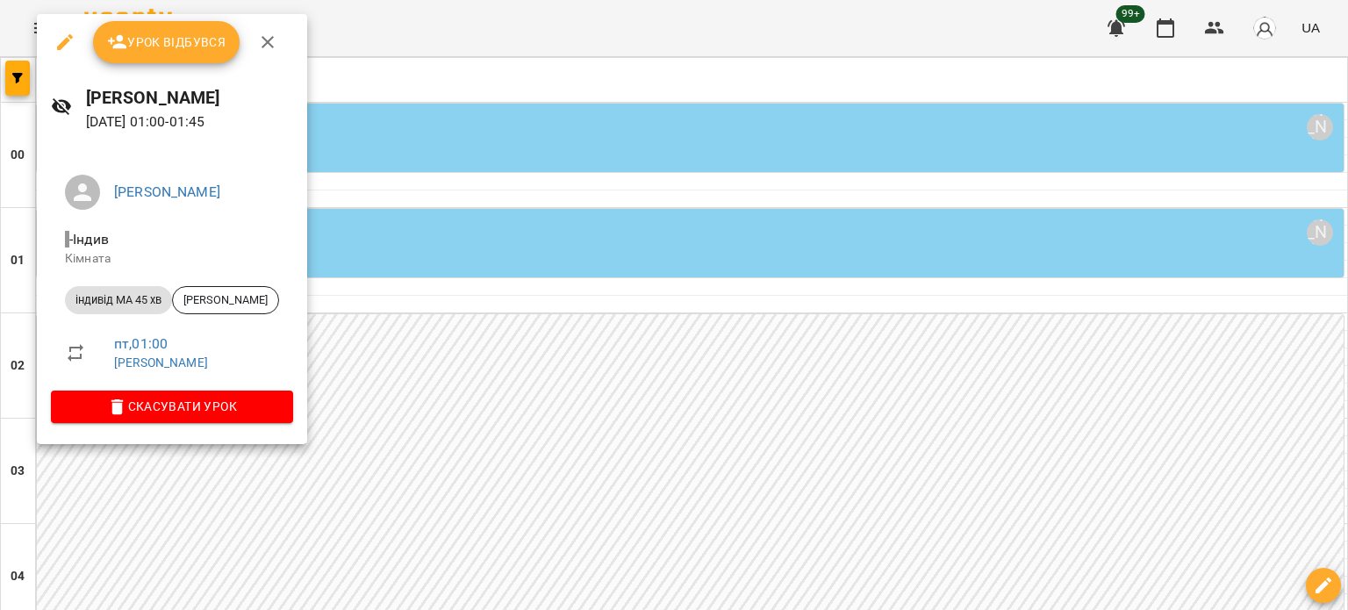
click at [68, 48] on icon "button" at bounding box center [64, 42] width 21 height 21
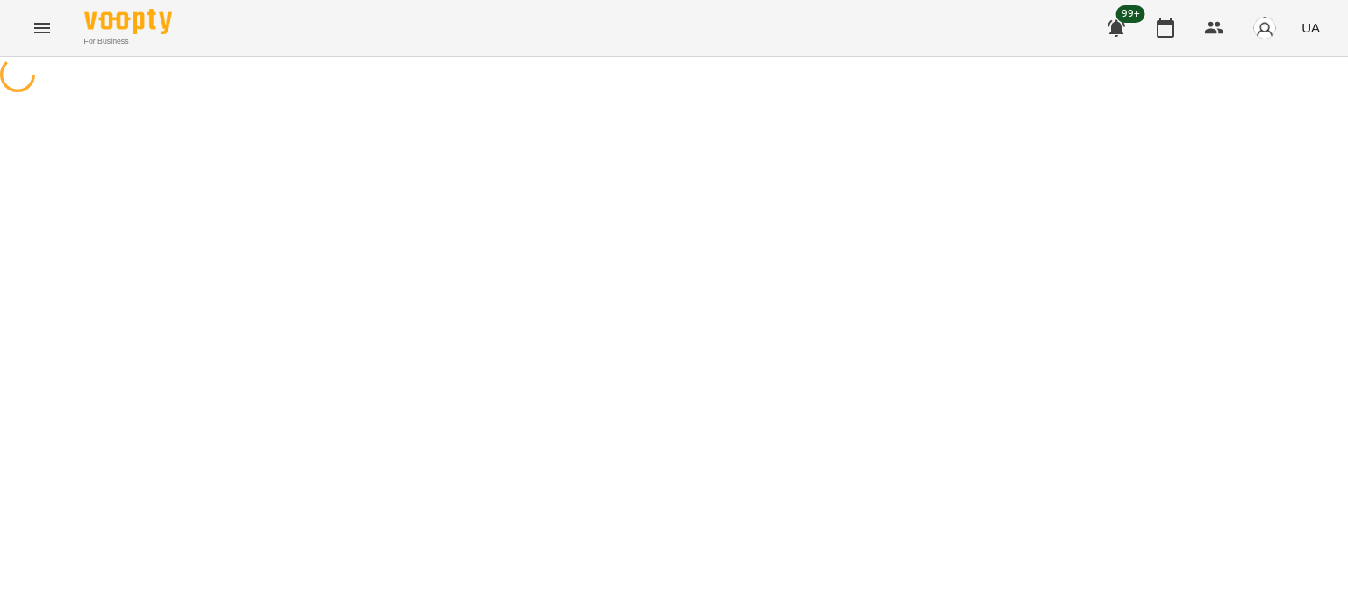
select select "**********"
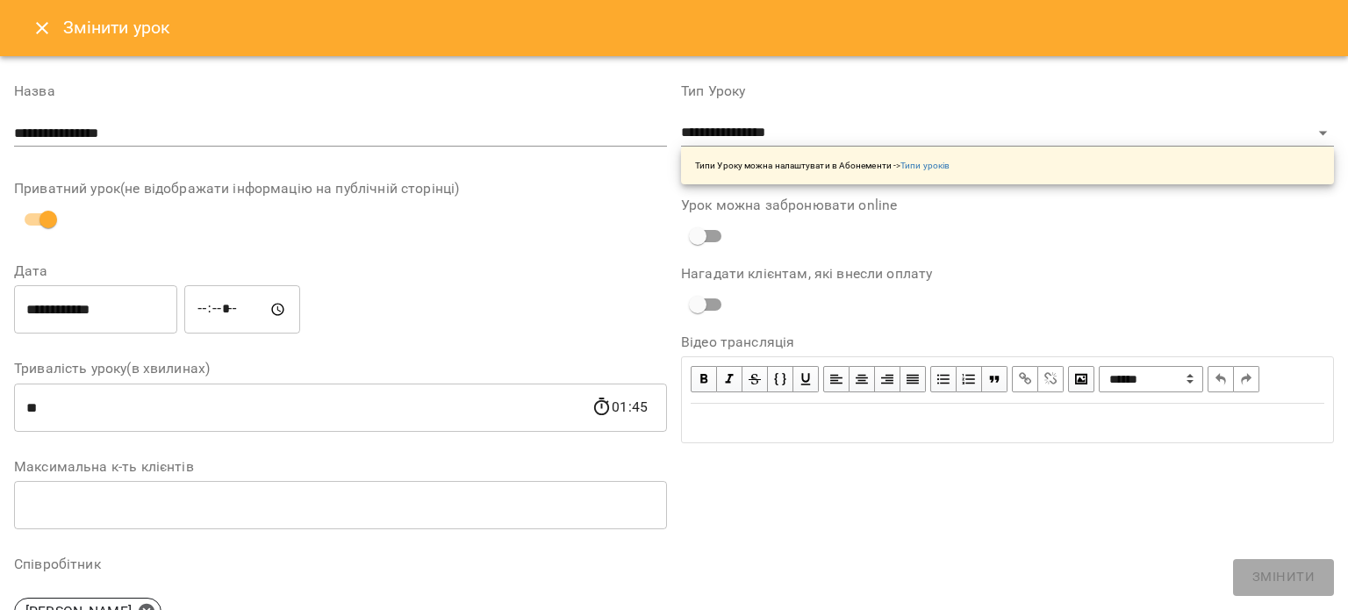
click at [43, 31] on icon "Close" at bounding box center [42, 28] width 21 height 21
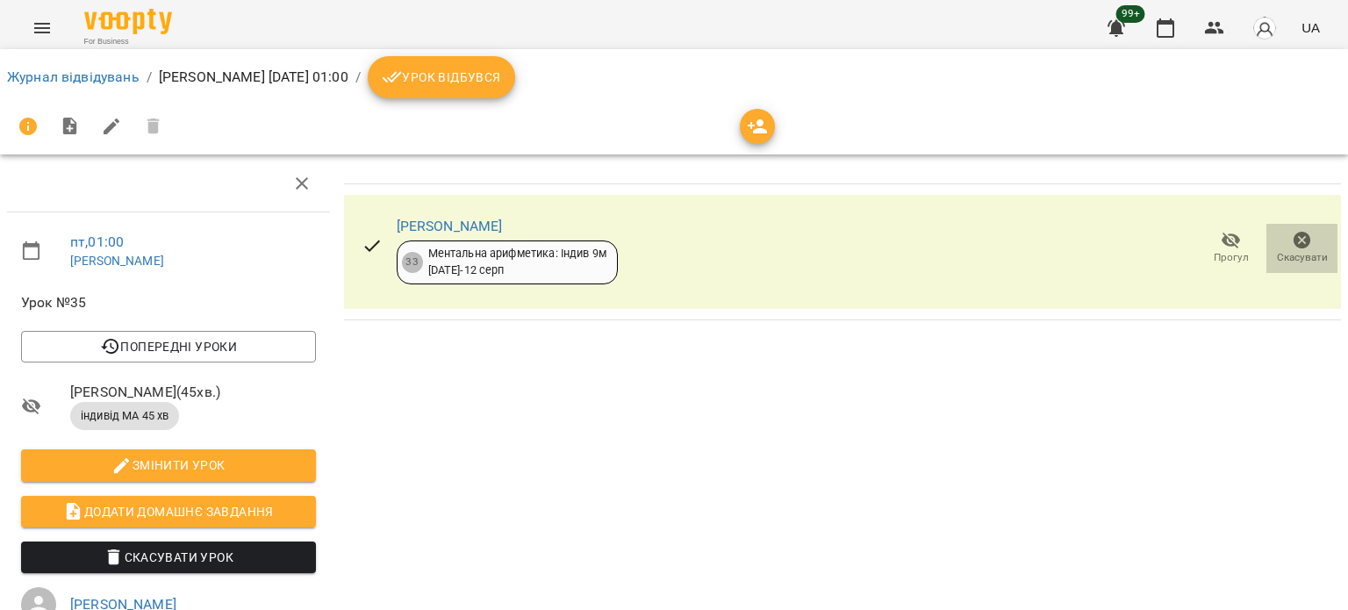
click at [1277, 241] on span "Скасувати" at bounding box center [1302, 247] width 50 height 35
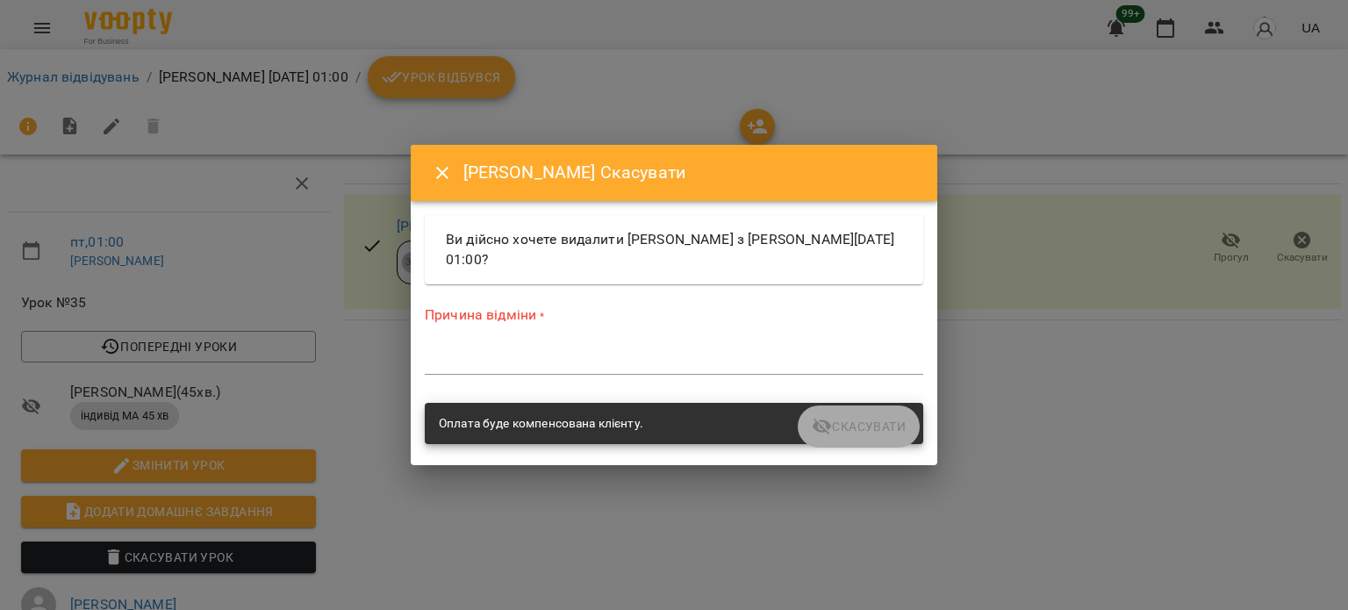
click at [530, 352] on textarea at bounding box center [674, 360] width 499 height 17
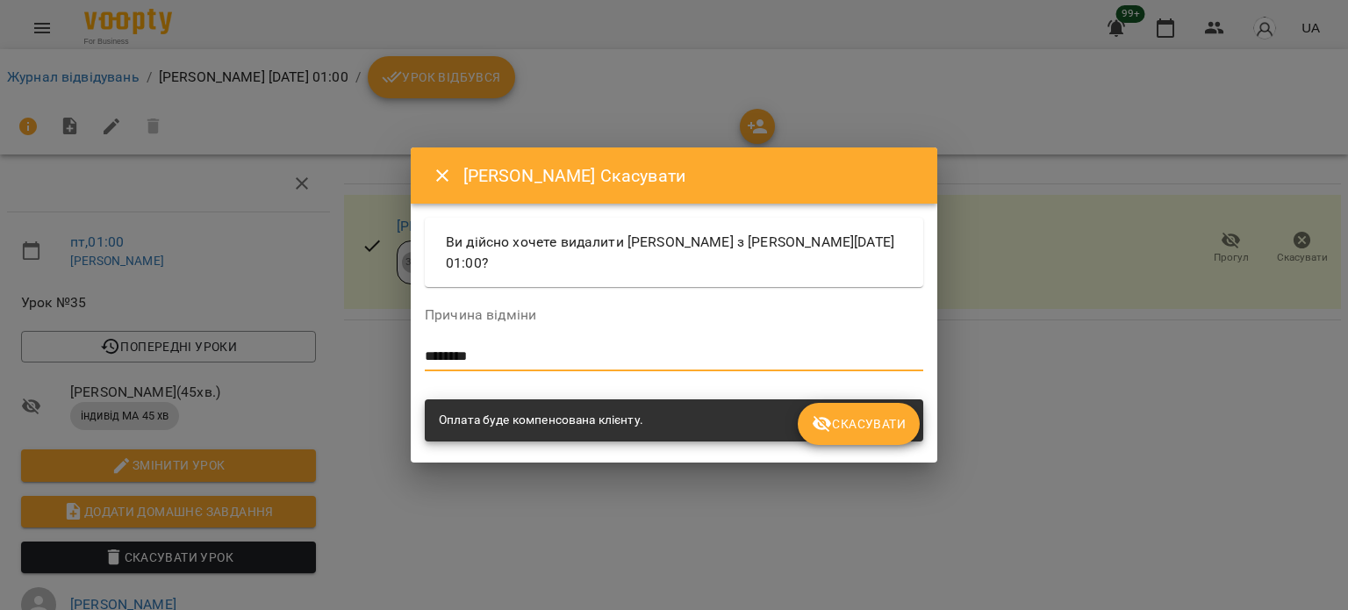
type textarea "********"
click at [886, 431] on span "Скасувати" at bounding box center [859, 423] width 94 height 21
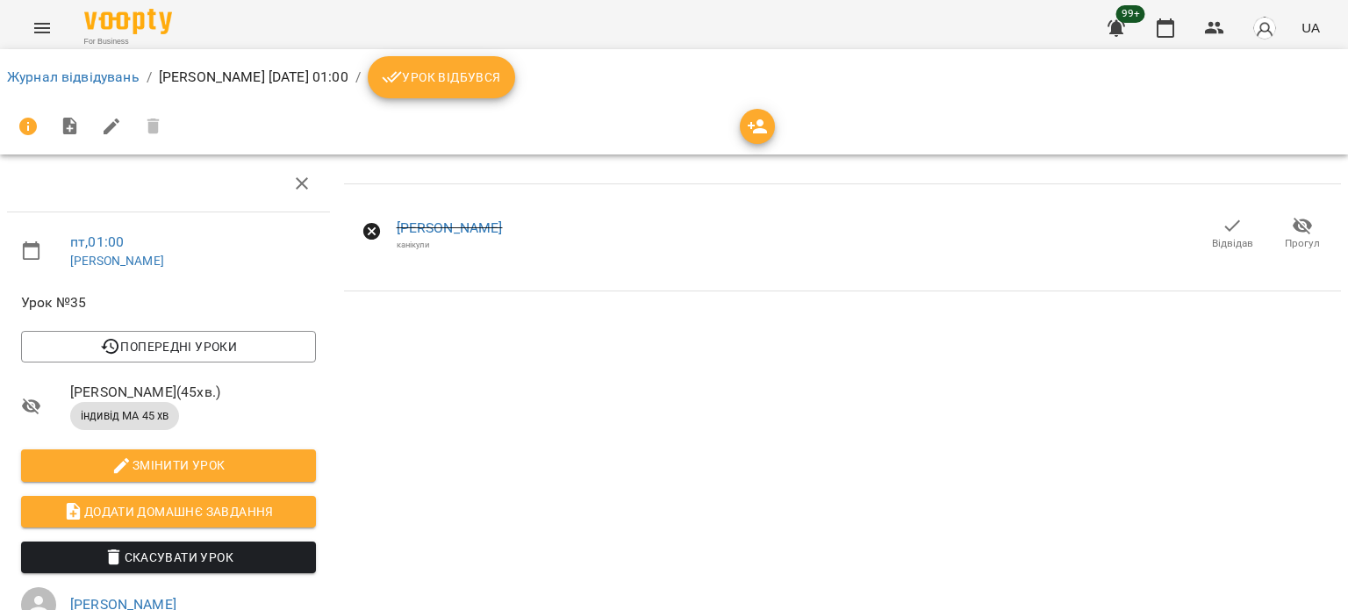
drag, startPoint x: 63, startPoint y: 86, endPoint x: 74, endPoint y: 83, distance: 11.1
click at [64, 86] on li "Журнал відвідувань" at bounding box center [73, 77] width 133 height 21
click at [74, 80] on link "Журнал відвідувань" at bounding box center [73, 76] width 133 height 17
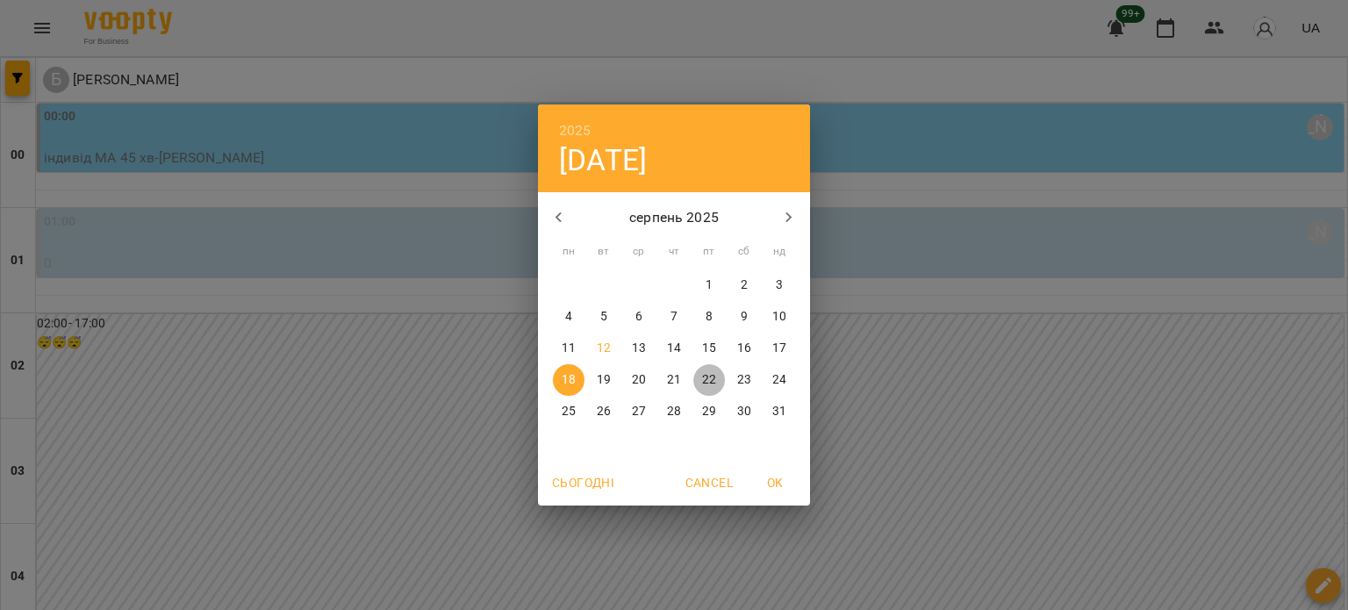
click at [713, 382] on p "22" at bounding box center [709, 380] width 14 height 18
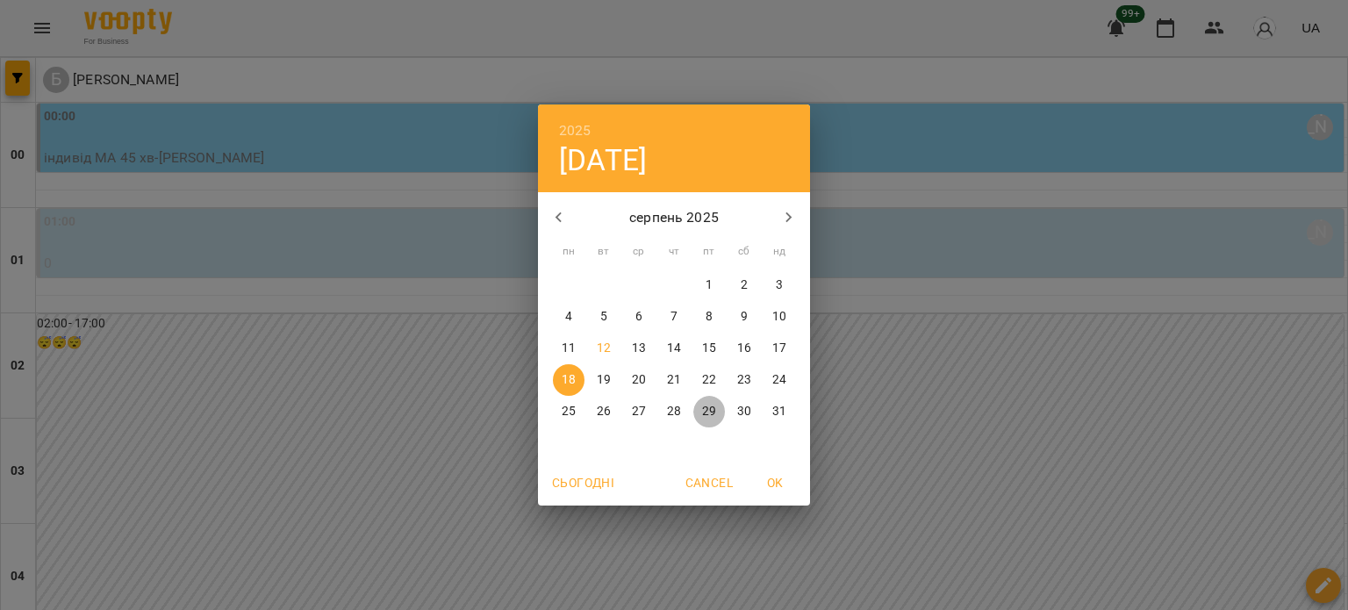
click at [712, 417] on p "29" at bounding box center [709, 412] width 14 height 18
type input "**********"
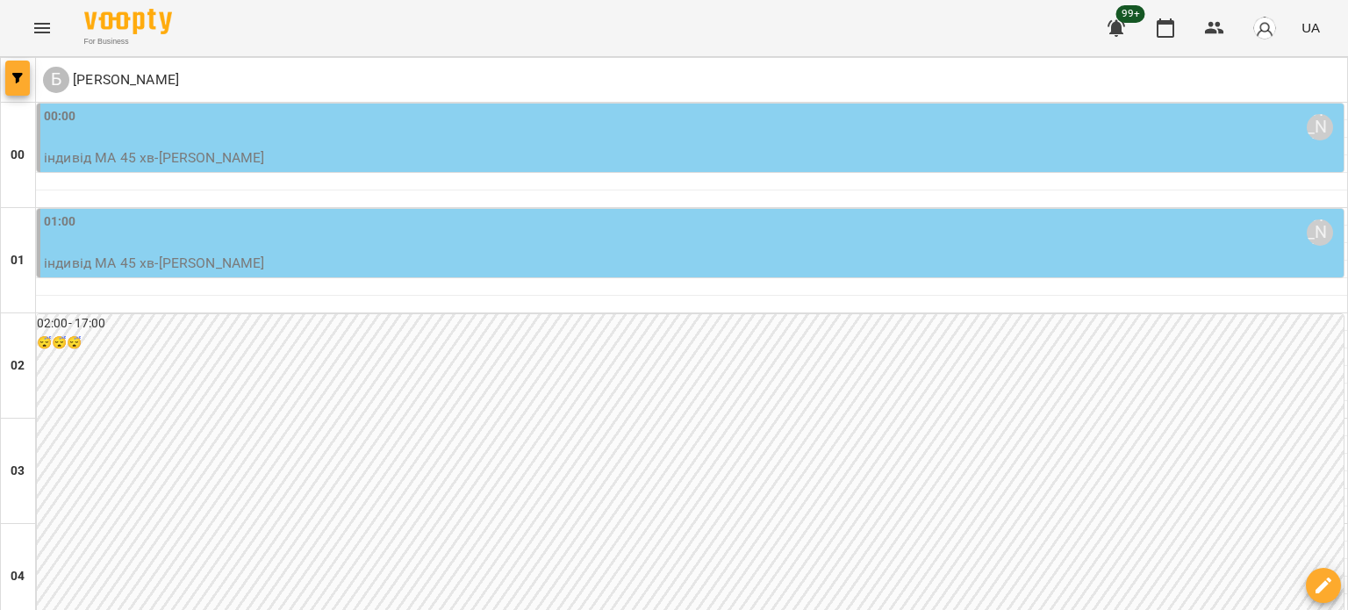
click at [17, 75] on icon "button" at bounding box center [17, 78] width 11 height 11
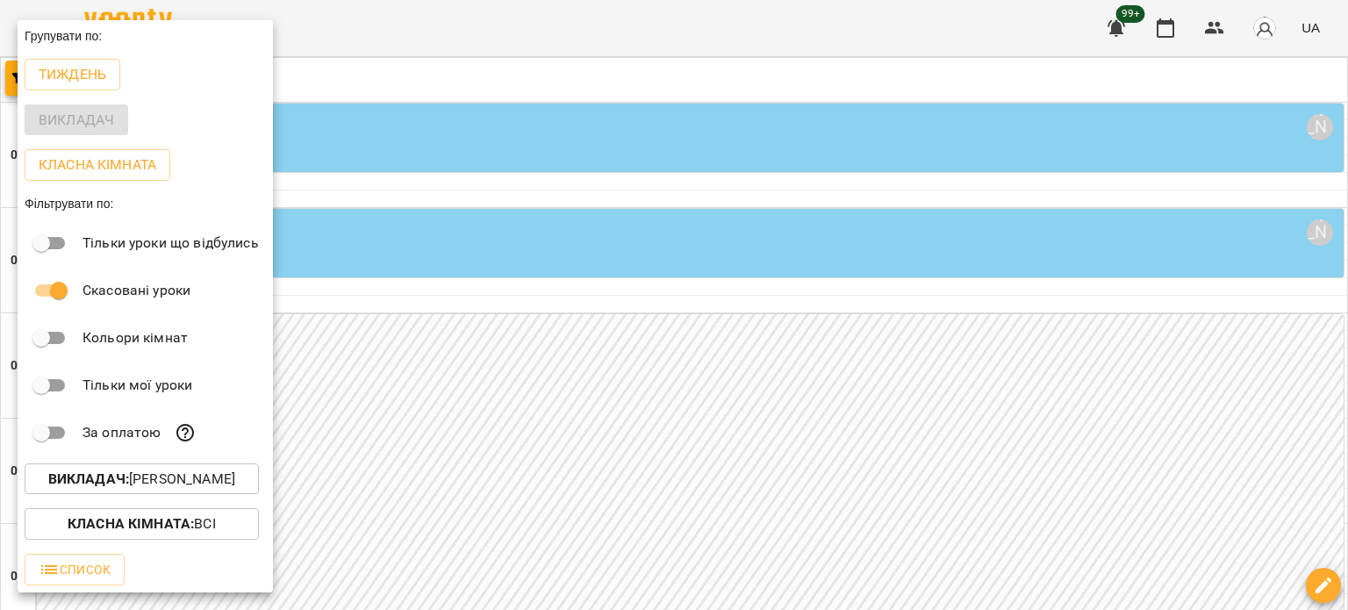
click at [144, 485] on p "Викладач : [PERSON_NAME]" at bounding box center [141, 479] width 187 height 21
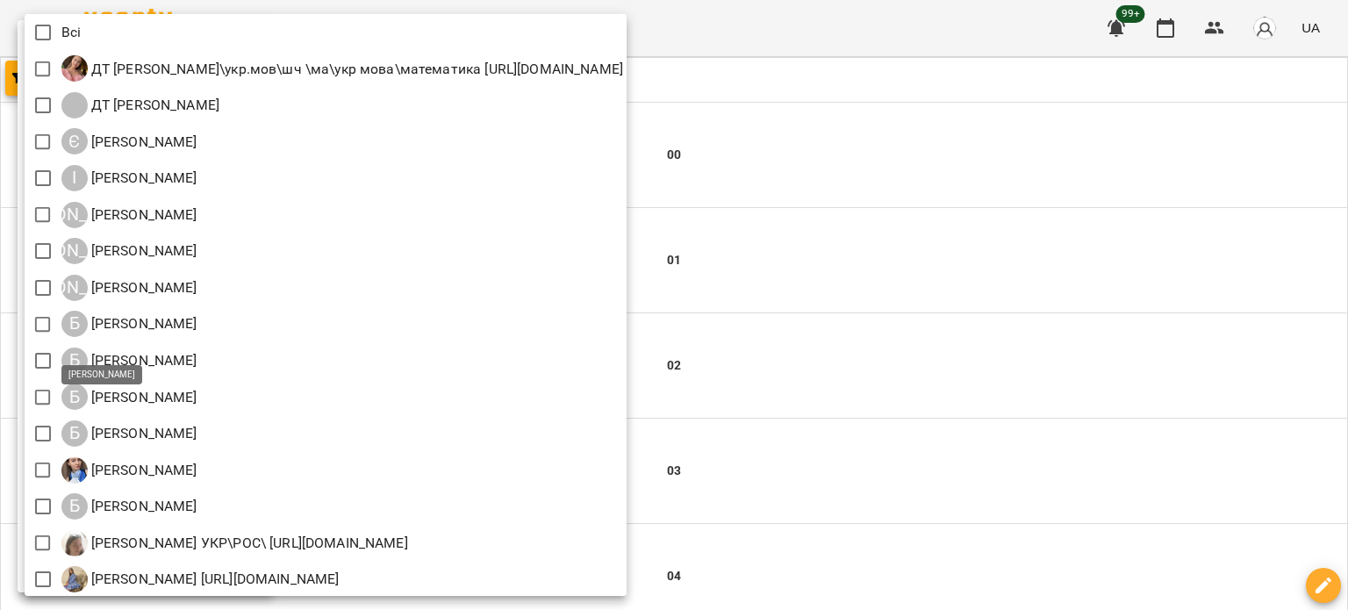
scroll to position [439, 0]
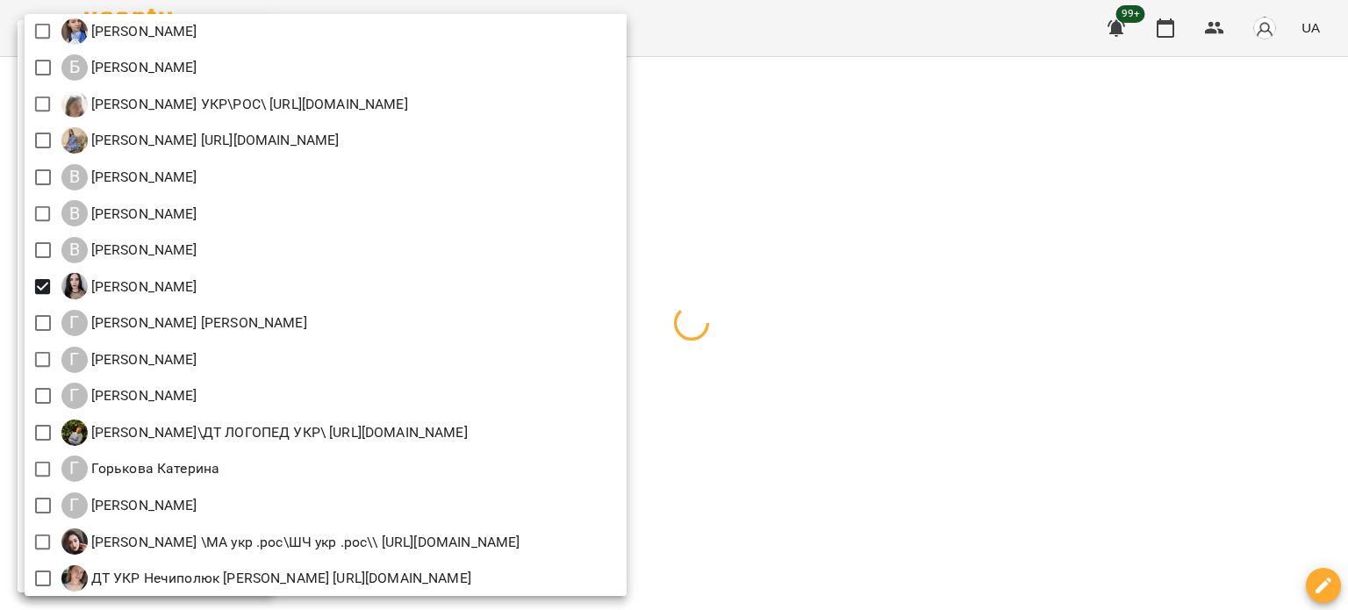
click at [1007, 269] on div at bounding box center [674, 305] width 1348 height 610
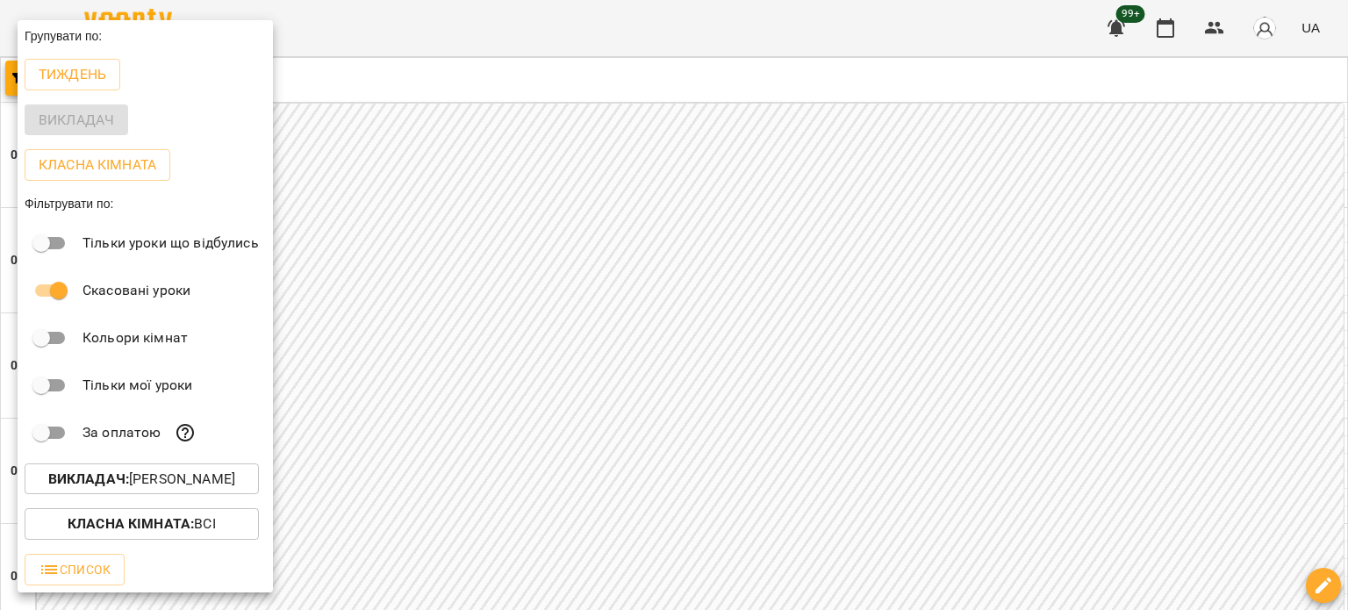
click at [567, 348] on div at bounding box center [674, 305] width 1348 height 610
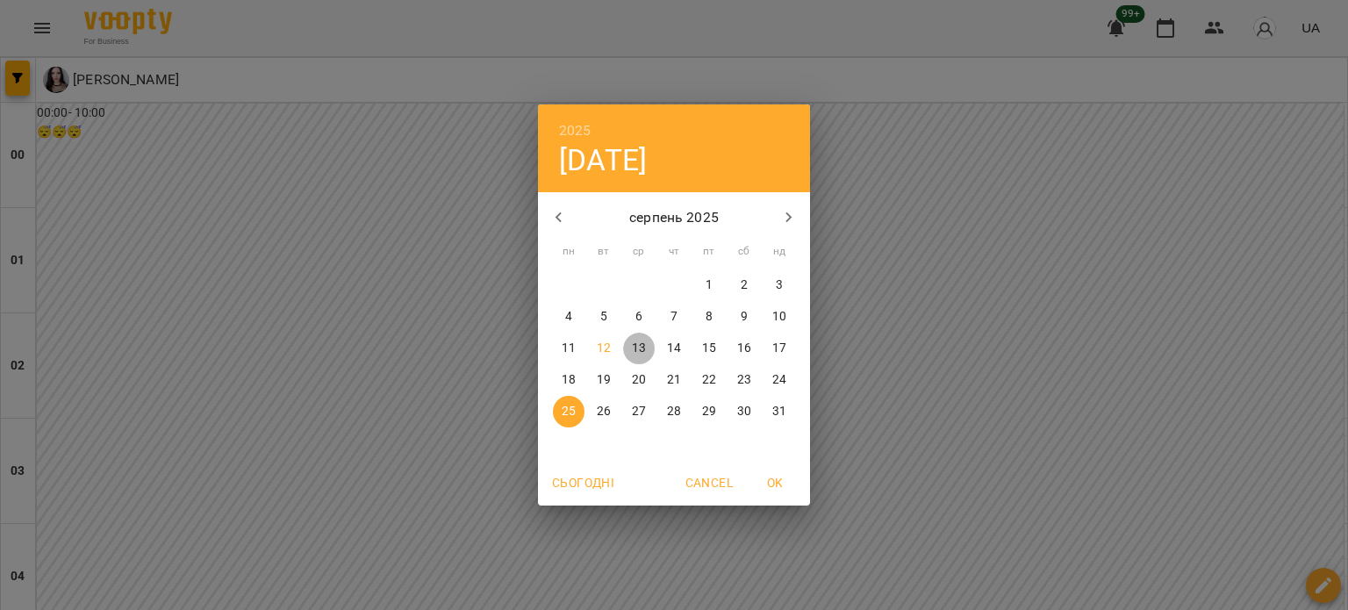
click at [635, 347] on p "13" at bounding box center [639, 349] width 14 height 18
type input "**********"
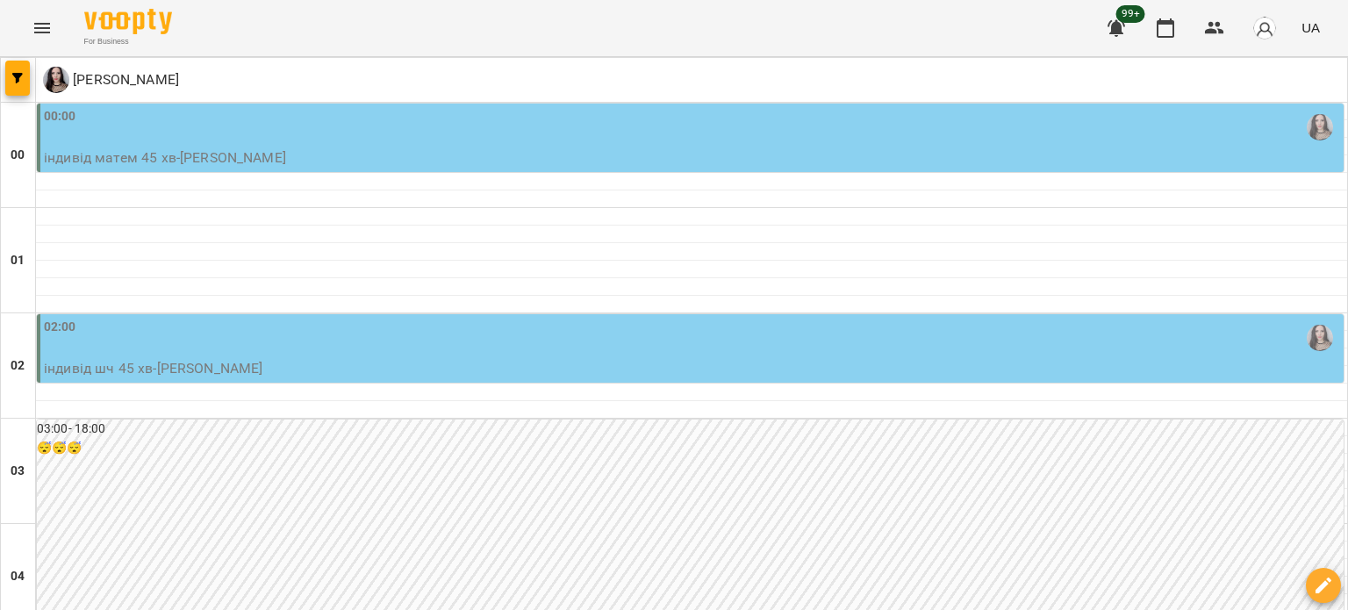
click at [178, 128] on div "00:00" at bounding box center [692, 127] width 1296 height 40
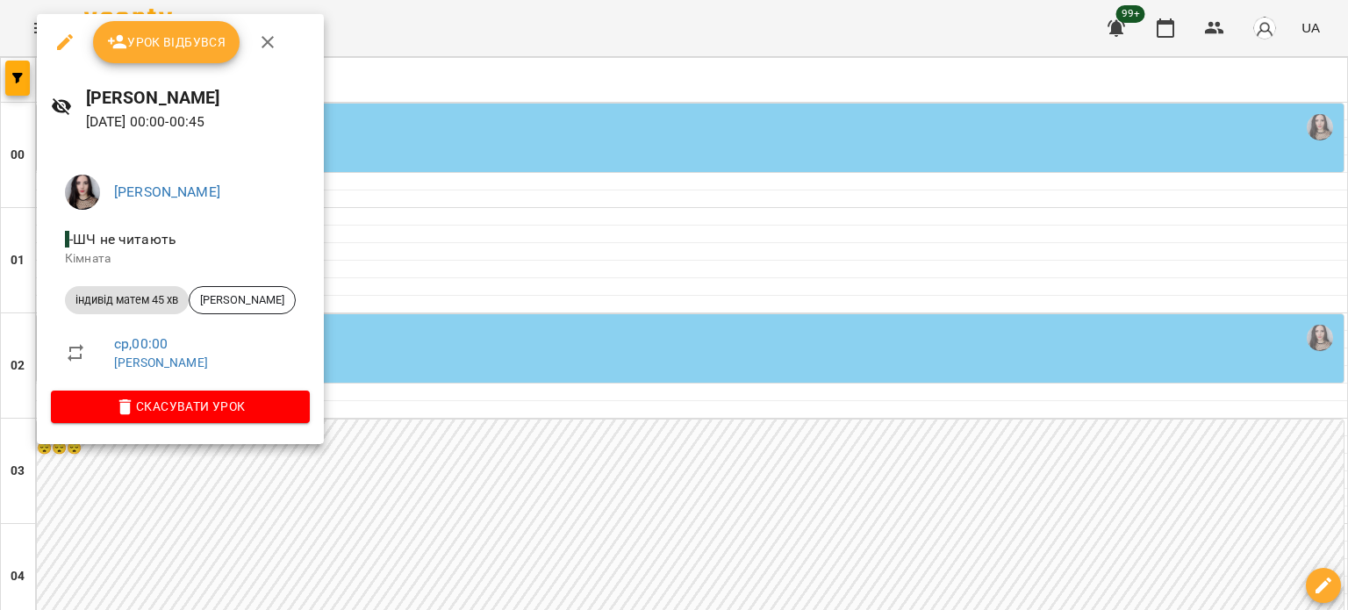
click at [63, 39] on icon "button" at bounding box center [64, 42] width 21 height 21
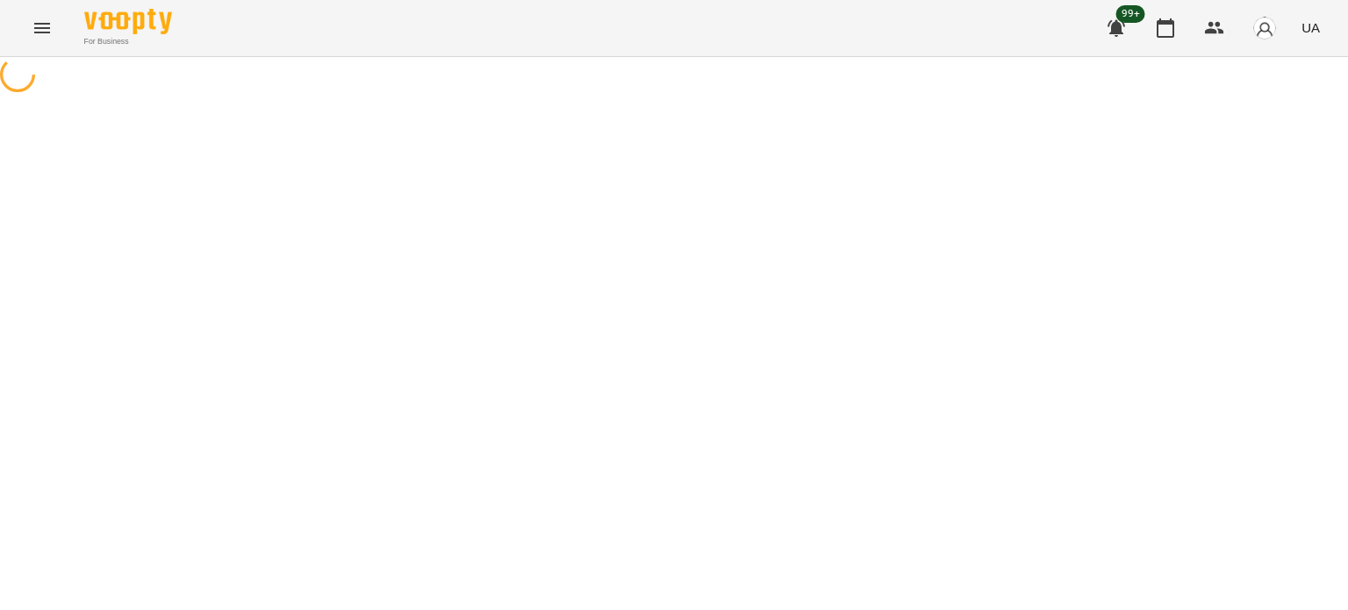
select select "**********"
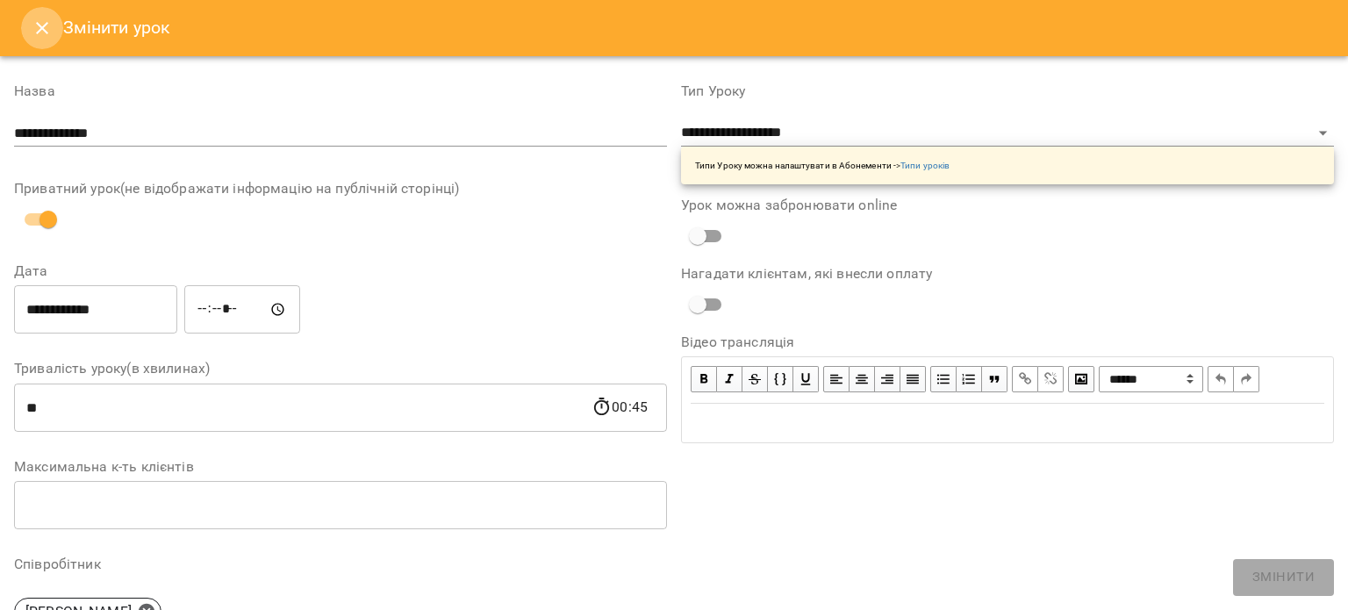
click at [39, 24] on icon "Close" at bounding box center [42, 28] width 21 height 21
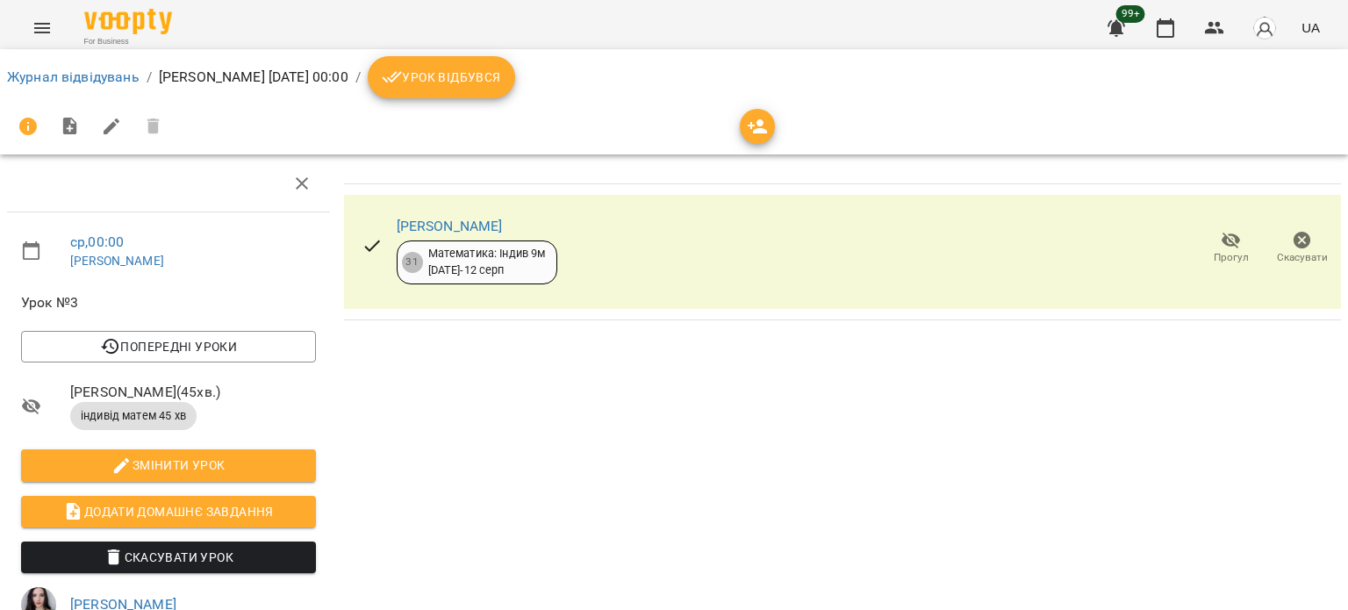
click at [1292, 241] on icon "button" at bounding box center [1302, 240] width 21 height 21
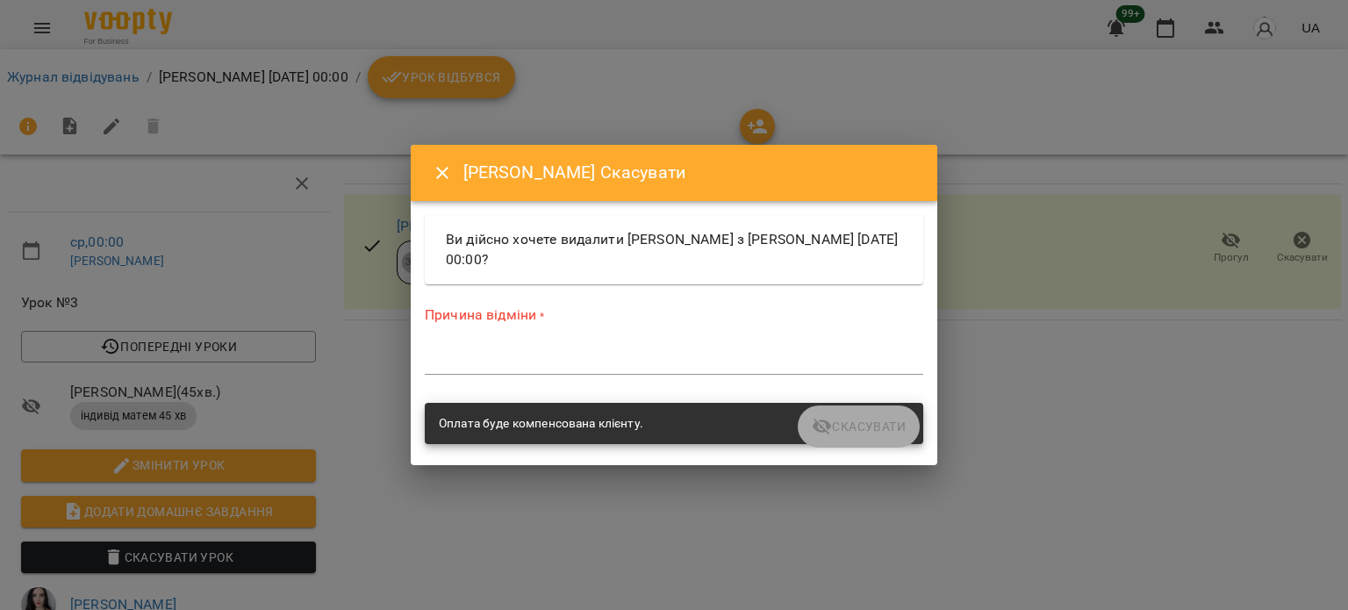
click at [597, 357] on textarea at bounding box center [674, 360] width 499 height 17
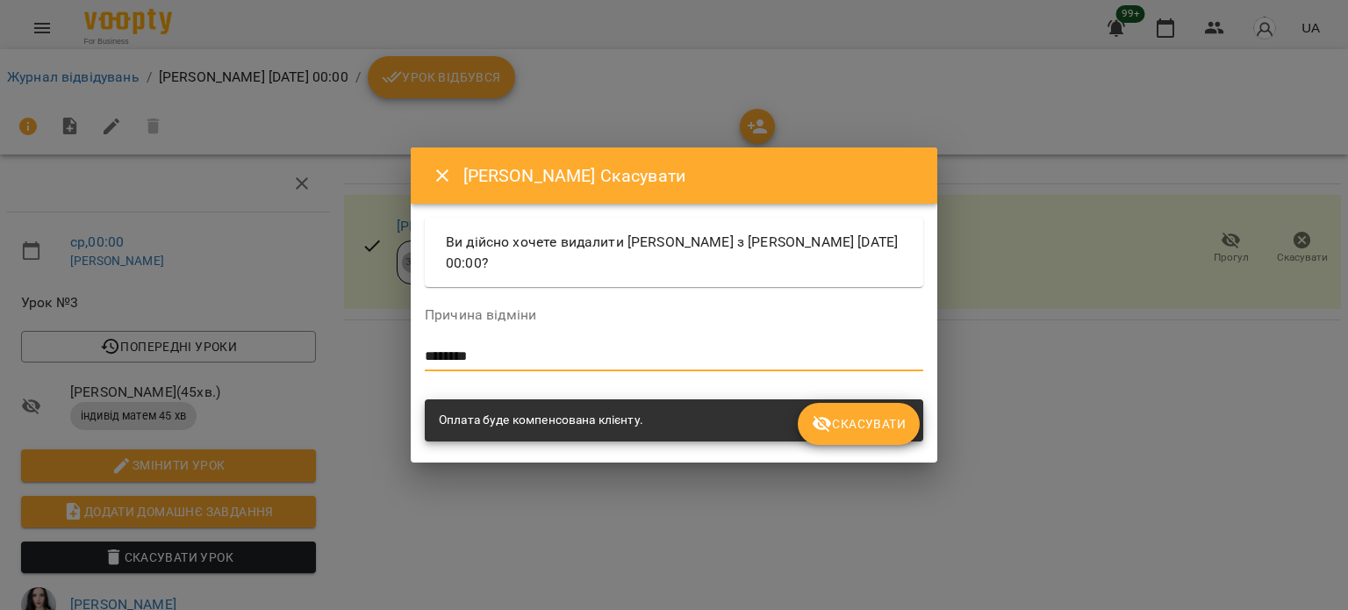
type textarea "********"
click at [868, 419] on span "Скасувати" at bounding box center [859, 423] width 94 height 21
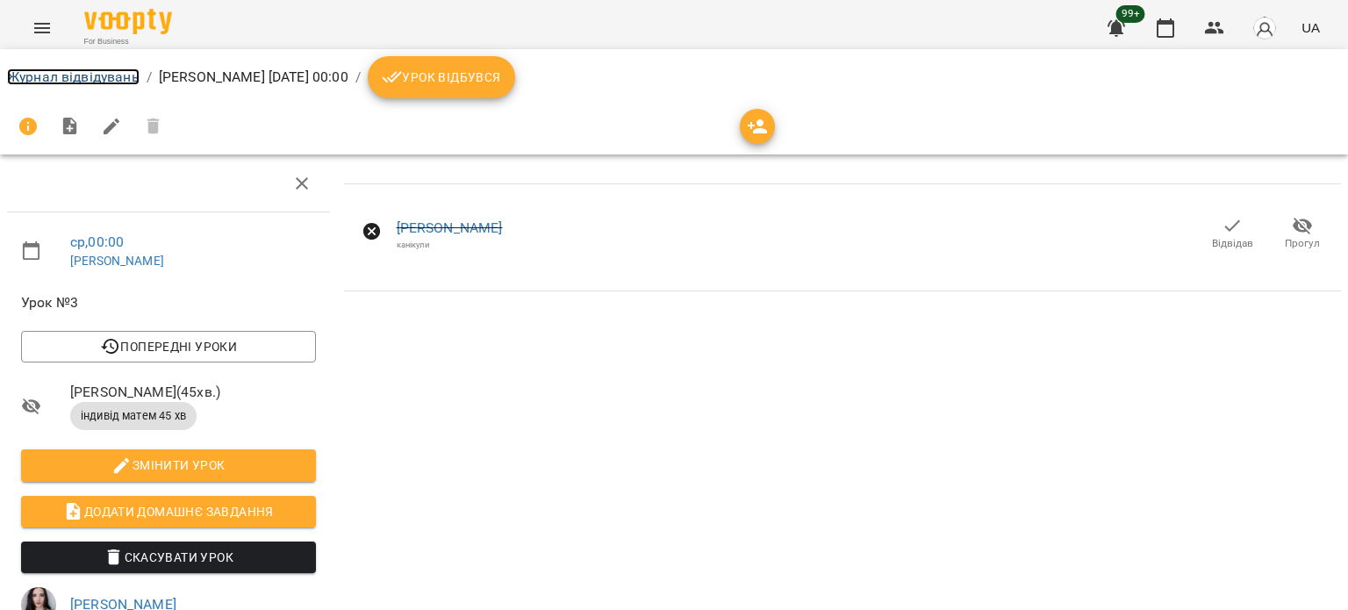
click at [65, 79] on link "Журнал відвідувань" at bounding box center [73, 76] width 133 height 17
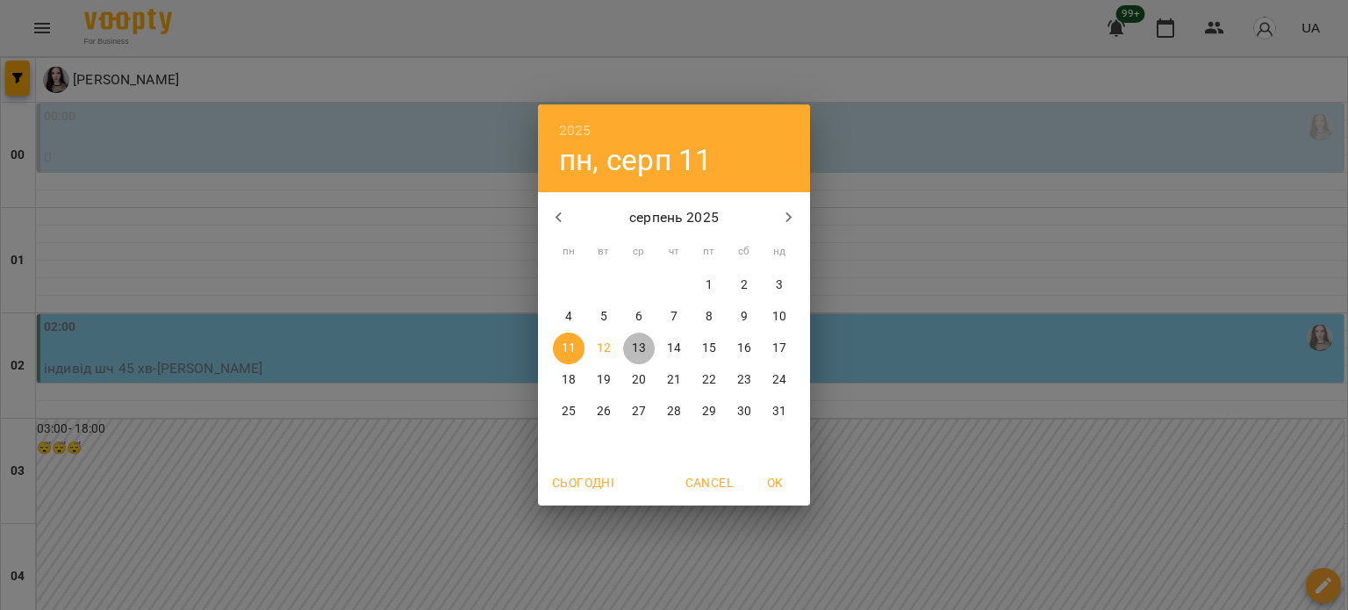
click at [639, 343] on p "13" at bounding box center [639, 349] width 14 height 18
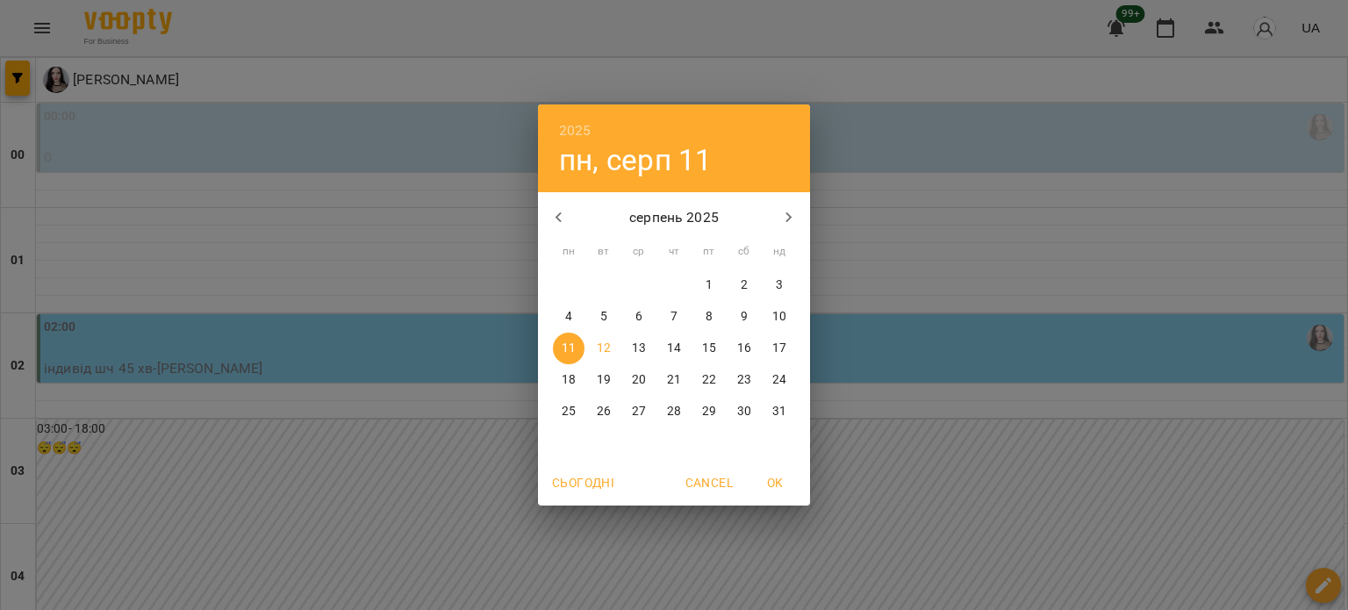
click at [637, 379] on p "20" at bounding box center [639, 380] width 14 height 18
type input "**********"
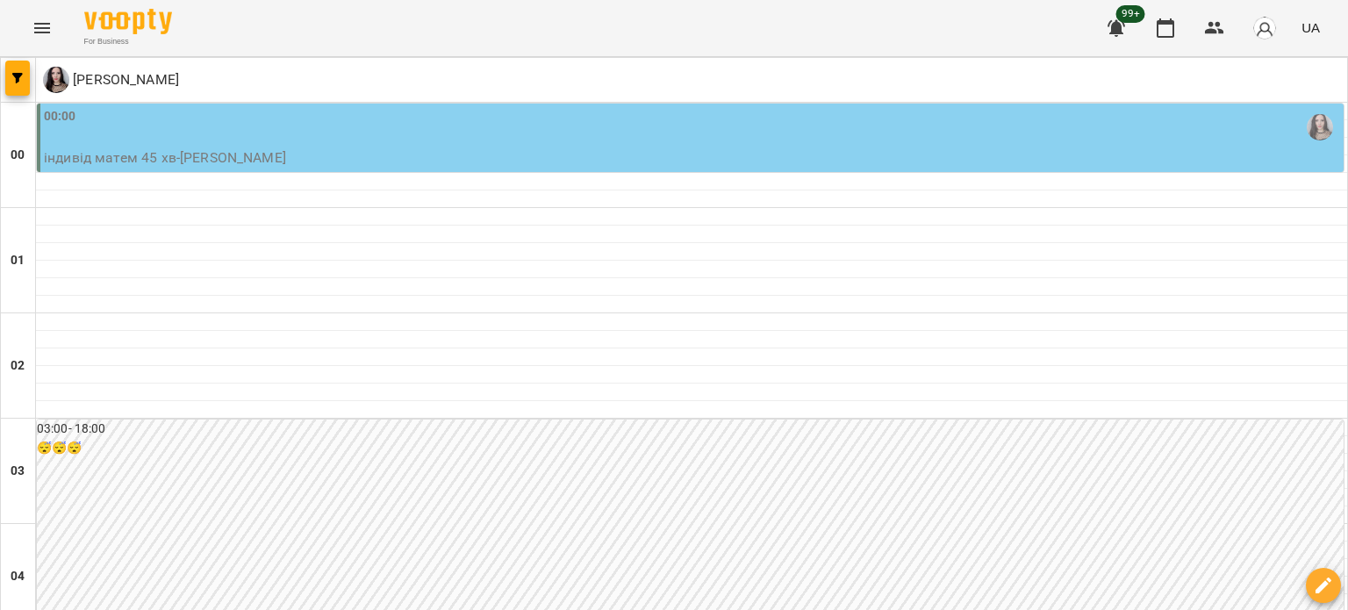
click at [190, 132] on div "00:00" at bounding box center [692, 127] width 1296 height 40
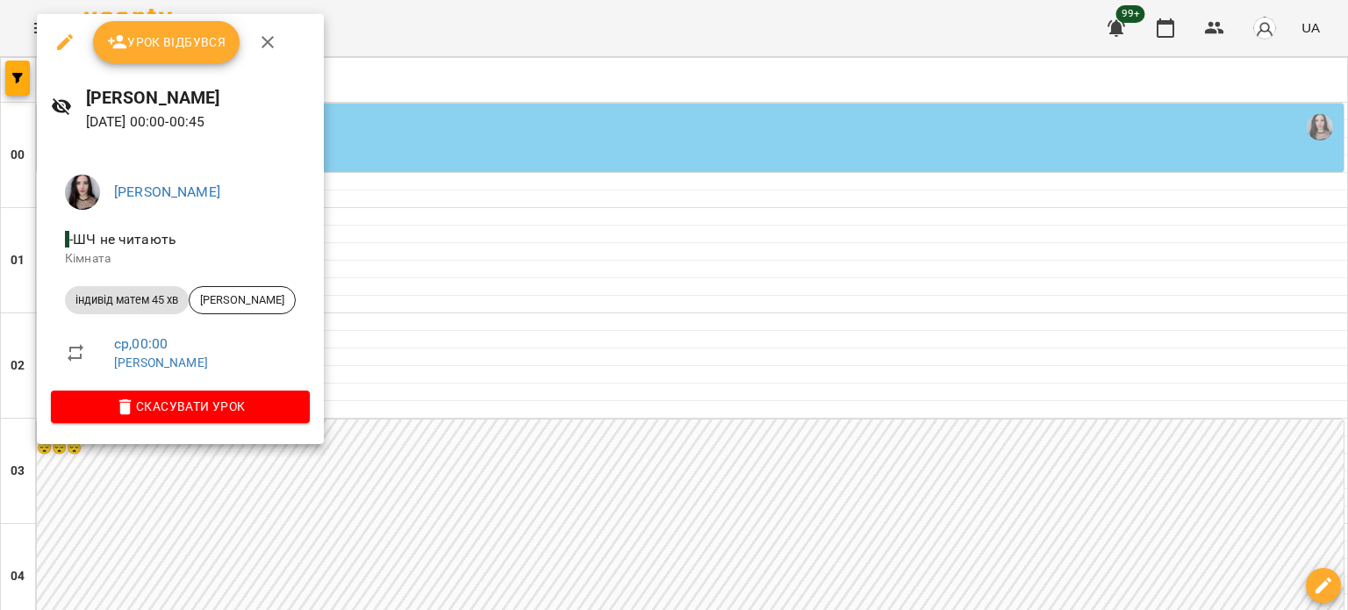
click at [67, 40] on icon "button" at bounding box center [65, 42] width 16 height 16
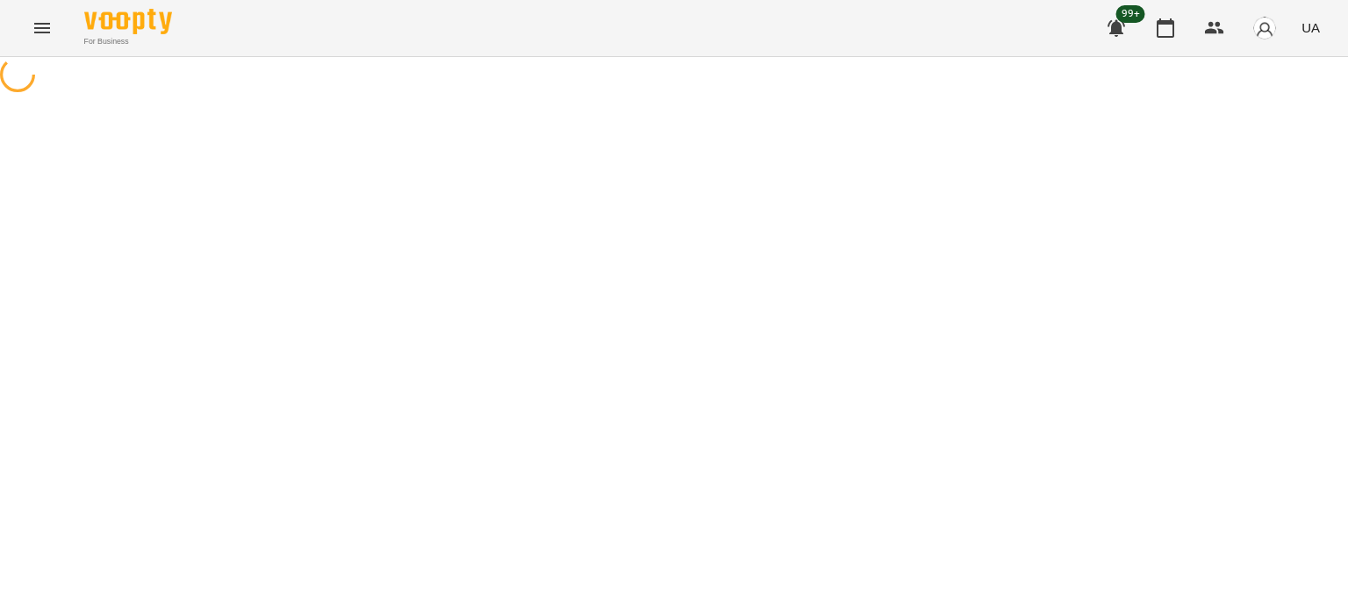
select select "**********"
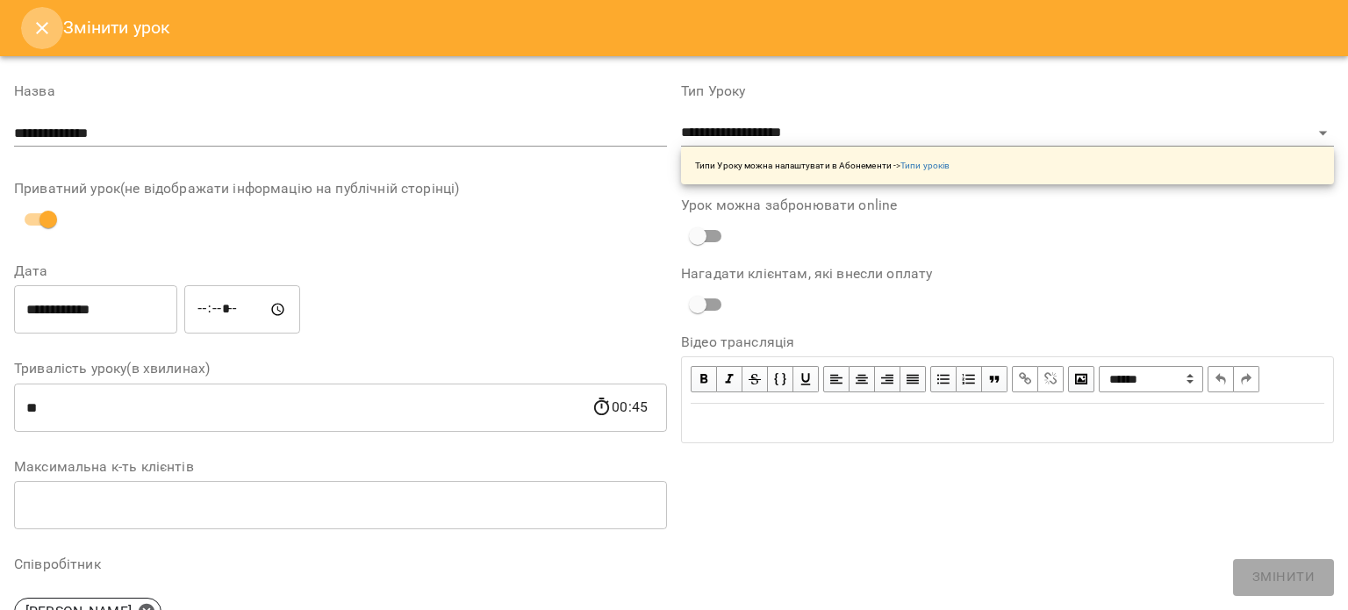
click at [32, 20] on icon "Close" at bounding box center [42, 28] width 21 height 21
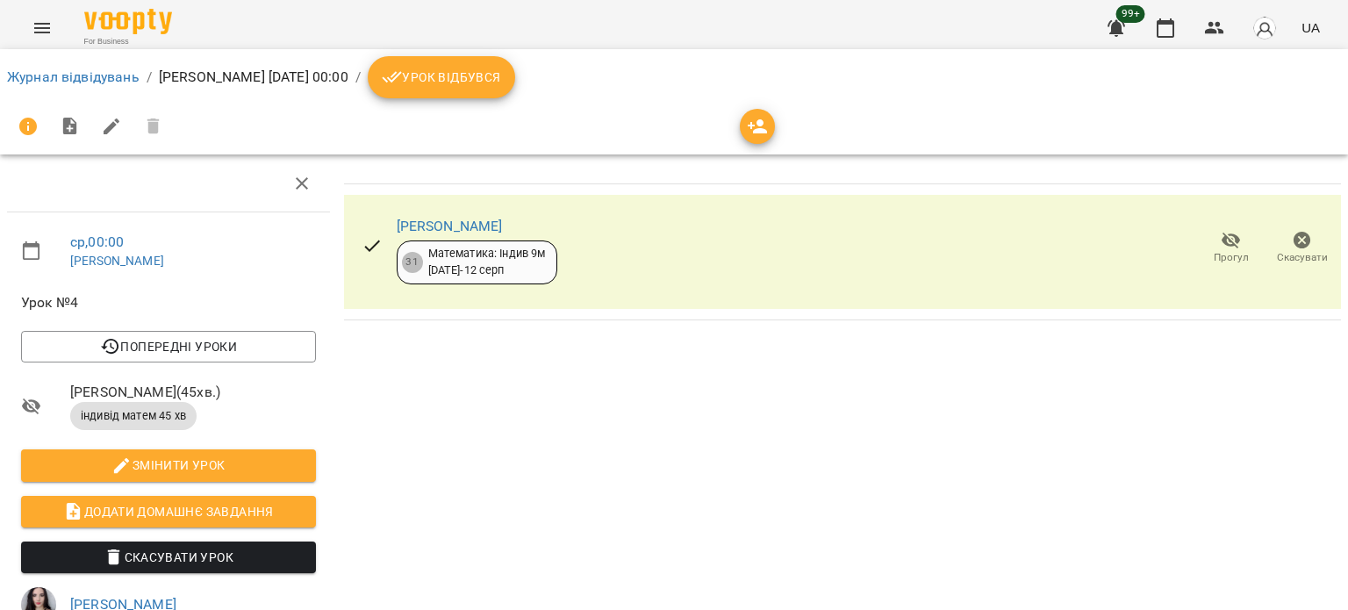
click at [1291, 255] on span "Скасувати" at bounding box center [1302, 257] width 51 height 15
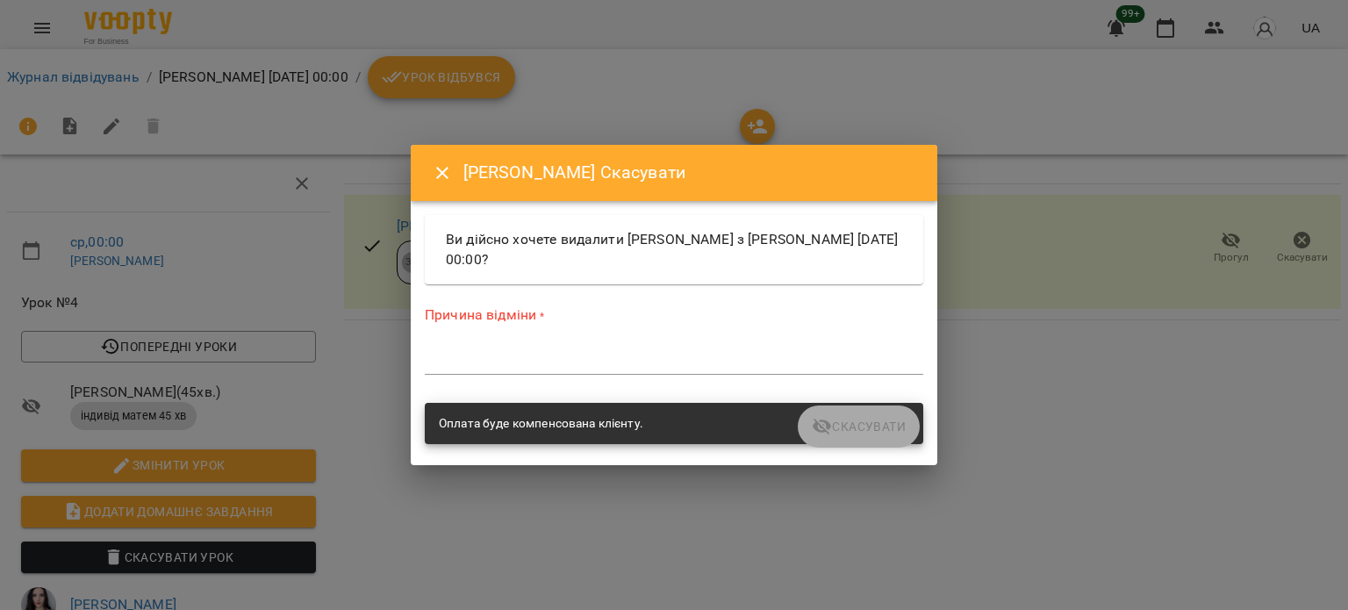
click at [496, 364] on textarea at bounding box center [674, 360] width 499 height 17
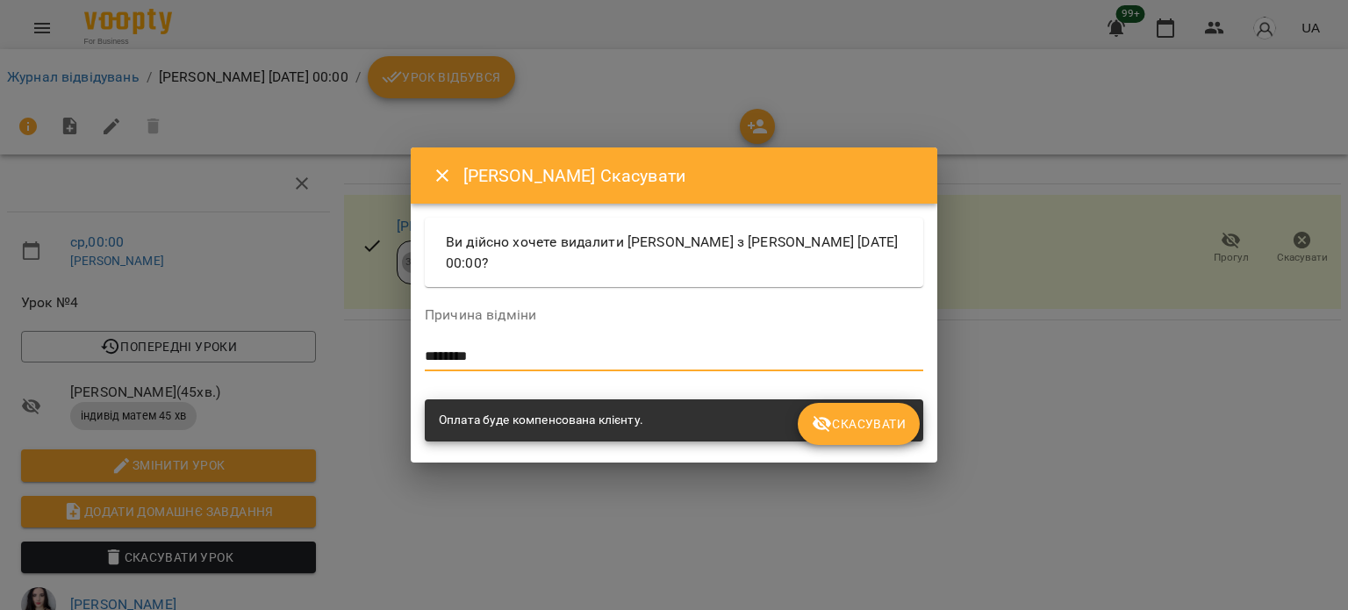
type textarea "********"
click at [901, 423] on span "Скасувати" at bounding box center [859, 423] width 94 height 21
